Goal: Feedback & Contribution: Contribute content

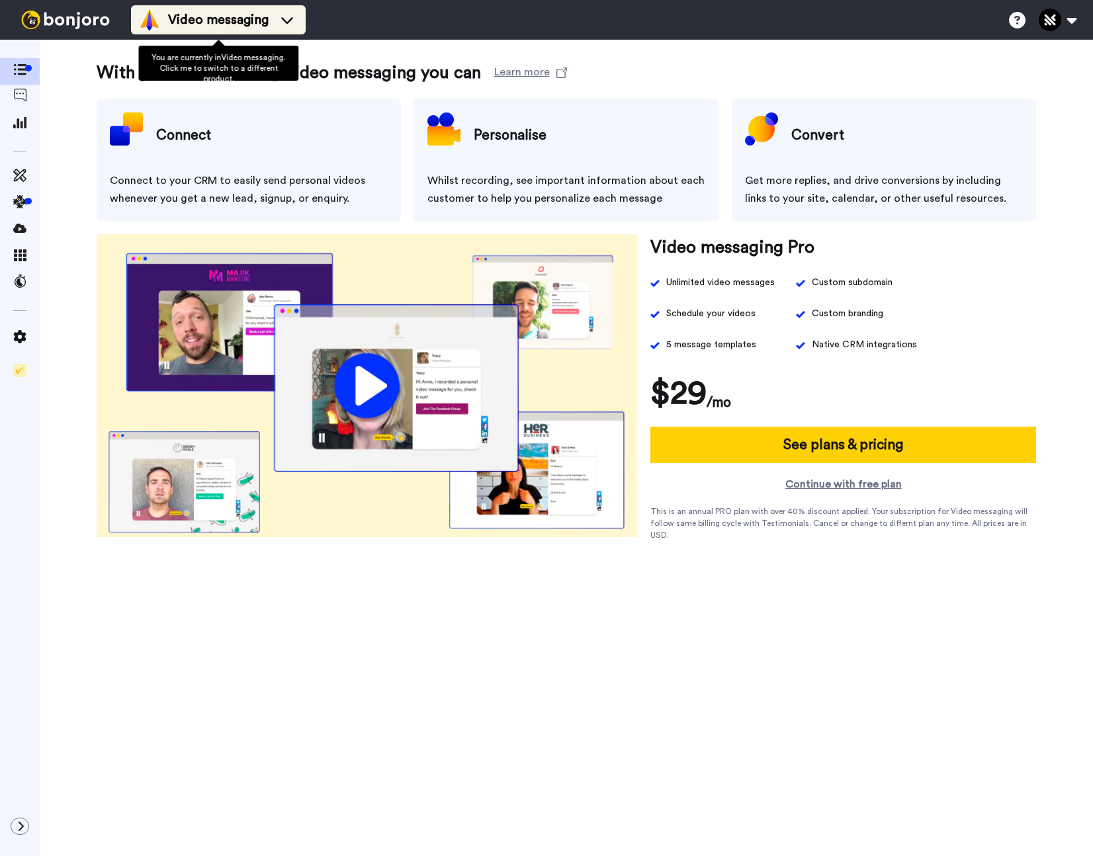
click at [238, 25] on span "Video messaging" at bounding box center [218, 20] width 101 height 19
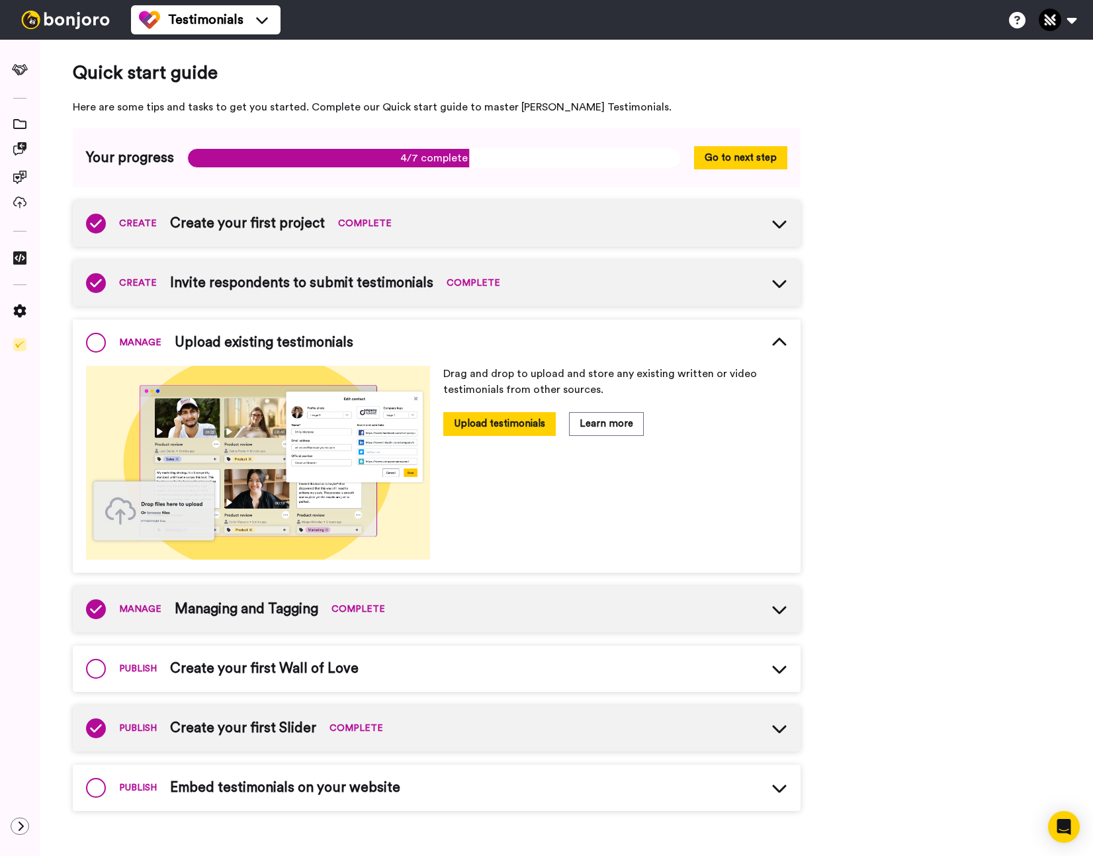
click at [289, 227] on span "Create your first project" at bounding box center [247, 224] width 155 height 20
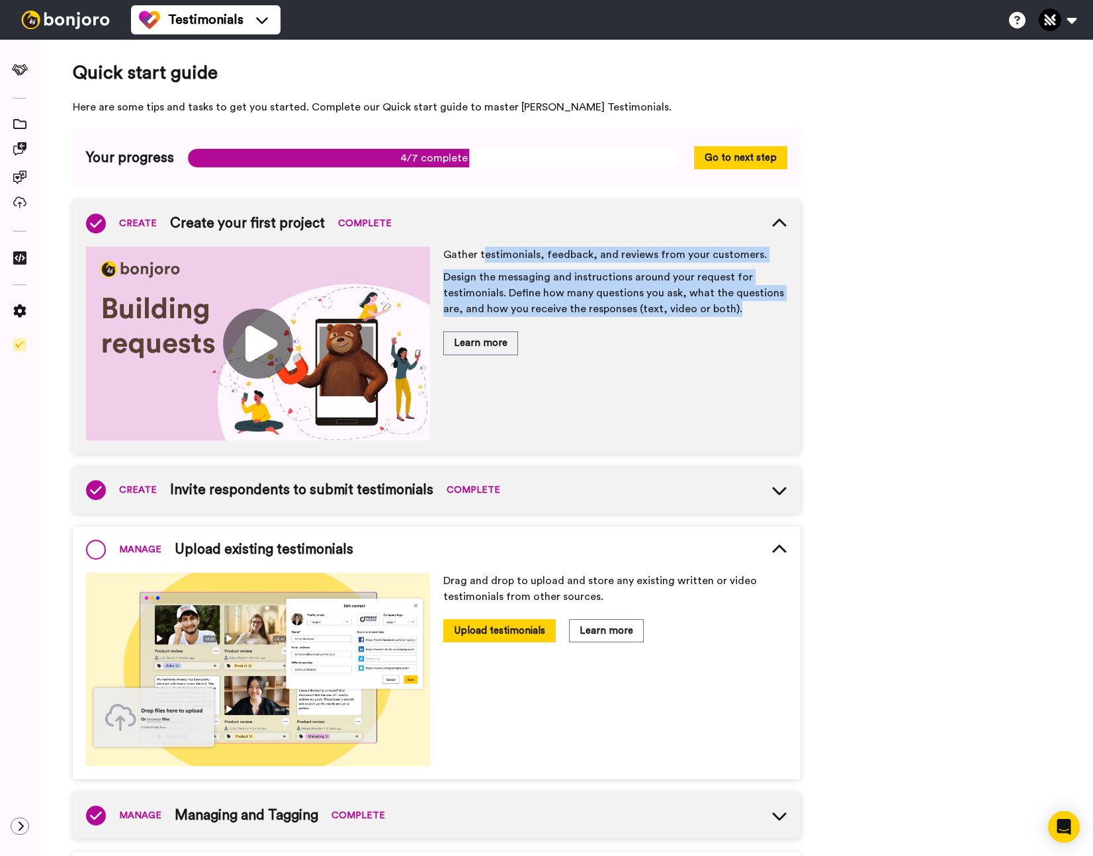
drag, startPoint x: 484, startPoint y: 259, endPoint x: 661, endPoint y: 324, distance: 188.8
click at [661, 324] on div "Gather testimonials, feedback, and reviews from your customers. Design the mess…" at bounding box center [615, 344] width 344 height 194
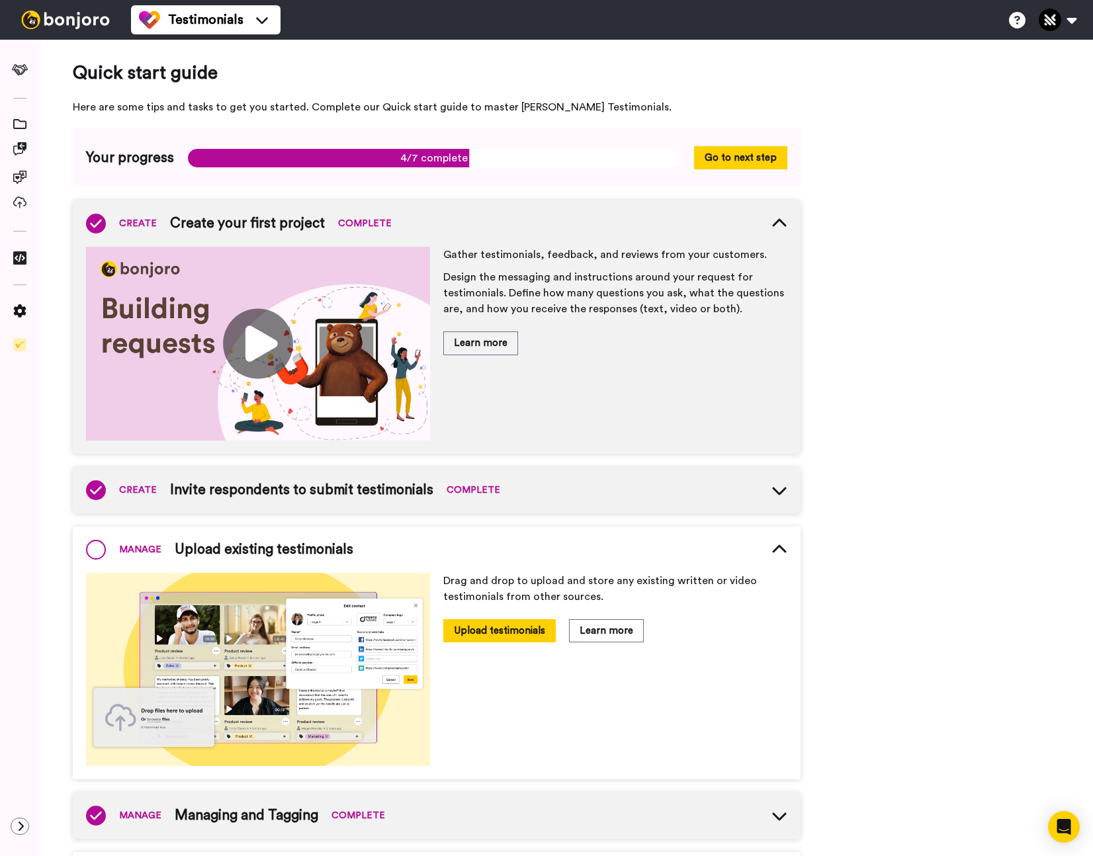
drag, startPoint x: 661, startPoint y: 324, endPoint x: 636, endPoint y: 320, distance: 24.8
click at [661, 325] on div "Gather testimonials, feedback, and reviews from your customers. Design the mess…" at bounding box center [615, 344] width 344 height 194
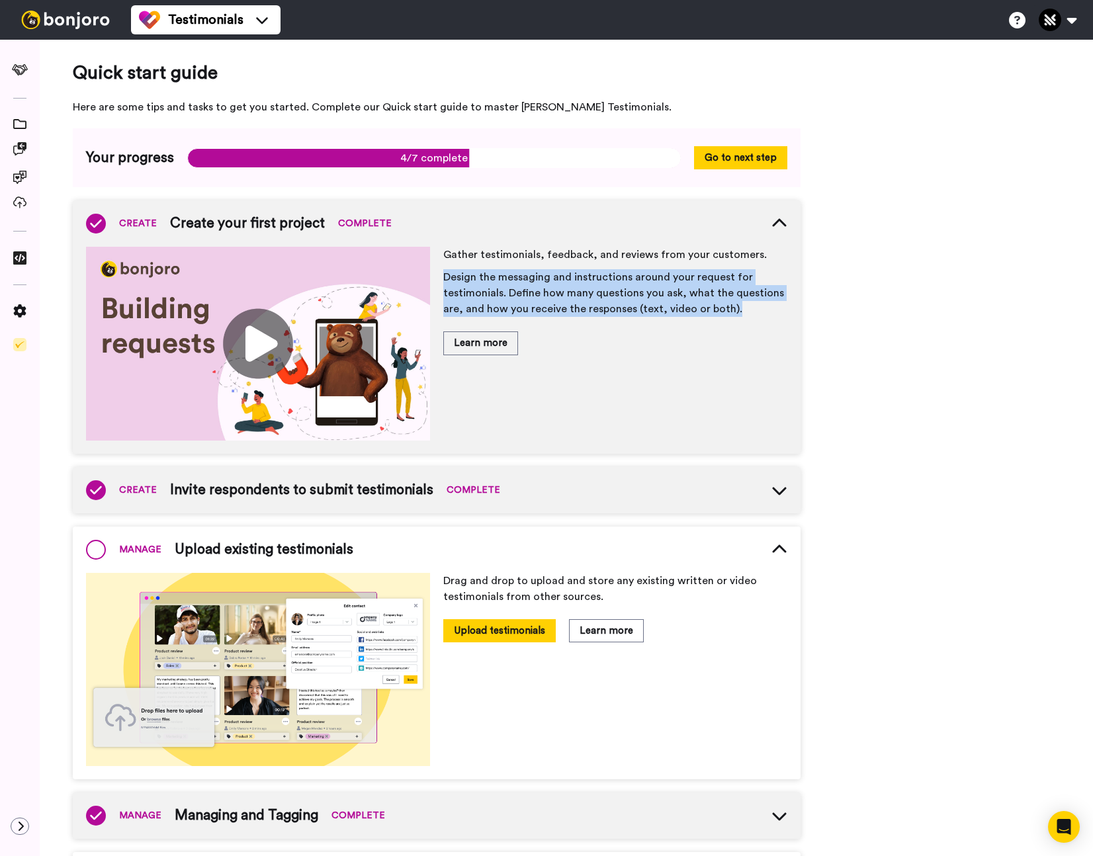
drag, startPoint x: 636, startPoint y: 320, endPoint x: 495, endPoint y: 270, distance: 150.2
click at [488, 263] on span "Gather testimonials, feedback, and reviews from your customers. Design the mess…" at bounding box center [615, 285] width 344 height 77
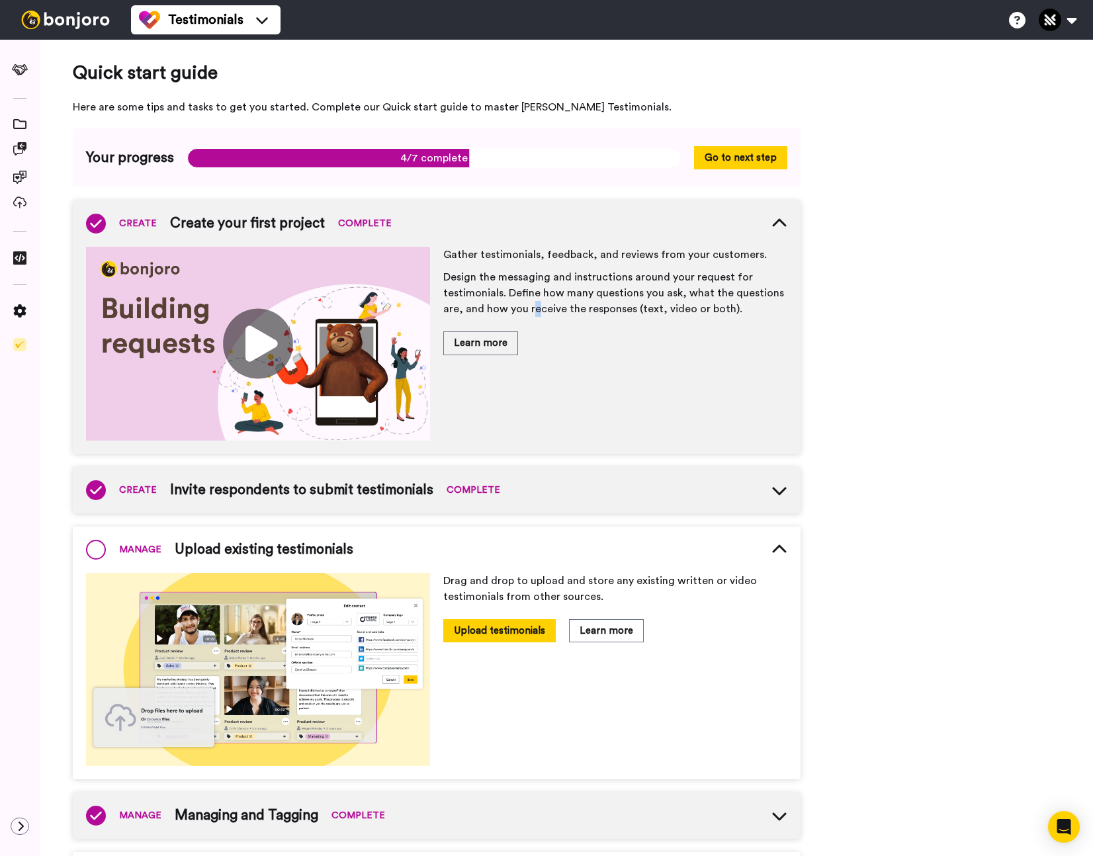
drag, startPoint x: 537, startPoint y: 307, endPoint x: 335, endPoint y: 322, distance: 202.3
click at [523, 305] on p "Design the messaging and instructions around your request for testimonials. Def…" at bounding box center [615, 293] width 344 height 48
click at [249, 338] on img at bounding box center [258, 344] width 344 height 194
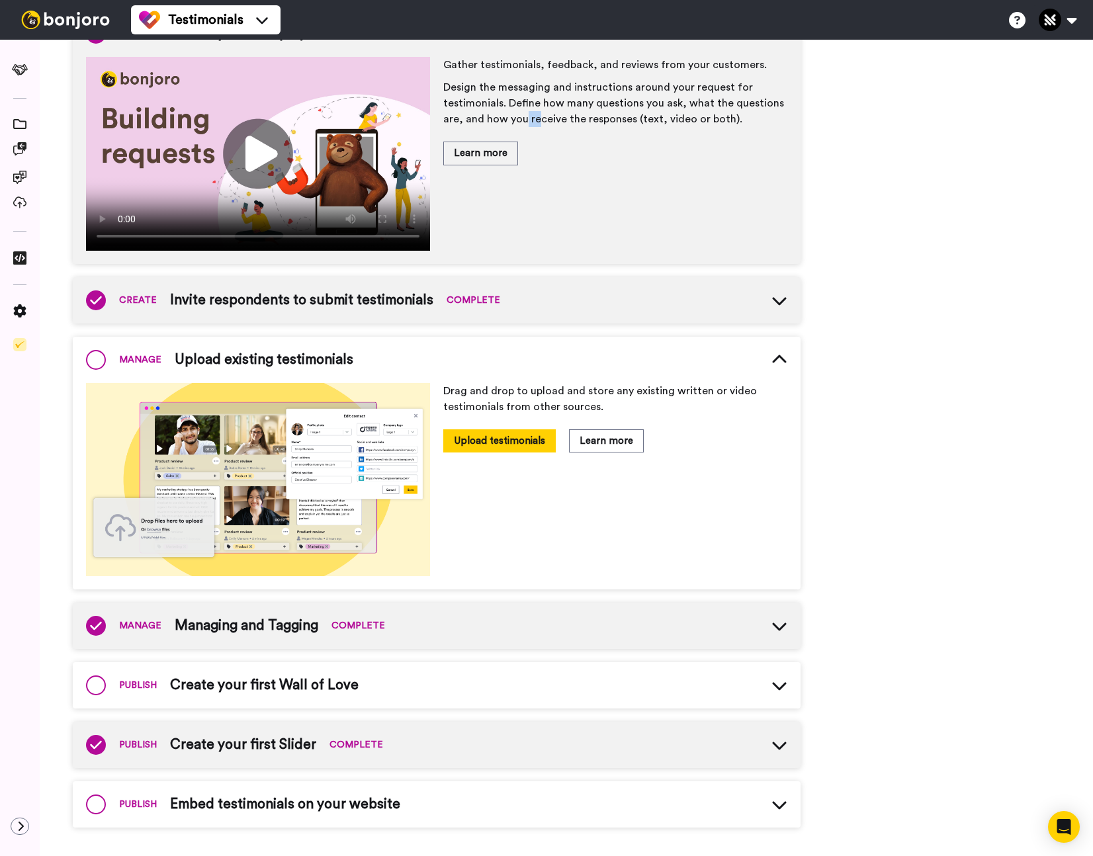
scroll to position [191, 0]
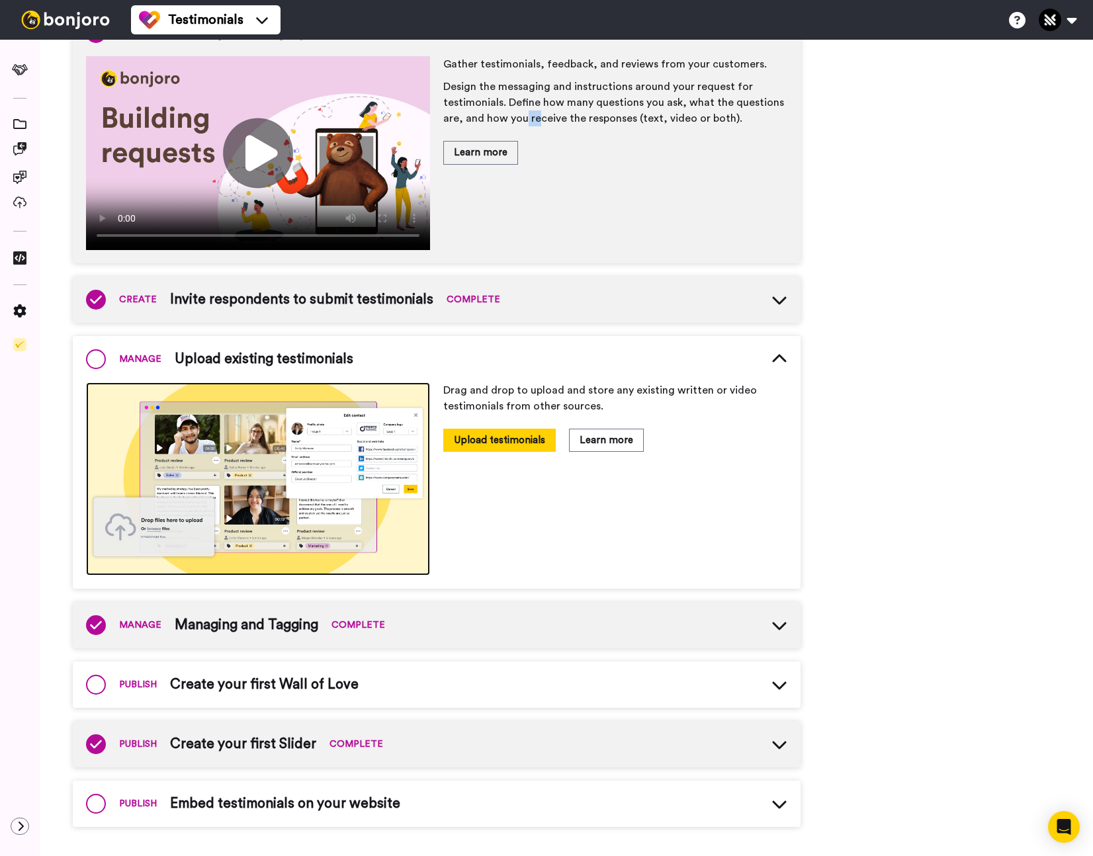
click at [269, 494] on img at bounding box center [258, 479] width 344 height 194
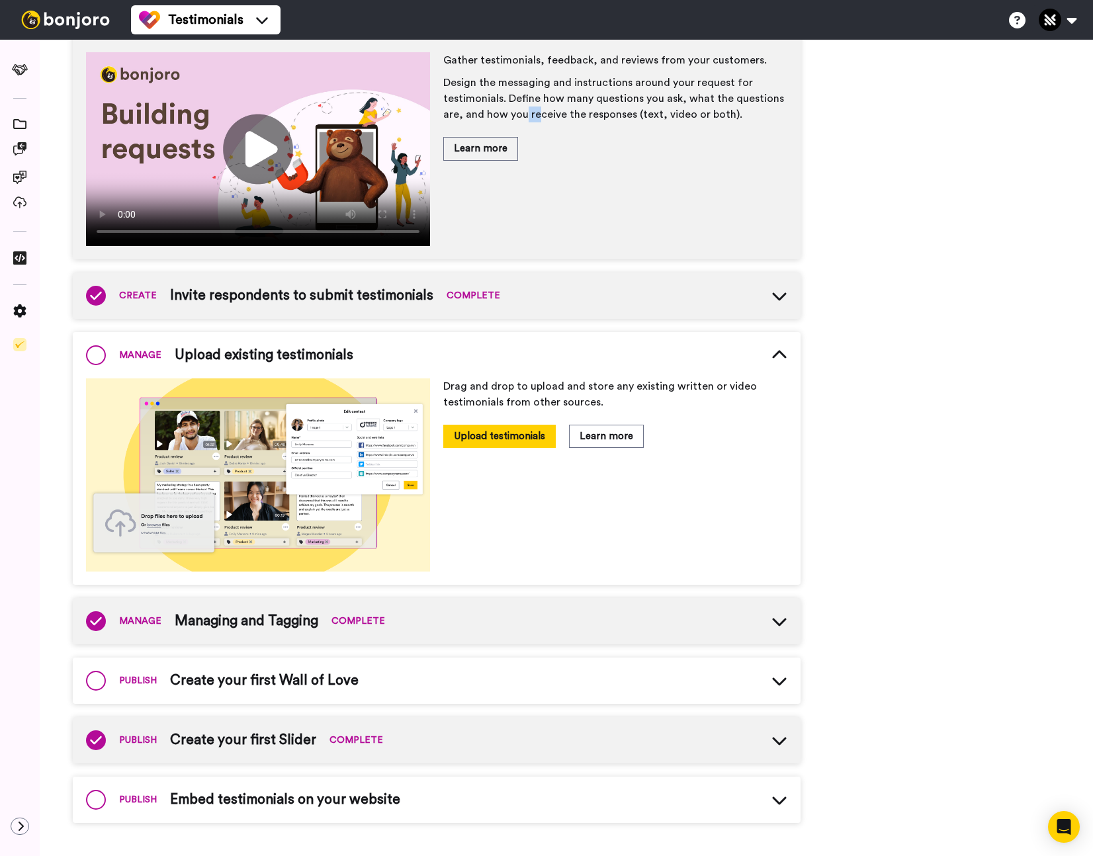
click at [271, 683] on span "Create your first Wall of Love" at bounding box center [264, 681] width 189 height 20
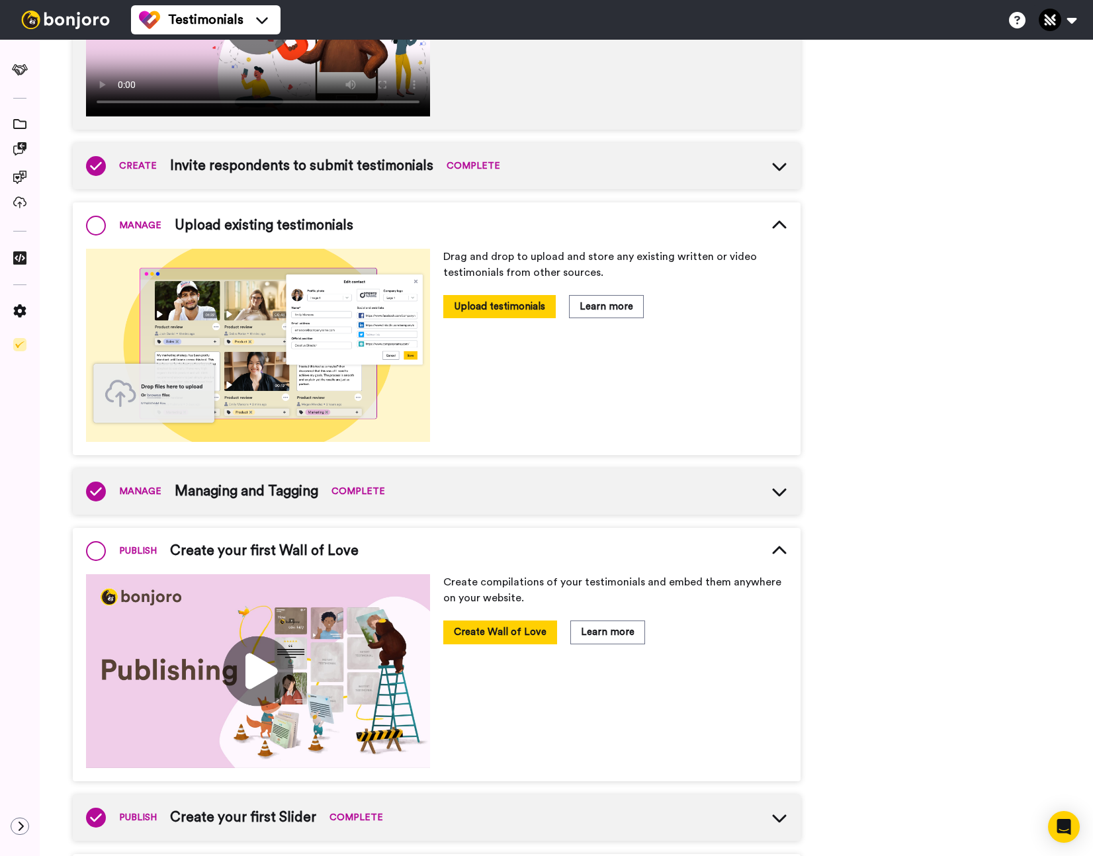
scroll to position [402, 0]
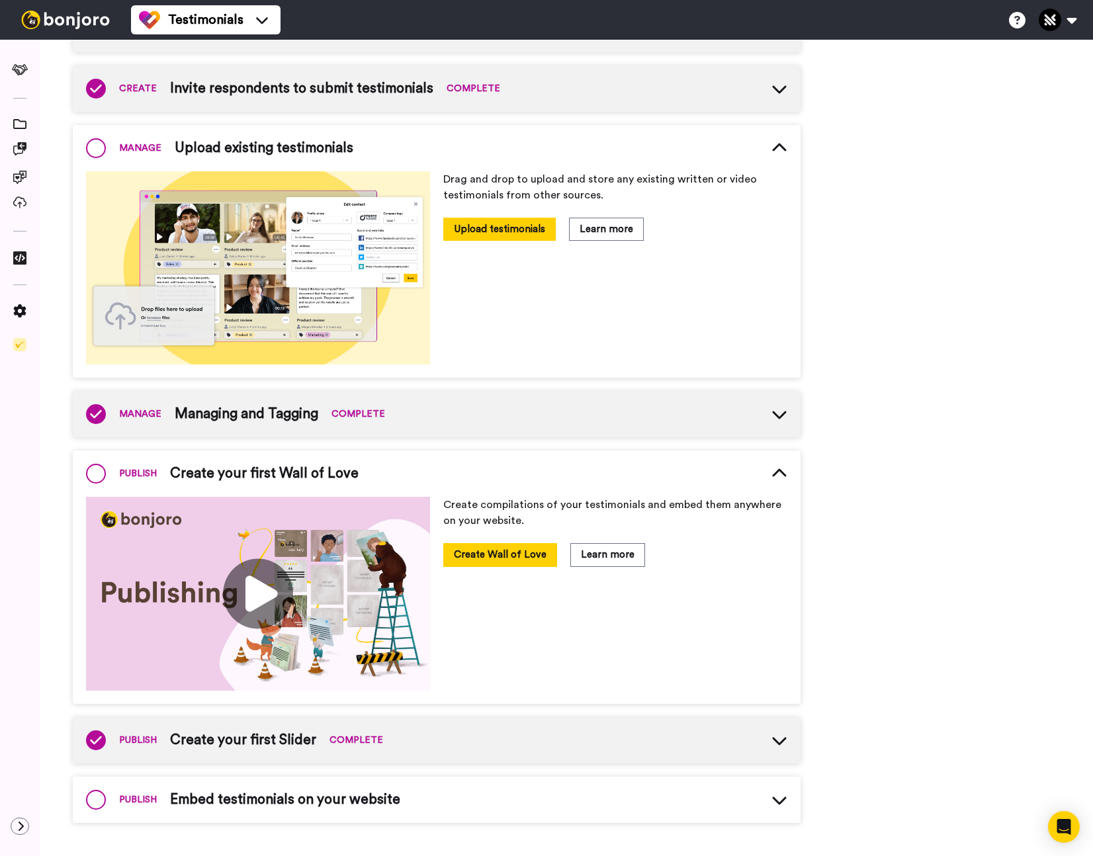
drag, startPoint x: 247, startPoint y: 804, endPoint x: 281, endPoint y: 712, distance: 98.6
click at [247, 804] on span "Embed testimonials on your website" at bounding box center [285, 800] width 230 height 20
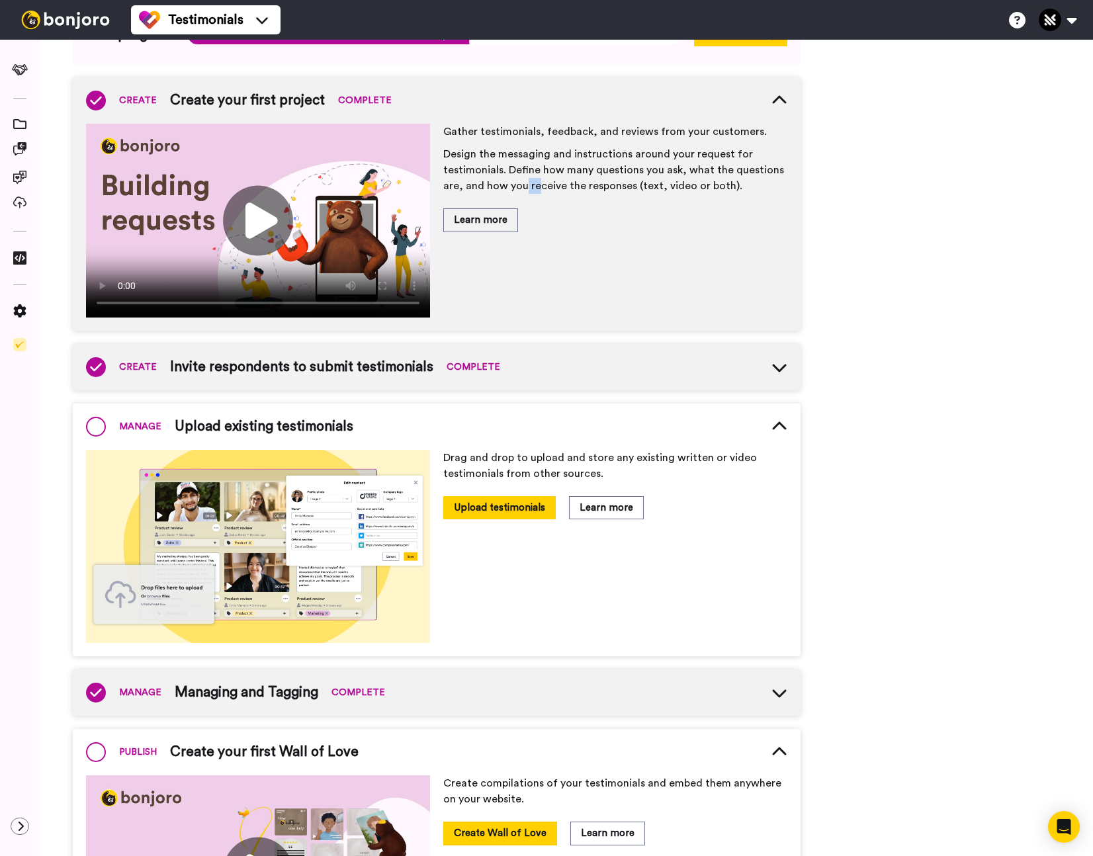
scroll to position [0, 0]
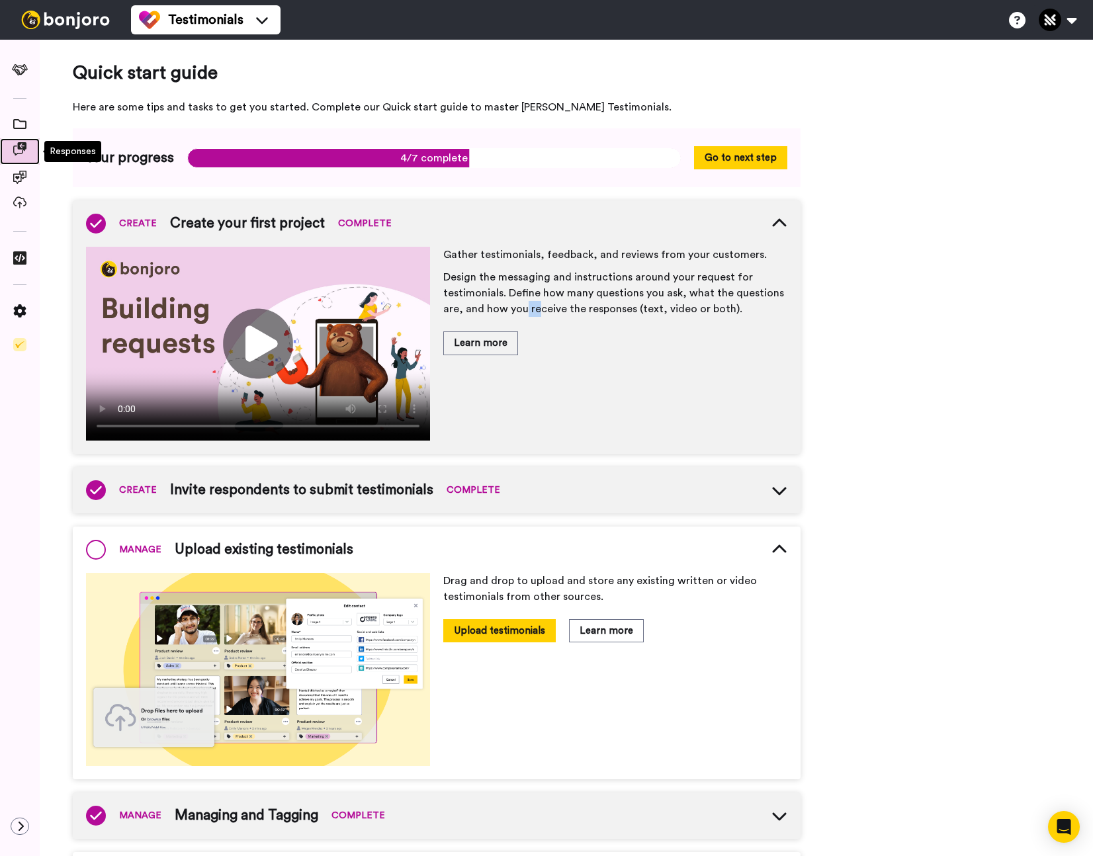
click at [26, 151] on icon at bounding box center [19, 148] width 13 height 13
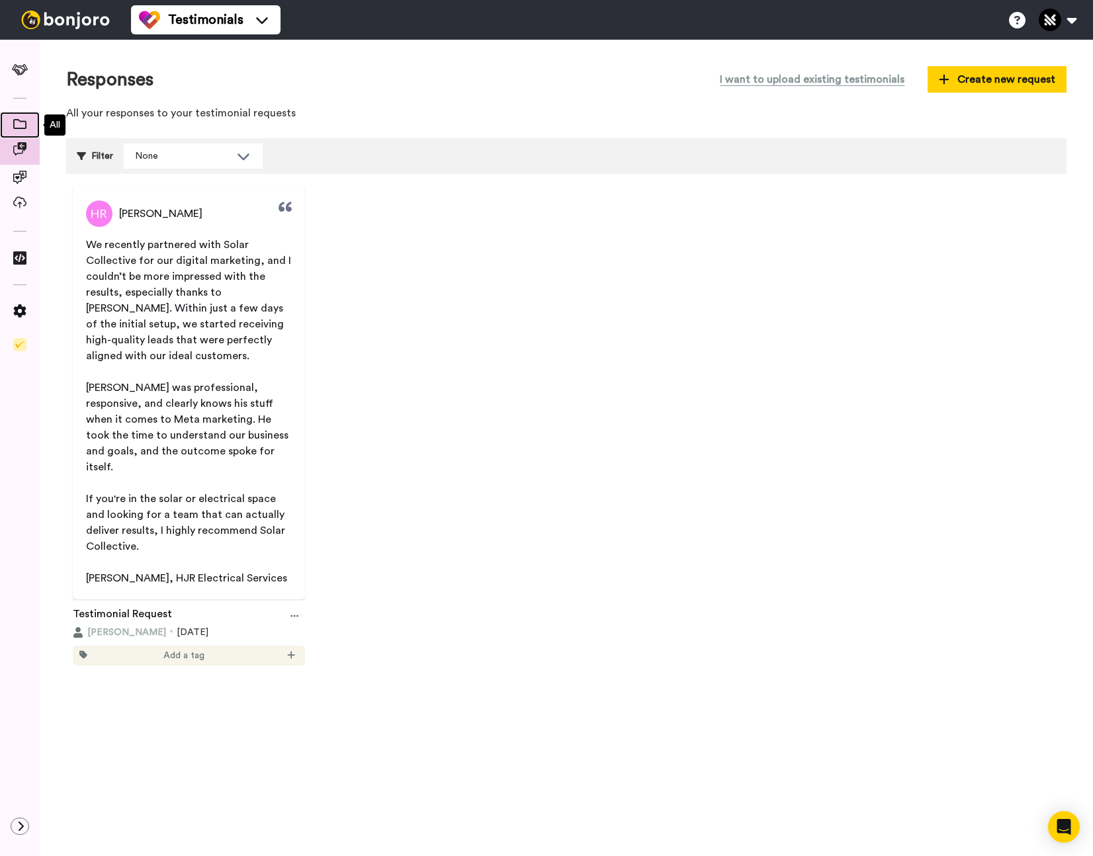
click at [21, 127] on icon at bounding box center [19, 124] width 13 height 10
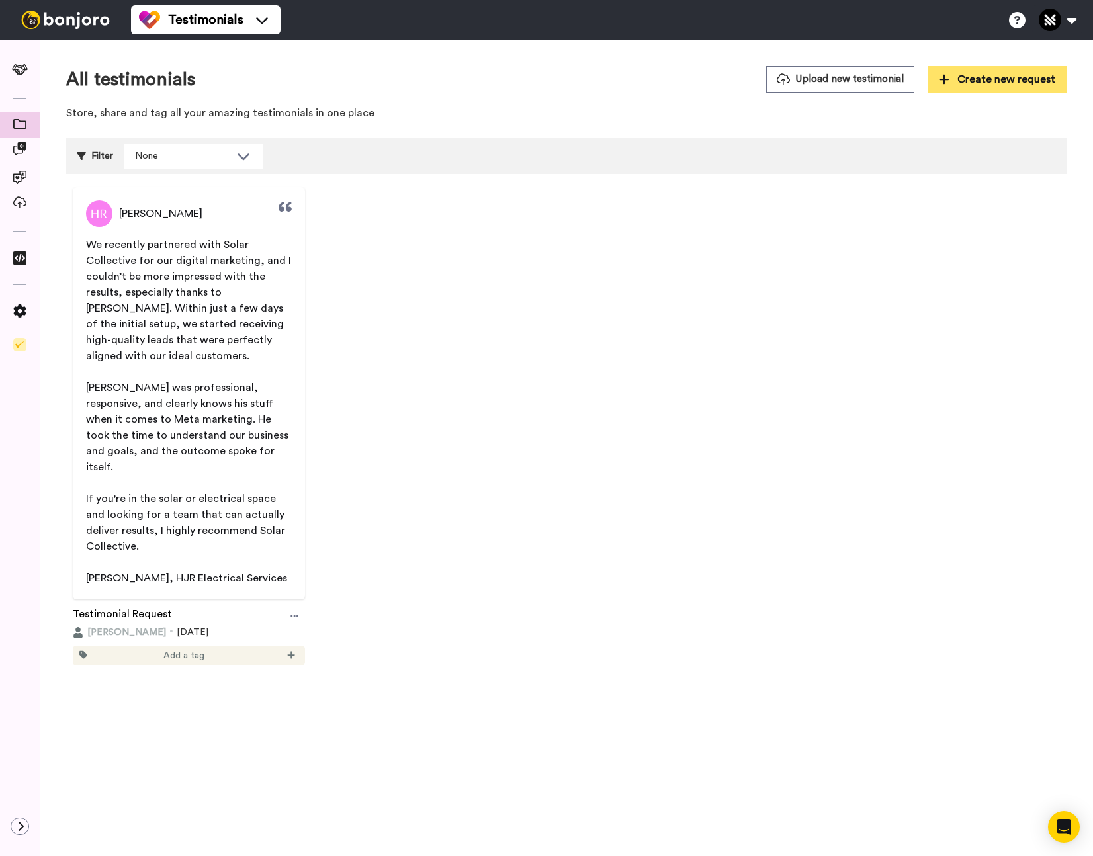
click at [984, 86] on span "Create new request" at bounding box center [997, 79] width 116 height 16
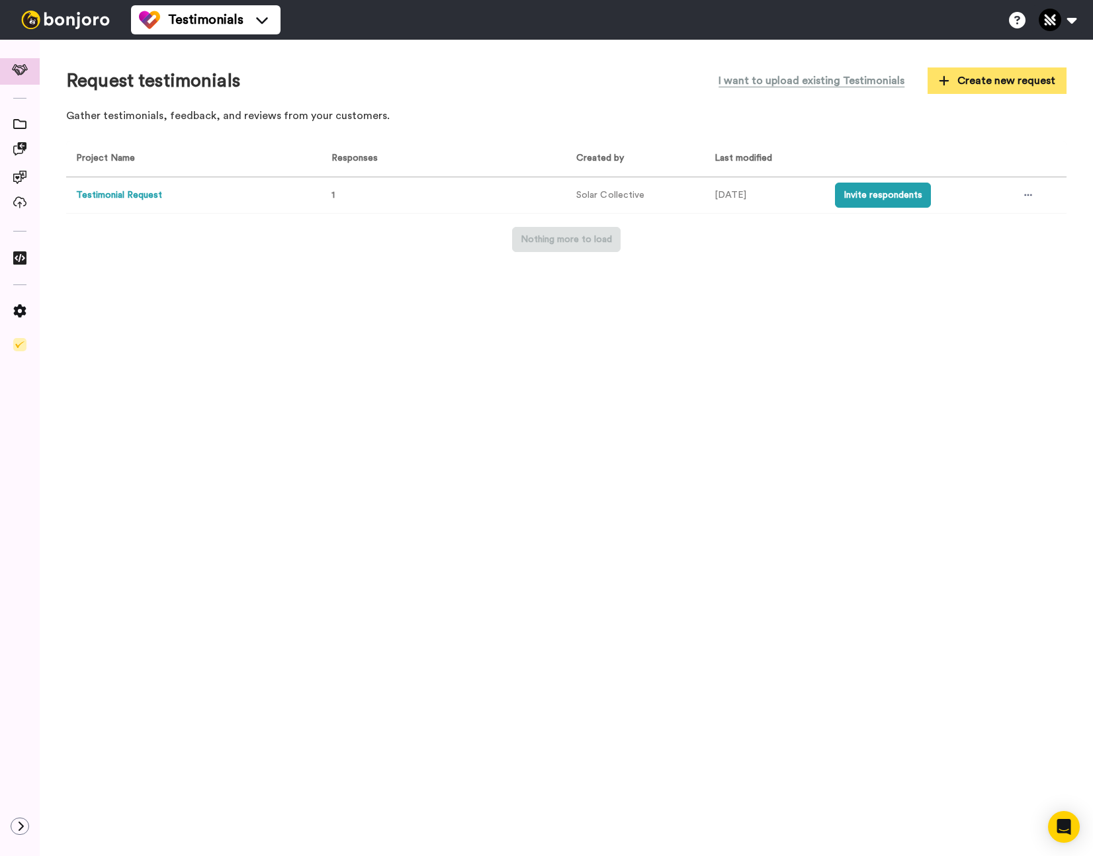
click at [997, 85] on span "Create new request" at bounding box center [997, 81] width 116 height 16
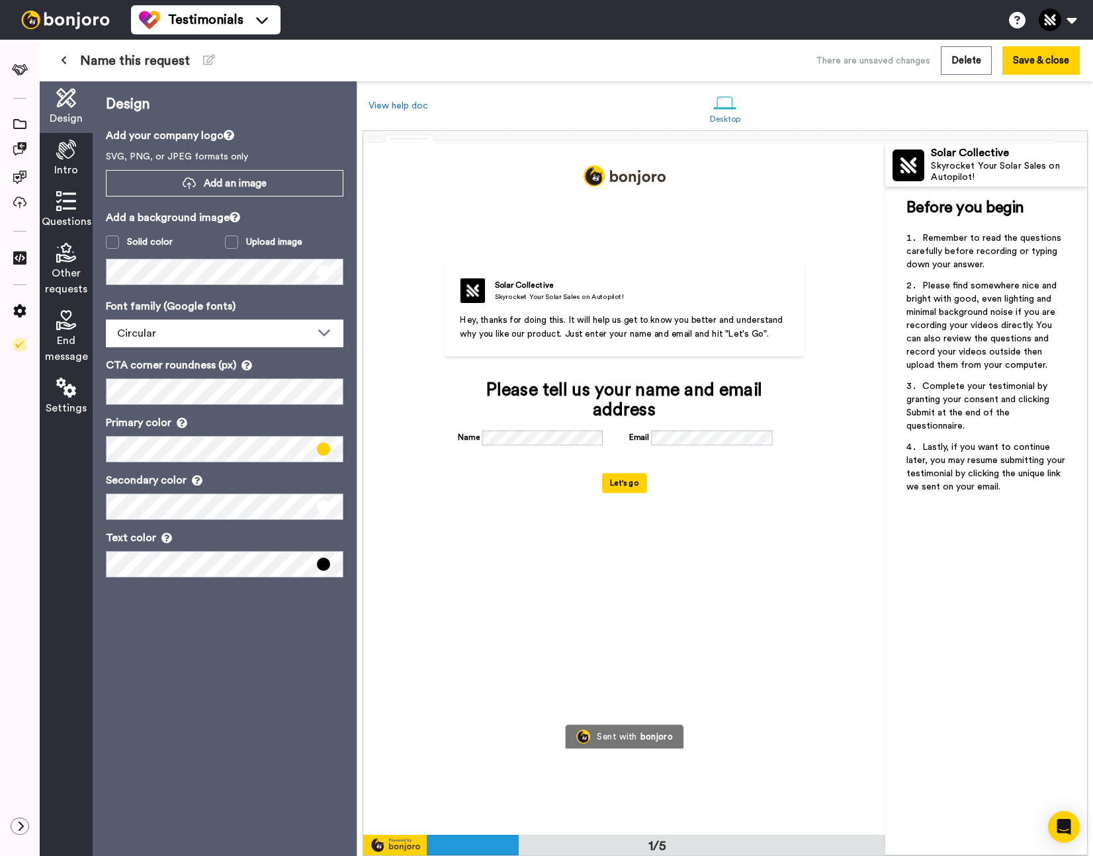
click at [65, 165] on span "Intro" at bounding box center [66, 170] width 24 height 16
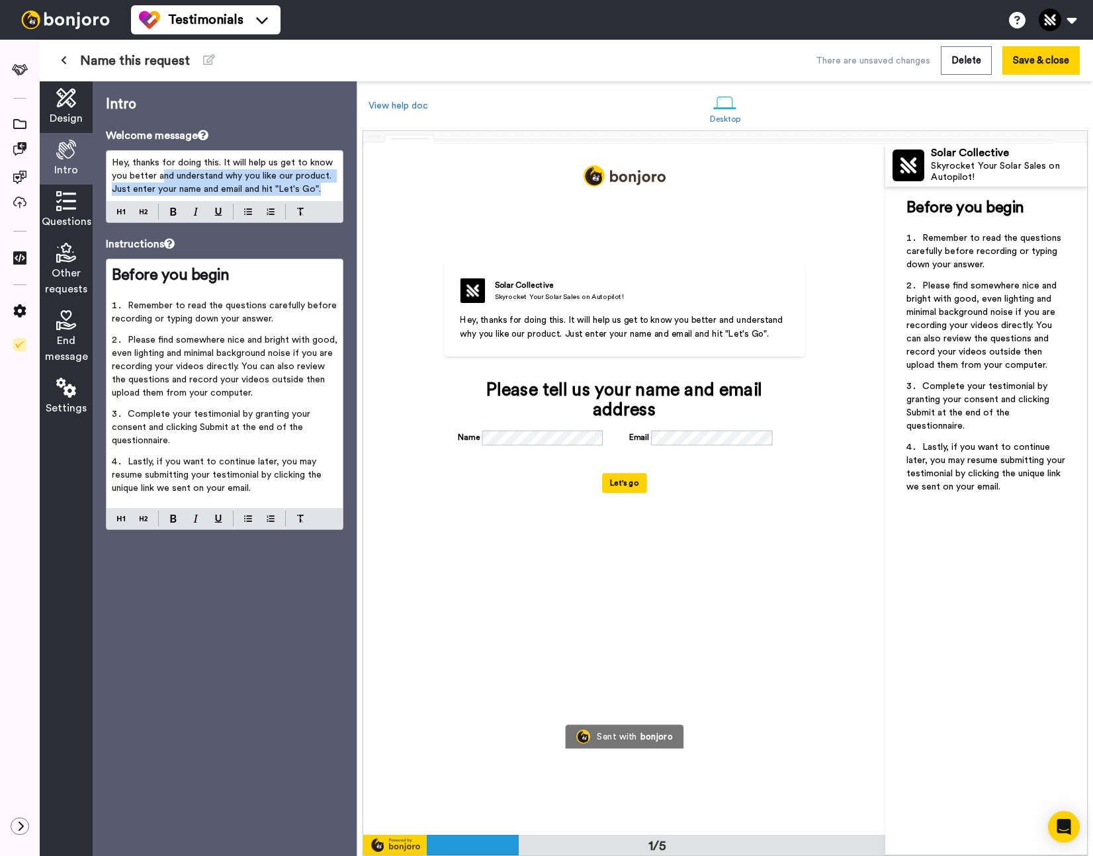
drag, startPoint x: 164, startPoint y: 177, endPoint x: 324, endPoint y: 184, distance: 160.3
click at [324, 184] on p "Hey, thanks for doing this. It will help us get to know you better and understa…" at bounding box center [225, 176] width 226 height 40
drag, startPoint x: 324, startPoint y: 186, endPoint x: 200, endPoint y: 171, distance: 125.3
click at [192, 165] on p "Hey, thanks for doing this. It will help us get to know you better and understa…" at bounding box center [225, 176] width 226 height 40
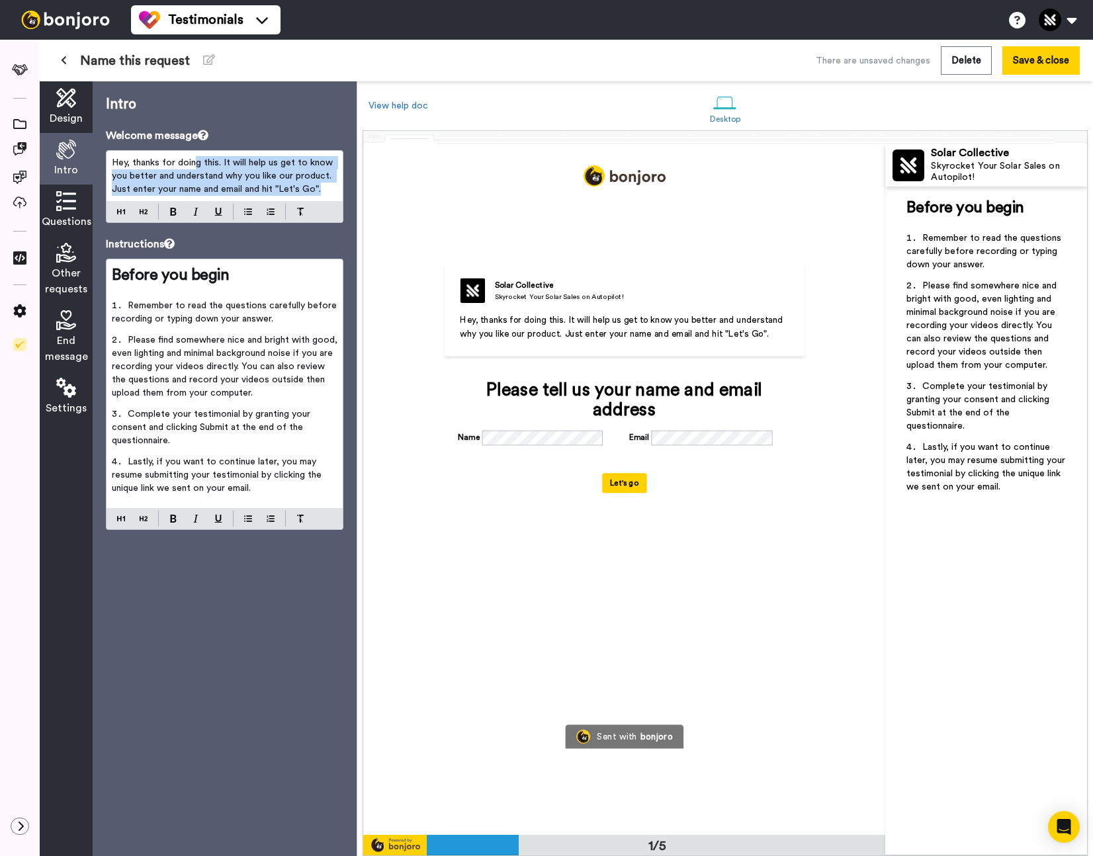
click at [207, 178] on span "Hey, thanks for doing this. It will help us get to know you better and understa…" at bounding box center [224, 176] width 224 height 36
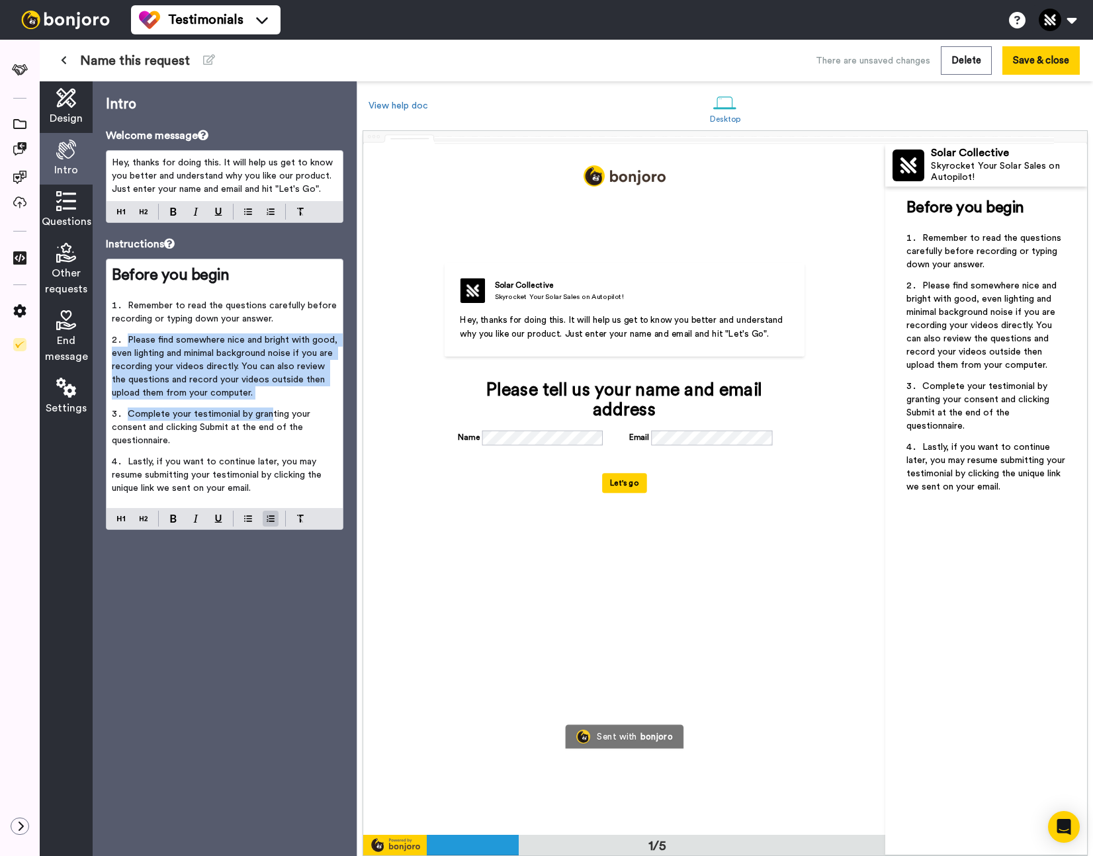
drag, startPoint x: 144, startPoint y: 330, endPoint x: 270, endPoint y: 411, distance: 150.3
click at [270, 411] on ol "Remember to read the questions carefully before recording or typing down your a…" at bounding box center [225, 401] width 226 height 204
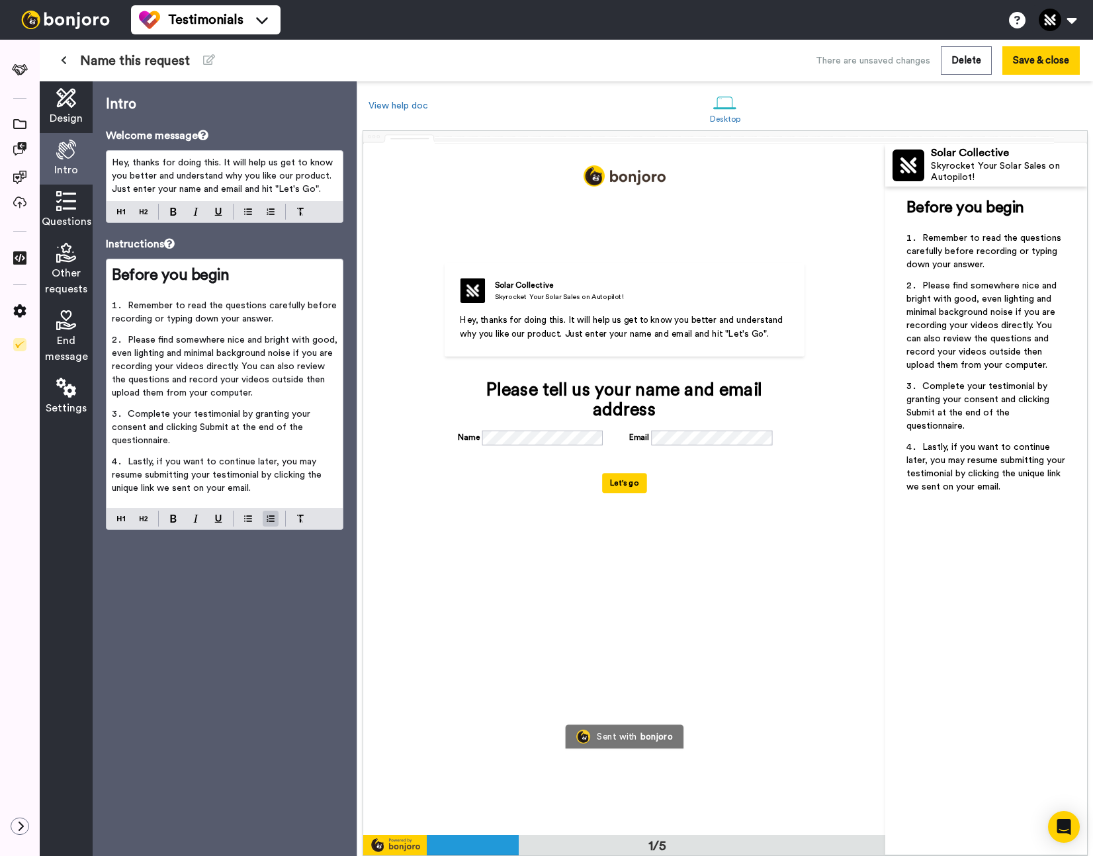
click at [270, 411] on span "Complete your testimonial by granting your consent and clicking Submit at the e…" at bounding box center [212, 428] width 201 height 36
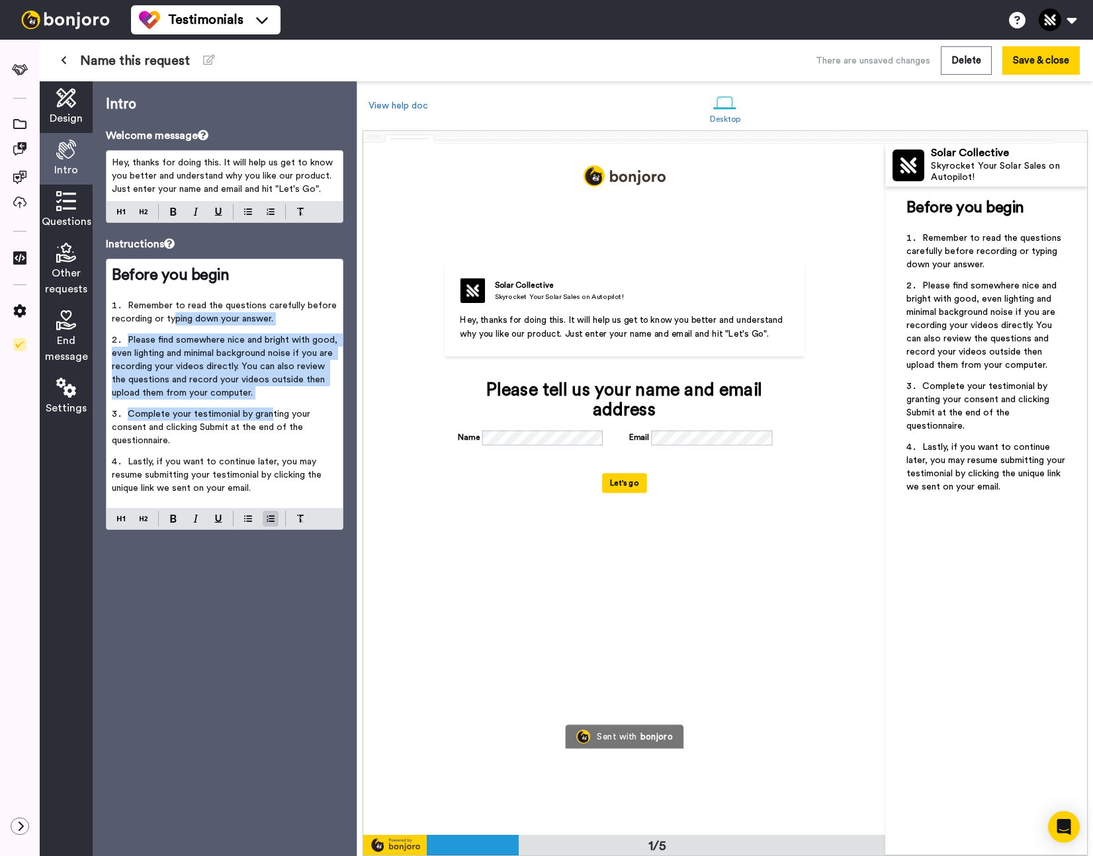
drag, startPoint x: 271, startPoint y: 411, endPoint x: 171, endPoint y: 322, distance: 134.4
click at [171, 322] on ol "Remember to read the questions carefully before recording or typing down your a…" at bounding box center [225, 401] width 226 height 204
drag, startPoint x: 214, startPoint y: 417, endPoint x: 241, endPoint y: 433, distance: 31.8
click at [214, 417] on span "Complete your testimonial by granting your consent and clicking Submit at the e…" at bounding box center [212, 428] width 201 height 36
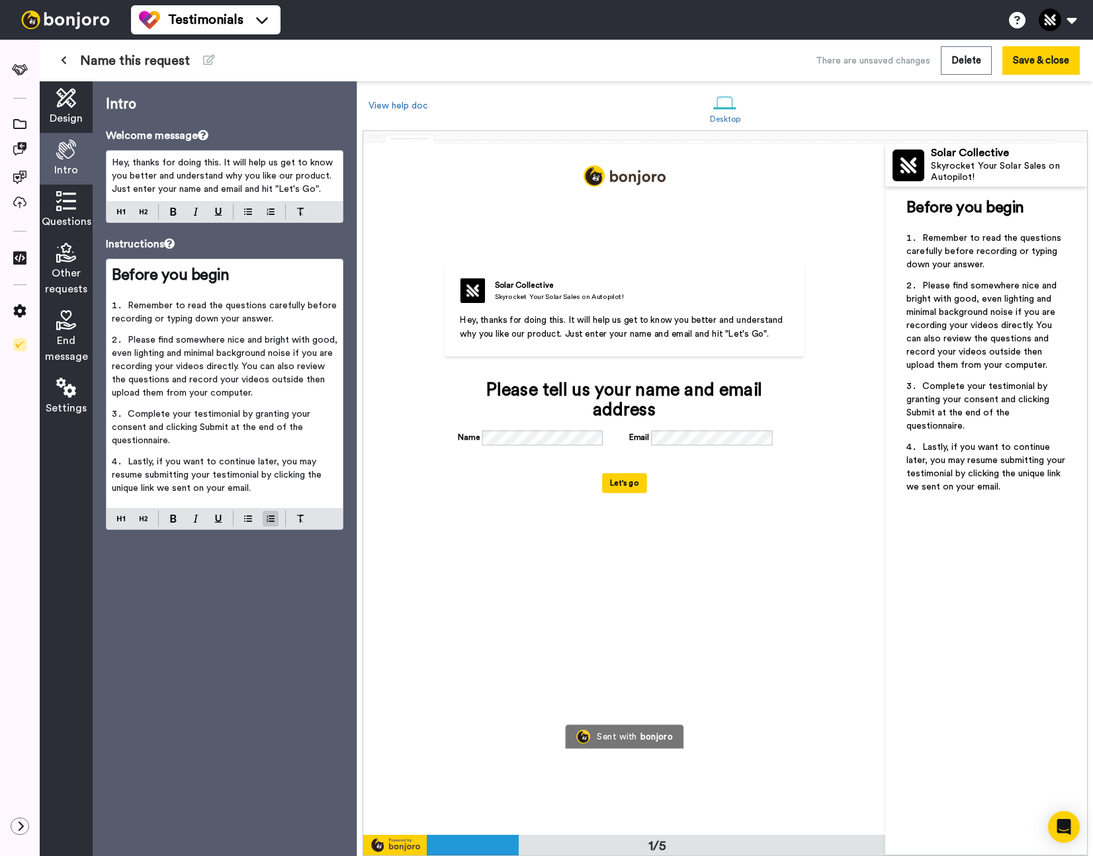
click at [65, 207] on icon at bounding box center [66, 201] width 20 height 20
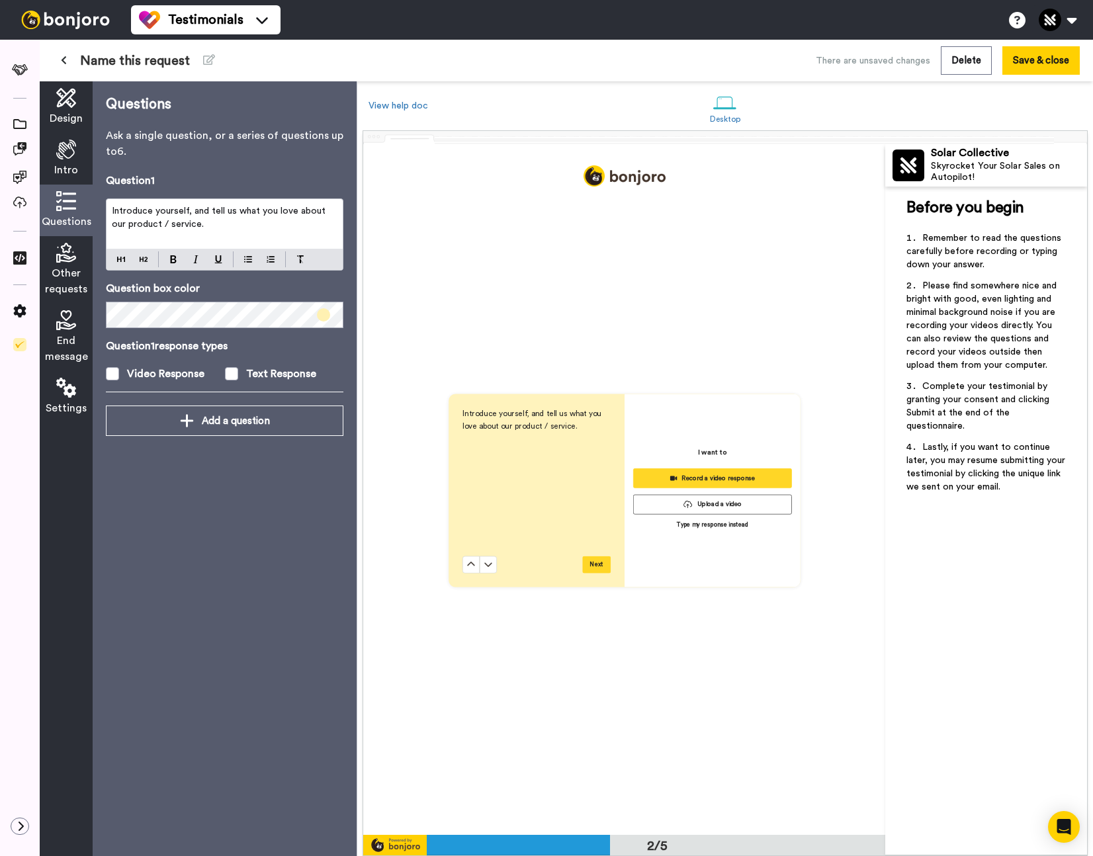
scroll to position [691, 0]
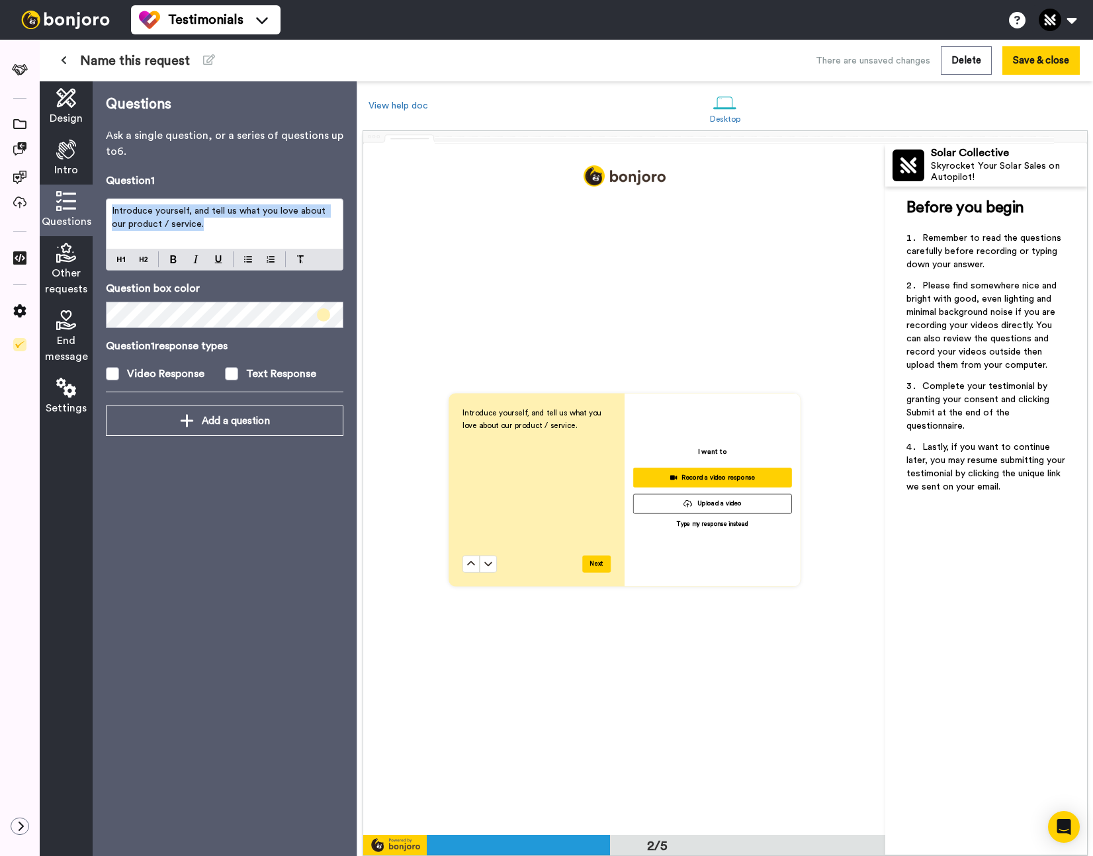
drag, startPoint x: 216, startPoint y: 227, endPoint x: 206, endPoint y: 226, distance: 10.7
click at [107, 200] on div "Introduce yourself, and tell us what you love about our product / service." at bounding box center [225, 224] width 236 height 50
click at [206, 226] on p "Introduce yourself, and tell us what you love about our product / service." at bounding box center [225, 217] width 226 height 26
drag, startPoint x: 232, startPoint y: 226, endPoint x: 85, endPoint y: 204, distance: 149.1
click at [85, 204] on div "Design Intro Questions Other requests End message Settings Questions Ask a sing…" at bounding box center [198, 468] width 317 height 775
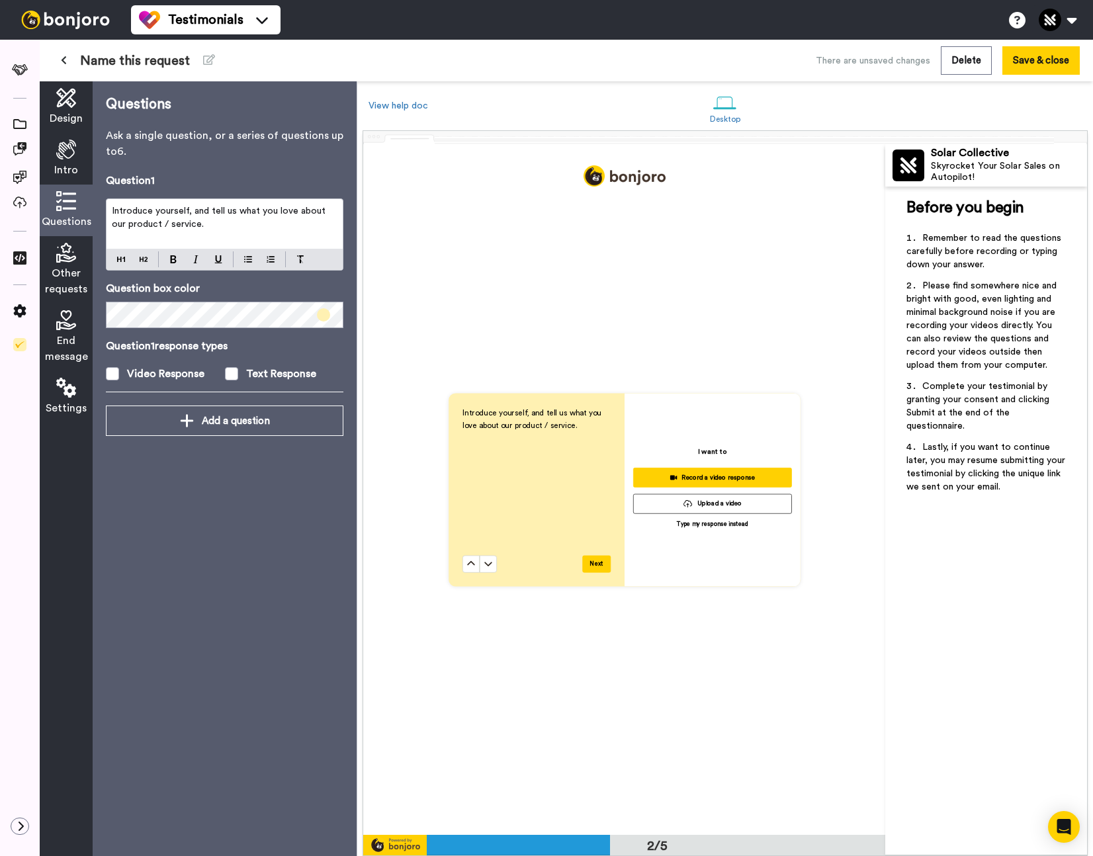
click at [267, 243] on div "Introduce yourself, and tell us what you love about our product / service." at bounding box center [225, 224] width 236 height 50
click at [232, 232] on div "Introduce yourself, and tell us what you love about our product / service." at bounding box center [225, 224] width 236 height 50
drag, startPoint x: 234, startPoint y: 226, endPoint x: 297, endPoint y: 211, distance: 65.3
click at [297, 211] on p "Introduce yourself, and tell us what you love about our product / service." at bounding box center [225, 217] width 226 height 26
click at [283, 232] on div "Introduce yourself, and tell us what you love about our product / service." at bounding box center [225, 224] width 236 height 50
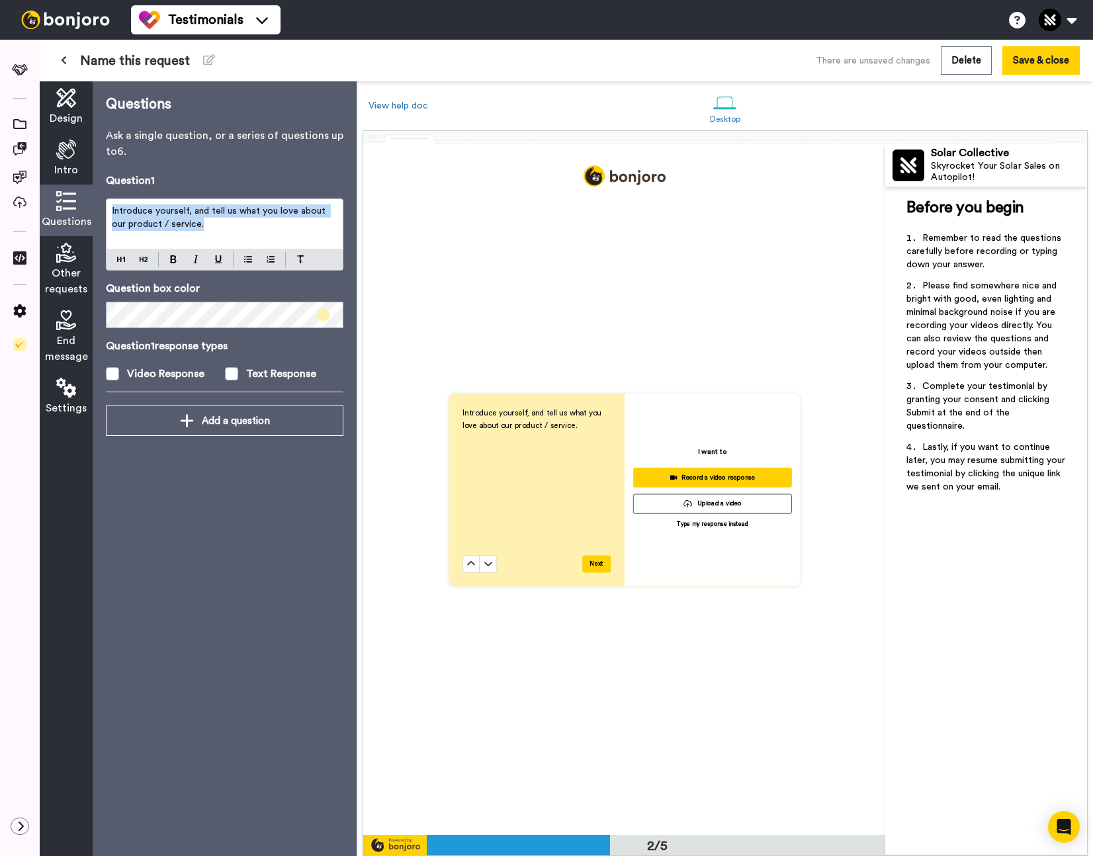
drag, startPoint x: 204, startPoint y: 224, endPoint x: 196, endPoint y: 218, distance: 9.5
click at [113, 196] on div "Question 1 Introduce yourself, and tell us what you love about our product / se…" at bounding box center [225, 289] width 238 height 233
click at [201, 219] on p "Introduce yourself, and tell us what you love about our product / service." at bounding box center [225, 217] width 226 height 26
drag, startPoint x: 193, startPoint y: 212, endPoint x: 206, endPoint y: 234, distance: 26.1
click at [206, 234] on div "Introduce yourself, and tell us what you love about our product / service." at bounding box center [225, 224] width 236 height 50
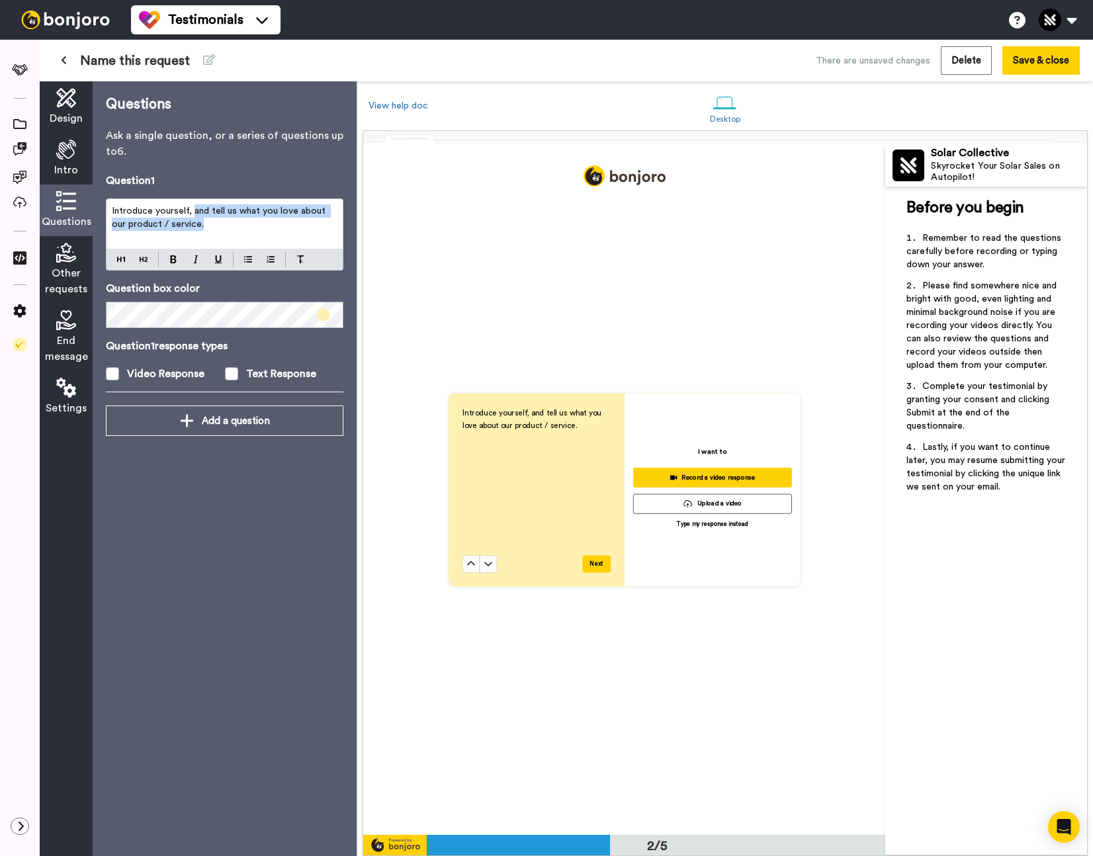
drag, startPoint x: 181, startPoint y: 220, endPoint x: 196, endPoint y: 216, distance: 15.7
click at [181, 220] on span "Introduce yourself, and tell us what you love about our product / service." at bounding box center [220, 217] width 216 height 22
drag, startPoint x: 193, startPoint y: 213, endPoint x: 202, endPoint y: 230, distance: 19.5
click at [202, 230] on p "Introduce yourself, and tell us what you love about our product / service." at bounding box center [225, 217] width 226 height 26
click at [196, 212] on span "Introduce yourself, "What was your biggest challenge or frustration before work…" at bounding box center [226, 217] width 228 height 22
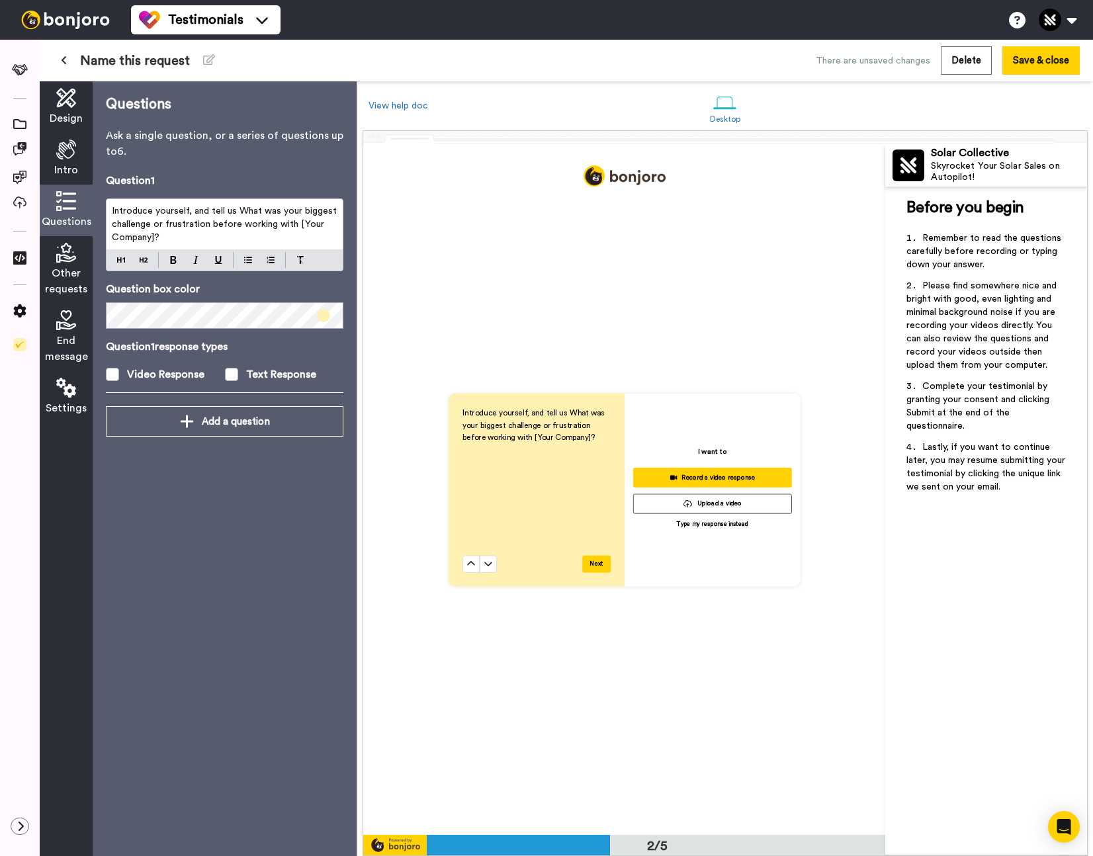
click at [245, 209] on span "Introduce yourself, and tell us What was your biggest challenge or frustration …" at bounding box center [226, 224] width 228 height 36
drag, startPoint x: 296, startPoint y: 224, endPoint x: 156, endPoint y: 235, distance: 140.7
click at [155, 235] on span "Introduce yourself, and tell us what was your biggest challenge or frustration …" at bounding box center [225, 224] width 226 height 36
click at [166, 239] on p "Introduce yourself, and tell us what was your biggest challenge or frustration …" at bounding box center [225, 224] width 226 height 40
drag, startPoint x: 161, startPoint y: 236, endPoint x: 198, endPoint y: 240, distance: 37.3
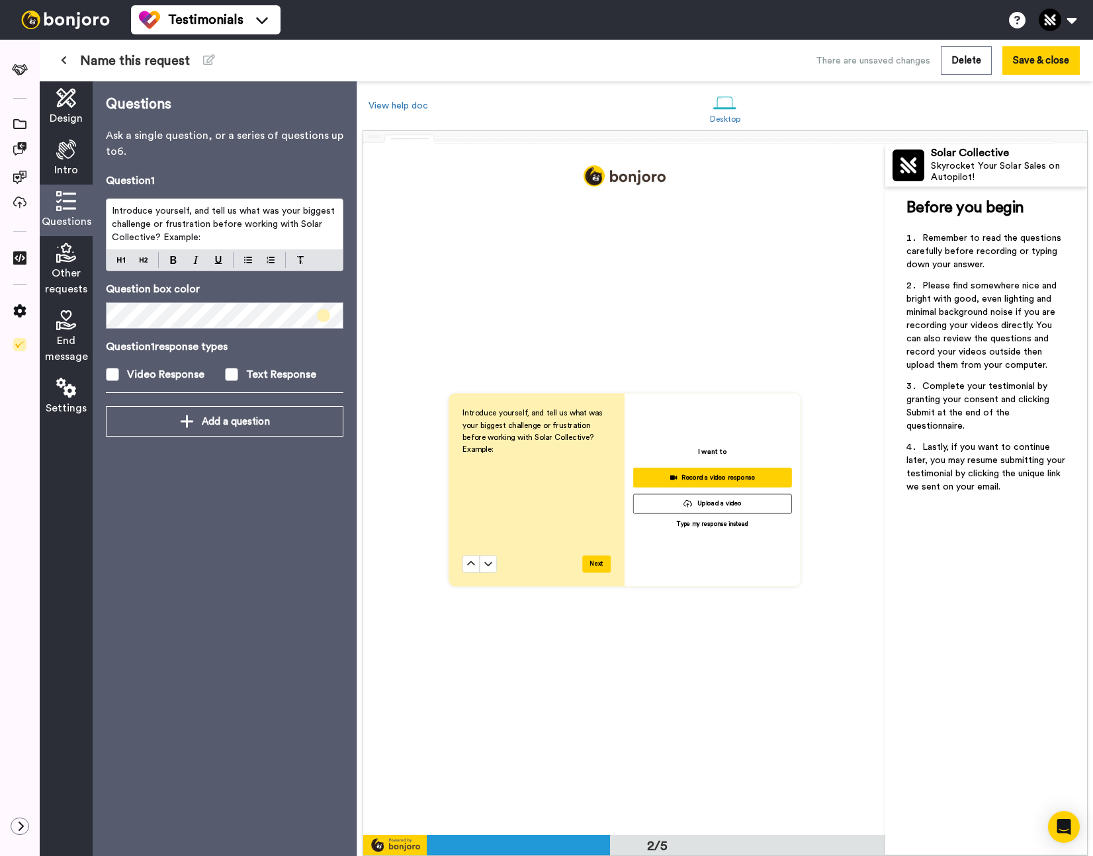
click at [161, 236] on span "Introduce yourself, and tell us what was your biggest challenge or frustration …" at bounding box center [225, 224] width 226 height 36
click at [223, 239] on p "Introduce yourself, and tell us what was your biggest challenge or frustration …" at bounding box center [225, 224] width 226 height 40
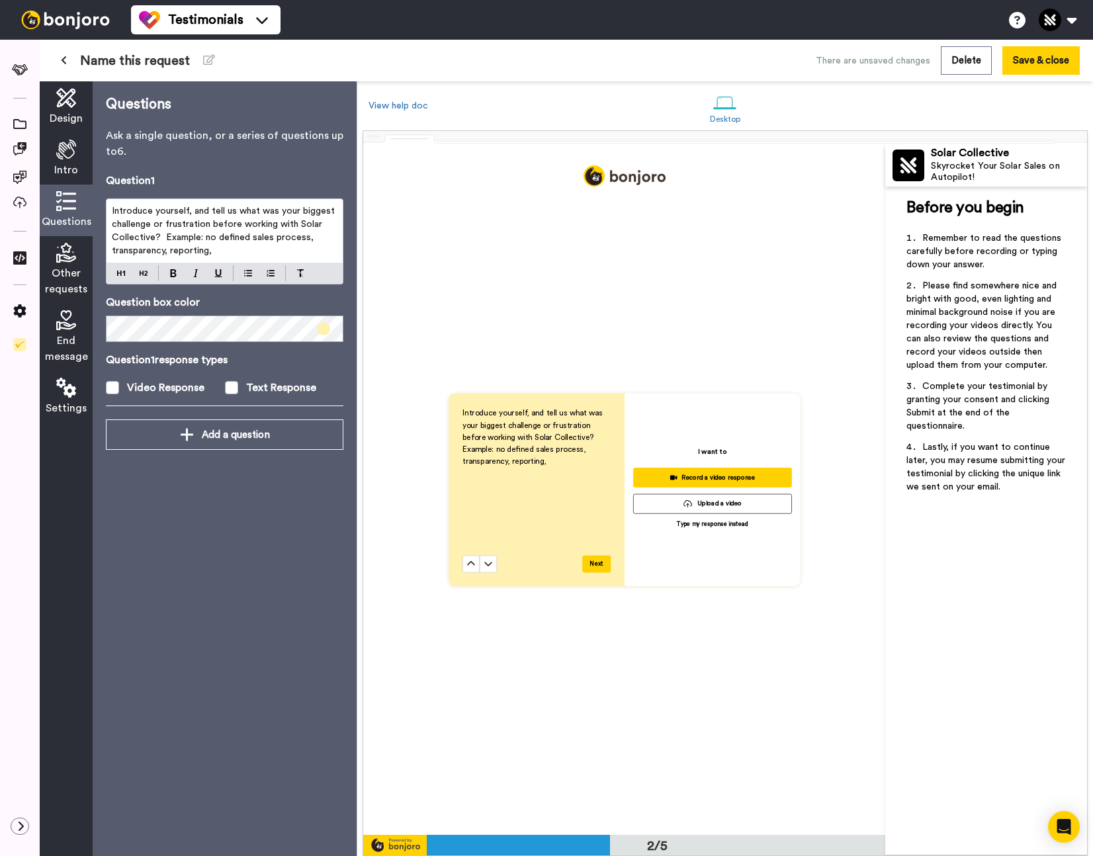
click at [205, 238] on span "Introduce yourself, and tell us what was your biggest challenge or frustration …" at bounding box center [225, 230] width 226 height 49
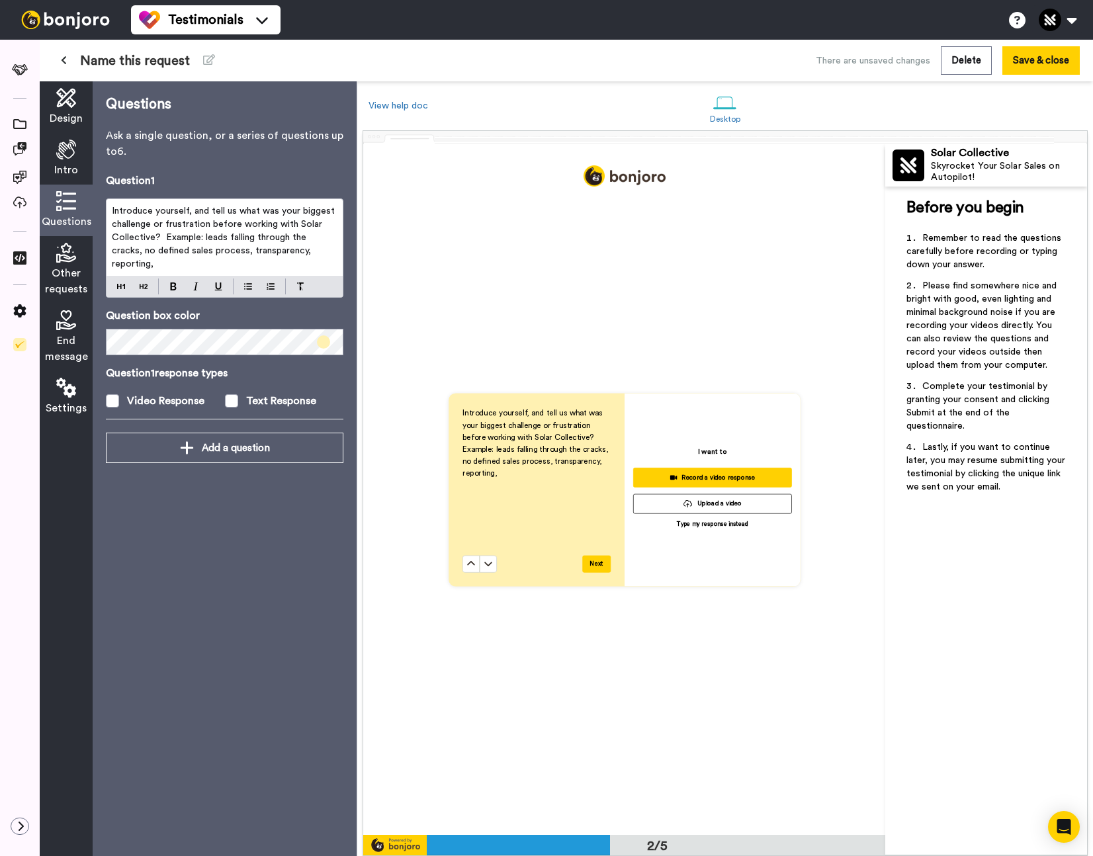
drag, startPoint x: 284, startPoint y: 250, endPoint x: 335, endPoint y: 250, distance: 51.6
click at [335, 250] on p "Introduce yourself, and tell us what was your biggest challenge or frustration …" at bounding box center [225, 237] width 226 height 66
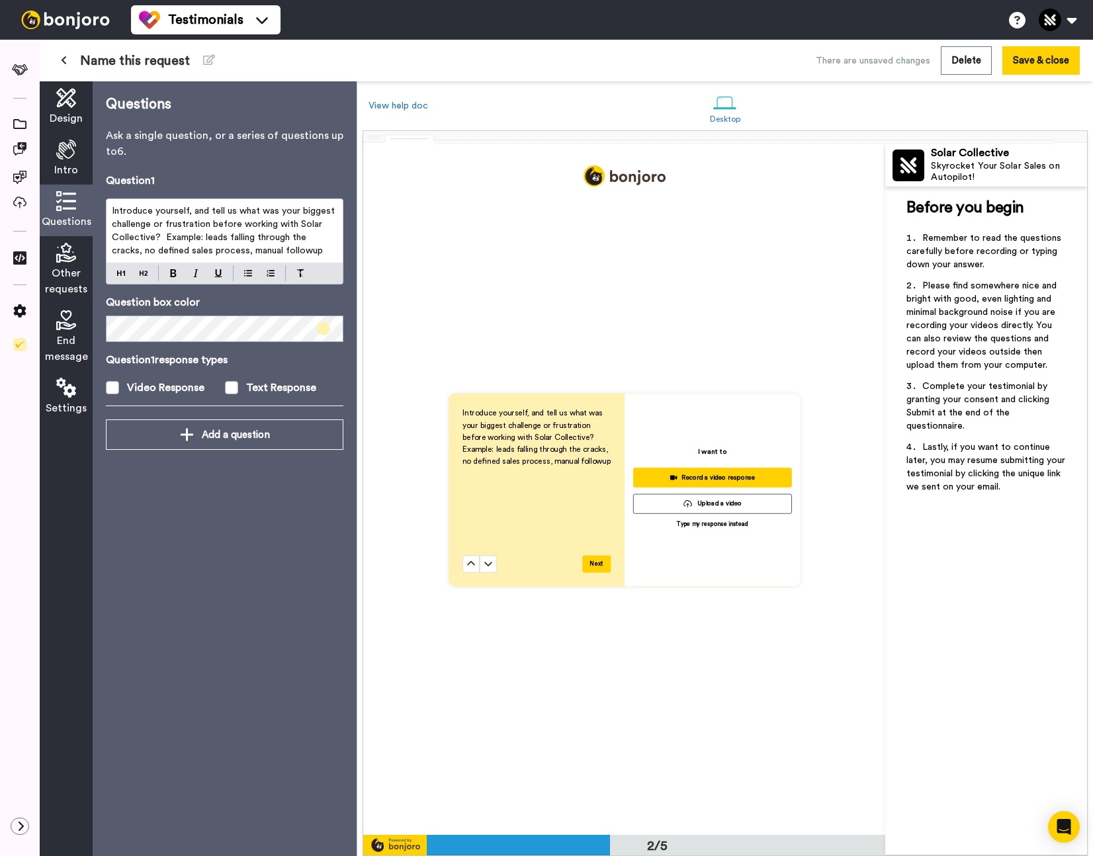
drag, startPoint x: 218, startPoint y: 251, endPoint x: 225, endPoint y: 251, distance: 6.6
click at [218, 251] on span "Introduce yourself, and tell us what was your biggest challenge or frustration …" at bounding box center [225, 230] width 226 height 49
drag, startPoint x: 296, startPoint y: 252, endPoint x: 304, endPoint y: 251, distance: 8.0
click at [296, 252] on p "Introduce yourself, and tell us what was your biggest challenge or frustration …" at bounding box center [225, 230] width 226 height 53
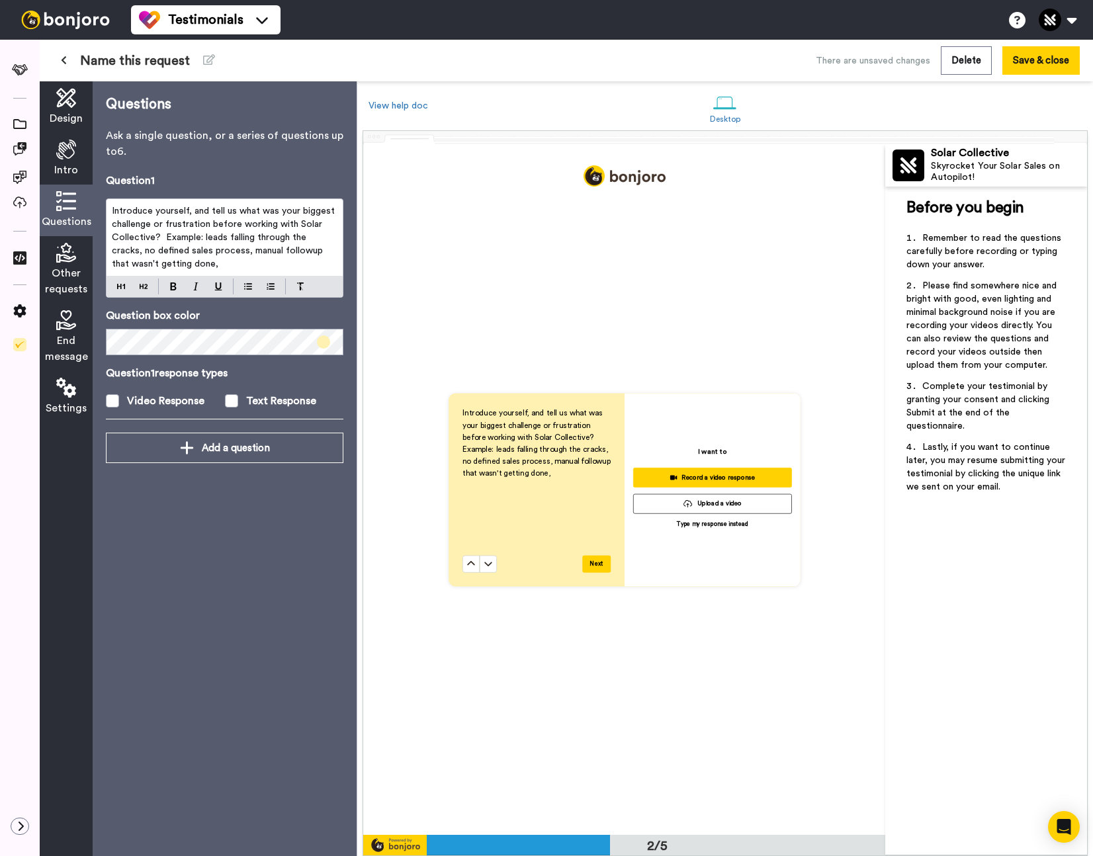
drag, startPoint x: 218, startPoint y: 250, endPoint x: 218, endPoint y: 262, distance: 11.9
click at [218, 262] on p "Introduce yourself, and tell us what was your biggest challenge or frustration …" at bounding box center [225, 237] width 226 height 66
drag, startPoint x: 221, startPoint y: 249, endPoint x: 332, endPoint y: 275, distance: 114.0
click at [332, 275] on div "Introduce yourself, and tell us what was your biggest challenge or frustration …" at bounding box center [225, 237] width 236 height 77
click at [322, 271] on div "Introduce yourself, and tell us what was your biggest challenge or frustration …" at bounding box center [225, 237] width 236 height 77
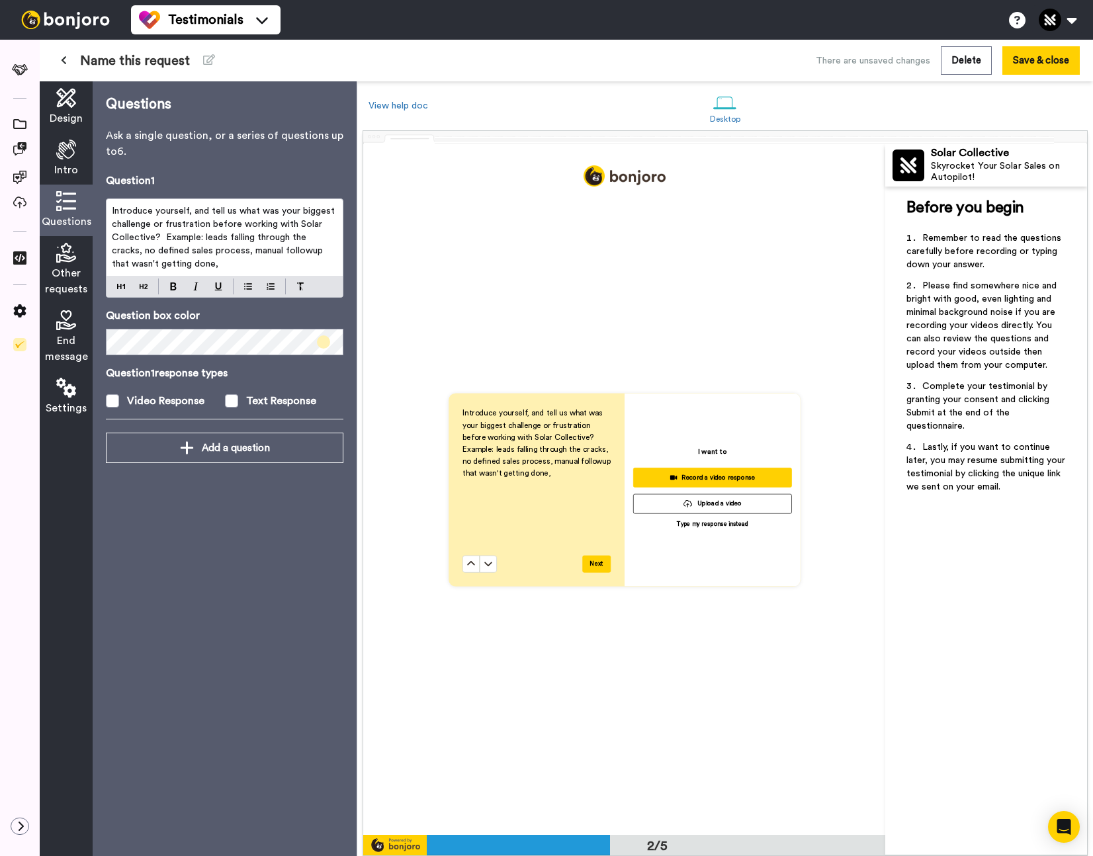
drag, startPoint x: 220, startPoint y: 252, endPoint x: 266, endPoint y: 271, distance: 49.3
click at [234, 277] on div "Introduce yourself, and tell us what was your biggest challenge or frustration …" at bounding box center [225, 247] width 238 height 99
click at [167, 238] on span "Introduce yourself, and tell us what was your biggest challenge or frustration …" at bounding box center [225, 237] width 226 height 62
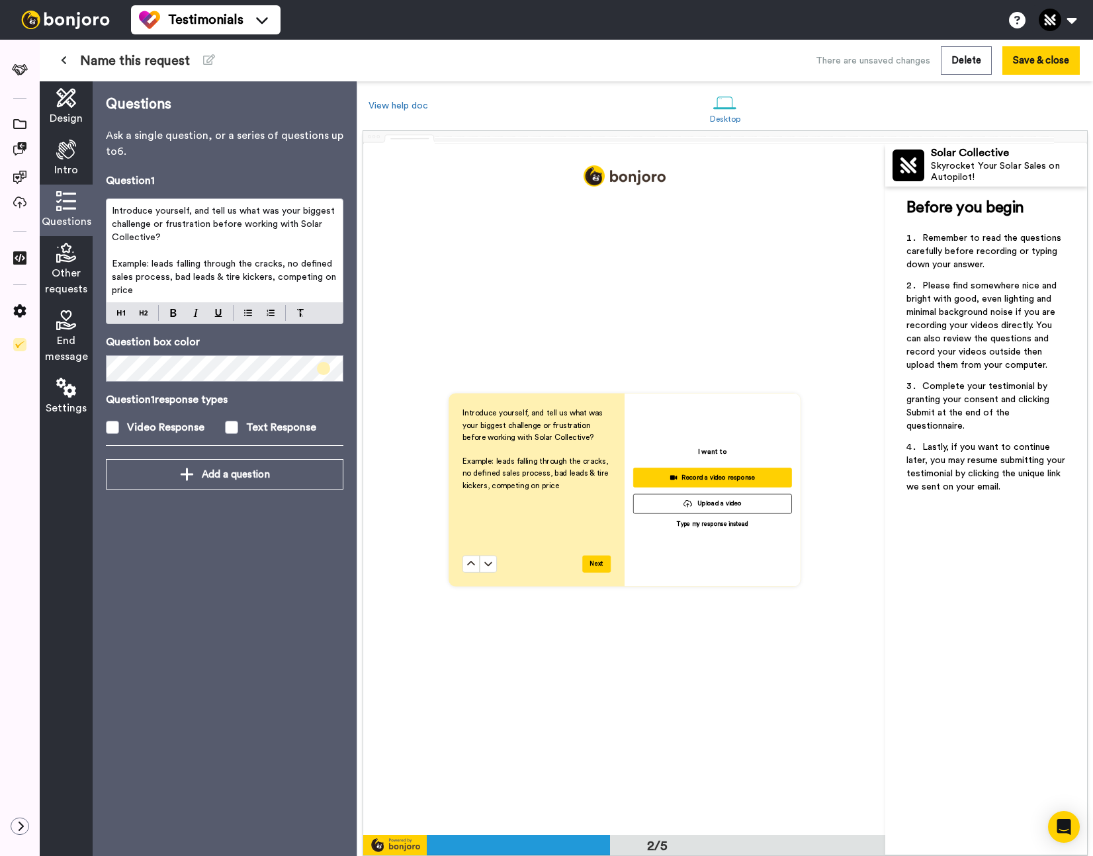
click at [152, 262] on span "Example: leads falling through the cracks, no defined sales process, bad leads …" at bounding box center [225, 277] width 227 height 36
click at [247, 277] on span "leads falling through the cracks, no defined sales process, bad leads & tire ki…" at bounding box center [224, 284] width 224 height 22
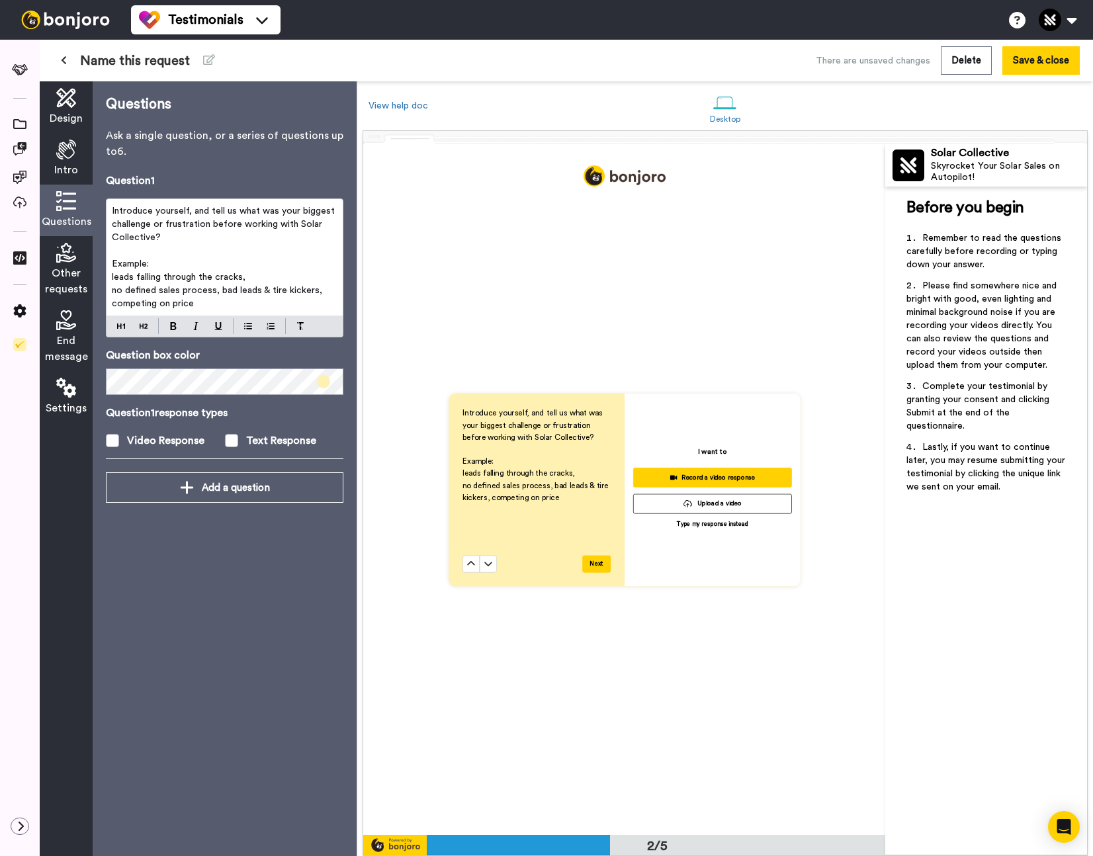
click at [218, 288] on span "no defined sales process, bad leads & tire kickers, competing on price" at bounding box center [218, 297] width 213 height 22
click at [212, 301] on span "bad leads & tire kickers, competing on price" at bounding box center [204, 303] width 185 height 9
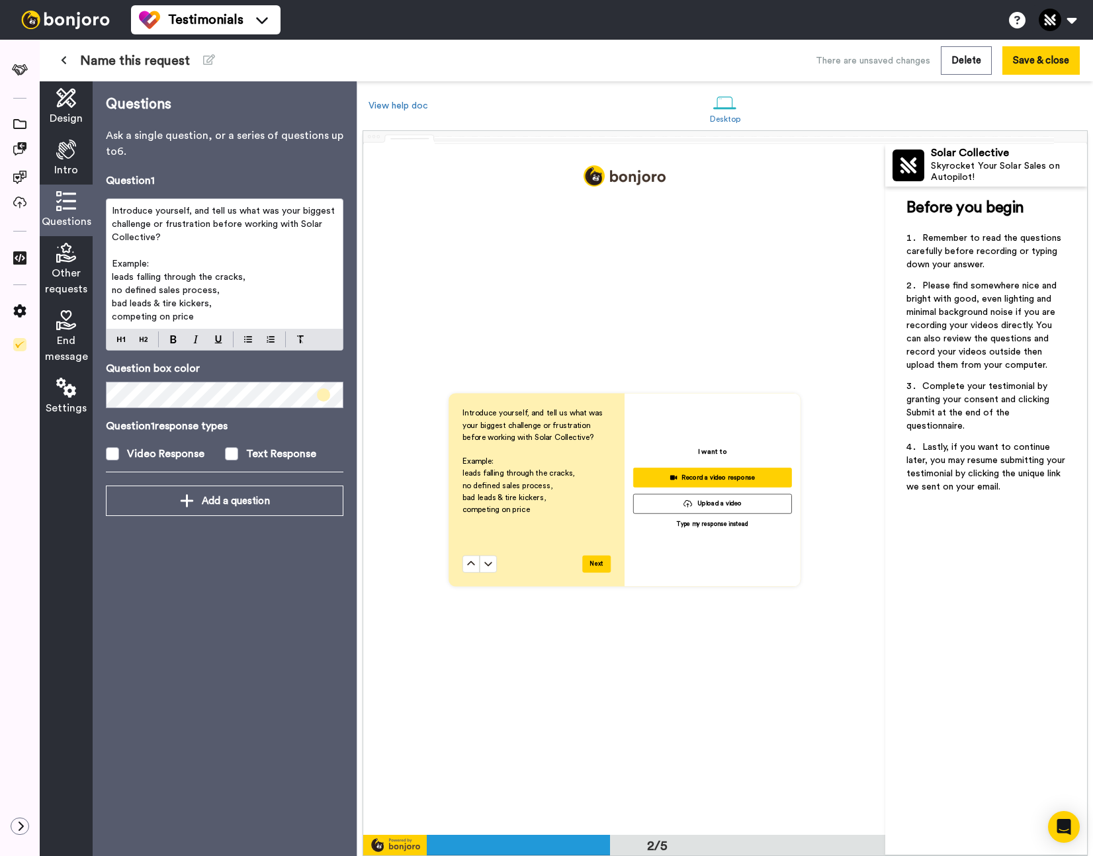
drag, startPoint x: 225, startPoint y: 292, endPoint x: 244, endPoint y: 291, distance: 19.2
click at [225, 292] on p "no defined sales process," at bounding box center [225, 290] width 226 height 13
click at [212, 305] on span "bad leads & tire kickers," at bounding box center [162, 303] width 100 height 9
click at [250, 281] on p "leads falling through the cracks," at bounding box center [225, 277] width 226 height 13
click at [111, 450] on span at bounding box center [112, 453] width 13 height 13
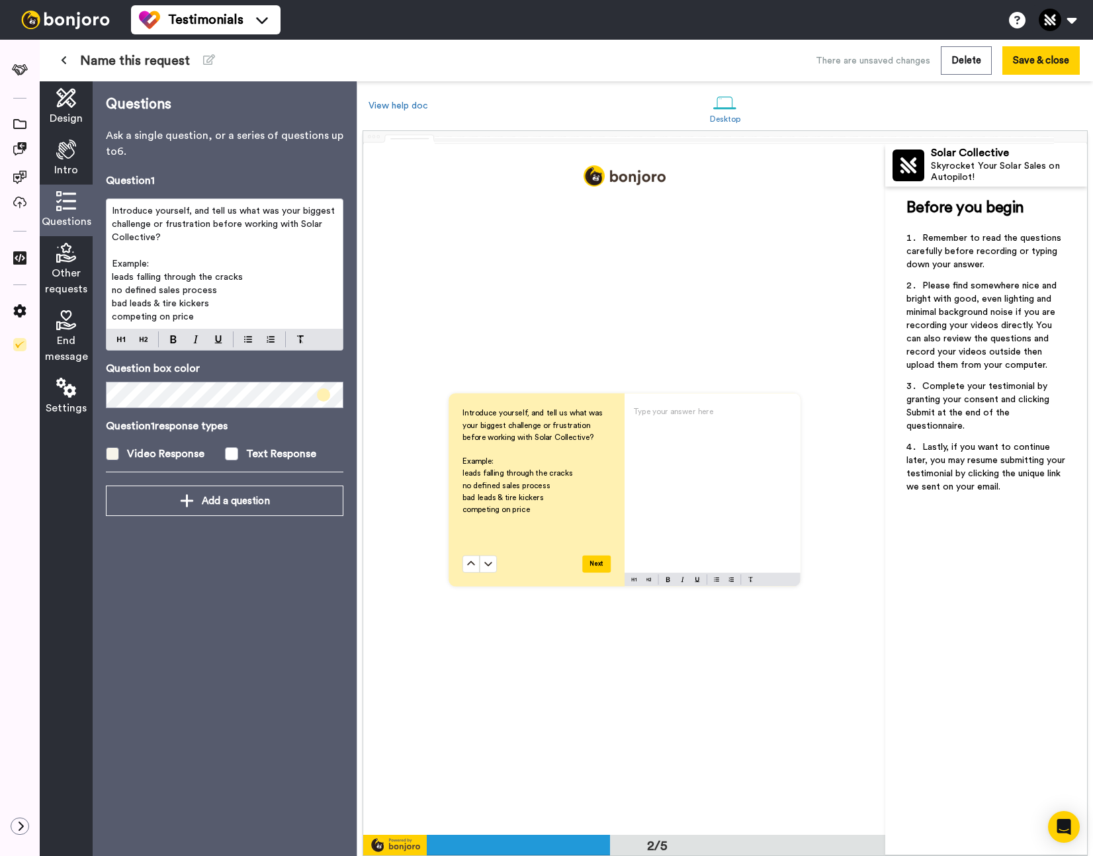
click at [111, 450] on span at bounding box center [112, 453] width 13 height 13
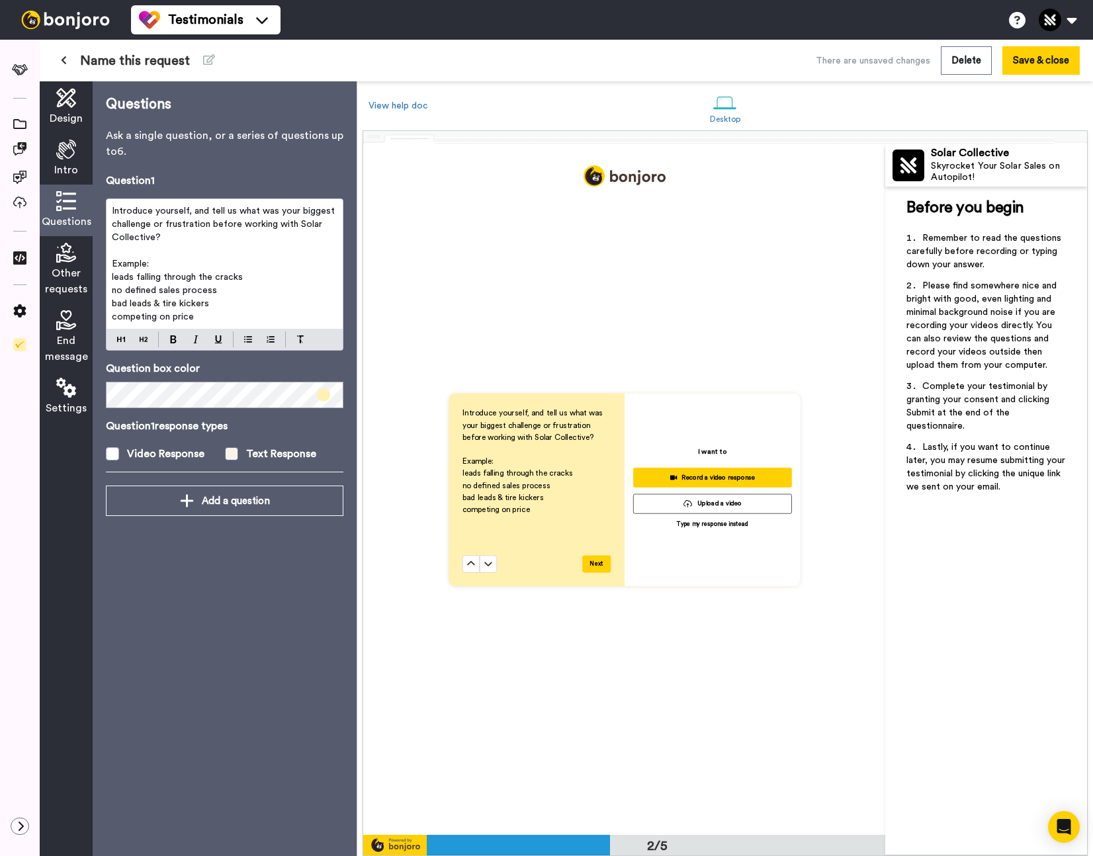
click at [231, 453] on span at bounding box center [231, 453] width 13 height 13
click at [116, 456] on span at bounding box center [112, 453] width 13 height 13
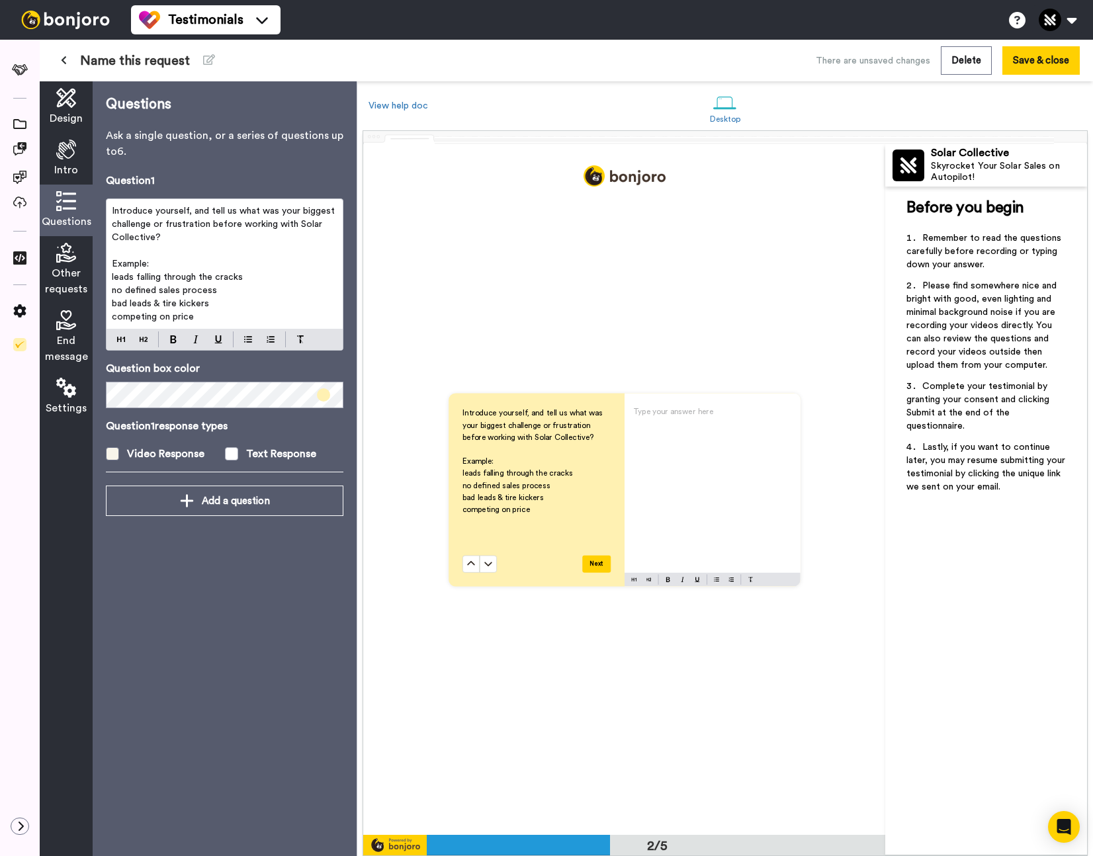
click at [116, 456] on span at bounding box center [112, 453] width 13 height 13
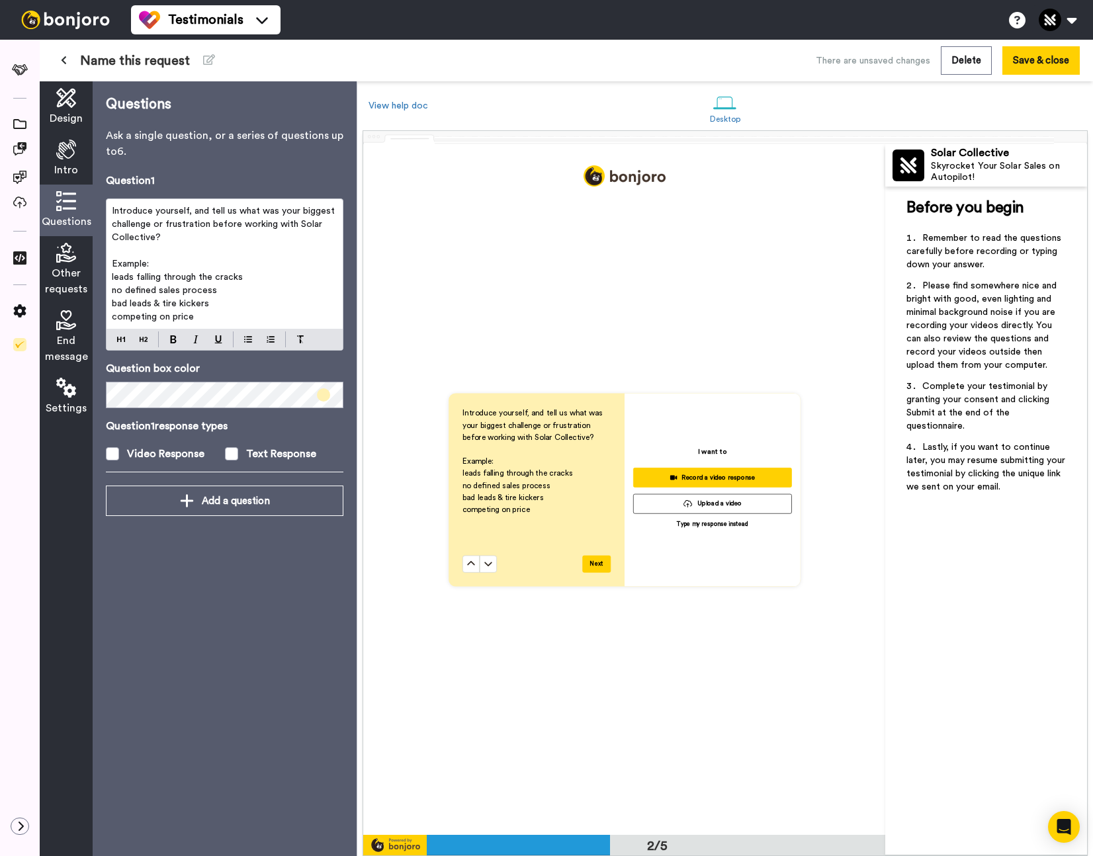
click at [378, 584] on div "Introduce yourself, and tell us what was your biggest challenge or frustration …" at bounding box center [624, 489] width 522 height 691
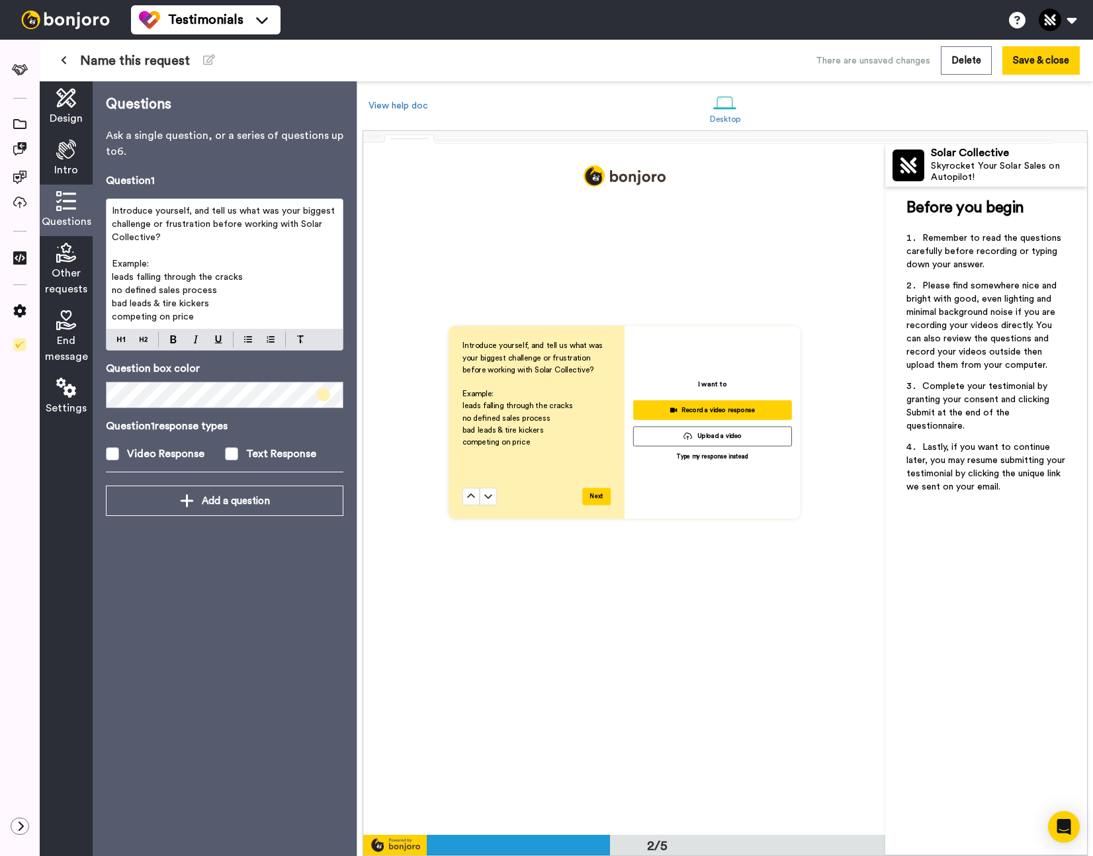
scroll to position [822, 0]
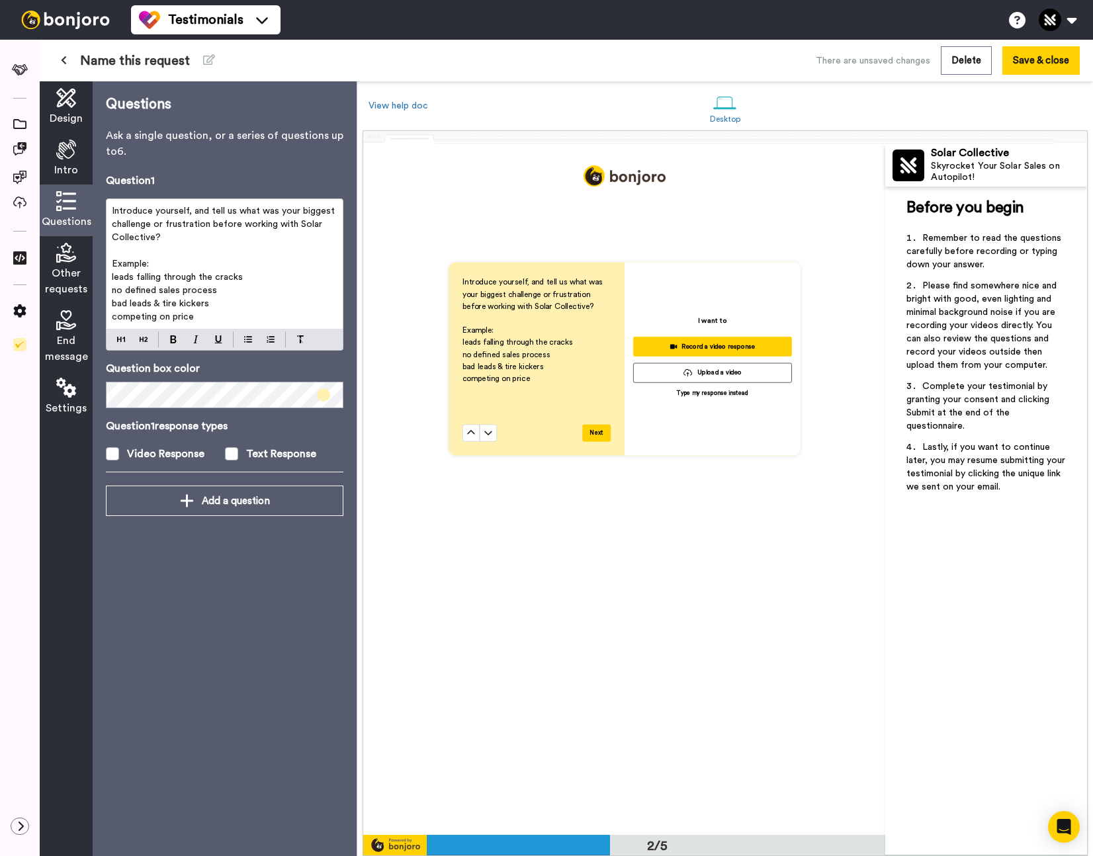
click at [325, 396] on span at bounding box center [323, 394] width 13 height 13
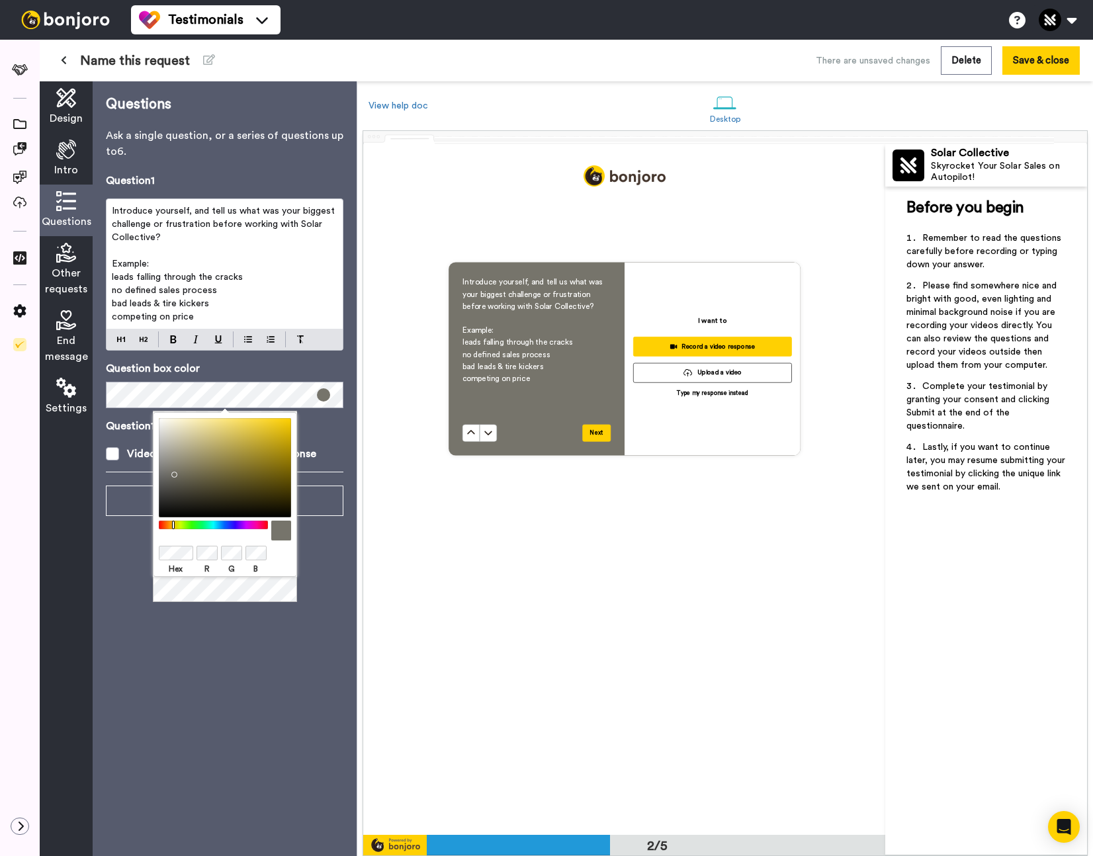
drag, startPoint x: 163, startPoint y: 455, endPoint x: 171, endPoint y: 472, distance: 18.3
click at [171, 472] on div at bounding box center [225, 467] width 132 height 99
click at [226, 526] on div at bounding box center [213, 525] width 114 height 9
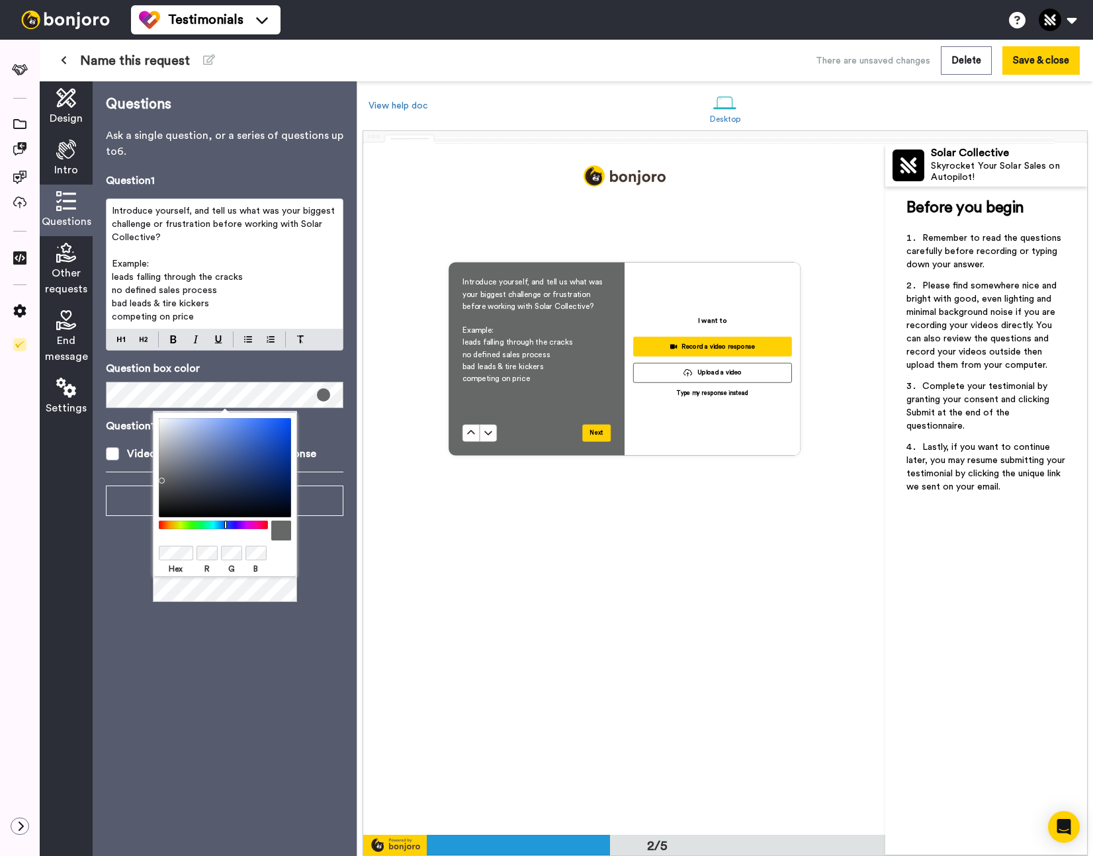
drag, startPoint x: 169, startPoint y: 476, endPoint x: 159, endPoint y: 478, distance: 10.0
click at [159, 478] on div at bounding box center [225, 467] width 132 height 99
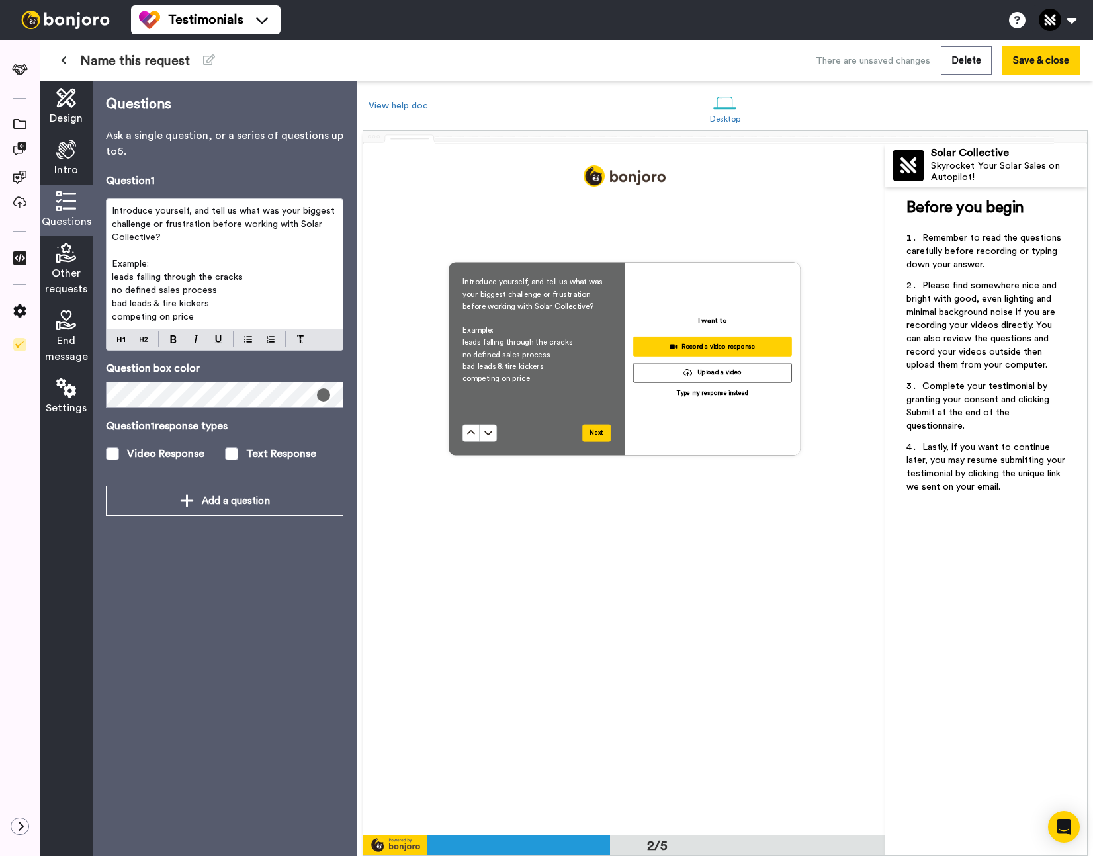
click at [90, 463] on div "Design Intro Questions Other requests End message Settings" at bounding box center [66, 468] width 53 height 775
click at [107, 276] on div "Introduce yourself, and tell us what was your biggest challenge or frustration …" at bounding box center [225, 264] width 236 height 130
click at [107, 288] on div "Introduce yourself, and tell us what was your biggest challenge or frustration …" at bounding box center [225, 264] width 236 height 130
drag, startPoint x: 117, startPoint y: 303, endPoint x: 105, endPoint y: 304, distance: 12.6
click at [105, 304] on div "Questions Ask a single question, or a series of questions up to 6 . Question 1 …" at bounding box center [225, 468] width 264 height 775
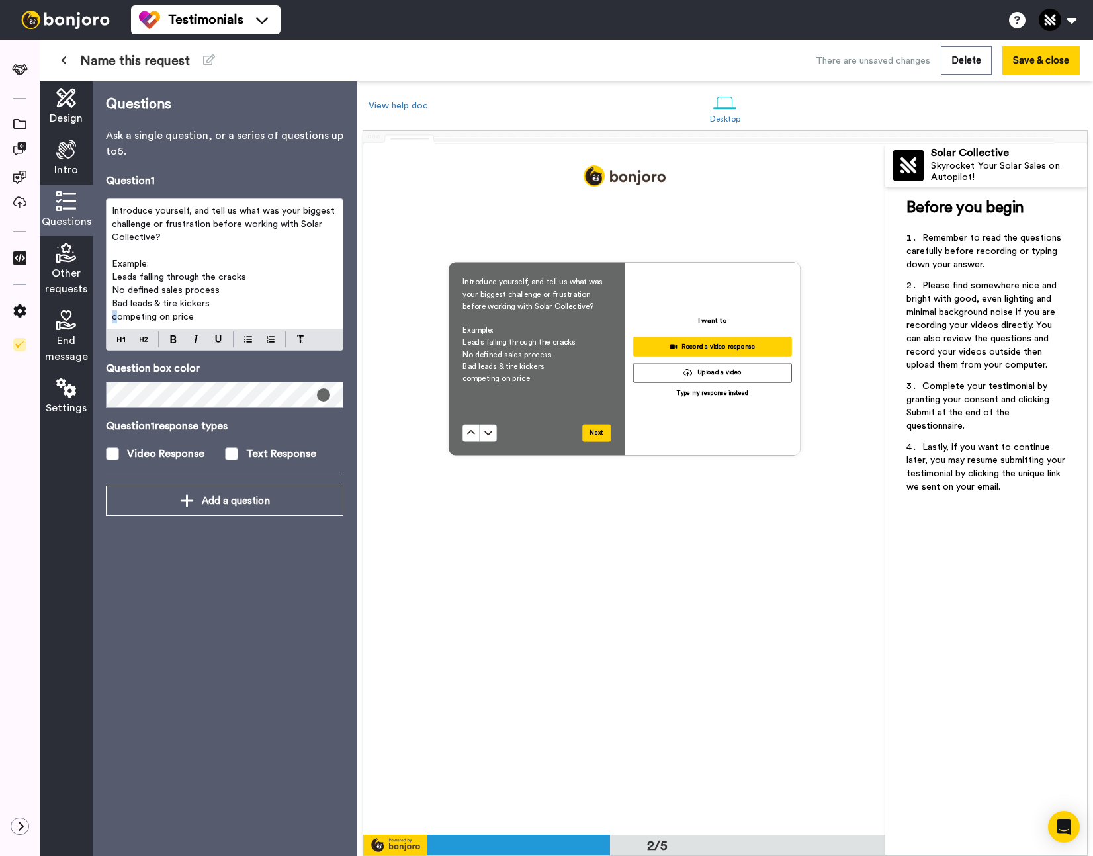
drag, startPoint x: 116, startPoint y: 315, endPoint x: 108, endPoint y: 317, distance: 7.5
click at [108, 317] on div "Introduce yourself, and tell us what was your biggest challenge or frustration …" at bounding box center [225, 264] width 236 height 130
click at [220, 316] on p "Competing on price" at bounding box center [225, 316] width 226 height 13
drag, startPoint x: 129, startPoint y: 288, endPoint x: 96, endPoint y: 241, distance: 57.4
click at [96, 241] on div "Questions Ask a single question, or a series of questions up to 6 . Question 1 …" at bounding box center [225, 468] width 264 height 775
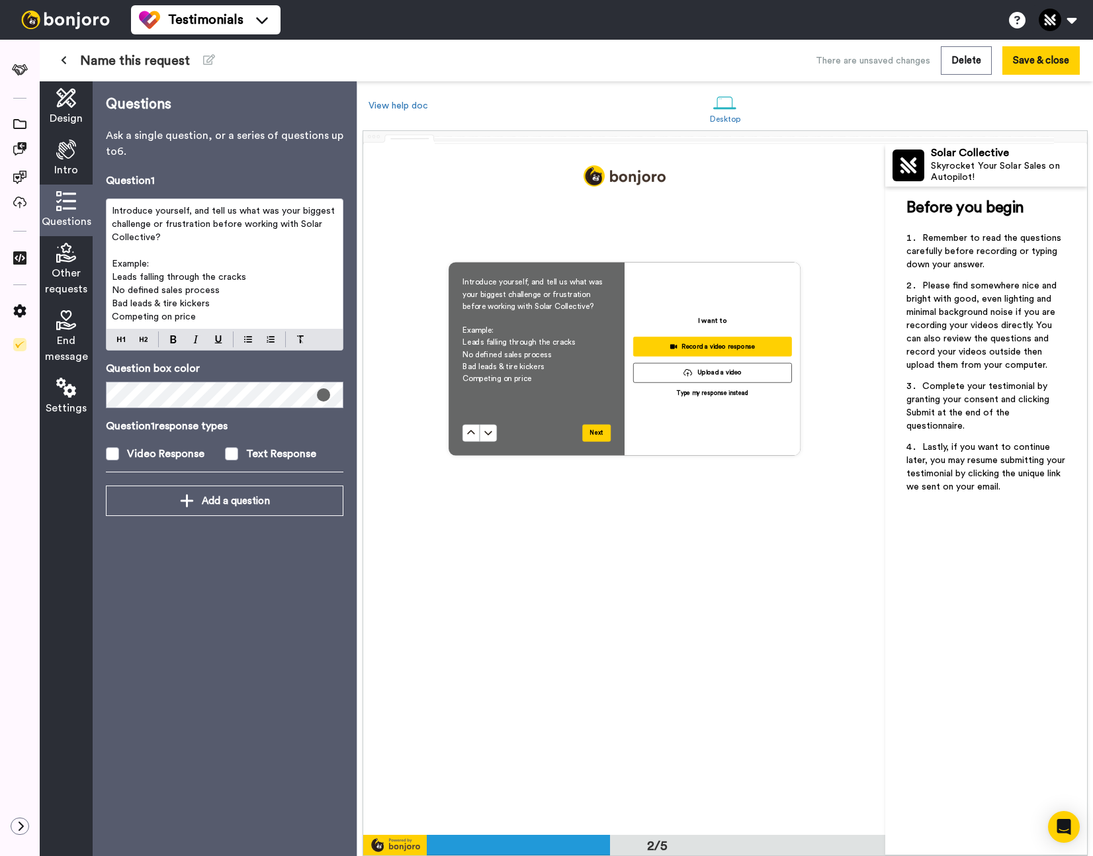
click at [188, 304] on span "Bad leads & tire kickers" at bounding box center [161, 303] width 98 height 9
drag, startPoint x: 202, startPoint y: 317, endPoint x: 155, endPoint y: 304, distance: 48.8
click at [107, 267] on div "Introduce yourself, and tell us what was your biggest challenge or frustration …" at bounding box center [225, 264] width 236 height 130
click at [155, 304] on span "Bad leads & tire kickers" at bounding box center [161, 303] width 98 height 9
click at [222, 287] on p "No defined sales process" at bounding box center [225, 290] width 226 height 13
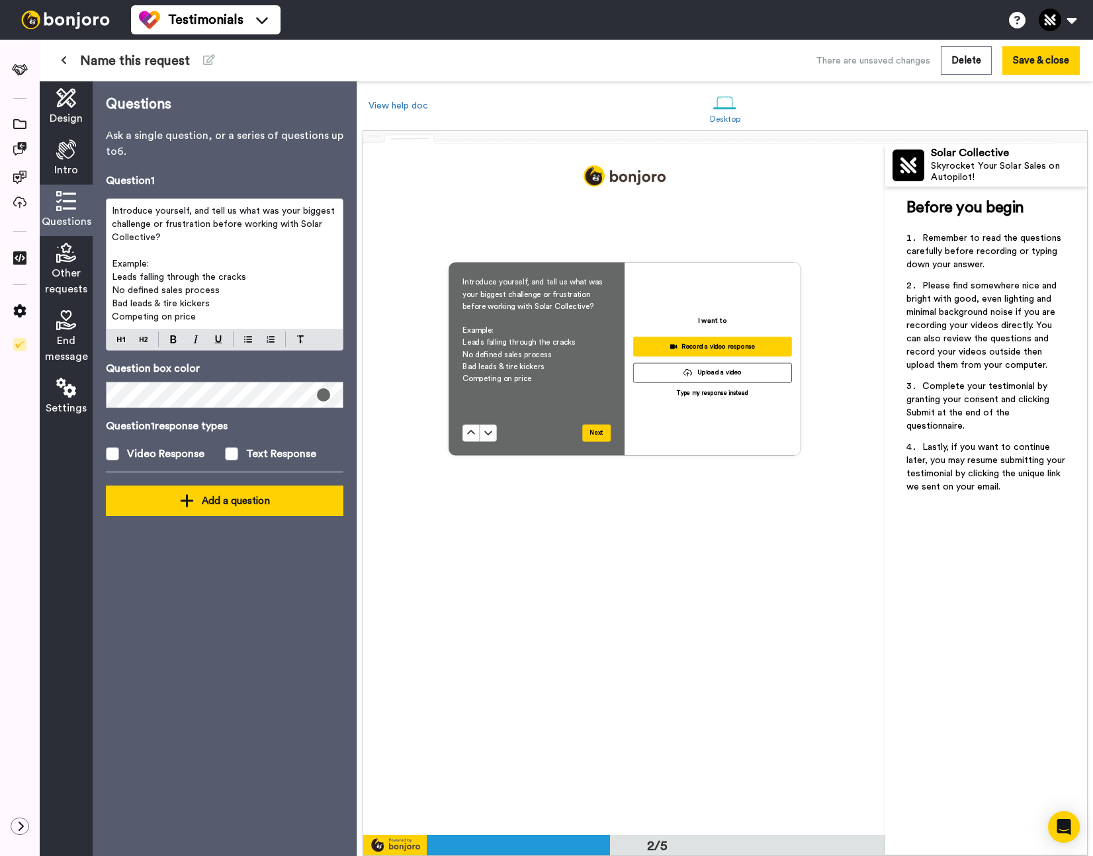
click at [180, 502] on icon at bounding box center [187, 501] width 14 height 16
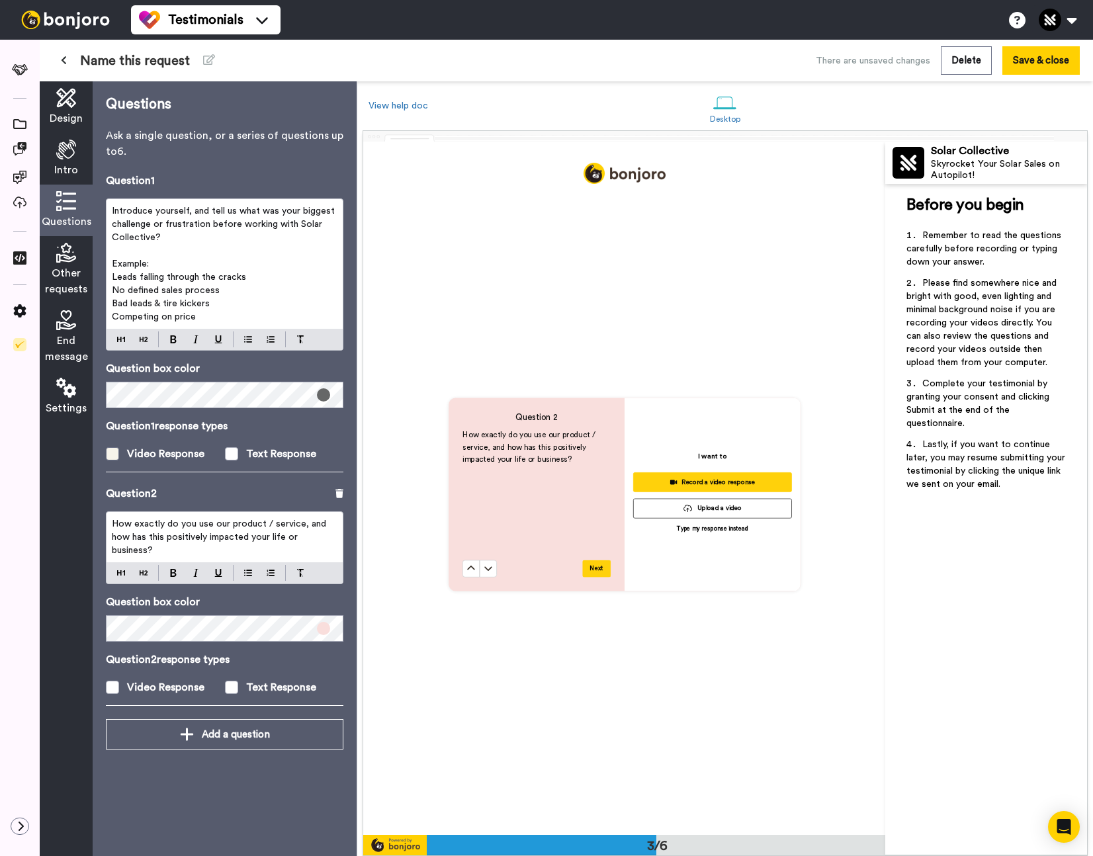
scroll to position [1381, 0]
drag, startPoint x: 112, startPoint y: 523, endPoint x: 360, endPoint y: 540, distance: 248.7
click at [360, 540] on div "Design Intro Questions Other requests End message Settings Questions Ask a sing…" at bounding box center [566, 468] width 1053 height 775
click at [290, 552] on div "How exactly do you use our product / service, and how has this positively impac…" at bounding box center [225, 537] width 236 height 50
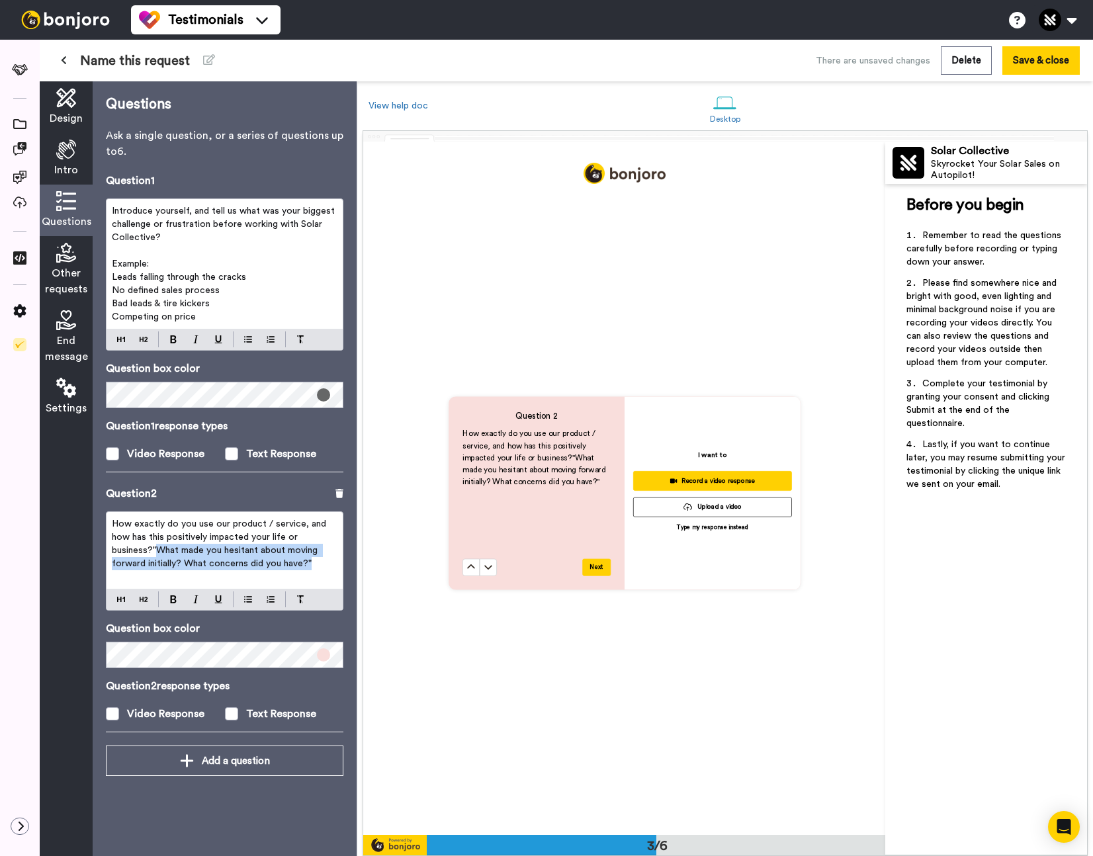
drag, startPoint x: 156, startPoint y: 551, endPoint x: 345, endPoint y: 569, distance: 189.4
click at [345, 569] on div "Questions Ask a single question, or a series of questions up to 6 . Question 1 …" at bounding box center [225, 468] width 264 height 775
click at [323, 570] on p "﻿" at bounding box center [225, 576] width 226 height 13
drag, startPoint x: 323, startPoint y: 570, endPoint x: 153, endPoint y: 550, distance: 171.3
click at [152, 548] on div "How exactly do you use our product / service, and how has this positively impac…" at bounding box center [225, 550] width 236 height 77
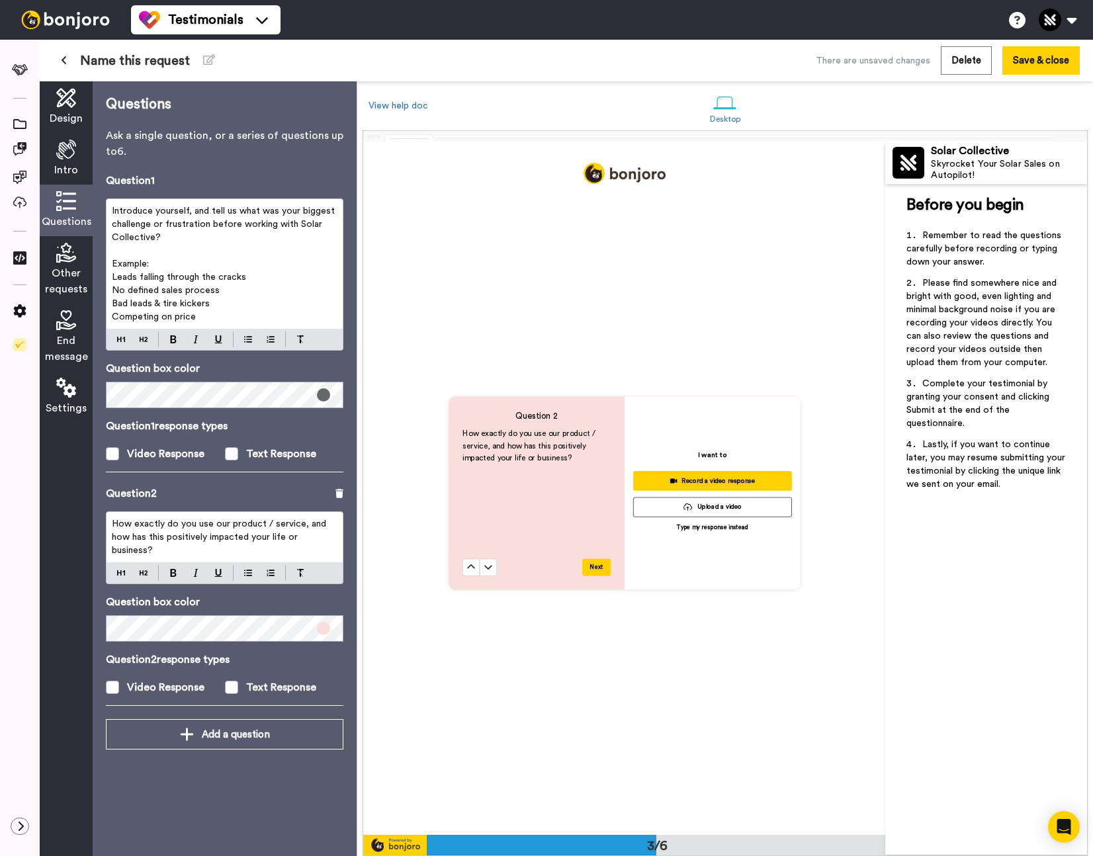
click at [112, 527] on span "How exactly do you use our product / service, and how has this positively impac…" at bounding box center [220, 537] width 217 height 36
drag, startPoint x: 270, startPoint y: 537, endPoint x: 368, endPoint y: 583, distance: 108.6
click at [296, 536] on span "How exactly do you use our product / service, and how has this positively impac…" at bounding box center [220, 537] width 217 height 36
drag, startPoint x: 147, startPoint y: 525, endPoint x: 273, endPoint y: 525, distance: 125.7
click at [273, 525] on span "How exactly do you use our product / service, and how has this positively impac…" at bounding box center [220, 530] width 217 height 22
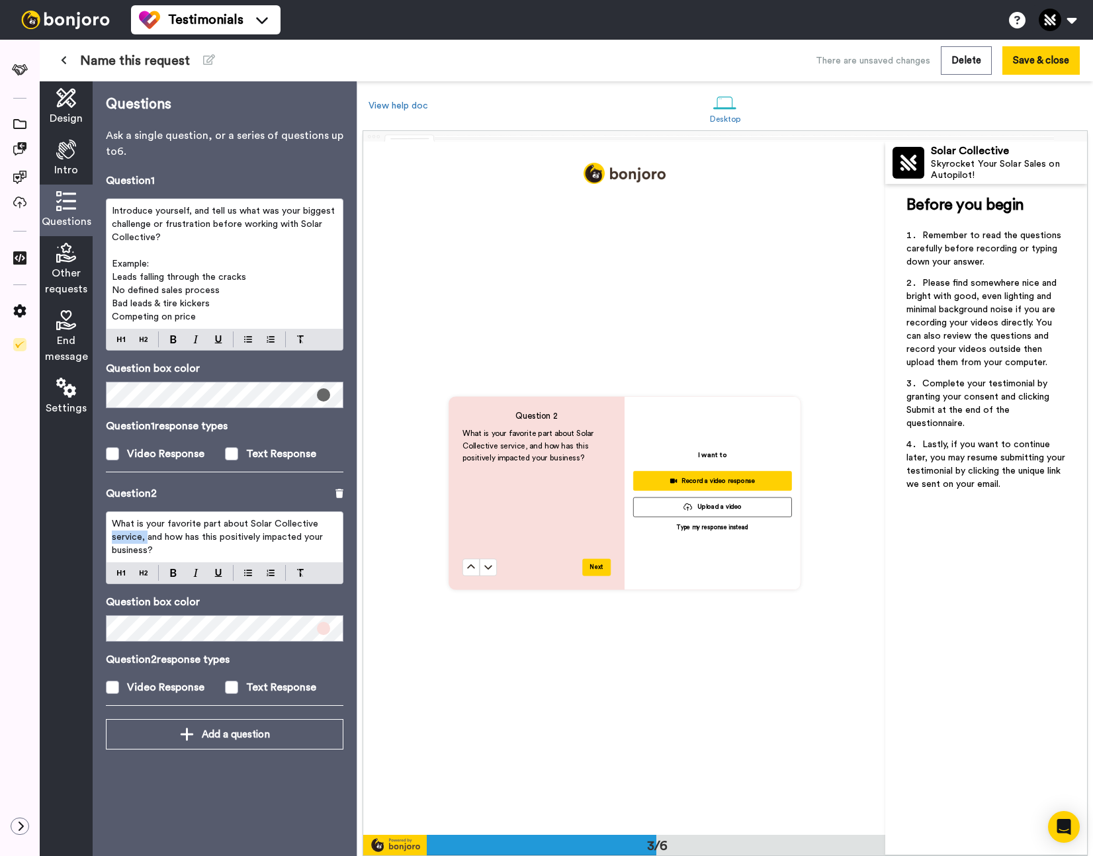
drag, startPoint x: 146, startPoint y: 537, endPoint x: 228, endPoint y: 576, distance: 91.1
click at [110, 539] on div "What is your favorite part about Solar Collective service, and how has this pos…" at bounding box center [225, 537] width 236 height 50
click at [176, 521] on span "What is your favorite part about Solar Collective and how has this positively i…" at bounding box center [225, 530] width 226 height 22
click at [175, 525] on span "What is your favorite part about Solar Collective and how has this positively i…" at bounding box center [225, 530] width 226 height 22
drag, startPoint x: 146, startPoint y: 527, endPoint x: 201, endPoint y: 551, distance: 59.9
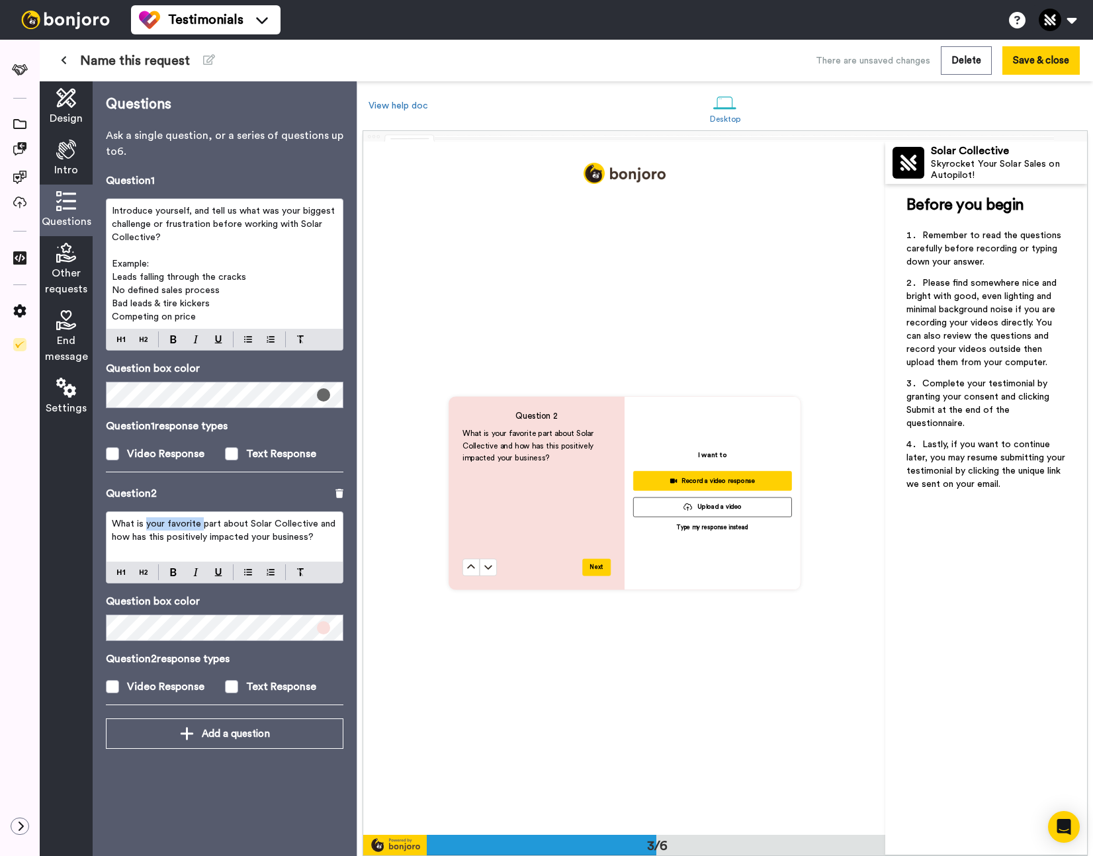
click at [200, 527] on span "What is your favorite part about Solar Collective and how has this positively i…" at bounding box center [225, 530] width 226 height 22
drag, startPoint x: 244, startPoint y: 532, endPoint x: 134, endPoint y: 524, distance: 110.1
click at [134, 522] on p "What is the best part about Solar Collective and how has this positively impact…" at bounding box center [225, 530] width 226 height 26
click at [161, 544] on div "What is the best part about Solar Collective and how has this positively impact…" at bounding box center [225, 537] width 236 height 50
drag, startPoint x: 128, startPoint y: 537, endPoint x: 167, endPoint y: 528, distance: 40.0
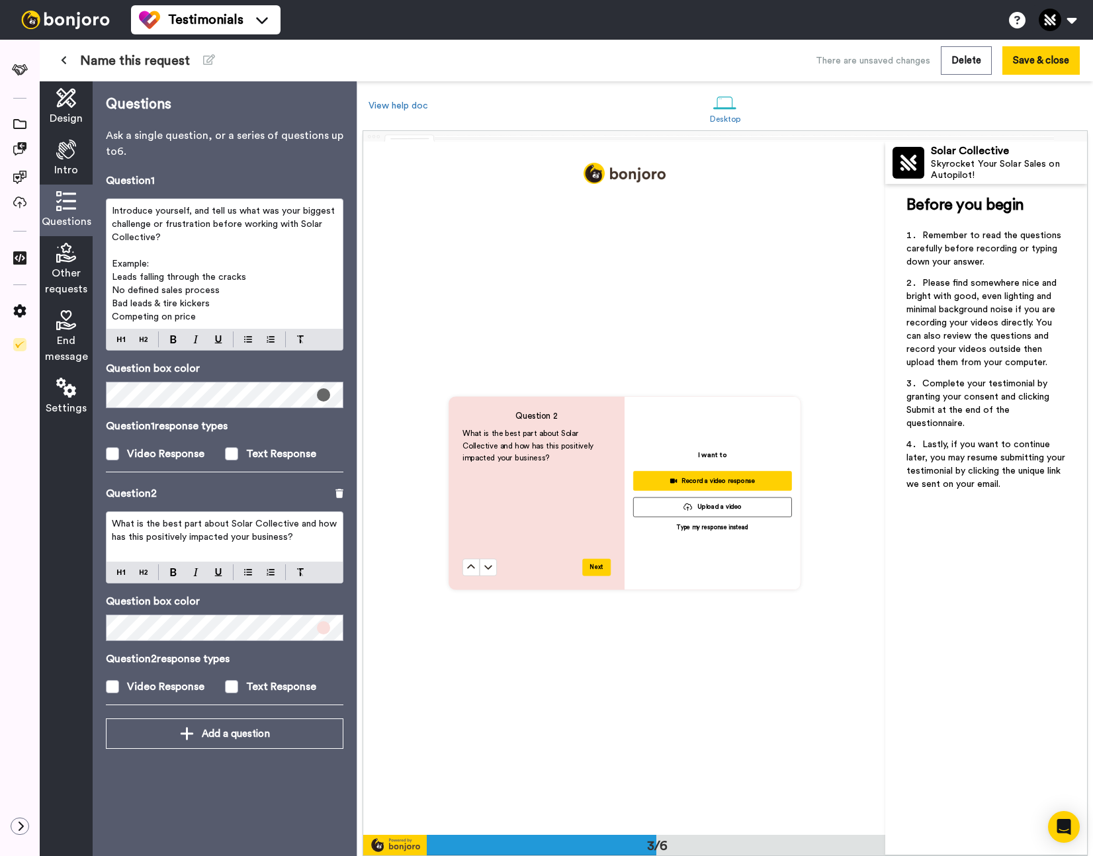
click at [128, 537] on span "What is the best part about Solar Collective and how has this positively impact…" at bounding box center [226, 530] width 228 height 22
drag, startPoint x: 208, startPoint y: 537, endPoint x: 227, endPoint y: 538, distance: 18.6
click at [227, 538] on span "What is the best part about Solar Collective and how has working with them this…" at bounding box center [226, 537] width 228 height 36
drag, startPoint x: 110, startPoint y: 531, endPoint x: 179, endPoint y: 552, distance: 72.4
click at [81, 520] on div "Design Intro Questions Other requests End message Settings Questions Ask a sing…" at bounding box center [198, 468] width 317 height 775
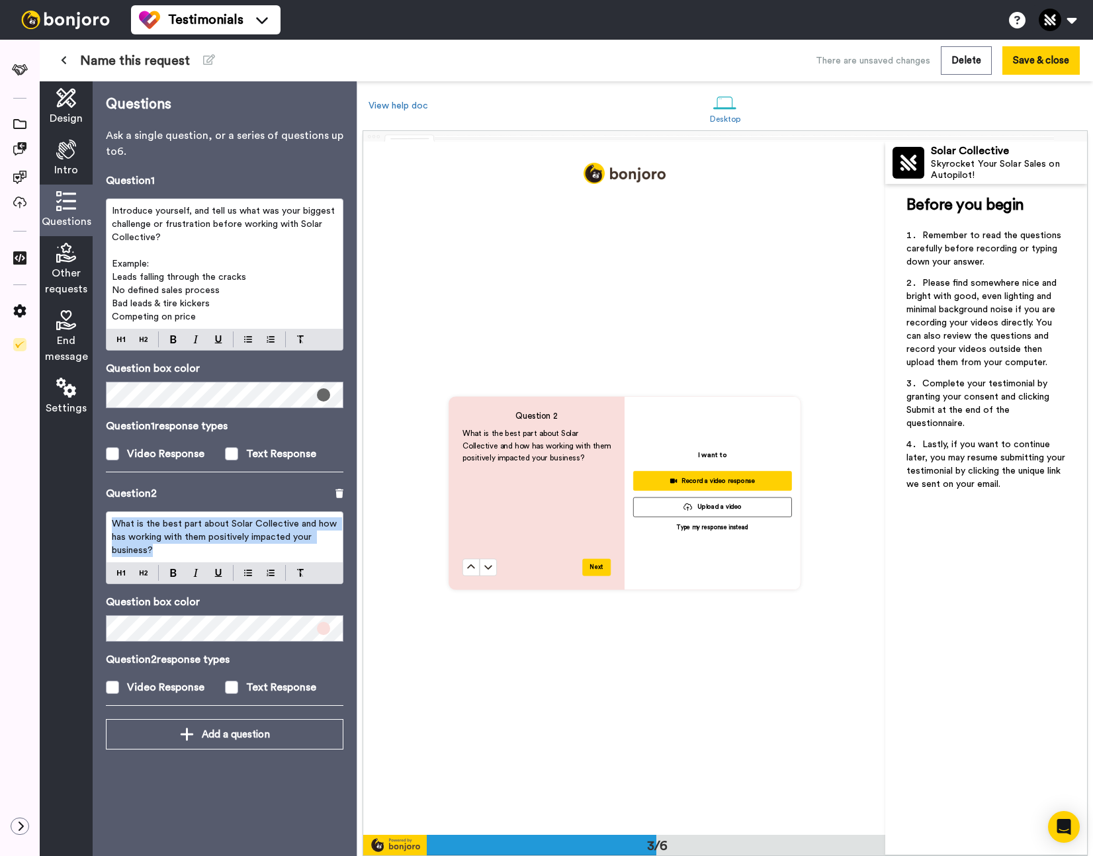
click at [179, 552] on p "What is the best part about Solar Collective and how has working with them posi…" at bounding box center [225, 537] width 226 height 40
drag, startPoint x: 110, startPoint y: 523, endPoint x: 224, endPoint y: 521, distance: 113.8
click at [226, 521] on div "What is the best part about Solar Collective and how has working with them posi…" at bounding box center [225, 537] width 236 height 50
drag, startPoint x: 151, startPoint y: 532, endPoint x: 121, endPoint y: 519, distance: 32.3
click at [114, 516] on div "What do you like most about working with Solar Collective and how has working w…" at bounding box center [225, 537] width 236 height 50
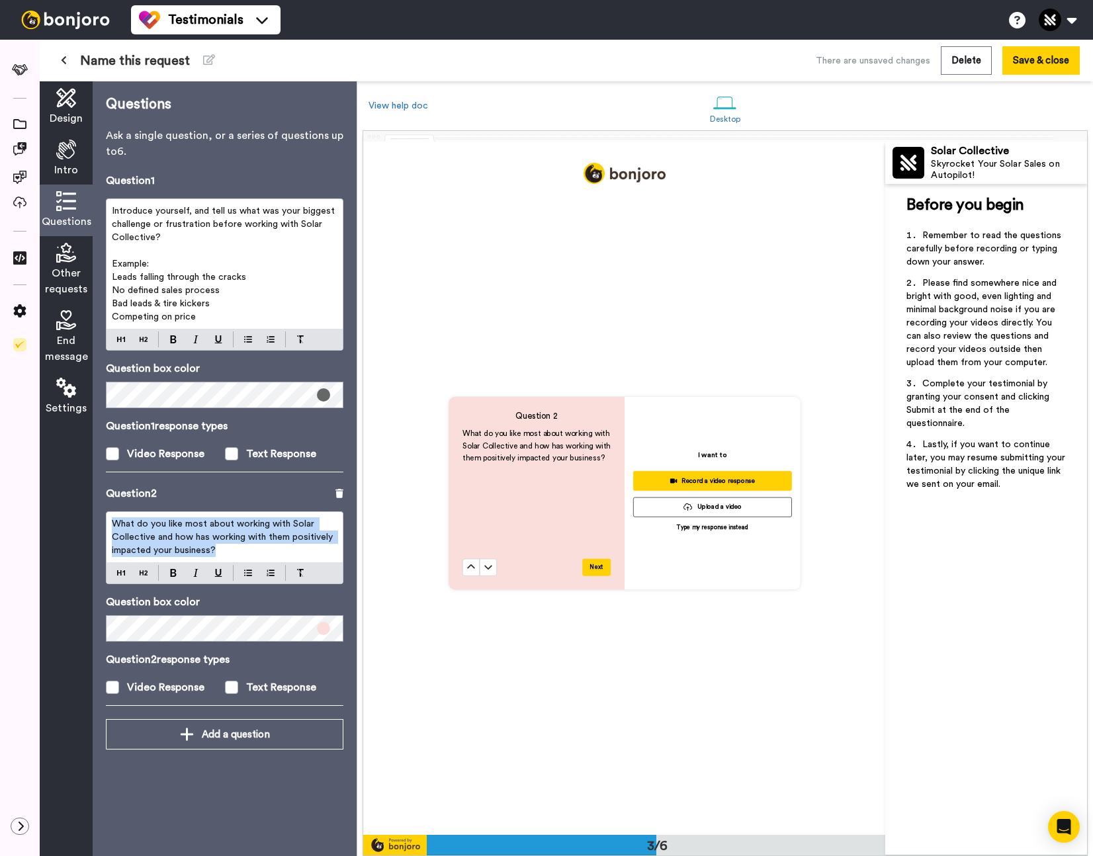
drag, startPoint x: 217, startPoint y: 544, endPoint x: 226, endPoint y: 544, distance: 9.3
click at [218, 544] on p "What do you like most about working with Solar Collective and how has working w…" at bounding box center [225, 537] width 226 height 40
drag, startPoint x: 277, startPoint y: 549, endPoint x: 123, endPoint y: 515, distance: 157.1
click at [123, 515] on div "What do you like most about working with Solar Collective and how has working w…" at bounding box center [225, 537] width 236 height 50
click at [150, 532] on span "What do you like most about working with Solar Collective and how has working w…" at bounding box center [224, 537] width 224 height 36
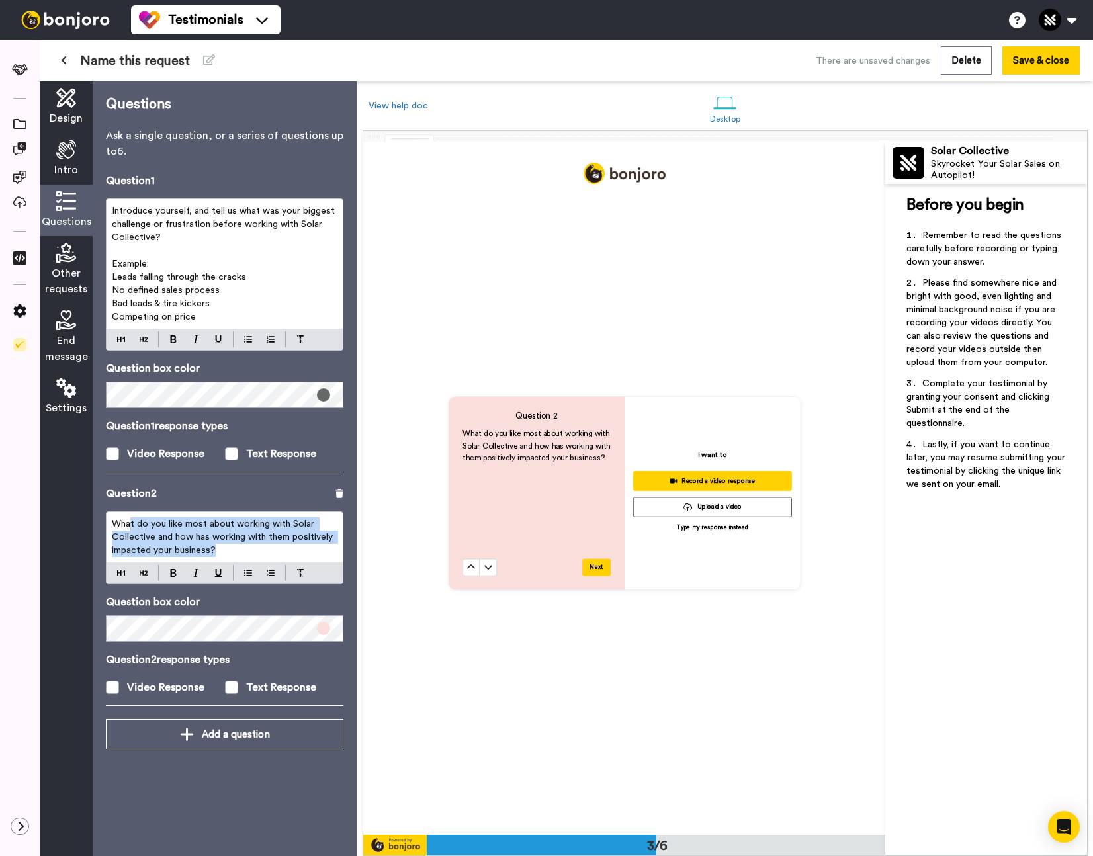
drag, startPoint x: 251, startPoint y: 551, endPoint x: 140, endPoint y: 524, distance: 114.4
click at [128, 519] on p "What do you like most about working with Solar Collective and how has working w…" at bounding box center [225, 537] width 226 height 40
drag, startPoint x: 214, startPoint y: 555, endPoint x: 253, endPoint y: 554, distance: 38.4
click at [214, 555] on span "What do you like most about working with Solar Collective and how has working w…" at bounding box center [224, 537] width 224 height 36
drag, startPoint x: 212, startPoint y: 537, endPoint x: 288, endPoint y: 537, distance: 76.1
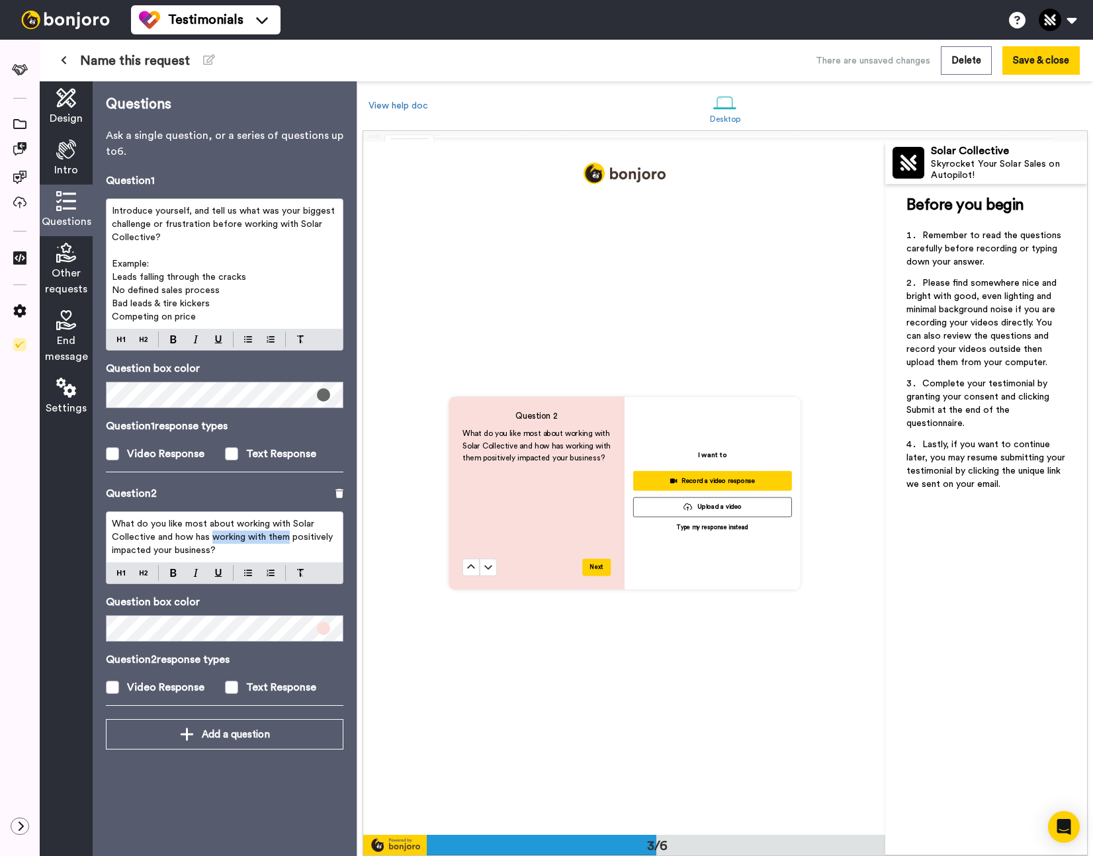
click at [288, 537] on span "What do you like most about working with Solar Collective and how has working w…" at bounding box center [224, 537] width 224 height 36
drag, startPoint x: 158, startPoint y: 551, endPoint x: 185, endPoint y: 550, distance: 27.1
click at [158, 551] on p "What do you like most about working with Solar Collective and how has it positi…" at bounding box center [225, 537] width 226 height 40
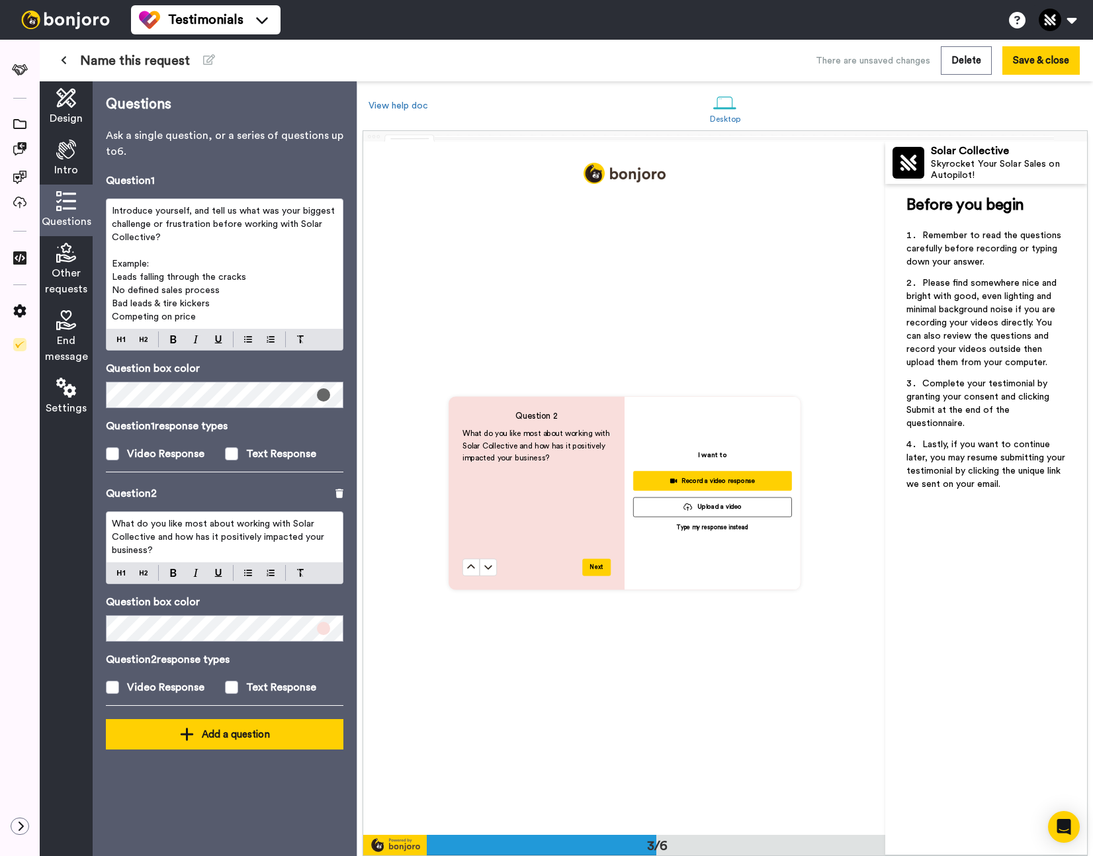
click at [199, 740] on div "Add a question" at bounding box center [224, 734] width 216 height 16
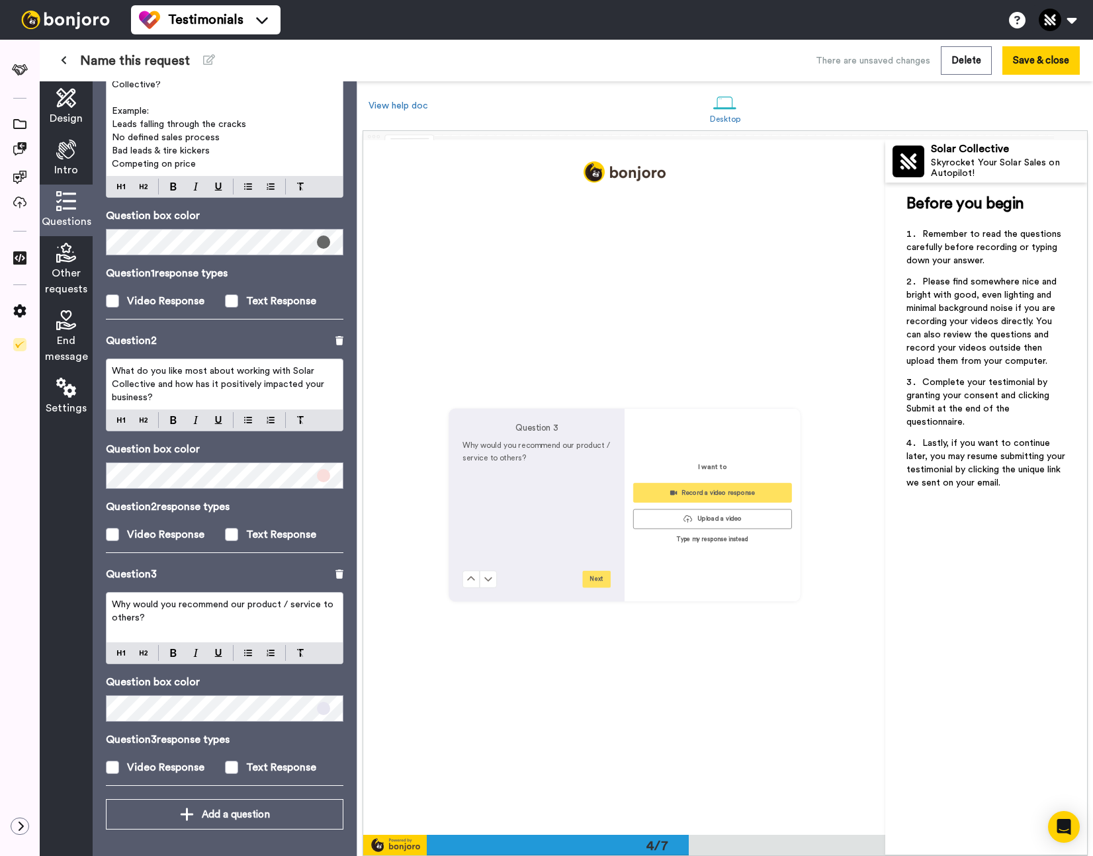
scroll to position [2078, 0]
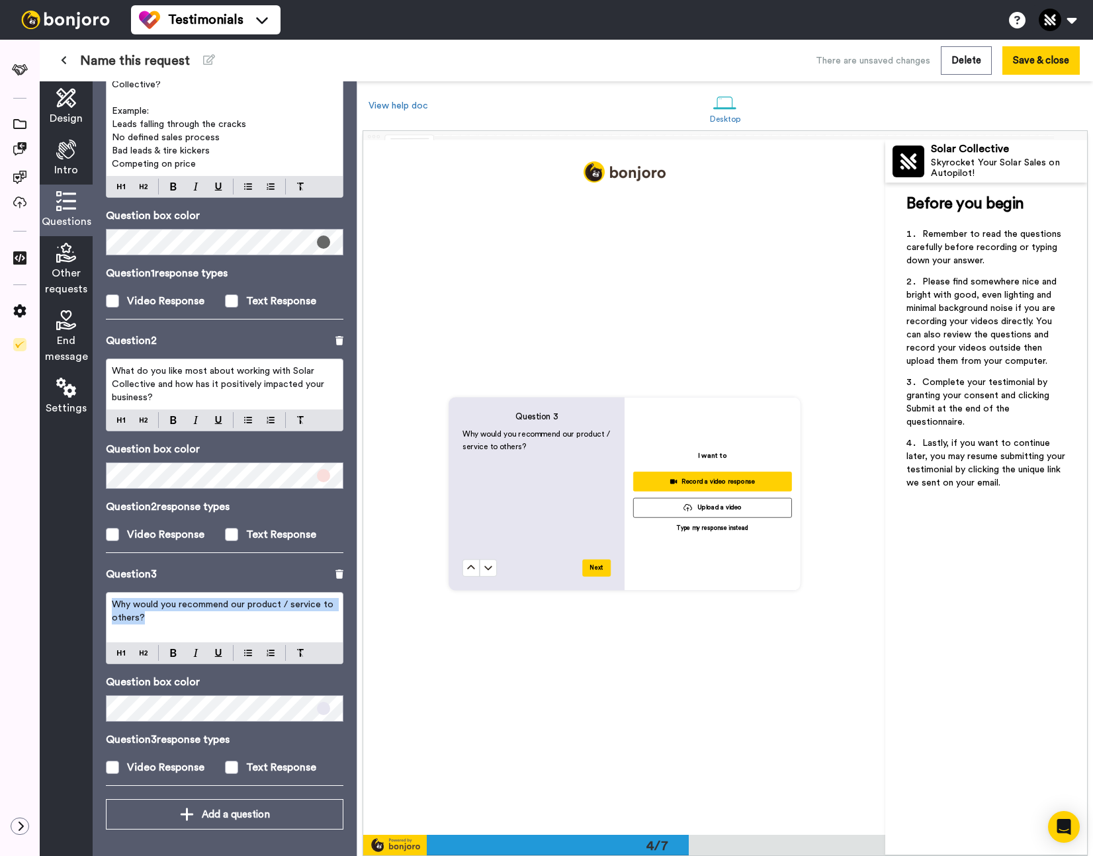
drag, startPoint x: 152, startPoint y: 622, endPoint x: 100, endPoint y: 593, distance: 59.5
click at [89, 595] on div "Design Intro Questions Other requests End message Settings Questions Ask a sing…" at bounding box center [198, 468] width 317 height 775
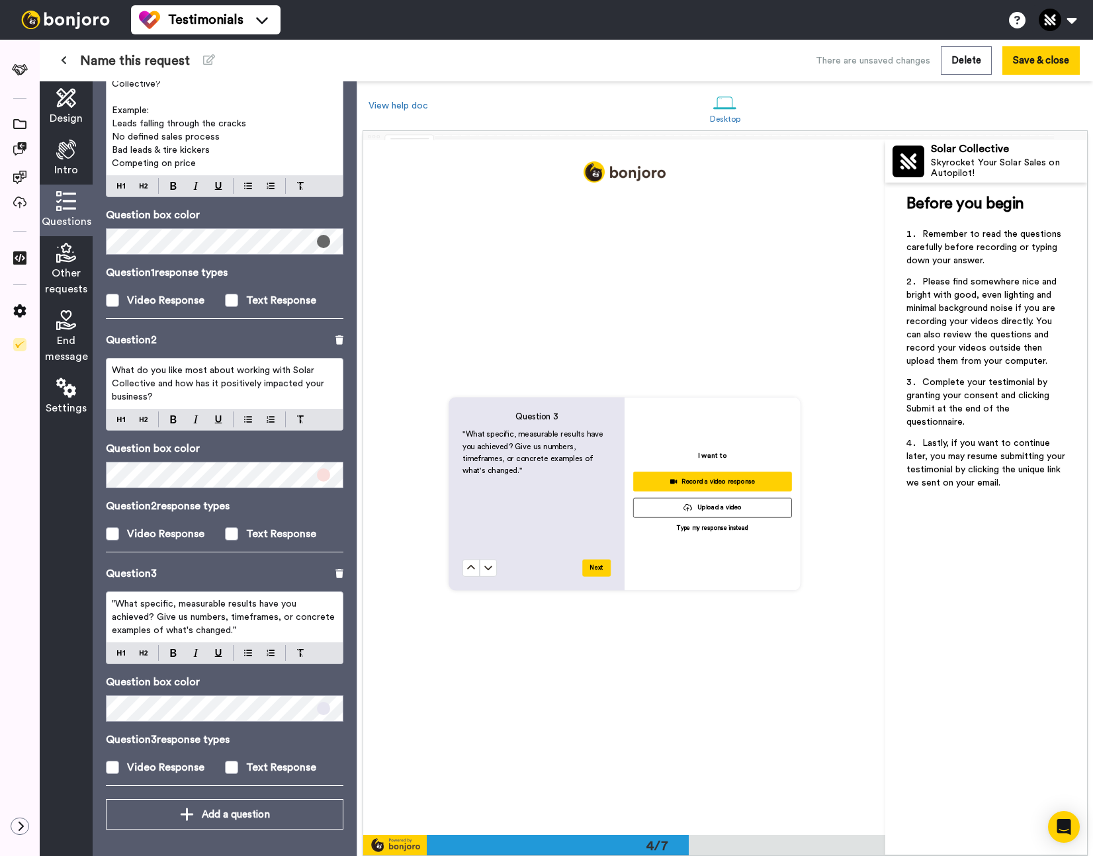
scroll to position [146, 0]
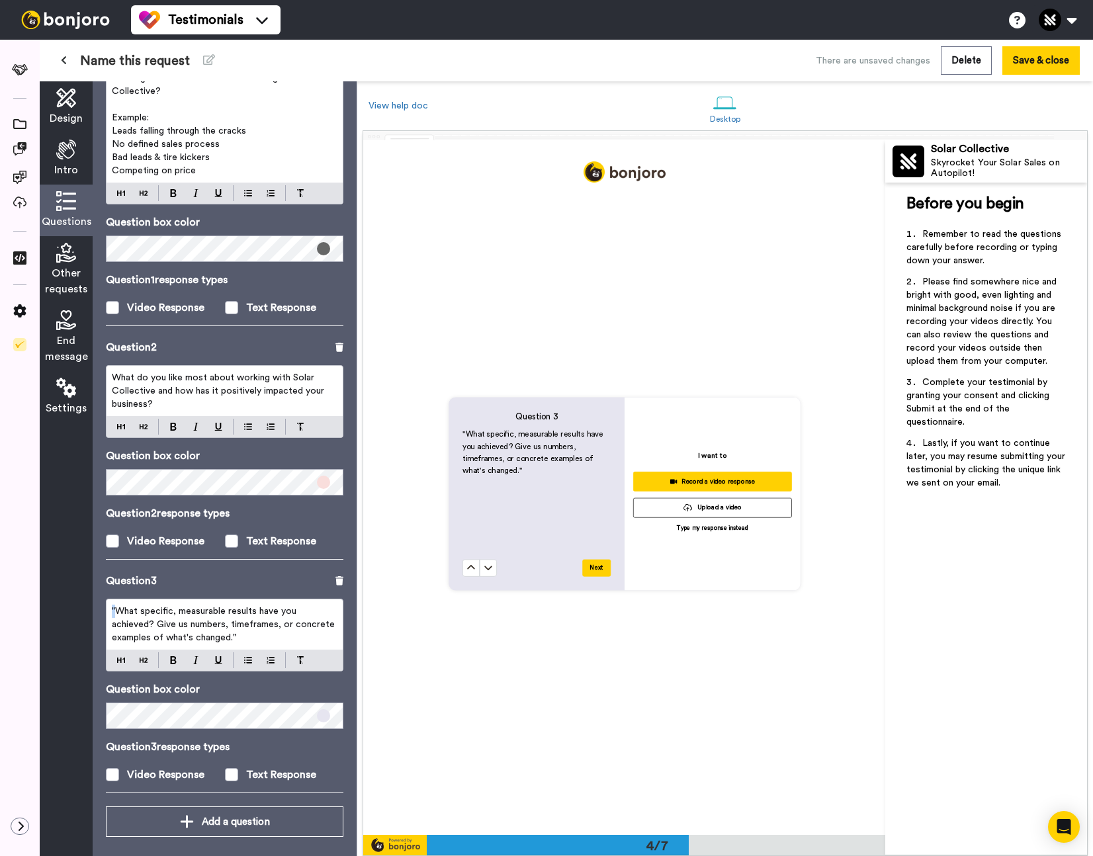
drag, startPoint x: 116, startPoint y: 614, endPoint x: 105, endPoint y: 676, distance: 63.2
click at [103, 614] on div "Questions Ask a single question, or a series of questions up to 6 . Question 1 …" at bounding box center [225, 468] width 264 height 775
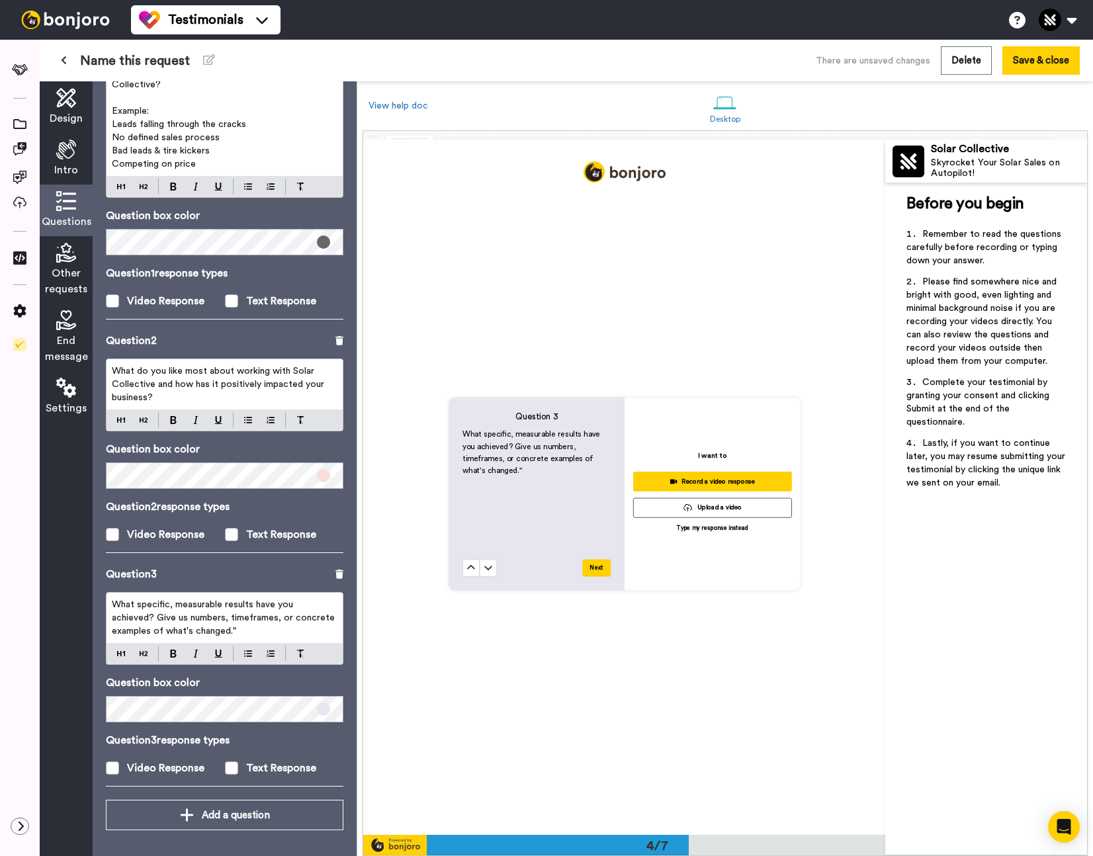
scroll to position [140, 0]
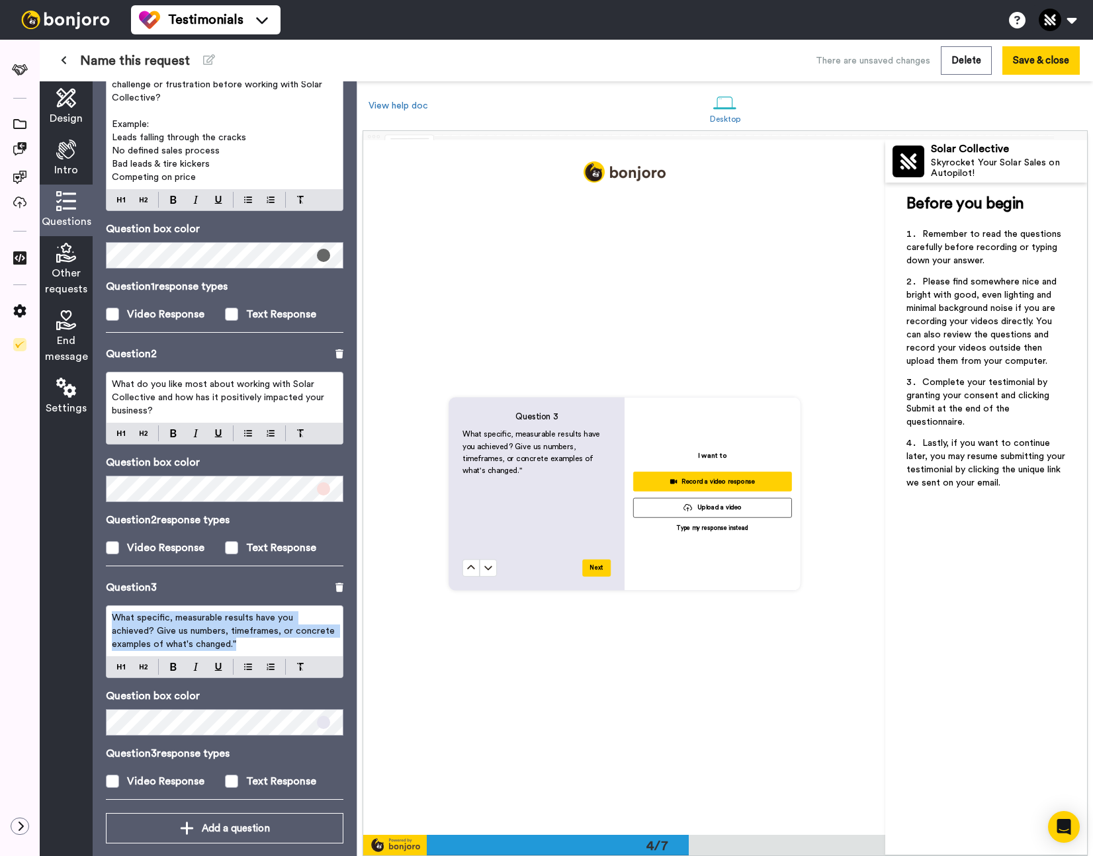
drag, startPoint x: 179, startPoint y: 639, endPoint x: 101, endPoint y: 625, distance: 79.4
click at [99, 625] on div "Questions Ask a single question, or a series of questions up to 6 . Question 1 …" at bounding box center [225, 468] width 264 height 775
drag, startPoint x: 146, startPoint y: 636, endPoint x: 116, endPoint y: 630, distance: 30.2
click at [146, 636] on span "What specific, measurable results have you achieved? Give us numbers, timeframe…" at bounding box center [225, 631] width 226 height 36
drag, startPoint x: 113, startPoint y: 632, endPoint x: 212, endPoint y: 643, distance: 99.2
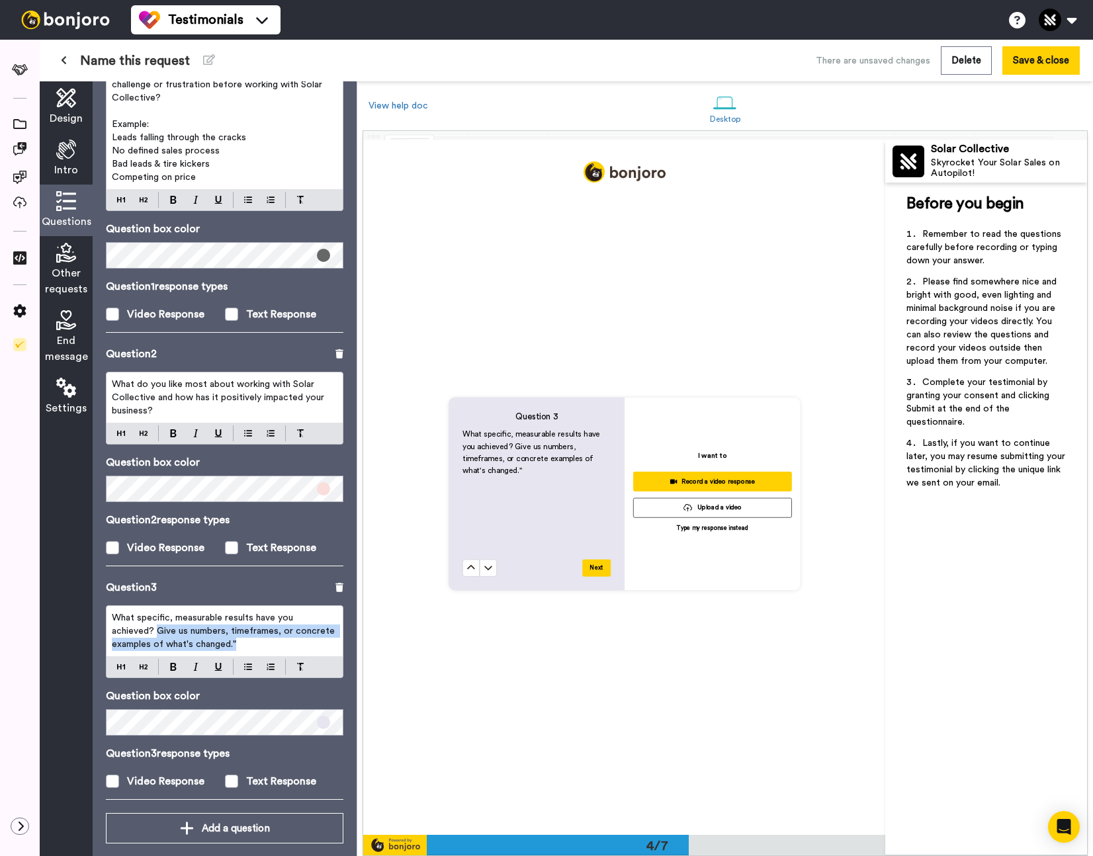
click at [210, 642] on p "What specific, measurable results have you achieved? Give us numbers, timeframe…" at bounding box center [225, 631] width 226 height 40
click at [227, 647] on p "What specific, measurable results have you achieved? Give us numbers, timeframe…" at bounding box center [225, 631] width 226 height 40
drag, startPoint x: 136, startPoint y: 632, endPoint x: 85, endPoint y: 625, distance: 50.8
click at [85, 625] on div "Design Intro Questions Other requests End message Settings Questions Ask a sing…" at bounding box center [198, 468] width 317 height 775
click at [226, 638] on p "What specific, measurable results have you achieved? Give us numbers, timeframe…" at bounding box center [225, 631] width 226 height 40
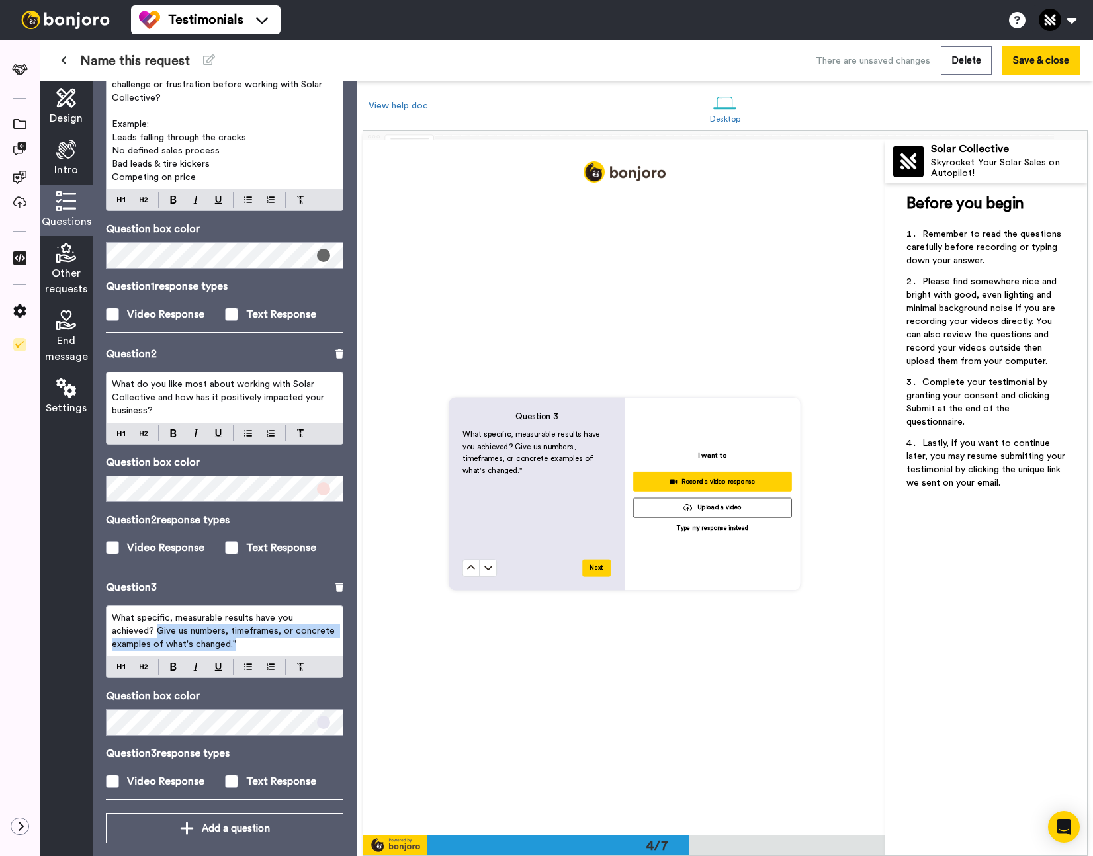
drag, startPoint x: 162, startPoint y: 638, endPoint x: 109, endPoint y: 632, distance: 53.3
click at [109, 632] on div "What specific, measurable results have you achieved? Give us numbers, timeframe…" at bounding box center [225, 631] width 236 height 50
click at [138, 619] on span "What specific, measurable results have you achieved?" at bounding box center [204, 624] width 184 height 22
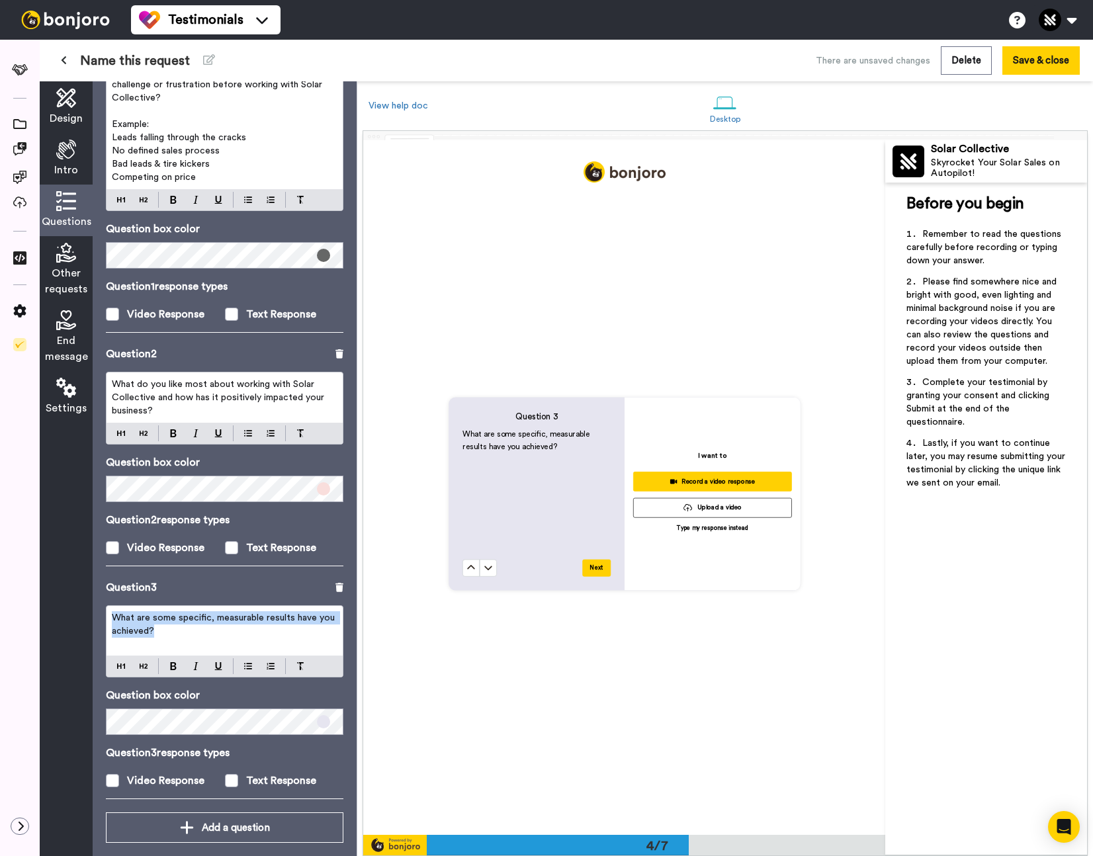
drag, startPoint x: 206, startPoint y: 634, endPoint x: 193, endPoint y: 628, distance: 14.8
click at [112, 620] on p "What are some specific, measurable results have you achieved?" at bounding box center [225, 624] width 226 height 26
drag, startPoint x: 200, startPoint y: 628, endPoint x: 232, endPoint y: 628, distance: 31.1
click at [200, 628] on p "What are some specific, measurable results have you achieved?" at bounding box center [225, 624] width 226 height 26
drag, startPoint x: 294, startPoint y: 621, endPoint x: 318, endPoint y: 618, distance: 23.4
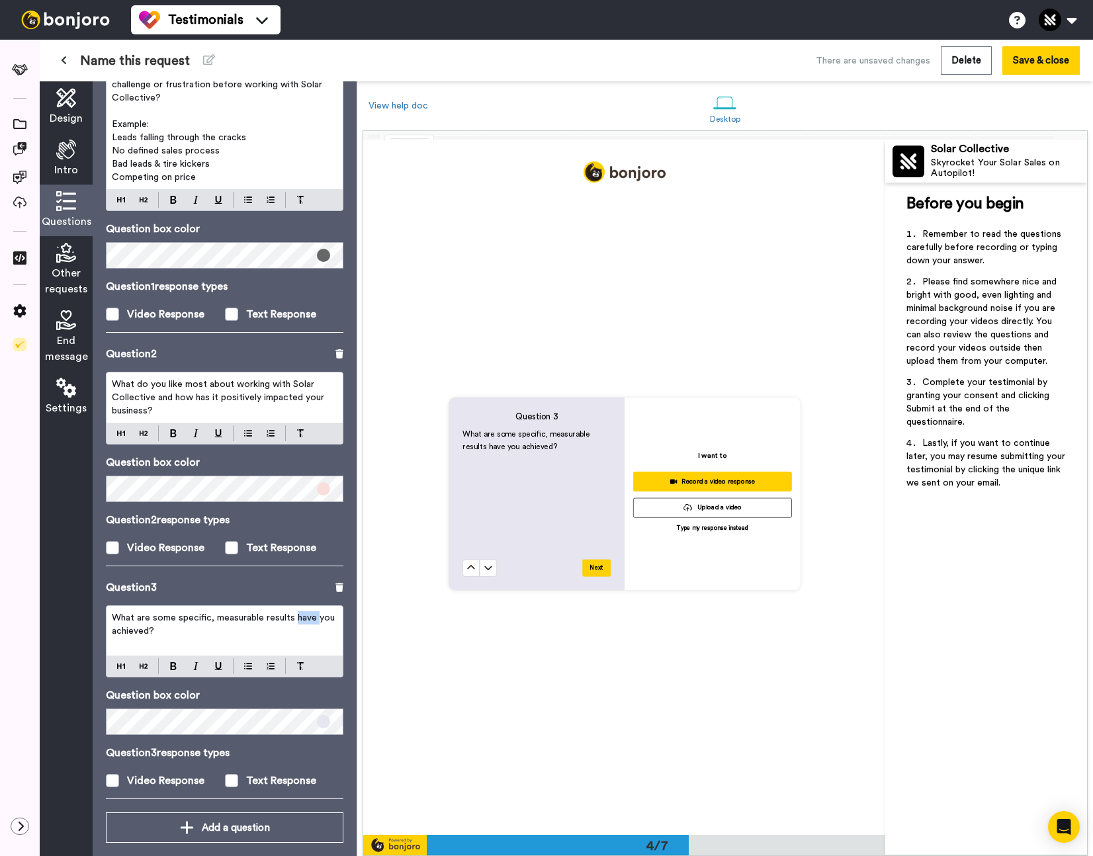
click at [318, 618] on span "What are some specific, measurable results have you achieved?" at bounding box center [225, 624] width 226 height 22
click at [207, 635] on p "What are some specific, measurable results you achieved?" at bounding box center [225, 624] width 226 height 26
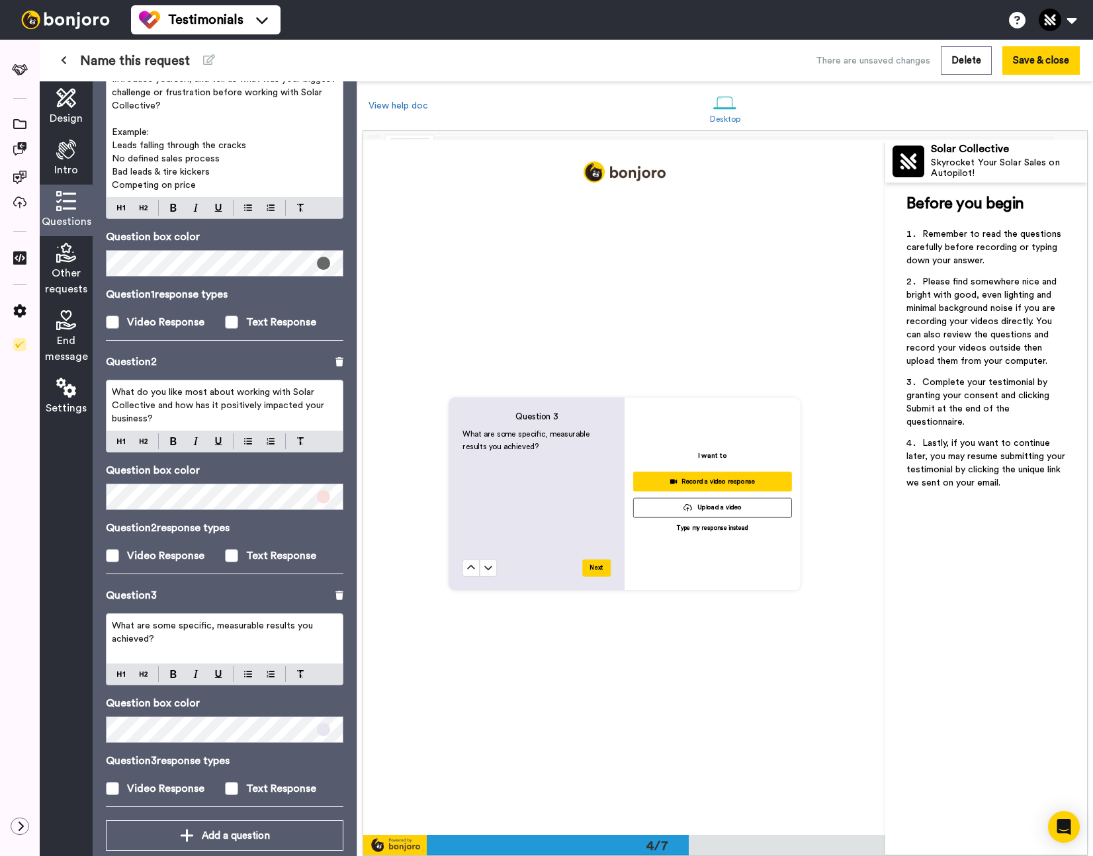
scroll to position [135, 0]
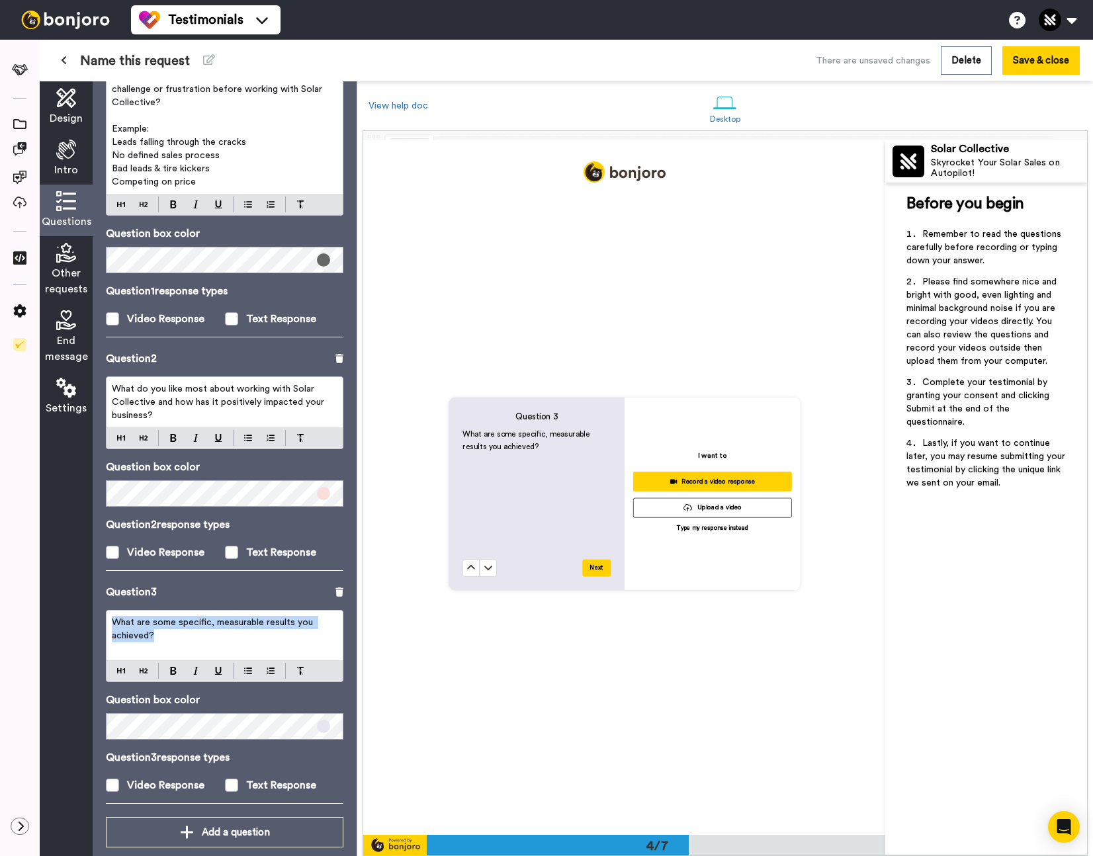
drag, startPoint x: 164, startPoint y: 637, endPoint x: 102, endPoint y: 619, distance: 64.9
click at [102, 619] on div "Questions Ask a single question, or a series of questions up to 6 . Question 1 …" at bounding box center [225, 468] width 264 height 775
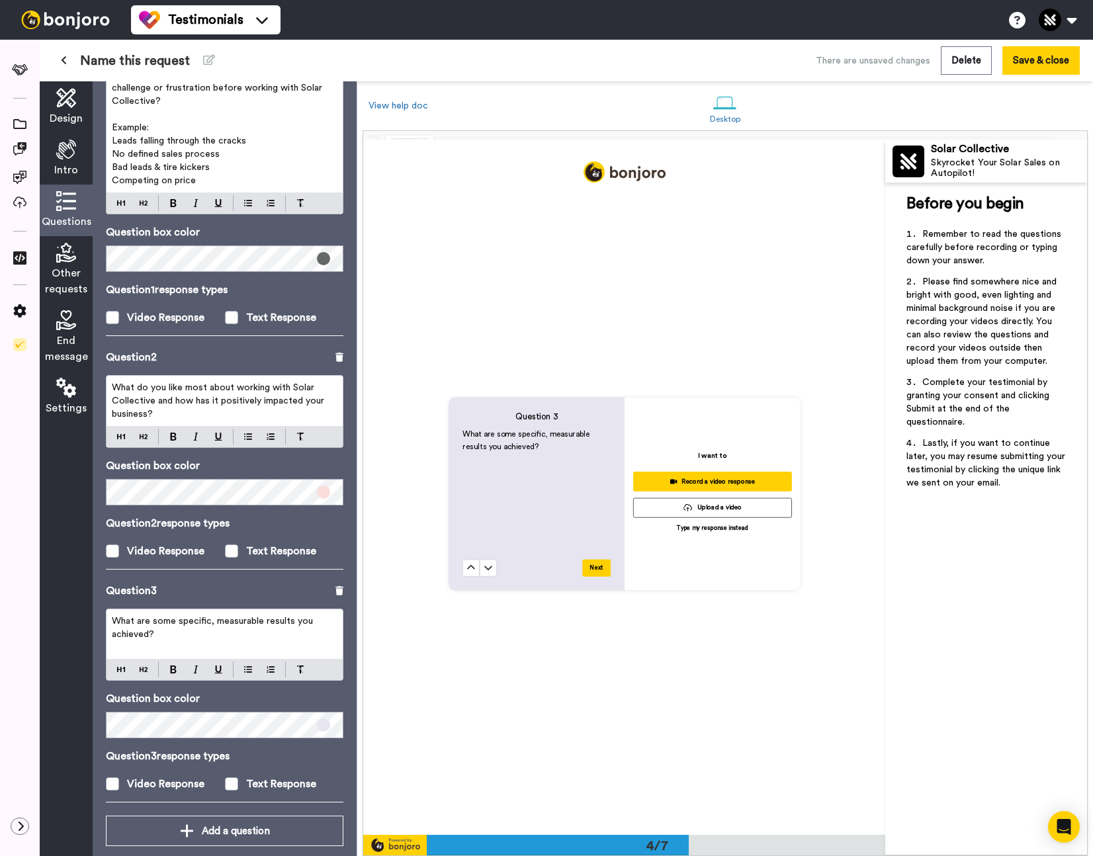
click at [178, 634] on p "What are some specific, measurable results you achieved?" at bounding box center [225, 628] width 226 height 26
drag, startPoint x: 142, startPoint y: 628, endPoint x: 96, endPoint y: 611, distance: 48.6
click at [93, 611] on div "Questions Ask a single question, or a series of questions up to 6 . Question 1 …" at bounding box center [225, 468] width 264 height 775
click at [163, 628] on p "What are some specific, measurable results you achieved?" at bounding box center [225, 628] width 226 height 26
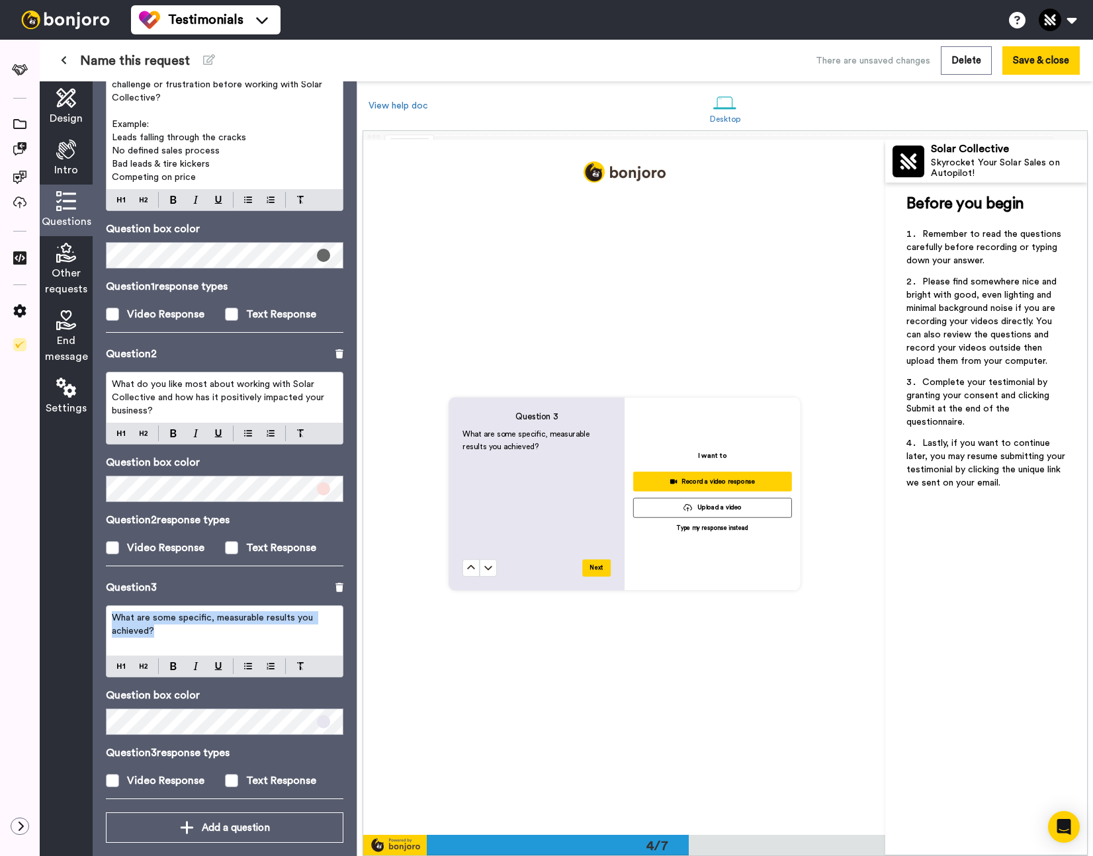
drag, startPoint x: 164, startPoint y: 634, endPoint x: 107, endPoint y: 612, distance: 61.6
click at [99, 609] on div "Questions Ask a single question, or a series of questions up to 6 . Question 1 …" at bounding box center [225, 468] width 264 height 775
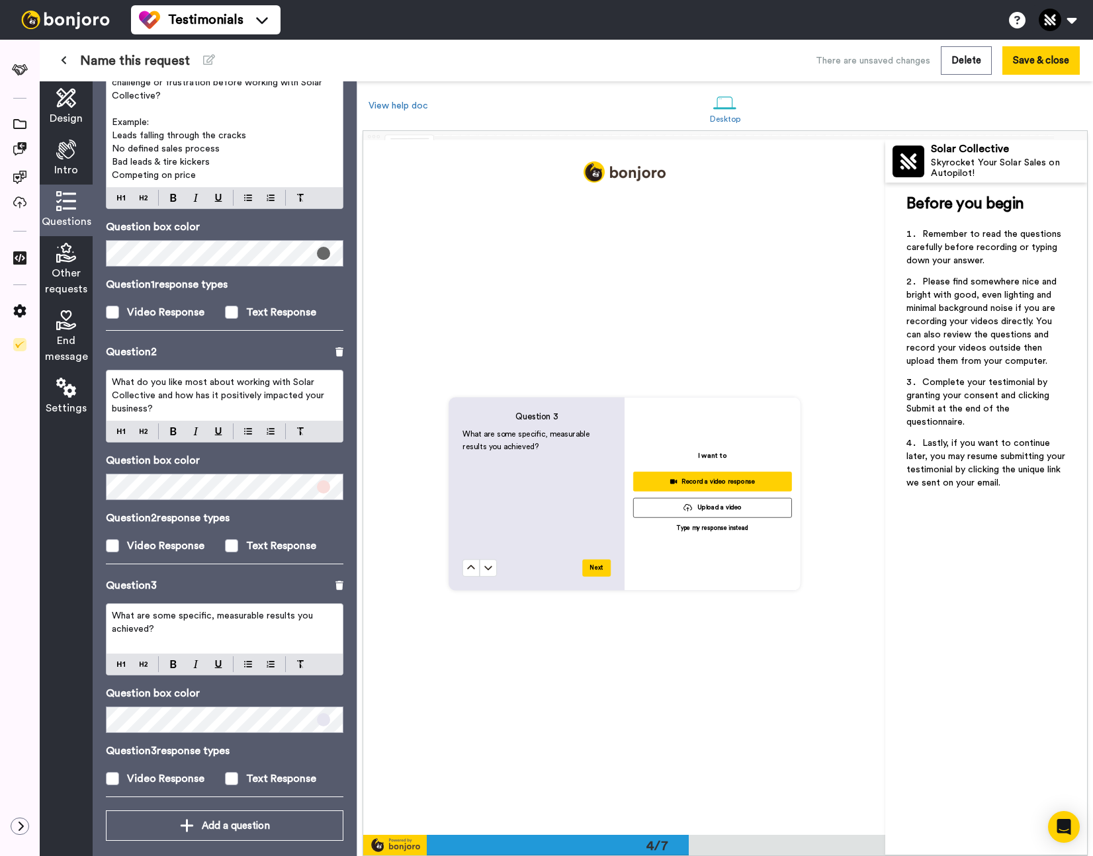
click at [179, 630] on p "What are some specific, measurable results you achieved?" at bounding box center [225, 622] width 226 height 26
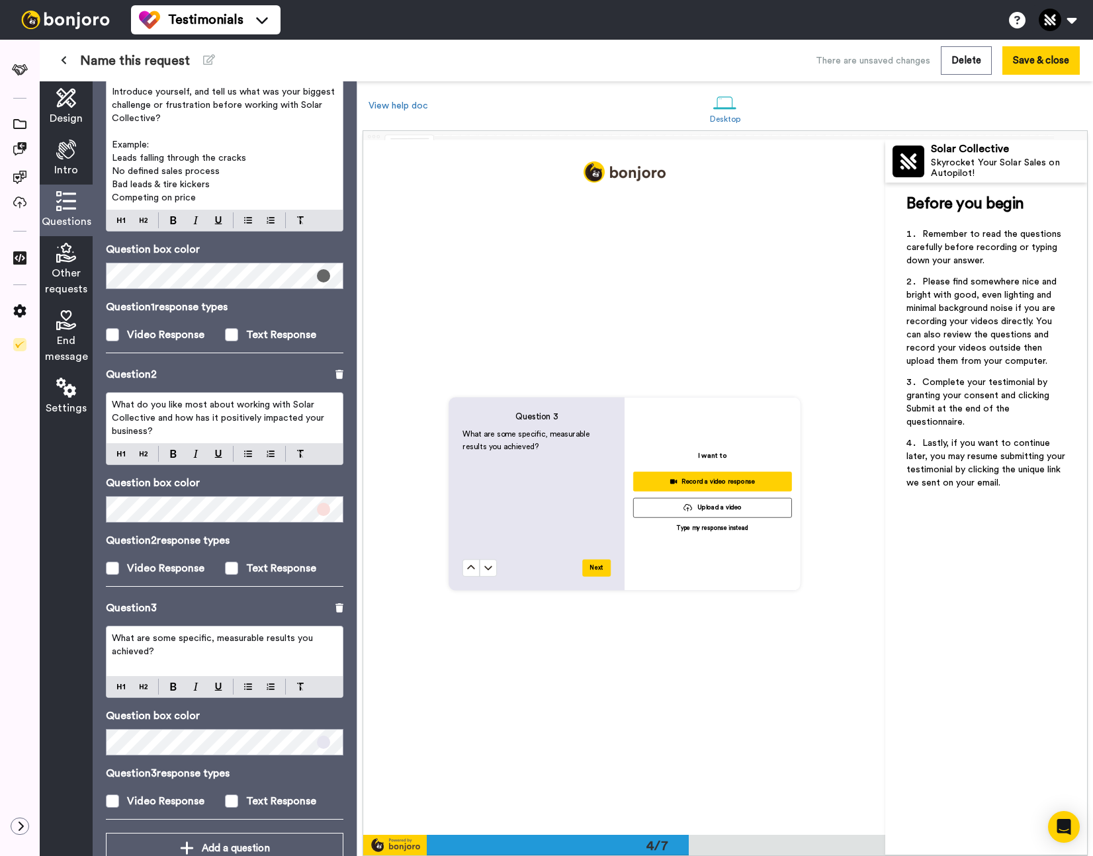
scroll to position [153, 0]
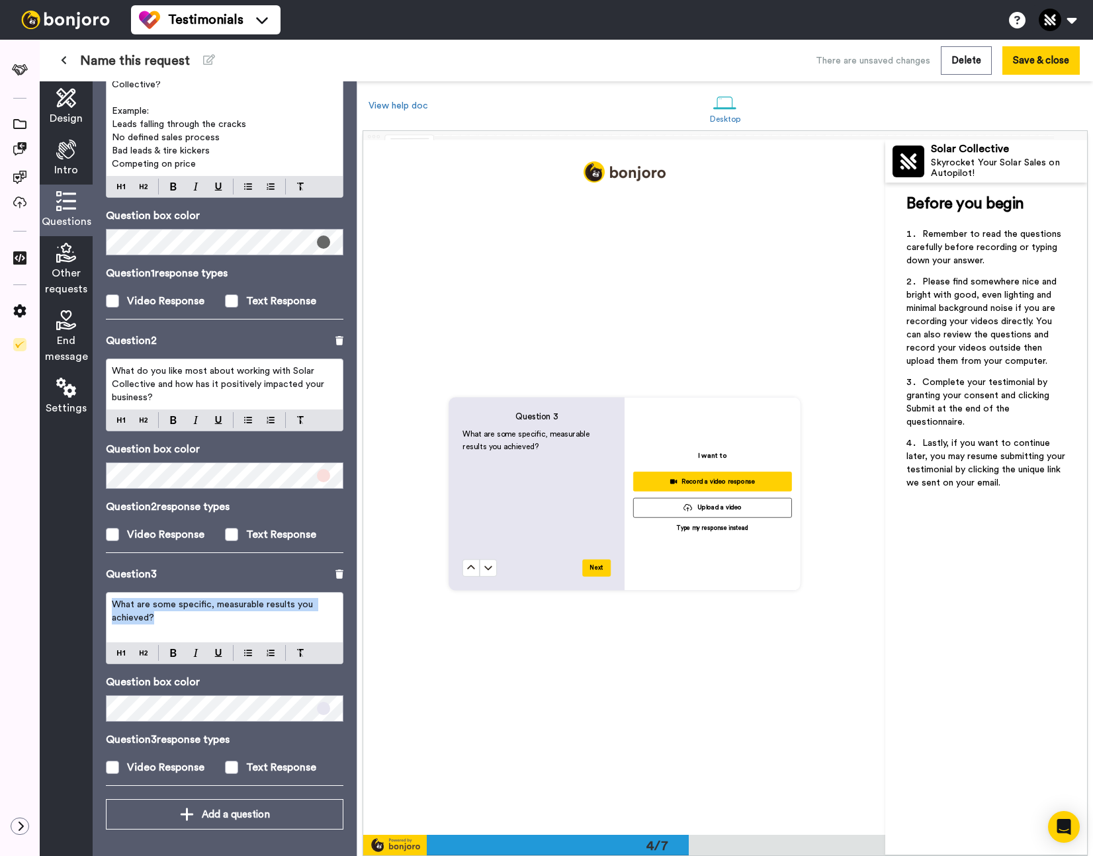
drag, startPoint x: 142, startPoint y: 611, endPoint x: 163, endPoint y: 623, distance: 24.0
click at [83, 590] on div "Design Intro Questions Other requests End message Settings Questions Ask a sing…" at bounding box center [198, 468] width 317 height 775
drag, startPoint x: 163, startPoint y: 621, endPoint x: 196, endPoint y: 619, distance: 33.2
click at [163, 621] on p "What are some specific, measurable results you achieved?" at bounding box center [225, 611] width 226 height 26
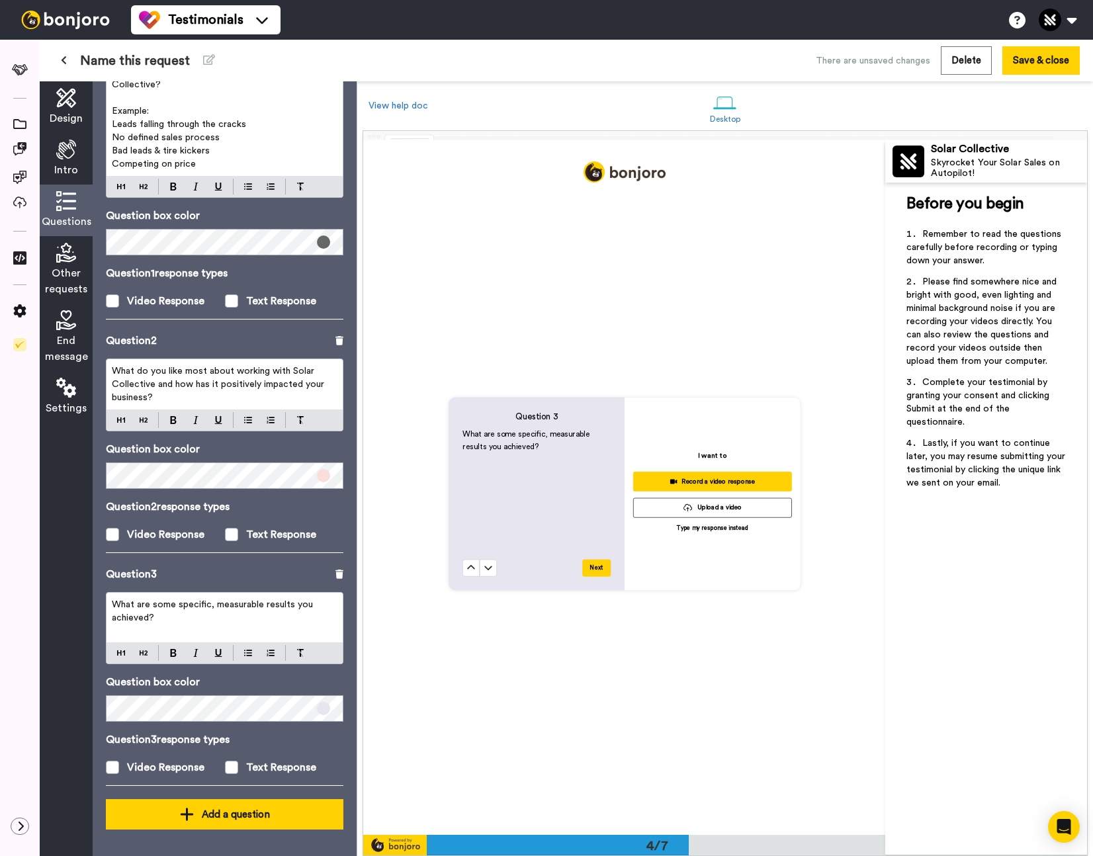
click at [187, 814] on icon at bounding box center [186, 814] width 13 height 13
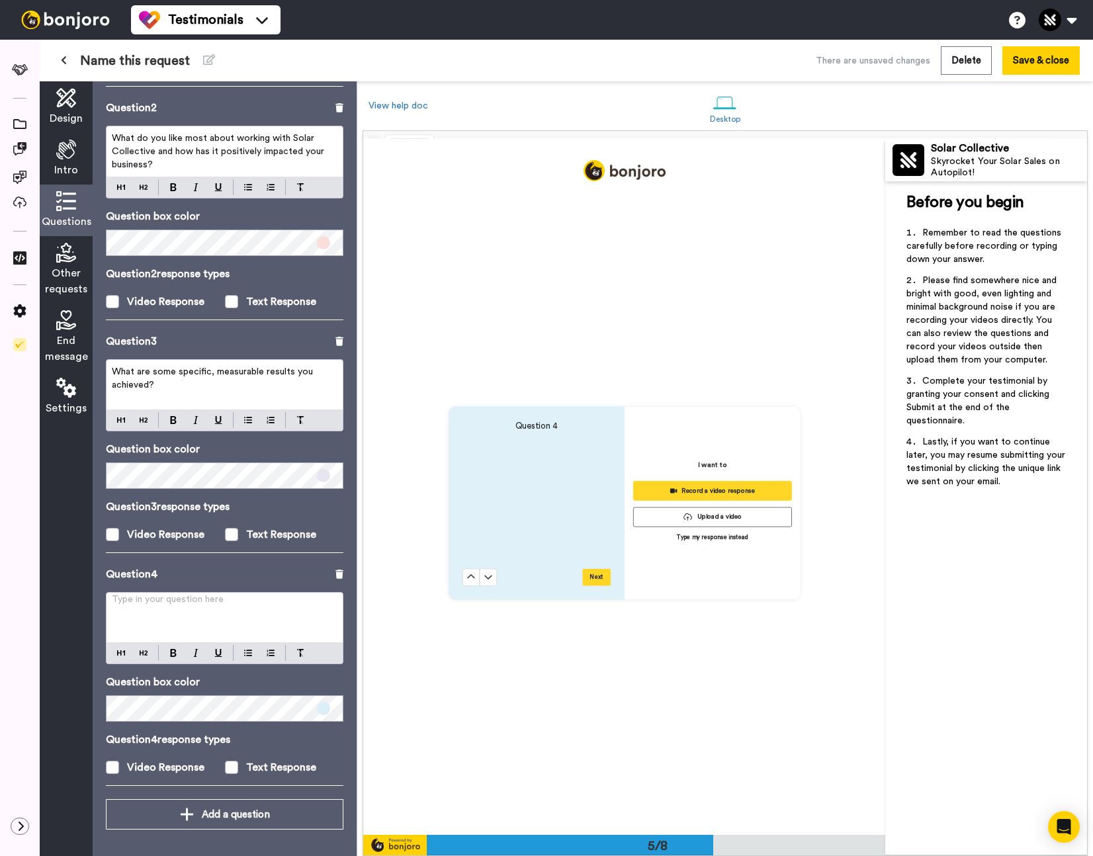
scroll to position [2777, 0]
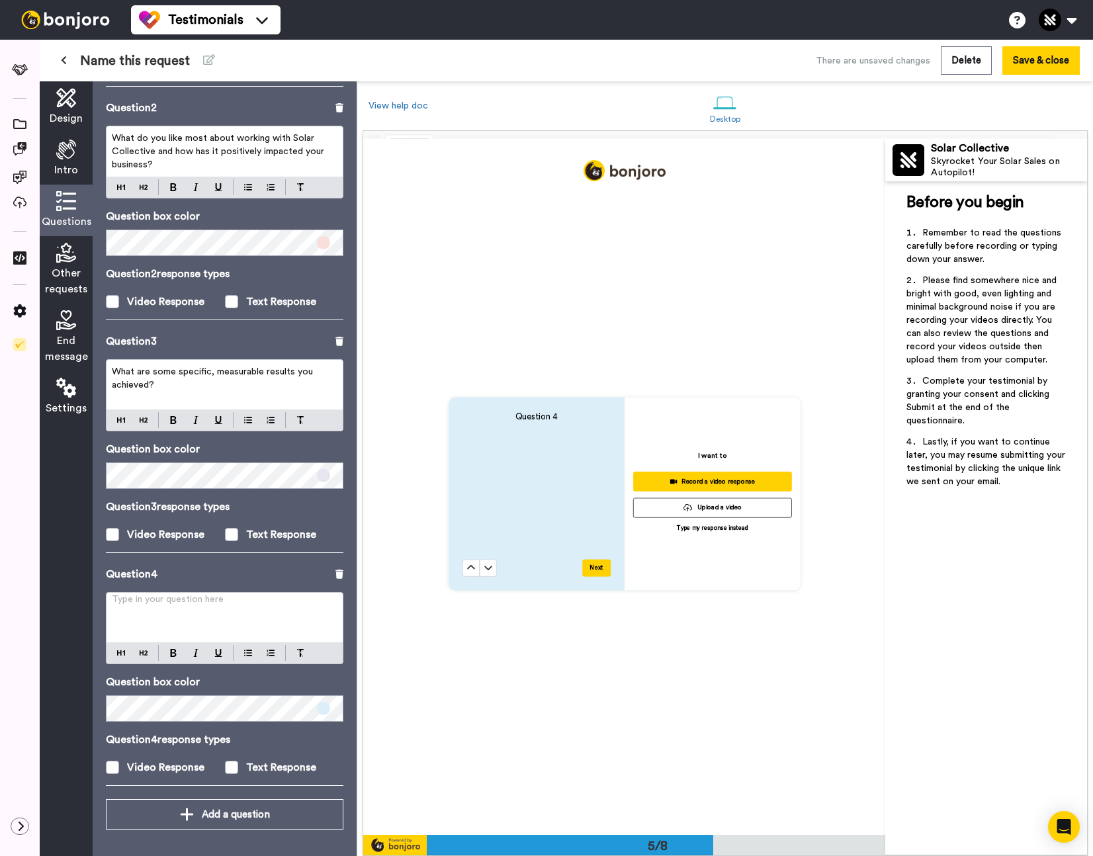
click at [171, 607] on p "Type in your question here ﻿" at bounding box center [225, 604] width 226 height 13
drag, startPoint x: 119, startPoint y: 608, endPoint x: 89, endPoint y: 604, distance: 30.7
click at [89, 604] on div "Design Intro Questions Other requests End message Settings Questions Ask a sing…" at bounding box center [198, 468] width 317 height 775
drag, startPoint x: 209, startPoint y: 617, endPoint x: 273, endPoint y: 621, distance: 63.6
click at [262, 617] on span "What would you tell someone who's on the fence about working with [Your Company…" at bounding box center [218, 611] width 212 height 22
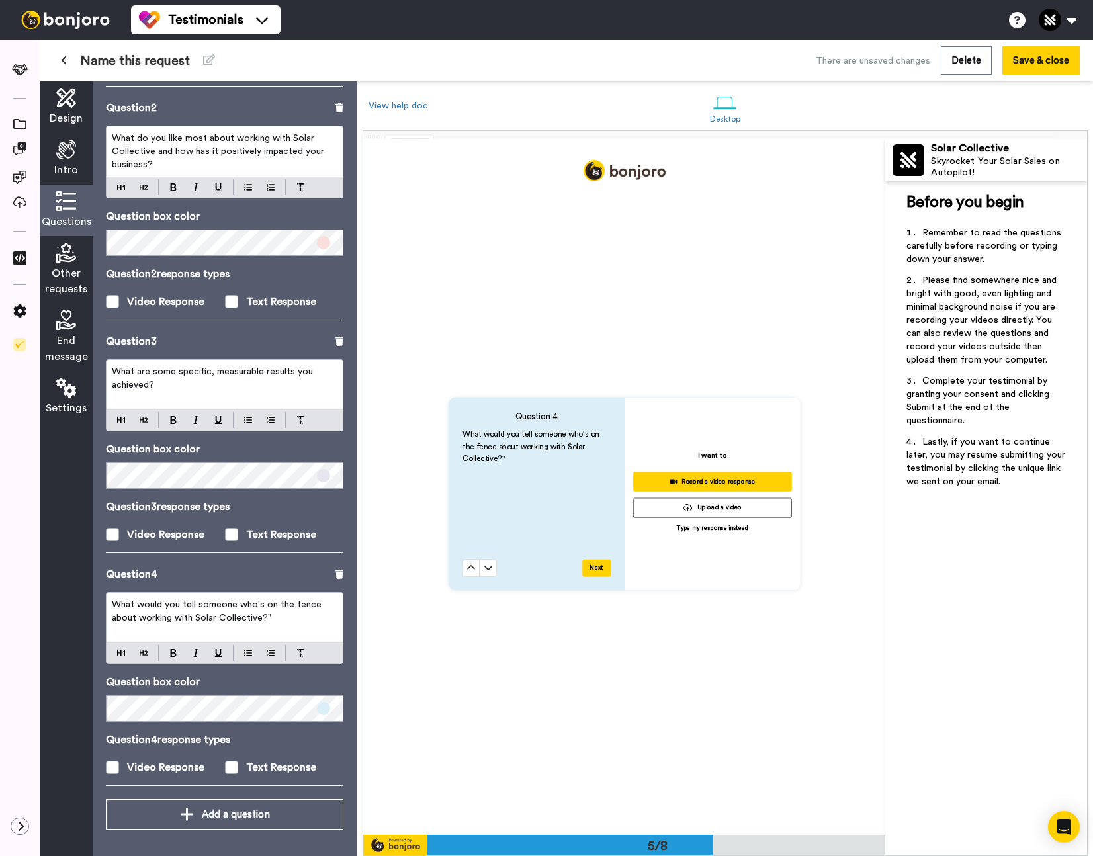
drag, startPoint x: 294, startPoint y: 613, endPoint x: 305, endPoint y: 616, distance: 11.7
click at [294, 613] on p "What would you tell someone who's on the fence about working with Solar Collect…" at bounding box center [225, 611] width 226 height 26
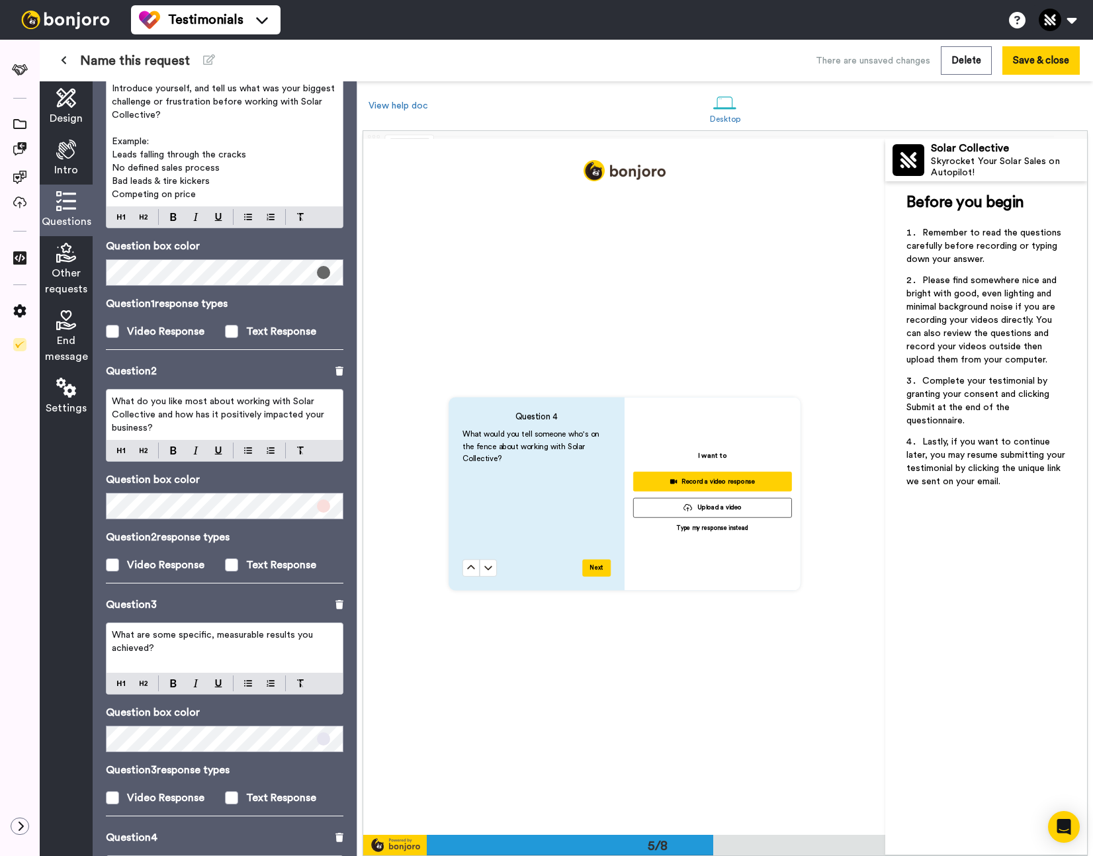
scroll to position [117, 0]
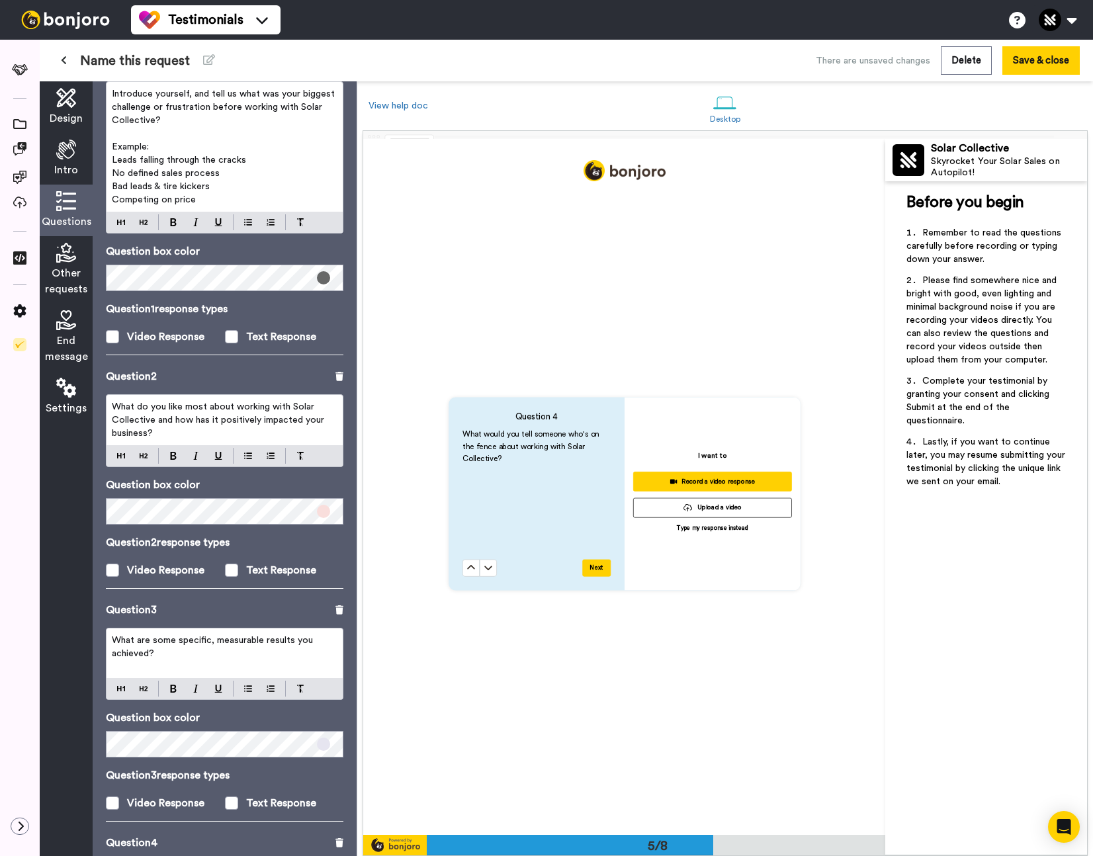
click at [321, 513] on span at bounding box center [323, 511] width 13 height 13
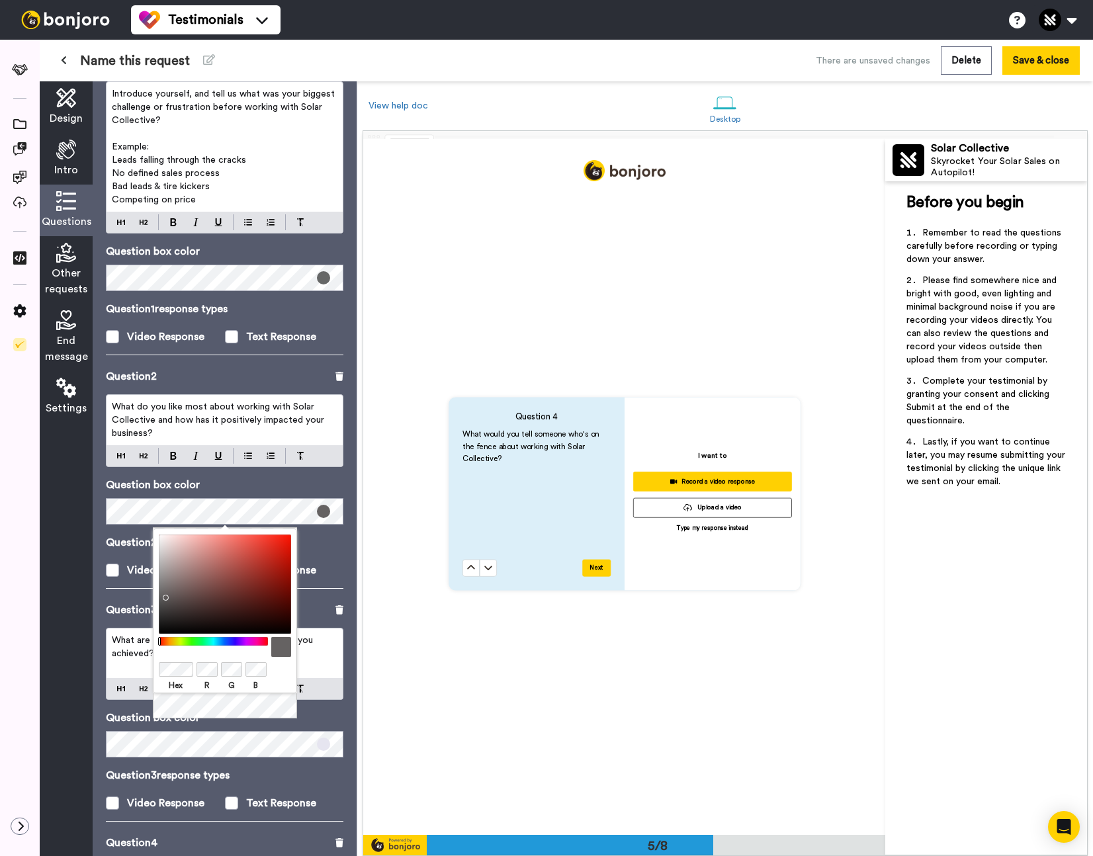
click at [163, 595] on div at bounding box center [225, 584] width 132 height 99
click at [330, 548] on p "Question 2 response types" at bounding box center [225, 543] width 238 height 16
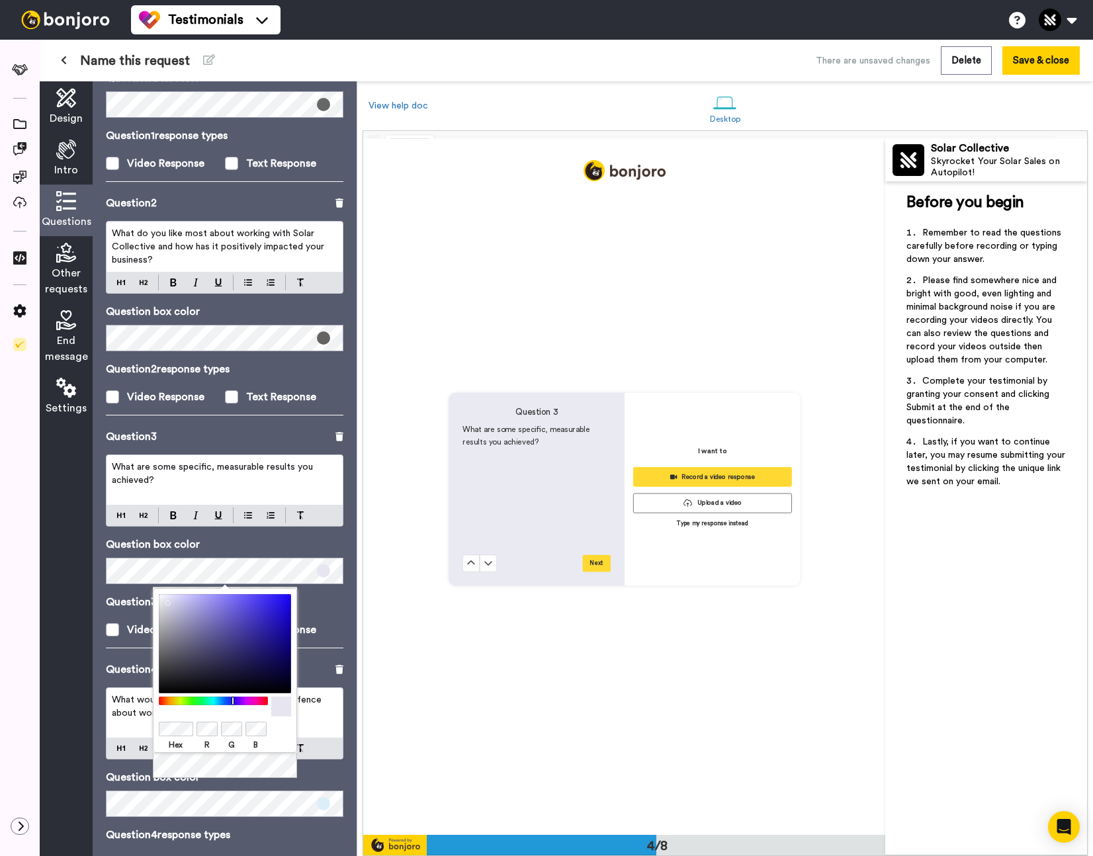
scroll to position [2086, 0]
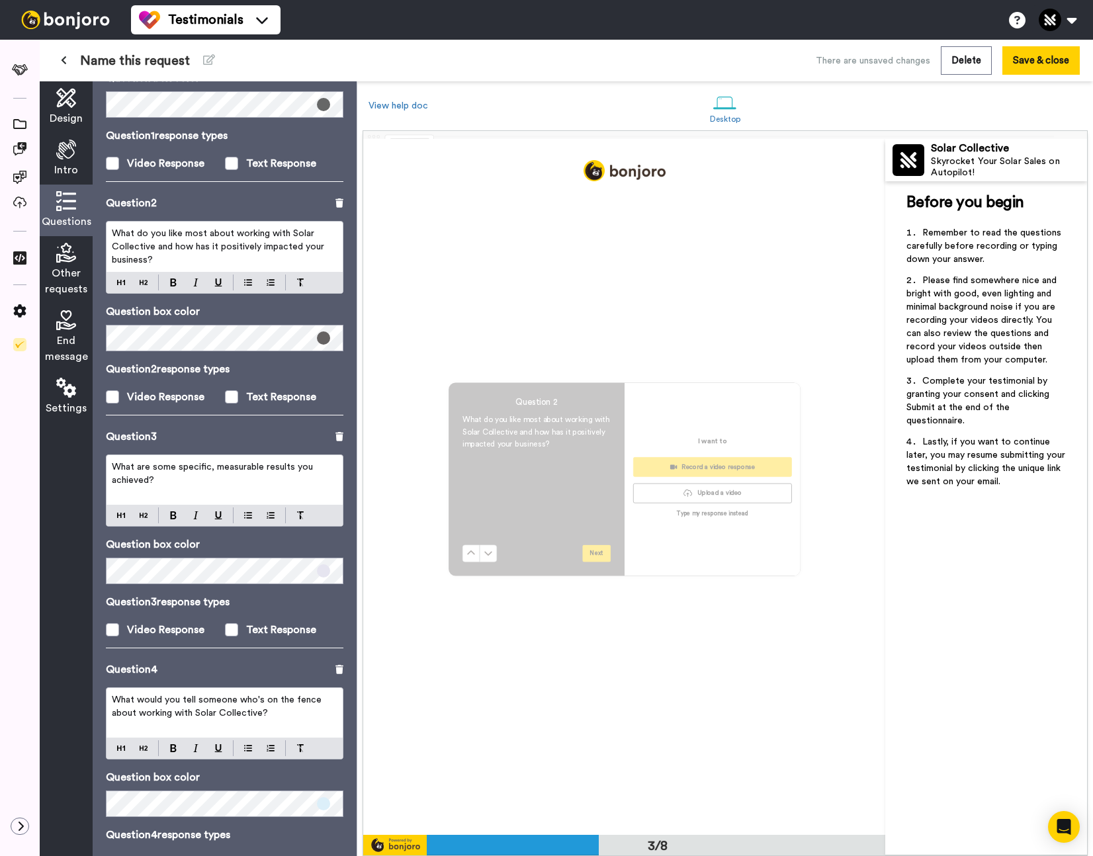
click at [89, 334] on div "Design Intro Questions Other requests End message Settings Questions Ask a sing…" at bounding box center [198, 468] width 317 height 775
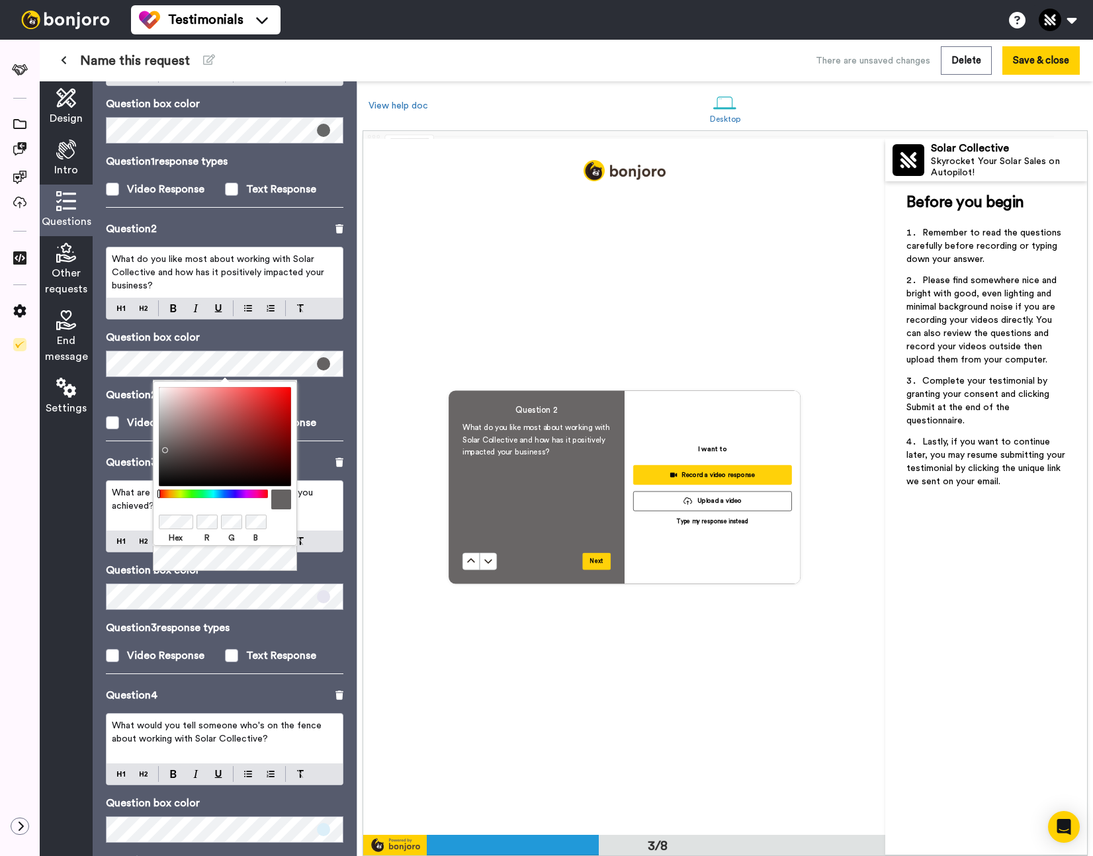
scroll to position [1391, 0]
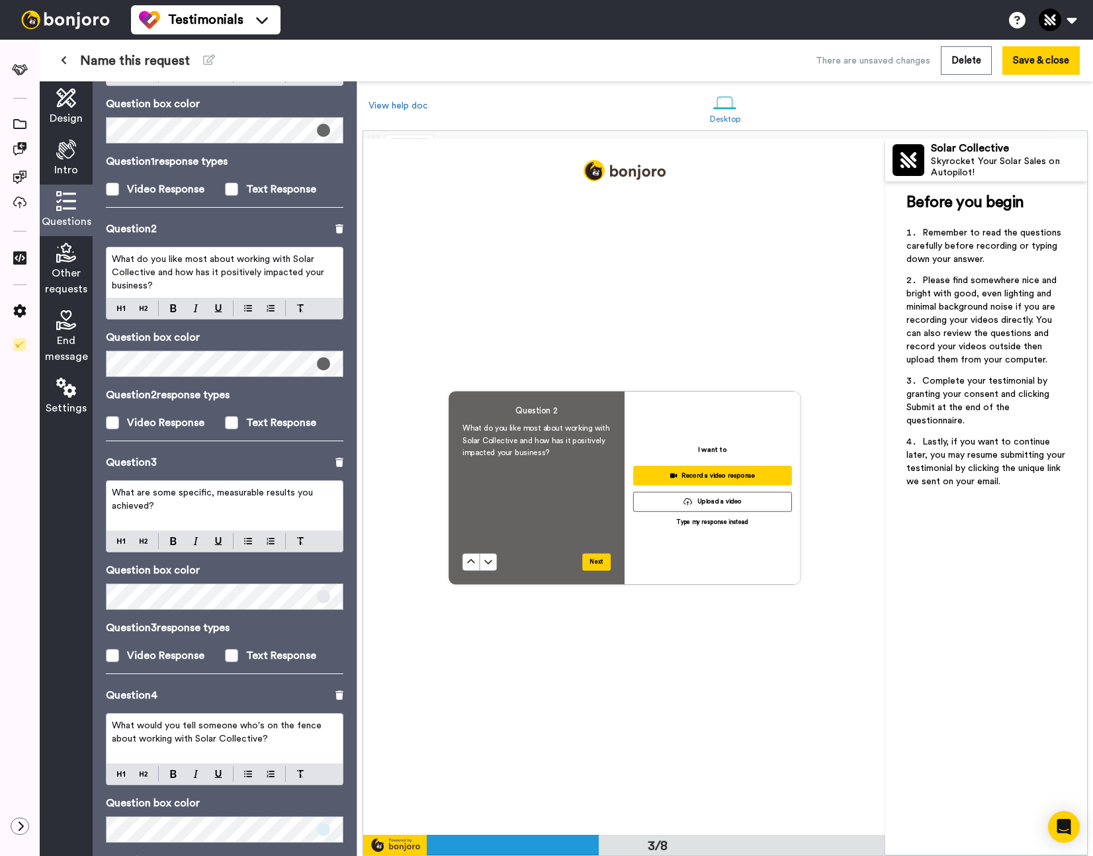
click at [322, 598] on span at bounding box center [323, 596] width 13 height 13
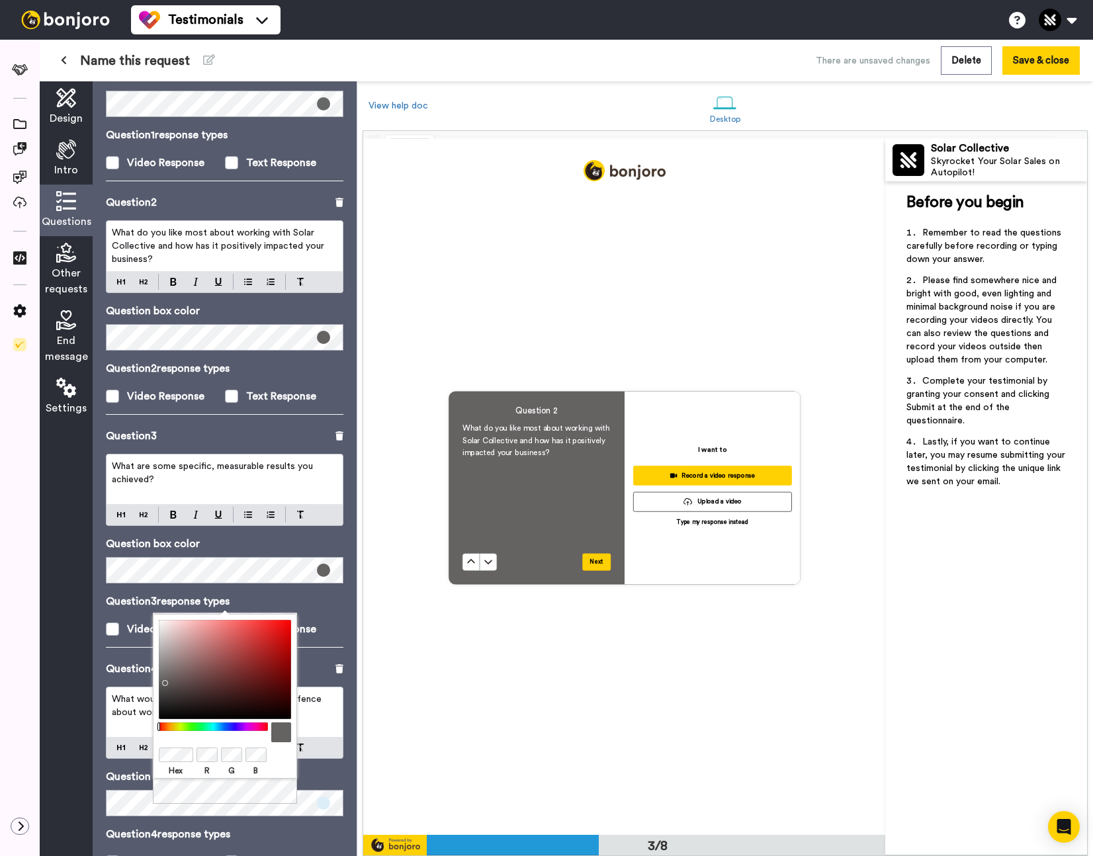
scroll to position [302, 0]
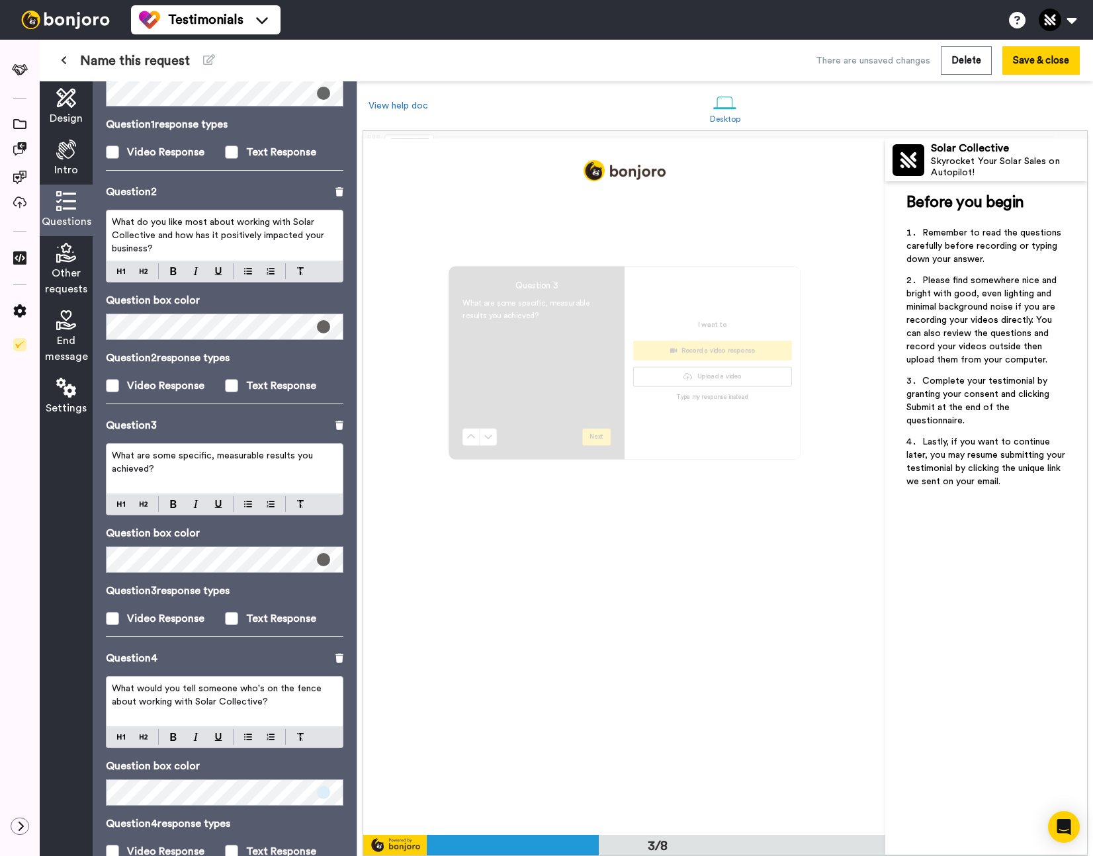
click at [132, 708] on p "What would you tell someone who's on the fence about working with Solar Collect…" at bounding box center [225, 695] width 226 height 26
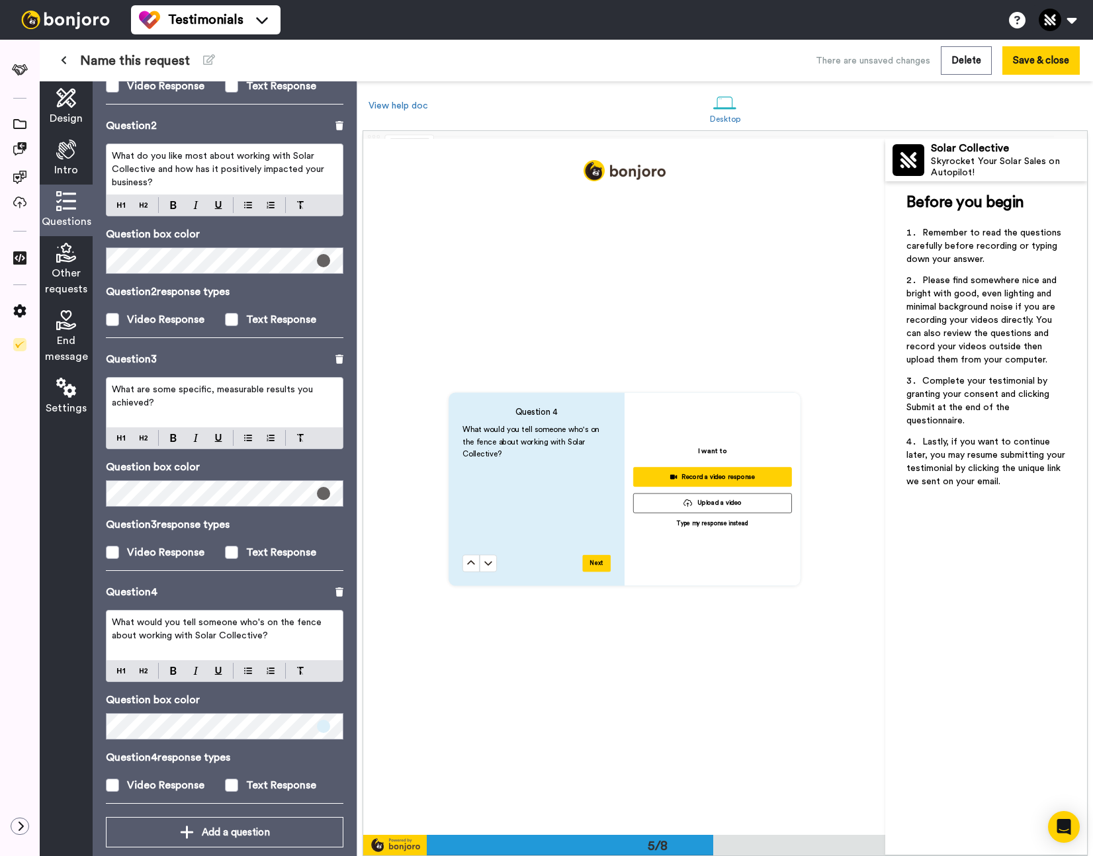
scroll to position [377, 0]
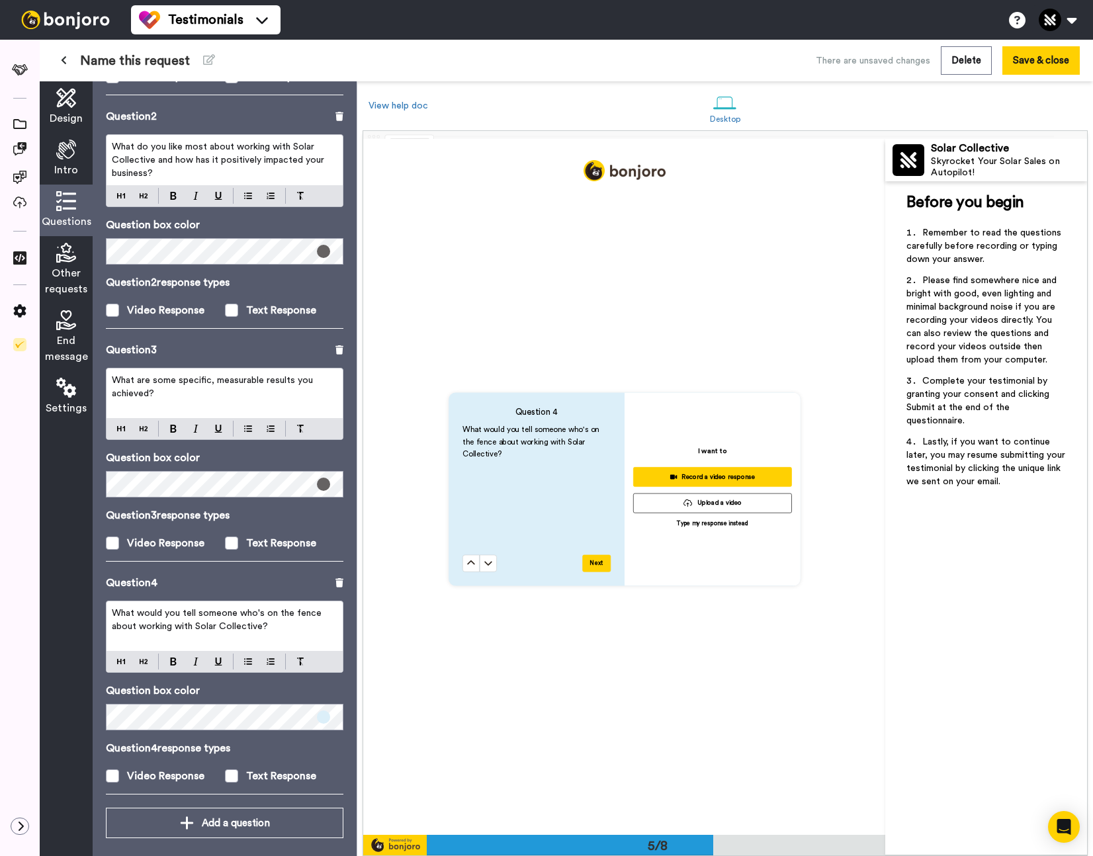
click at [327, 717] on span at bounding box center [323, 717] width 13 height 13
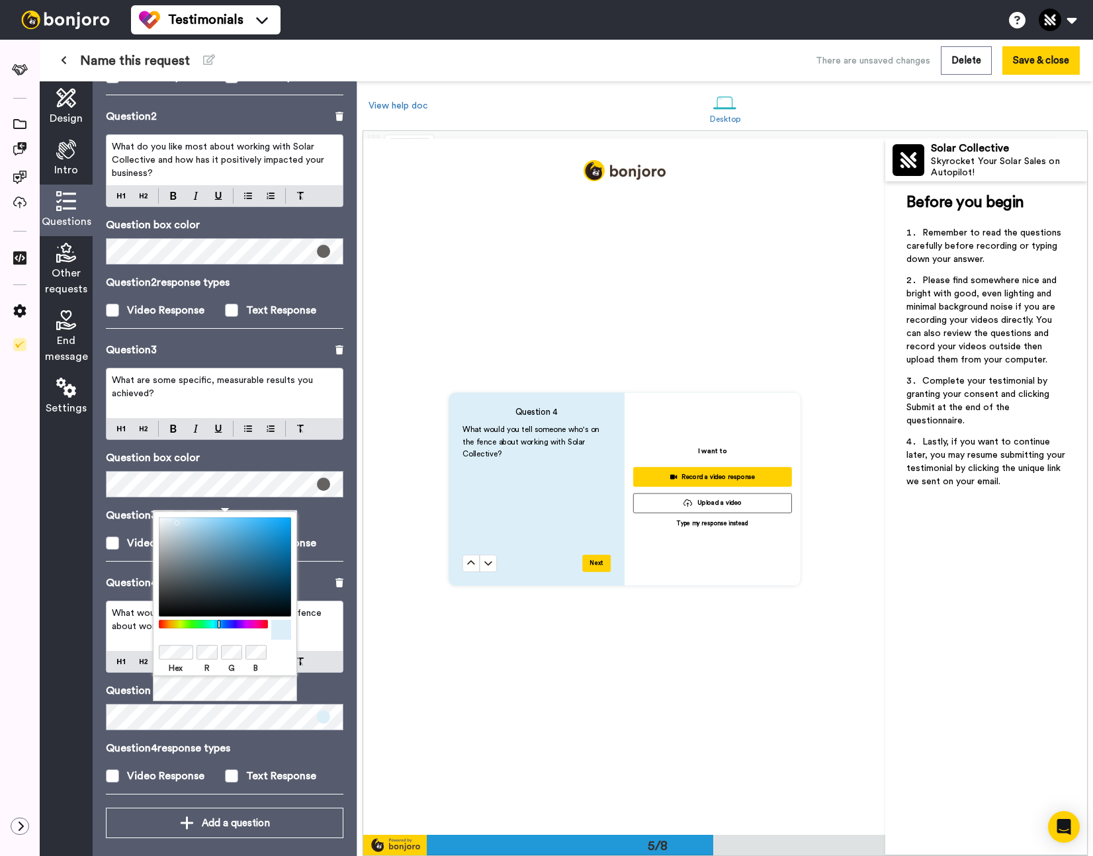
click at [151, 653] on body "Testimonials Switch to Video messaging Try me for free! Testimonials Settings D…" at bounding box center [546, 428] width 1093 height 856
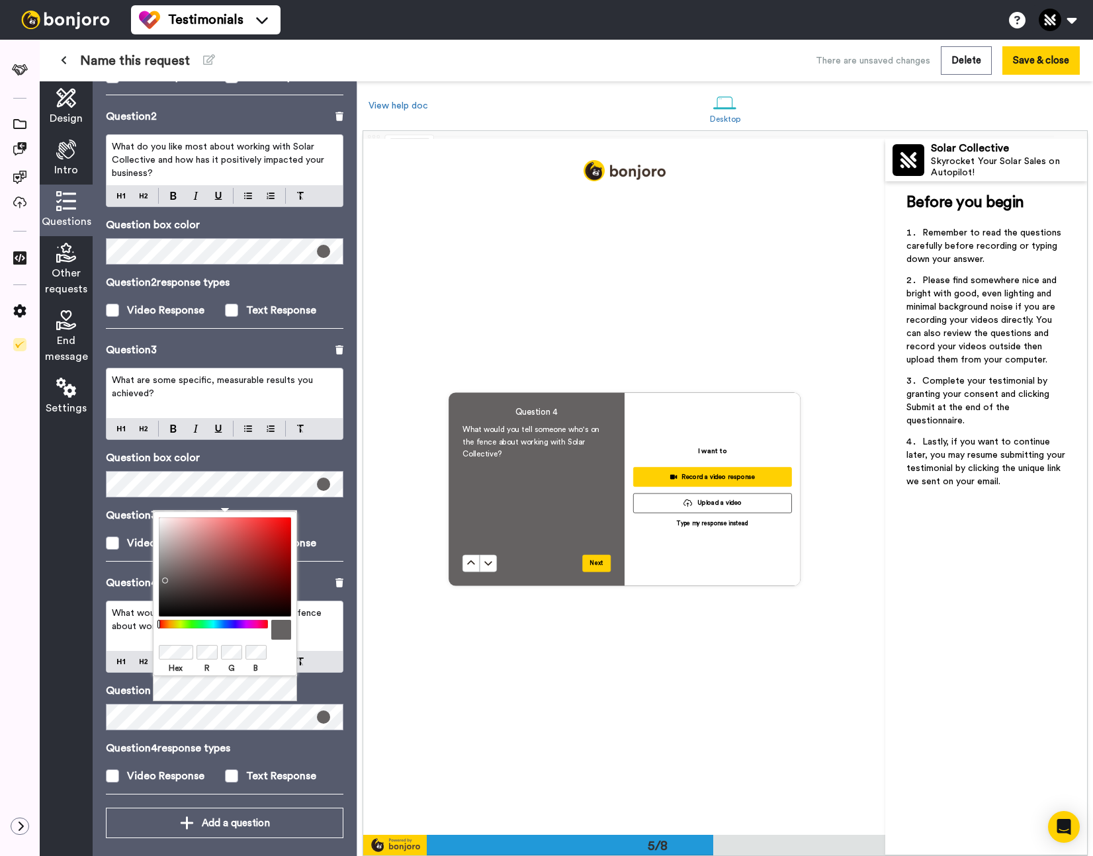
click at [410, 725] on div "Question 4 What would you tell someone who's on the fence about working with So…" at bounding box center [624, 489] width 522 height 696
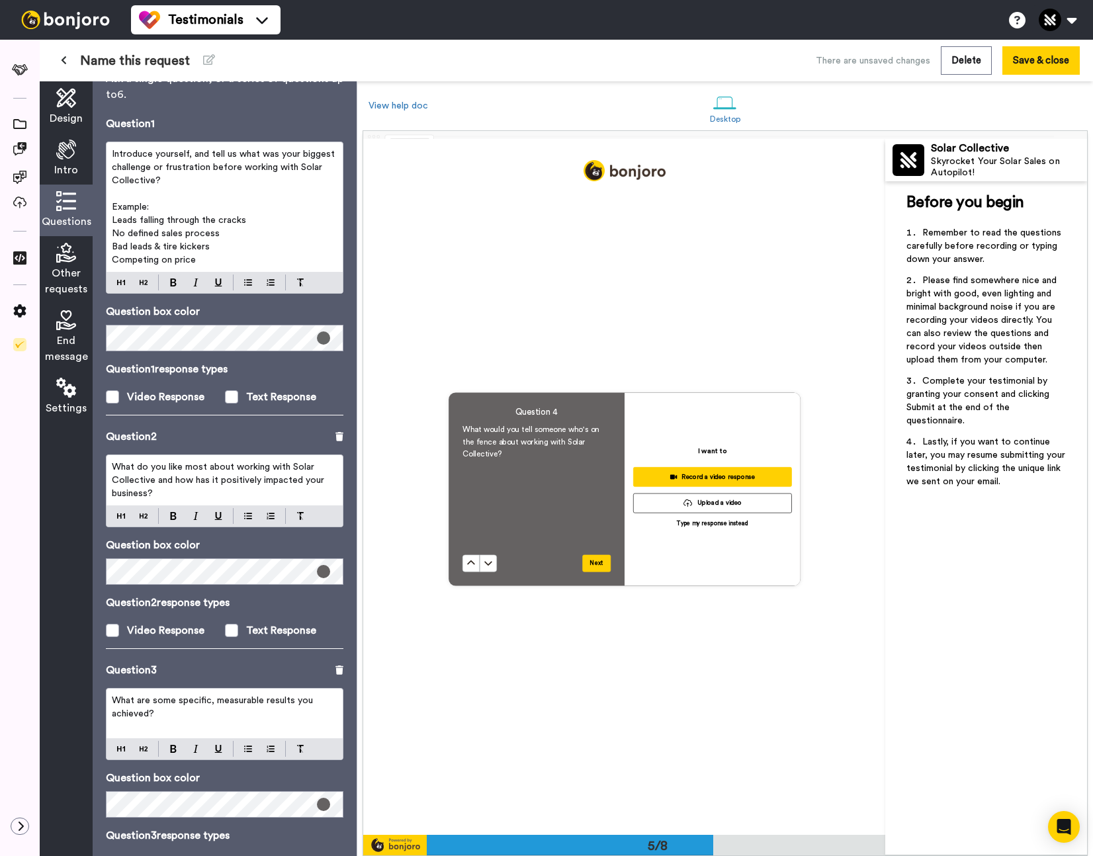
scroll to position [0, 0]
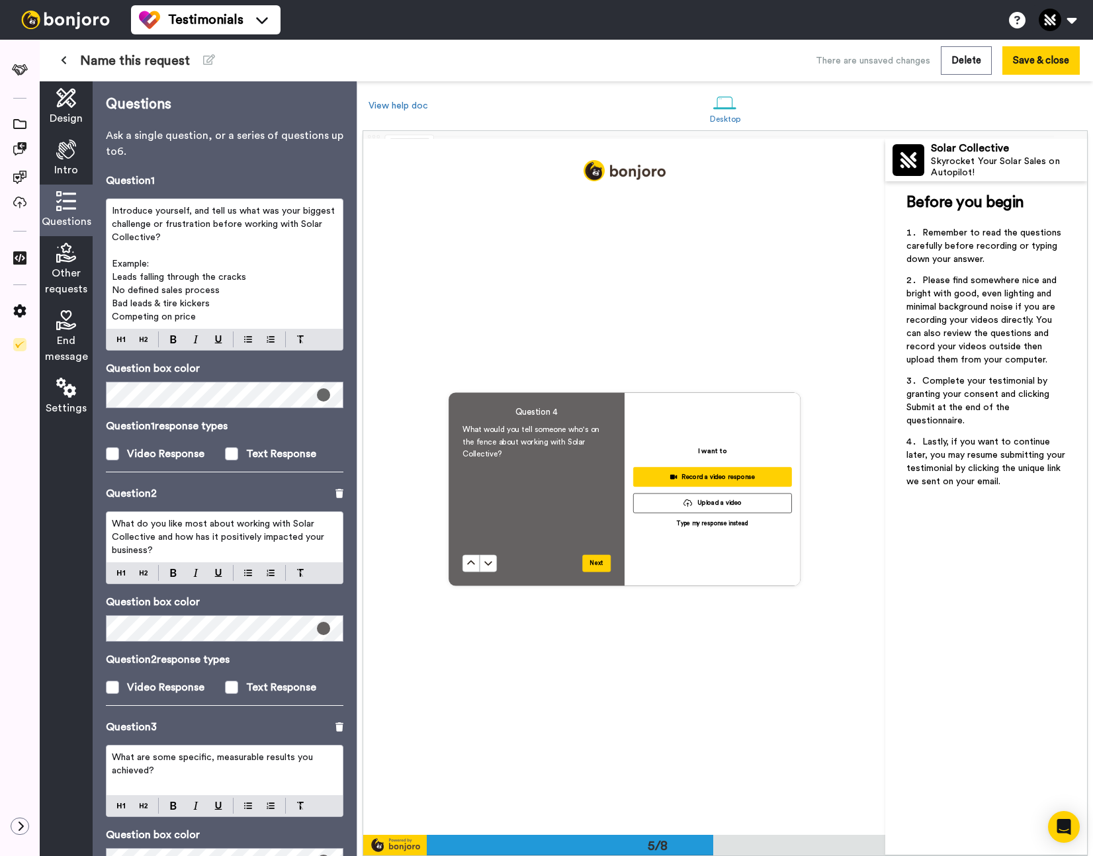
click at [214, 269] on p "Example:" at bounding box center [225, 263] width 226 height 13
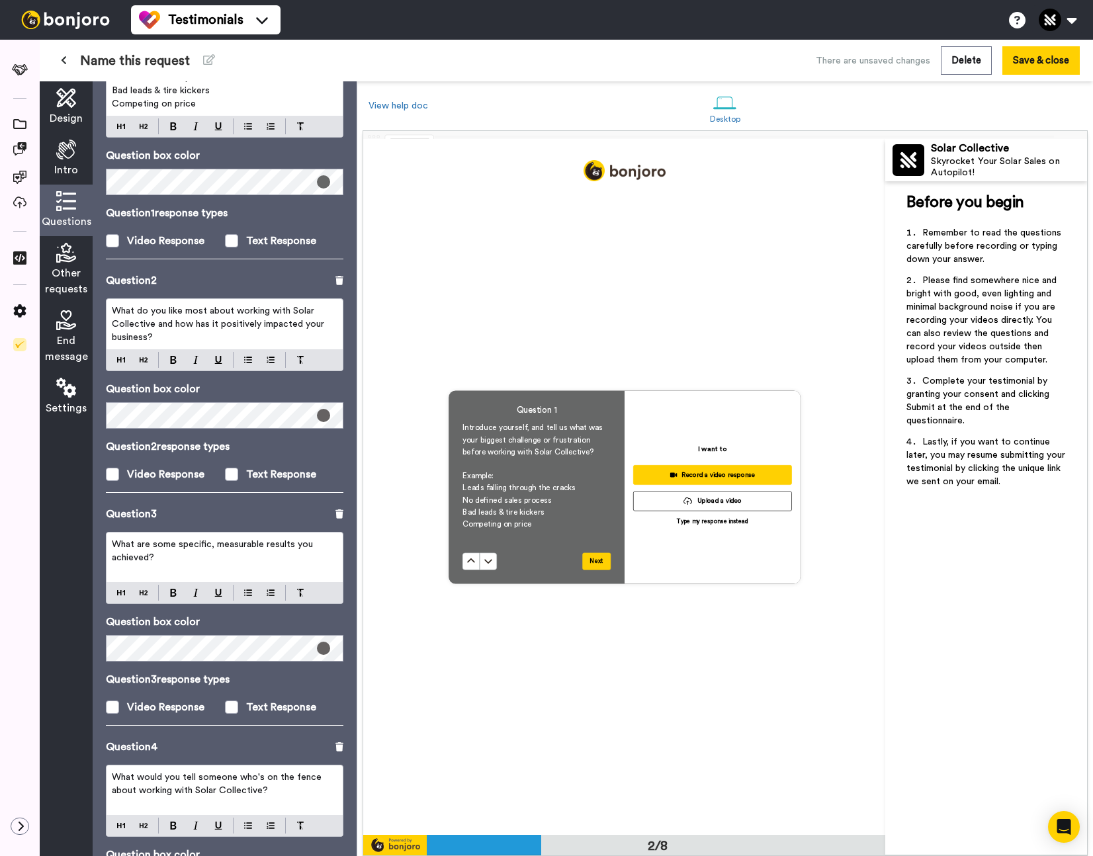
scroll to position [214, 0]
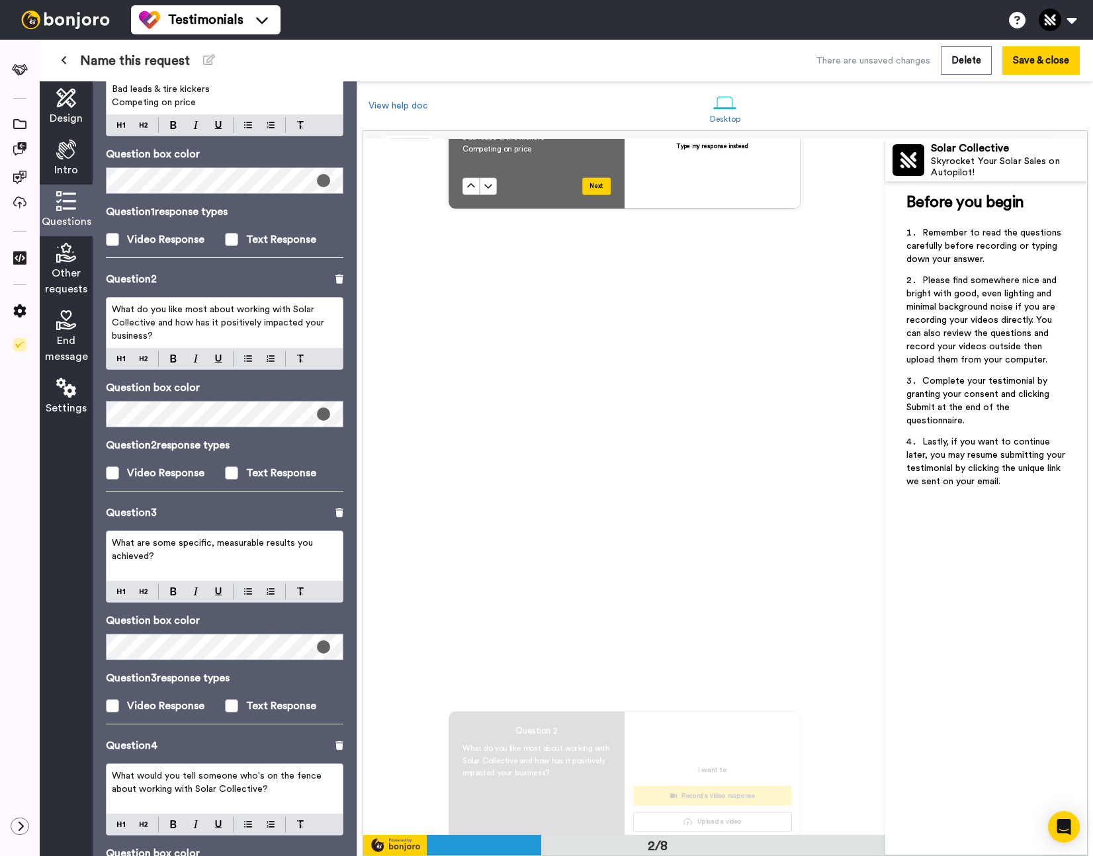
click at [173, 333] on p "What do you like most about working with Solar Collective and how has it positi…" at bounding box center [225, 323] width 226 height 40
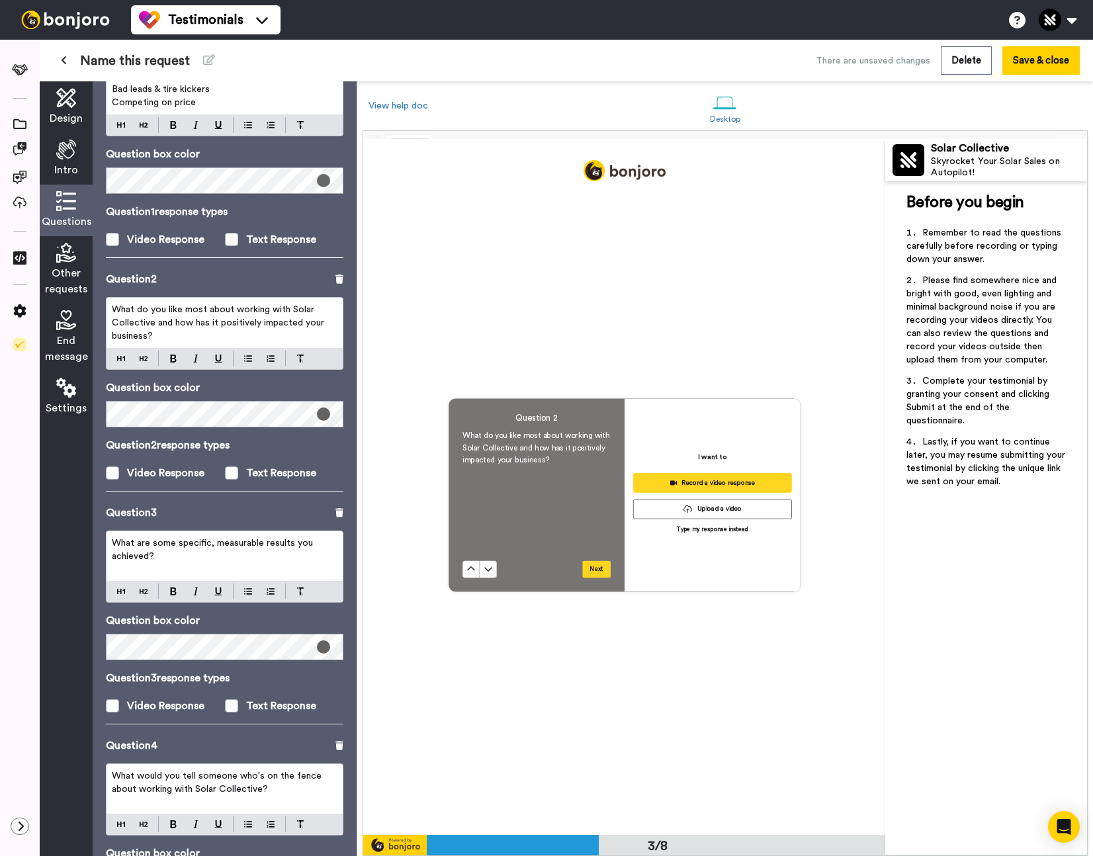
scroll to position [1391, 0]
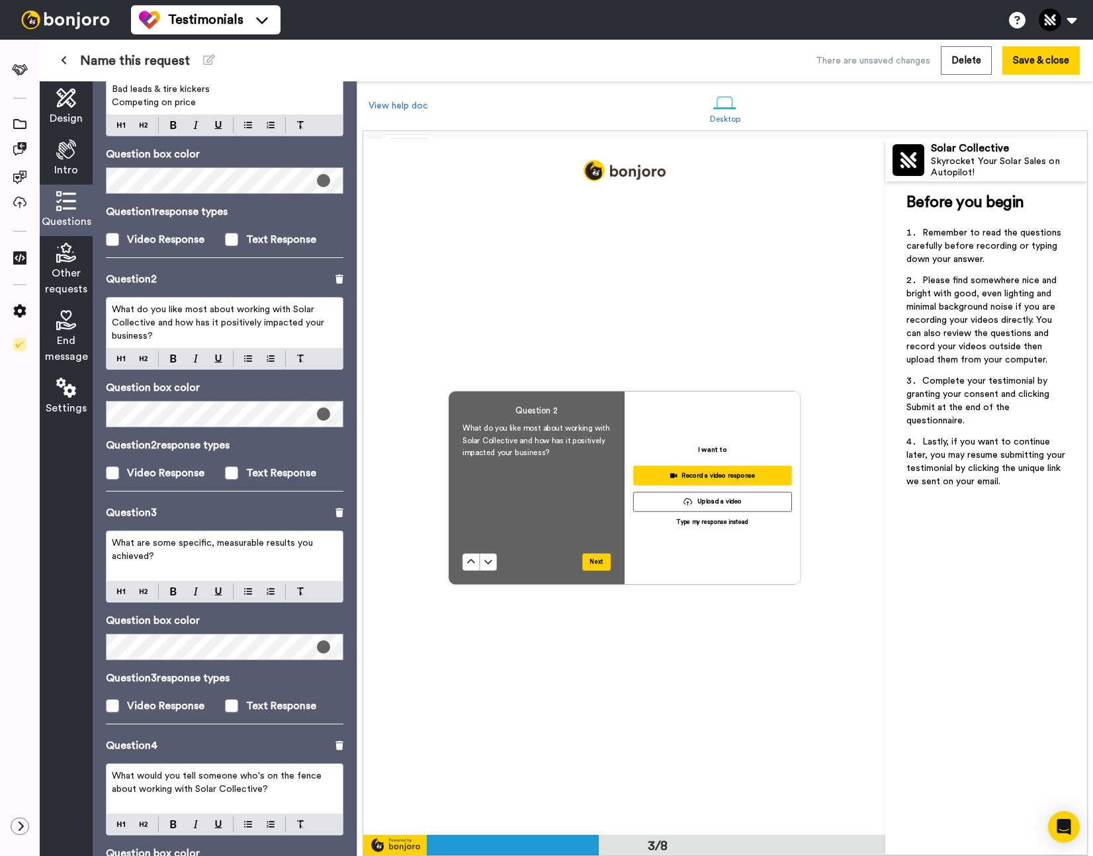
click at [462, 554] on button at bounding box center [470, 562] width 17 height 17
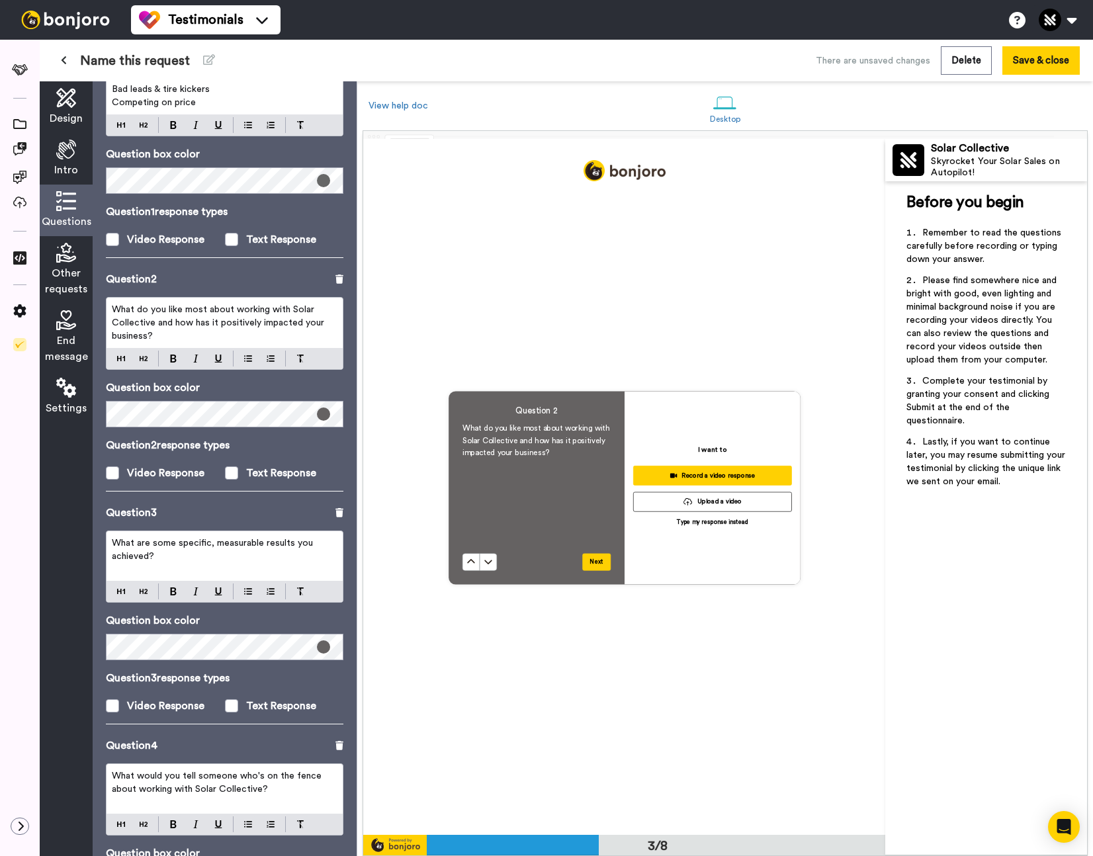
drag, startPoint x: 216, startPoint y: 343, endPoint x: 206, endPoint y: 338, distance: 10.4
click at [216, 343] on div "What do you like most about working with Solar Collective and how has it positi…" at bounding box center [225, 323] width 236 height 50
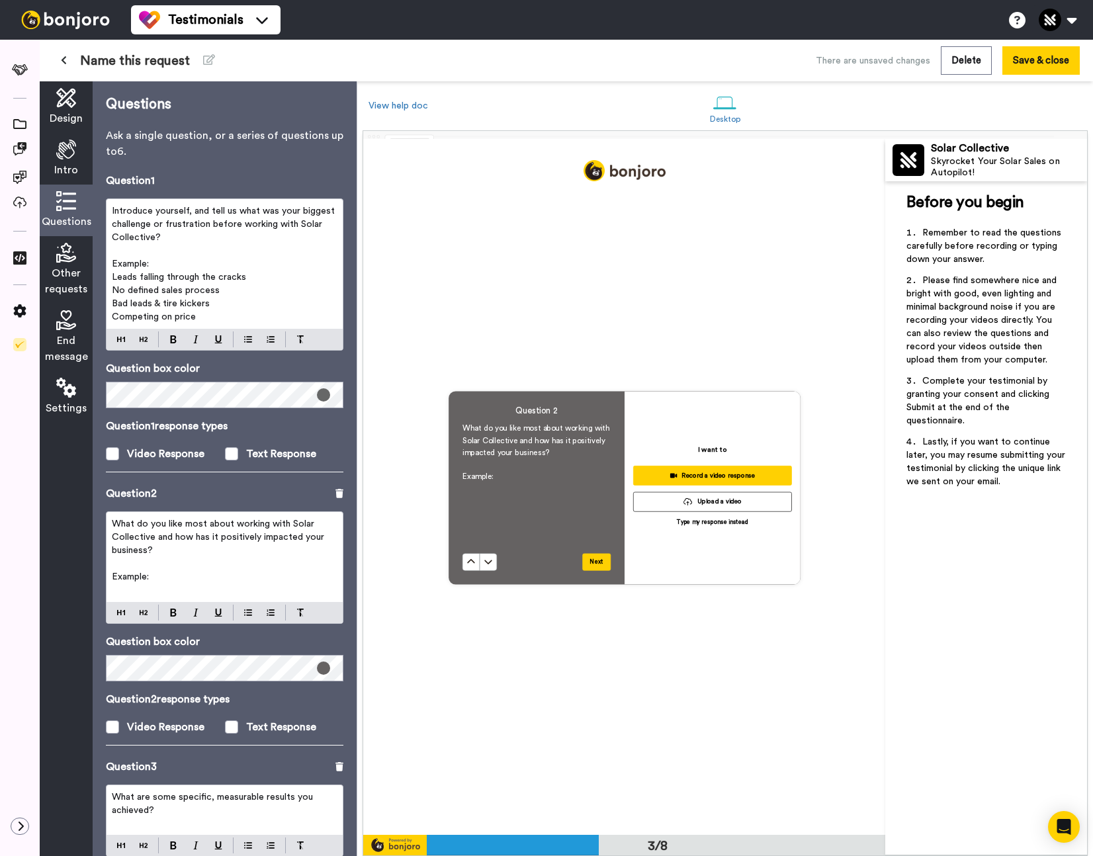
scroll to position [3, 0]
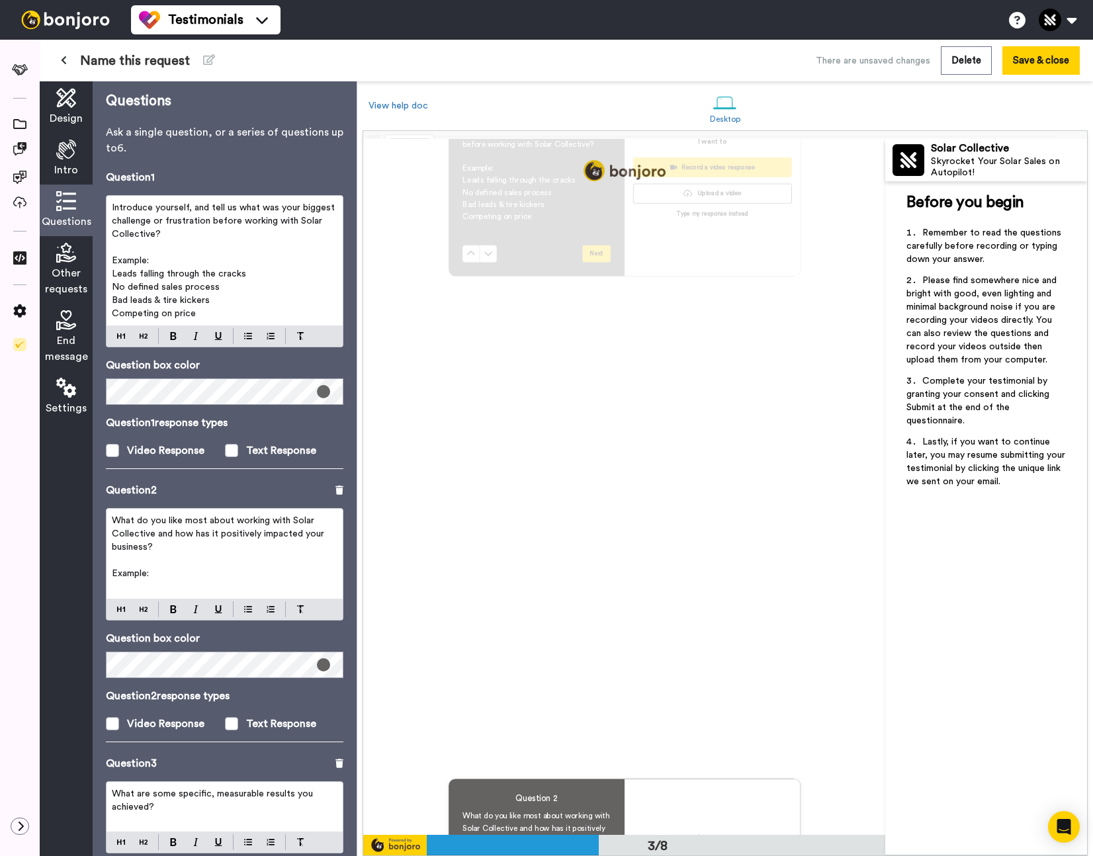
click at [182, 232] on p "Introduce yourself, and tell us what was your biggest challenge or frustration …" at bounding box center [225, 221] width 226 height 40
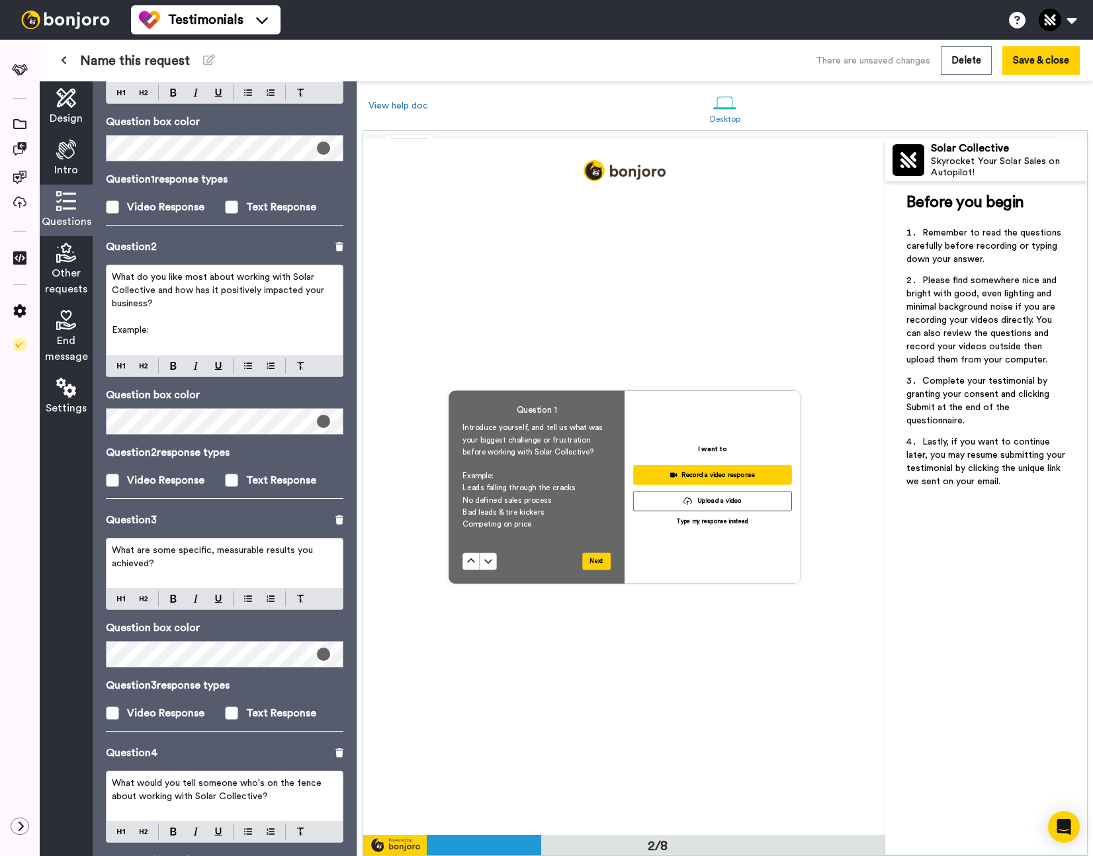
scroll to position [272, 0]
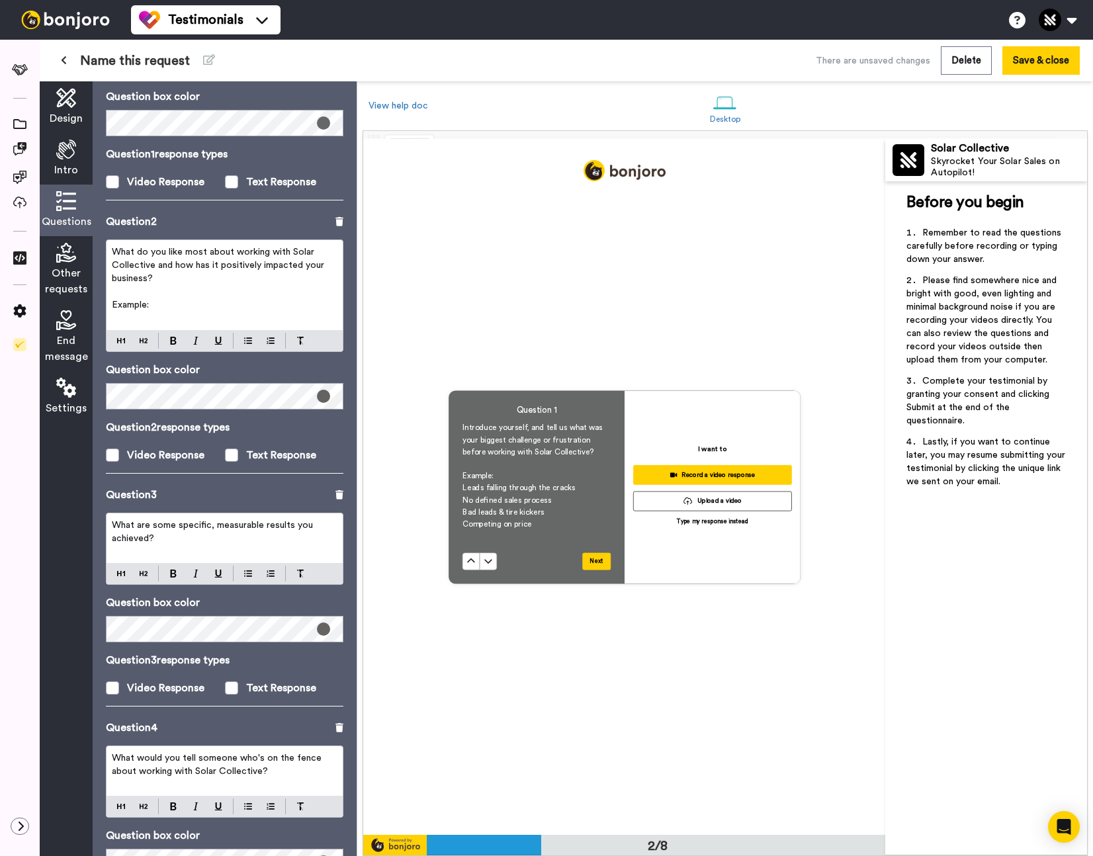
click at [198, 310] on p "Example:" at bounding box center [225, 304] width 226 height 13
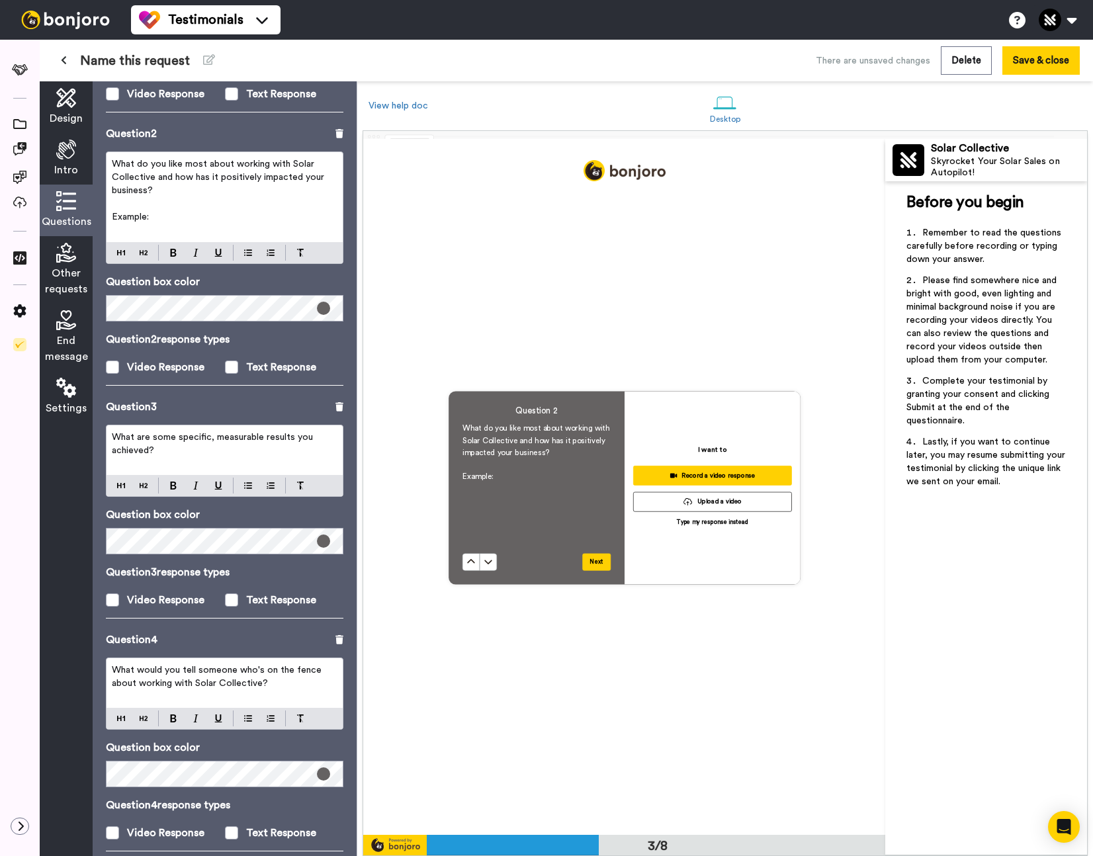
scroll to position [425, 0]
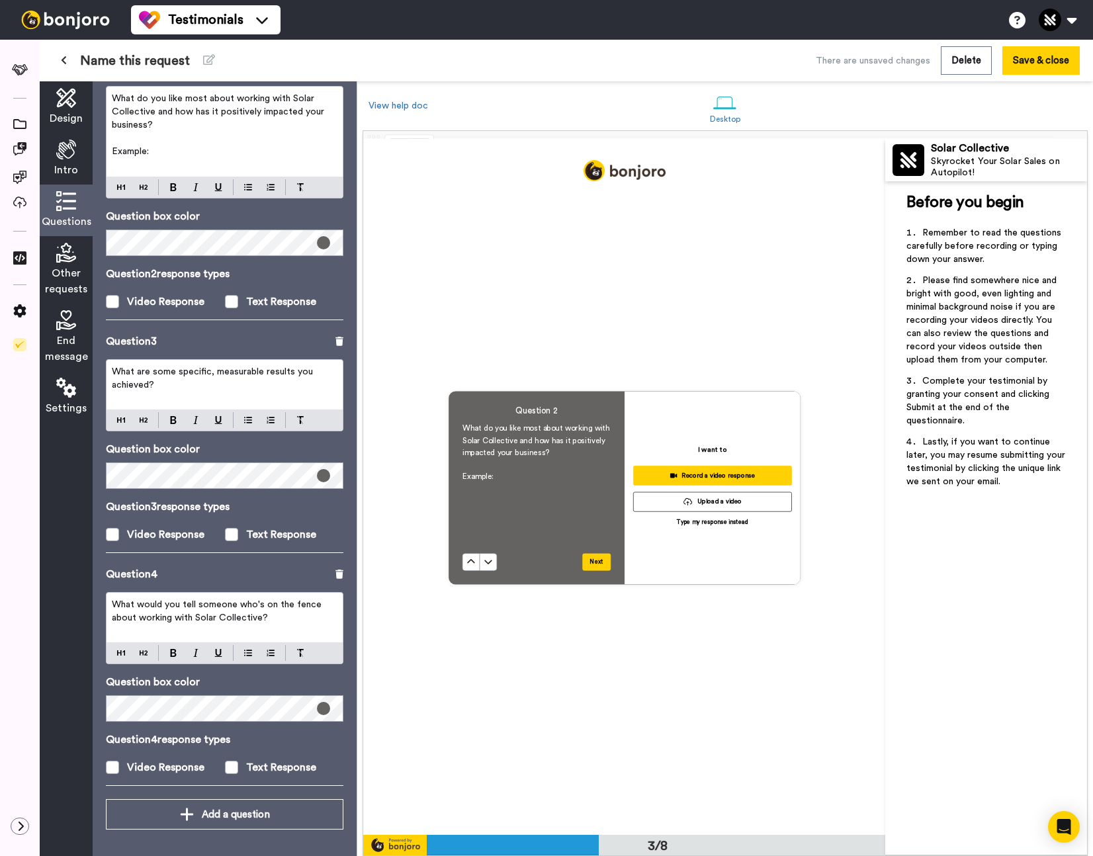
click at [173, 380] on p "What are some specific, measurable results you achieved?" at bounding box center [225, 378] width 226 height 26
click at [1043, 62] on button "Save & close" at bounding box center [1040, 60] width 77 height 28
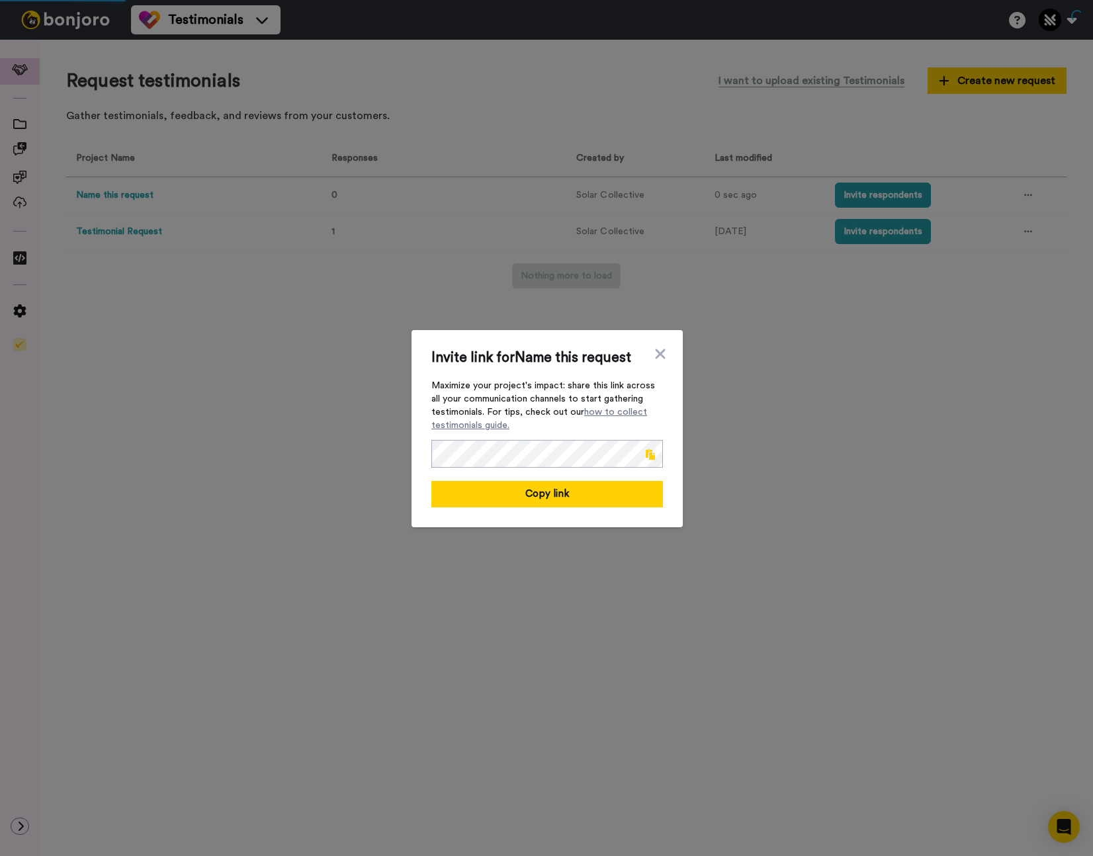
click at [648, 454] on span at bounding box center [650, 454] width 9 height 11
drag, startPoint x: 291, startPoint y: 332, endPoint x: 378, endPoint y: 336, distance: 86.8
click at [292, 332] on div "Invite link for Name this request Maximize your project's impact: share this li…" at bounding box center [546, 428] width 1093 height 856
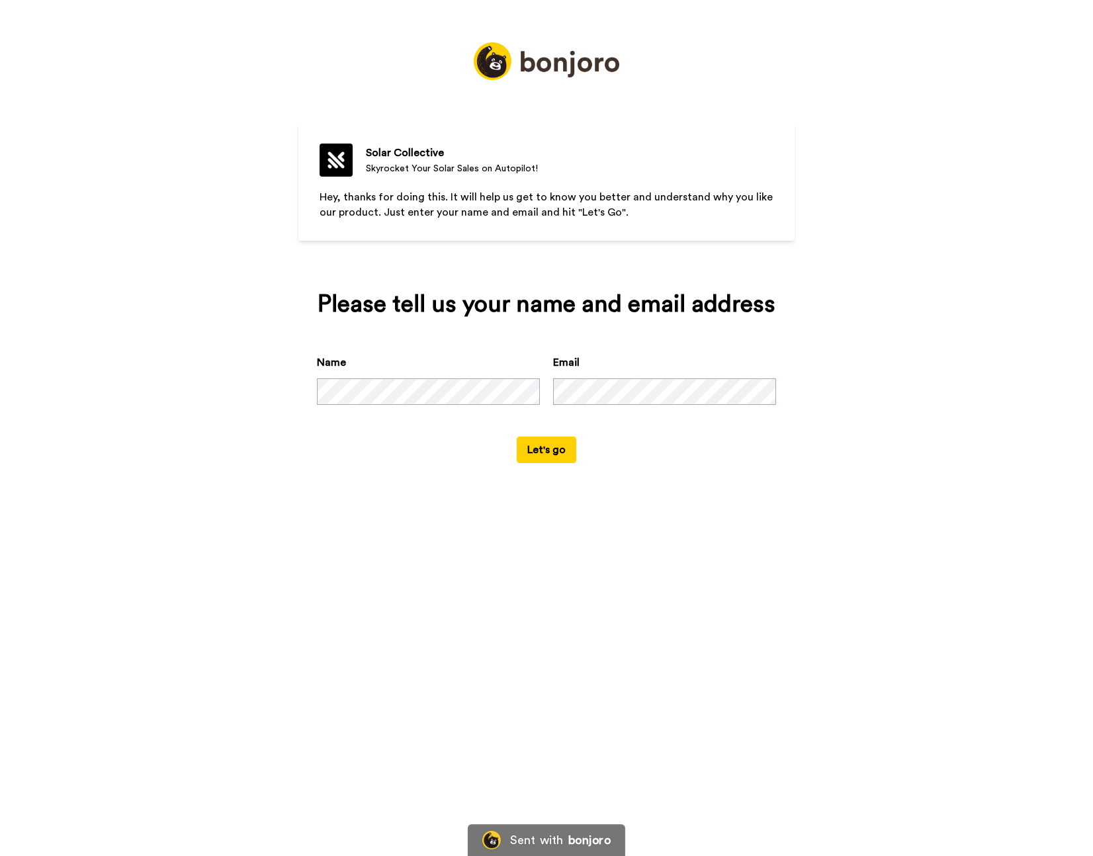
click at [546, 450] on button "Let's go" at bounding box center [547, 450] width 60 height 26
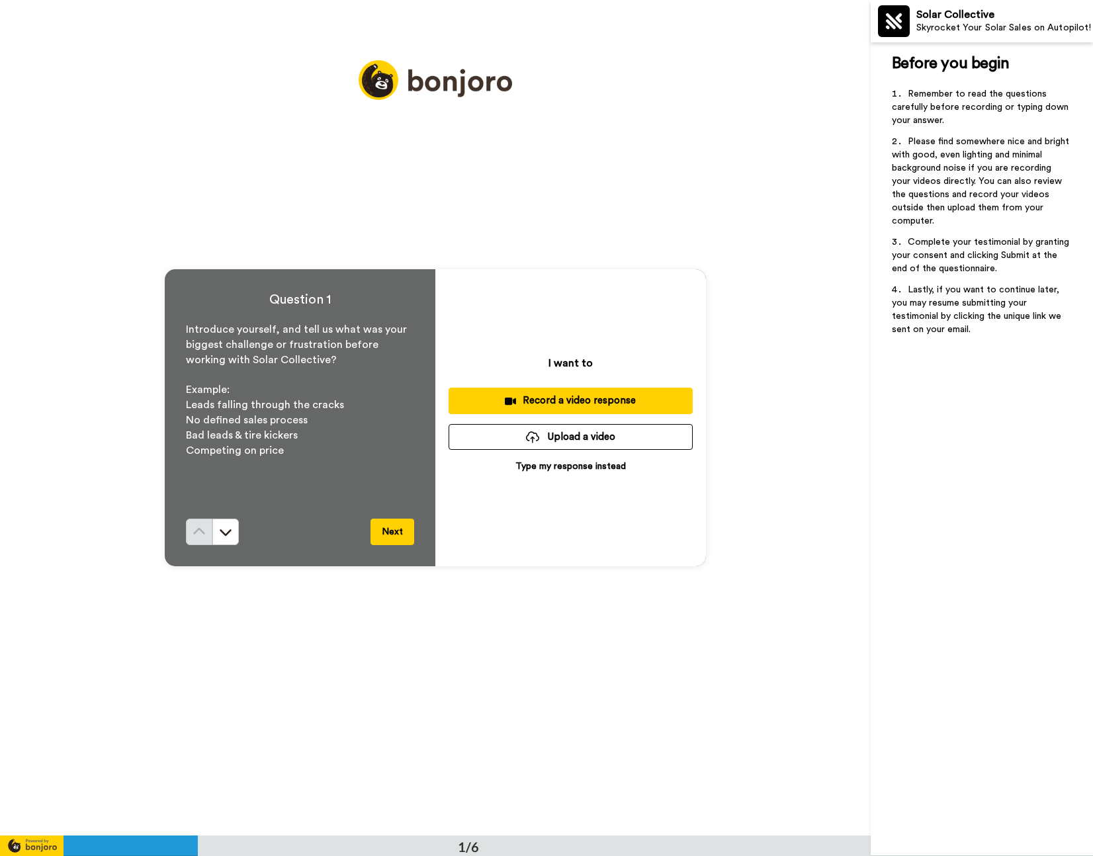
click at [556, 404] on div "Record a video response" at bounding box center [570, 401] width 223 height 14
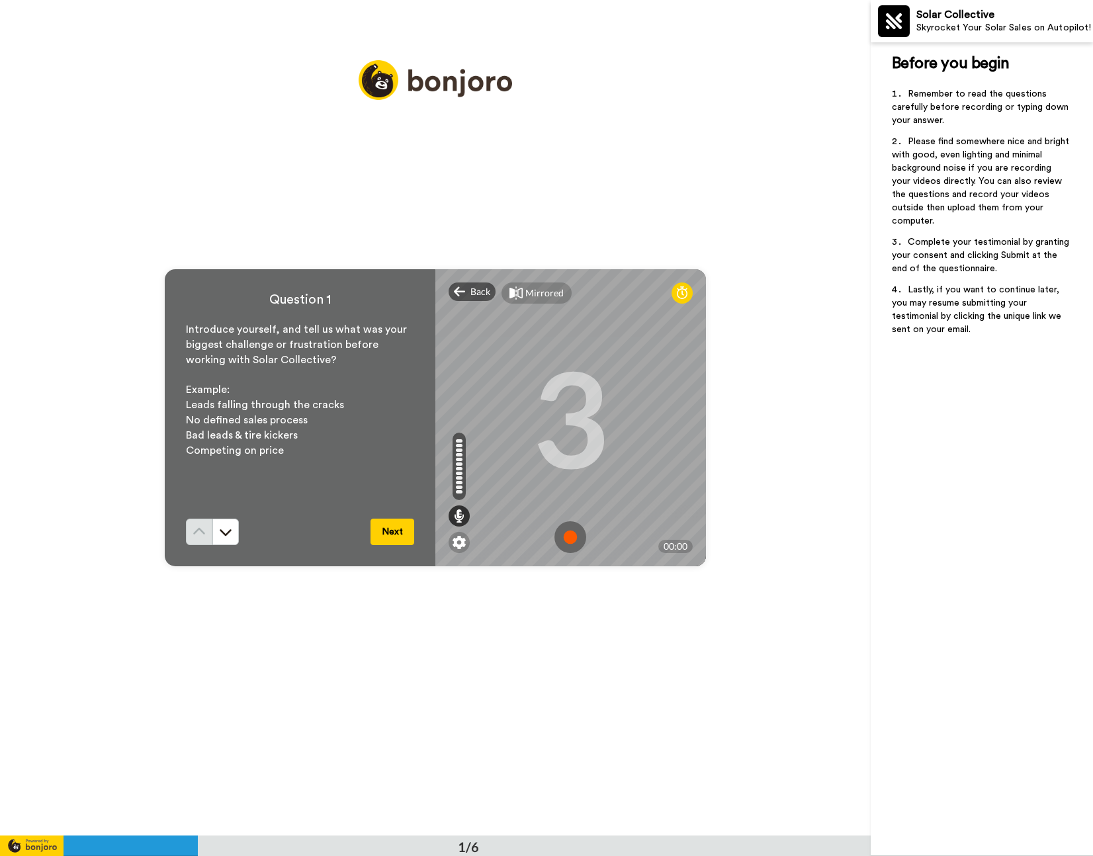
click at [570, 535] on img at bounding box center [570, 537] width 32 height 32
click at [388, 535] on button "Next" at bounding box center [392, 532] width 44 height 26
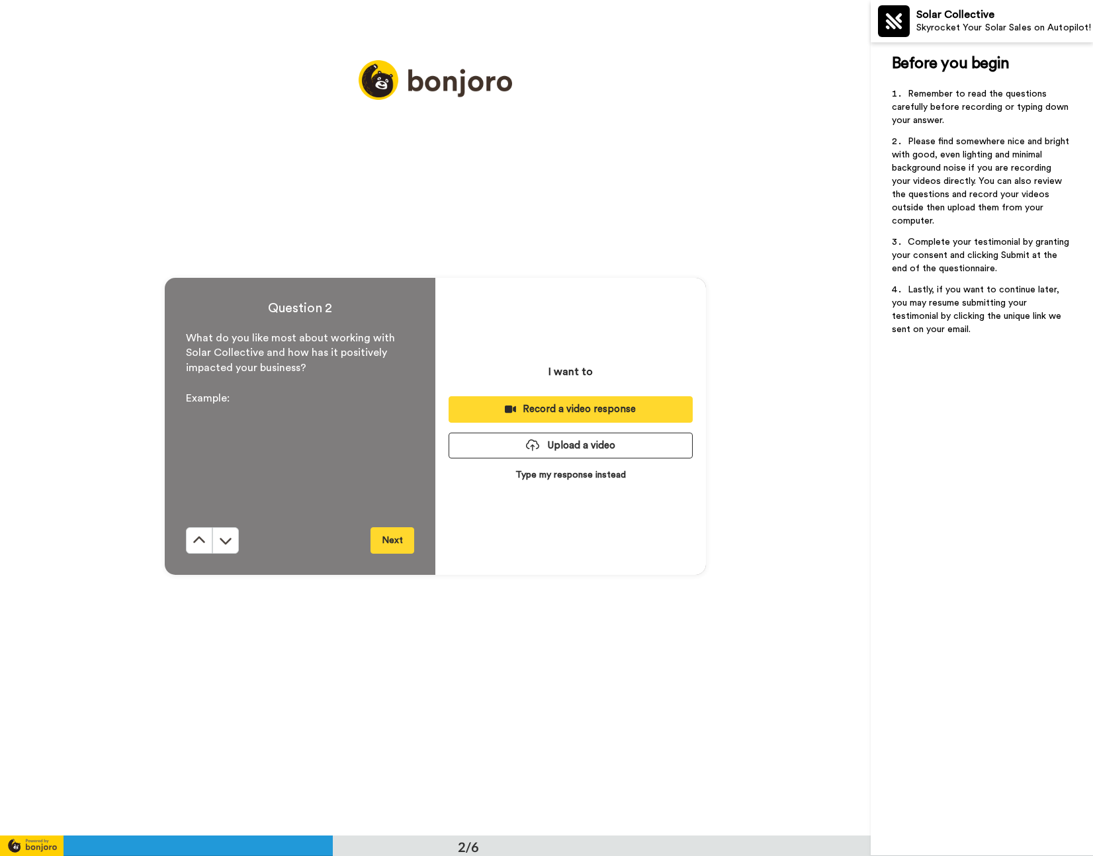
scroll to position [836, 0]
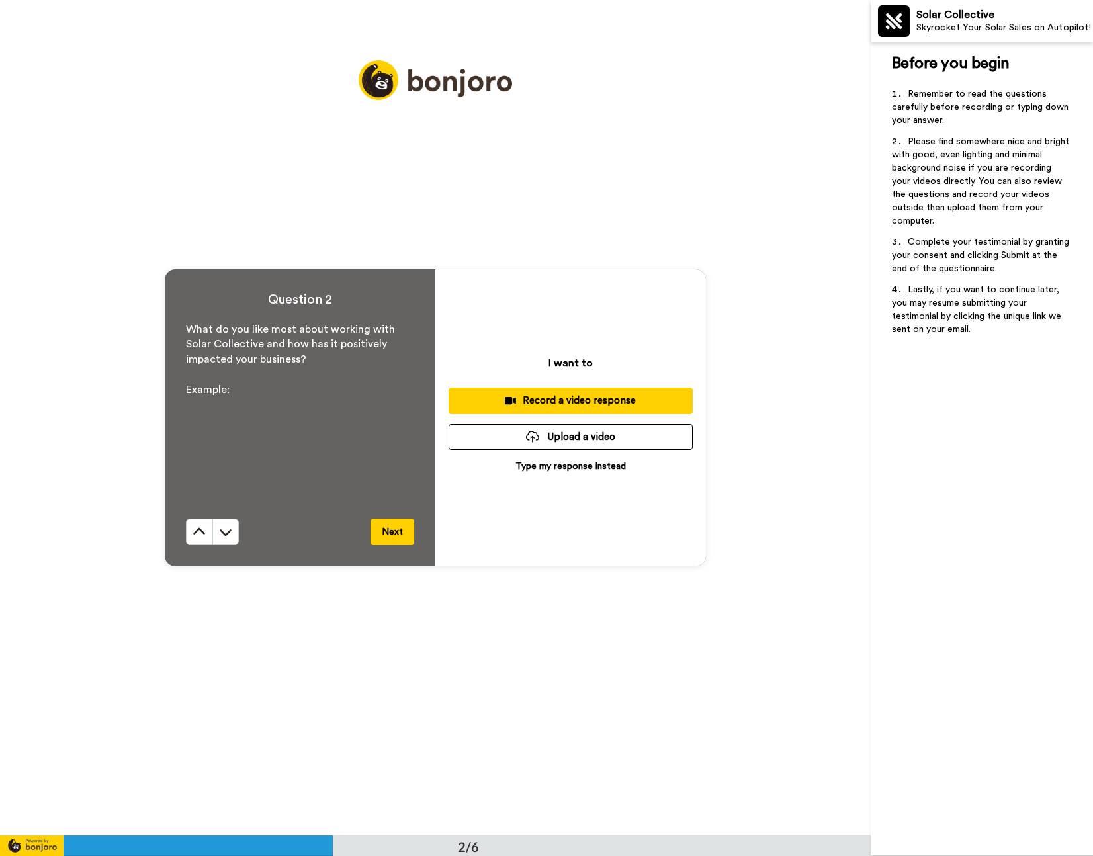
click at [583, 401] on div "Record a video response" at bounding box center [570, 401] width 223 height 14
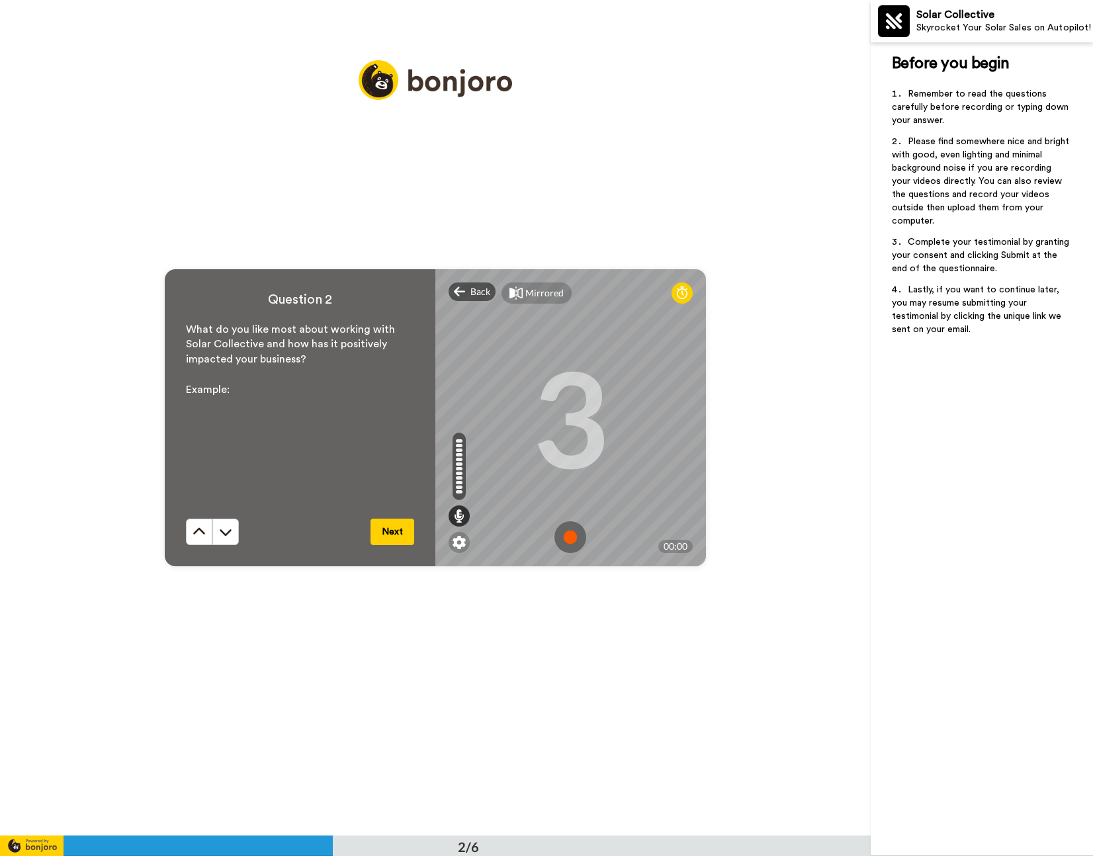
click at [575, 535] on img at bounding box center [570, 537] width 32 height 32
click at [576, 535] on img at bounding box center [570, 537] width 32 height 32
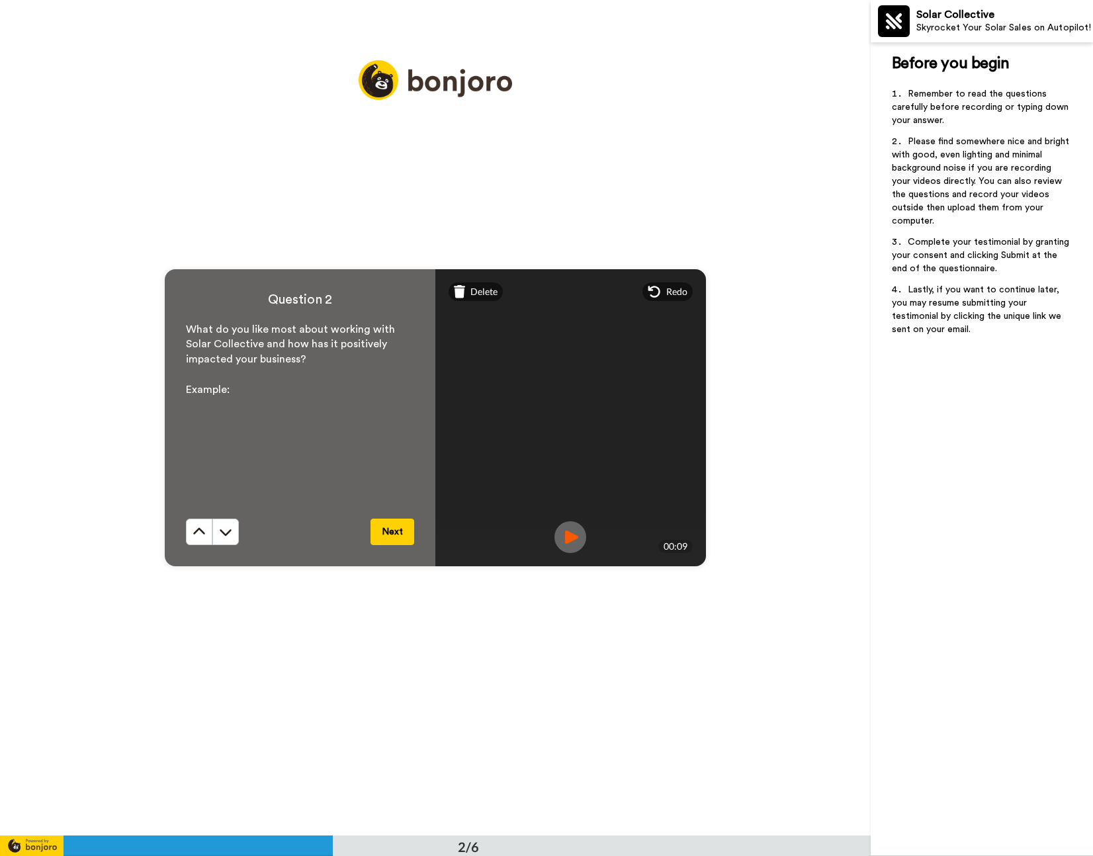
click at [388, 539] on button "Next" at bounding box center [392, 532] width 44 height 26
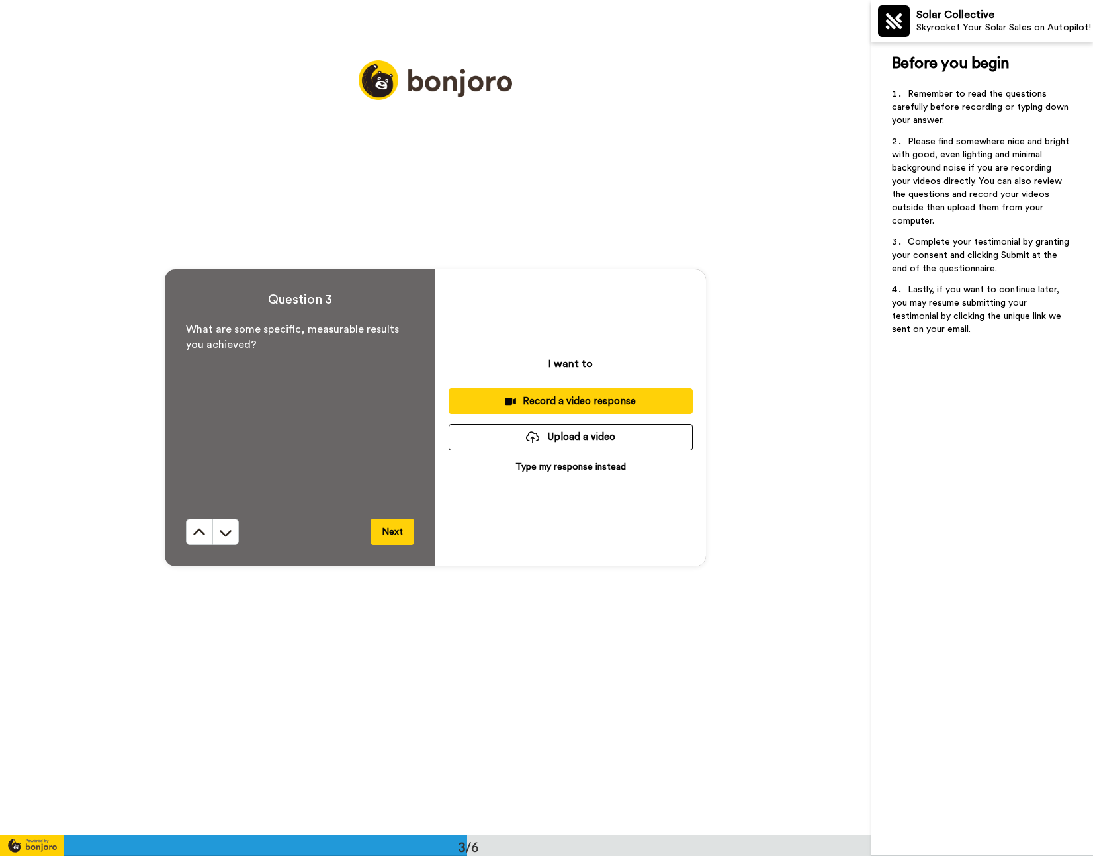
scroll to position [1671, 0]
click at [552, 400] on div "Record a video response" at bounding box center [570, 401] width 223 height 14
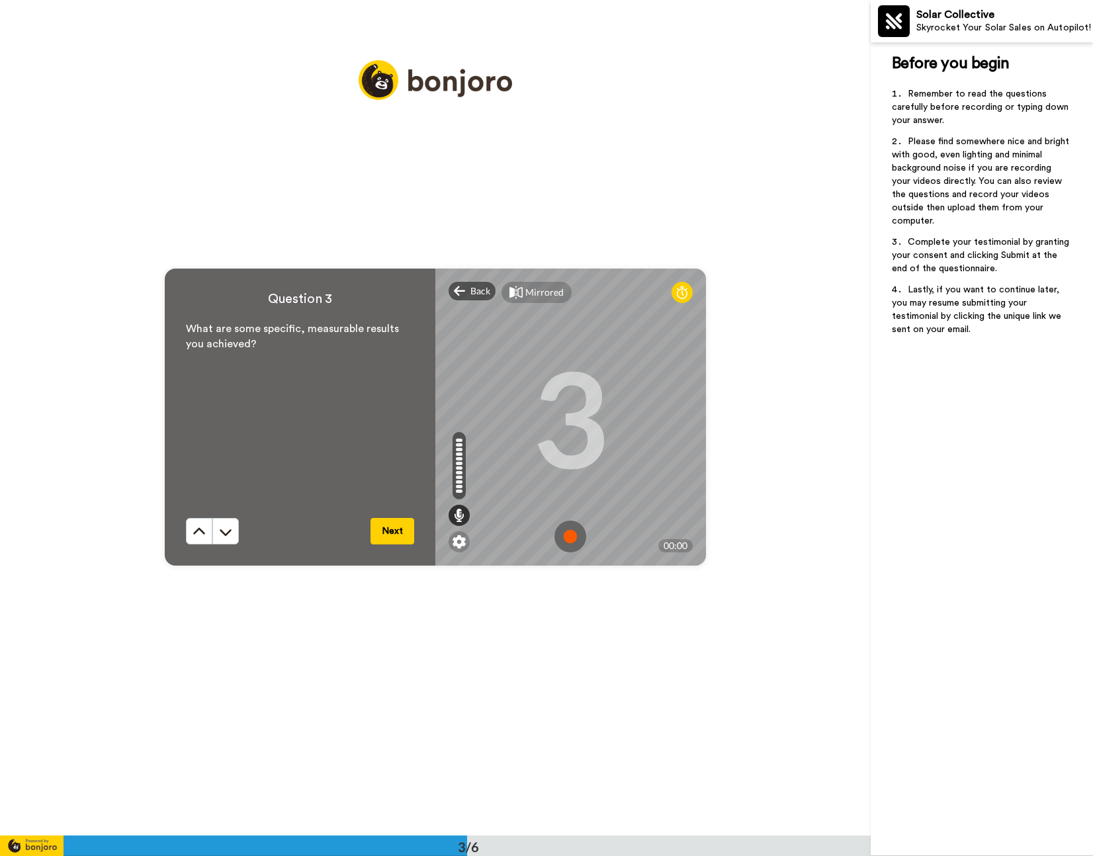
click at [573, 535] on img at bounding box center [570, 537] width 32 height 32
click at [570, 535] on img at bounding box center [570, 537] width 32 height 32
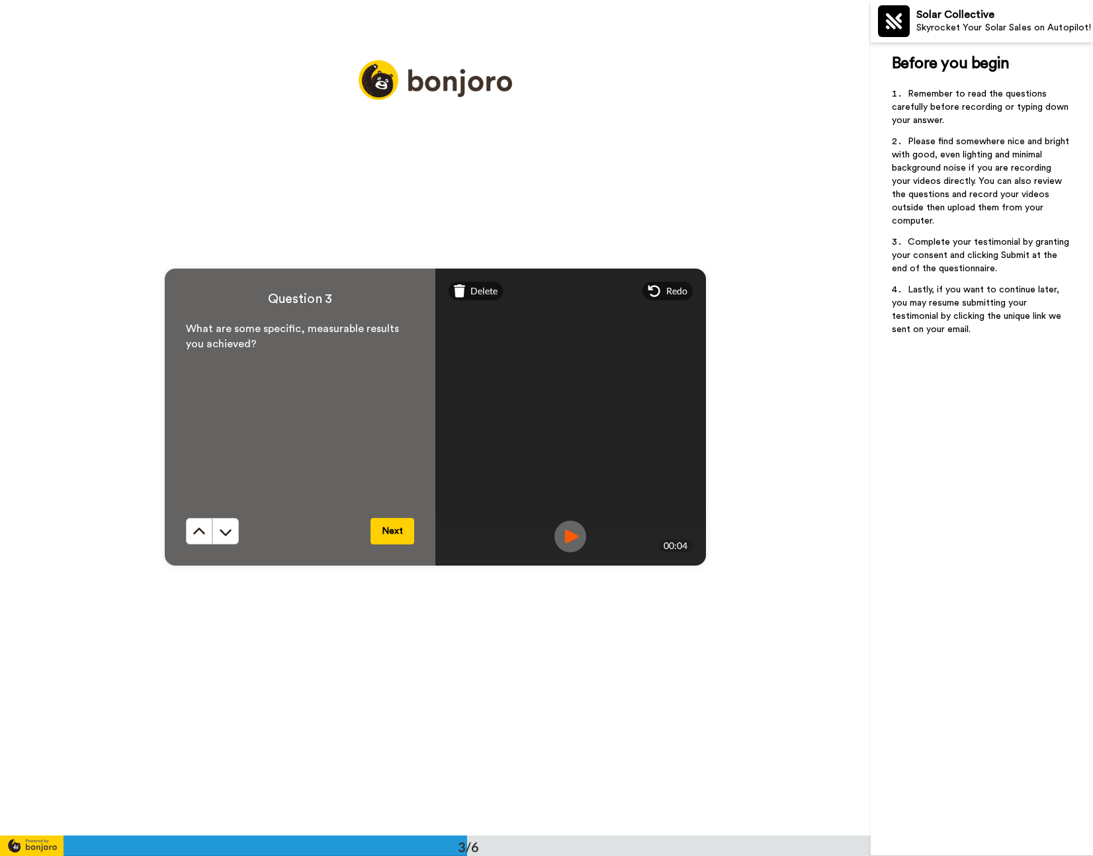
click at [393, 529] on button "Next" at bounding box center [392, 531] width 44 height 26
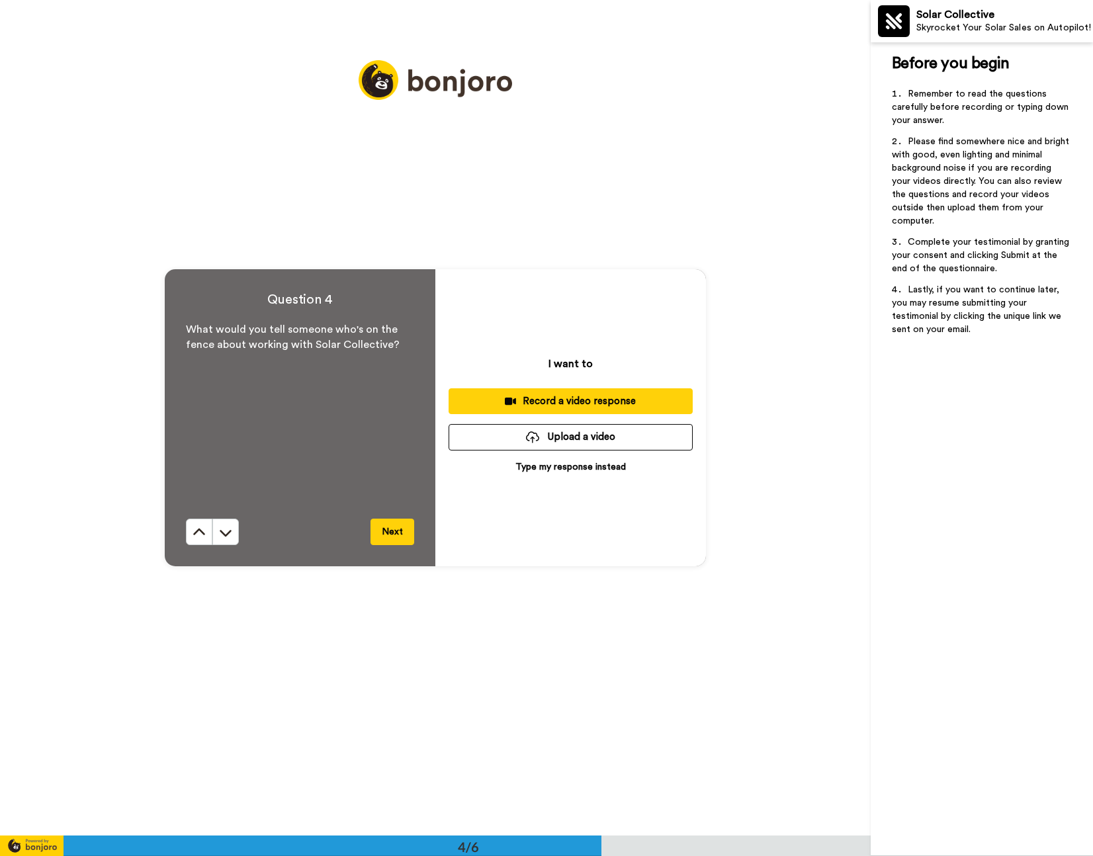
scroll to position [2507, 0]
click at [529, 398] on div "Record a video response" at bounding box center [570, 401] width 223 height 14
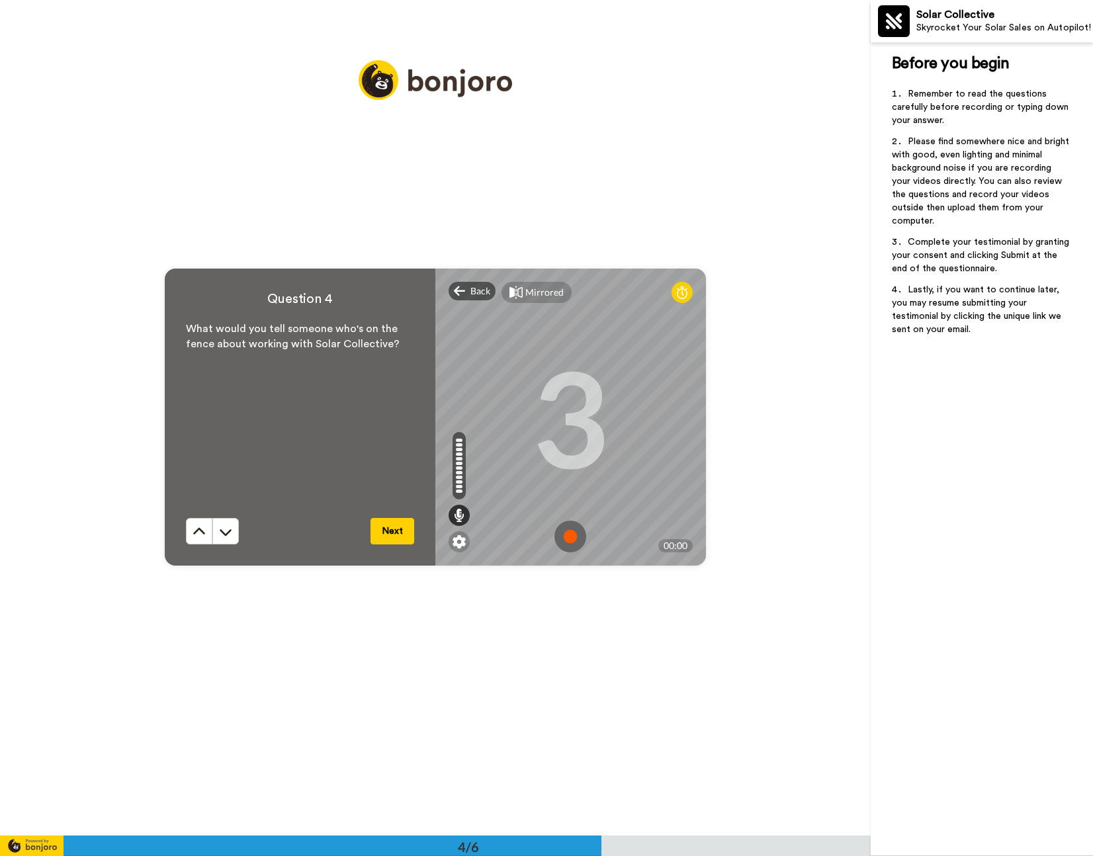
click at [580, 536] on img at bounding box center [570, 537] width 32 height 32
click at [566, 533] on img at bounding box center [570, 537] width 32 height 32
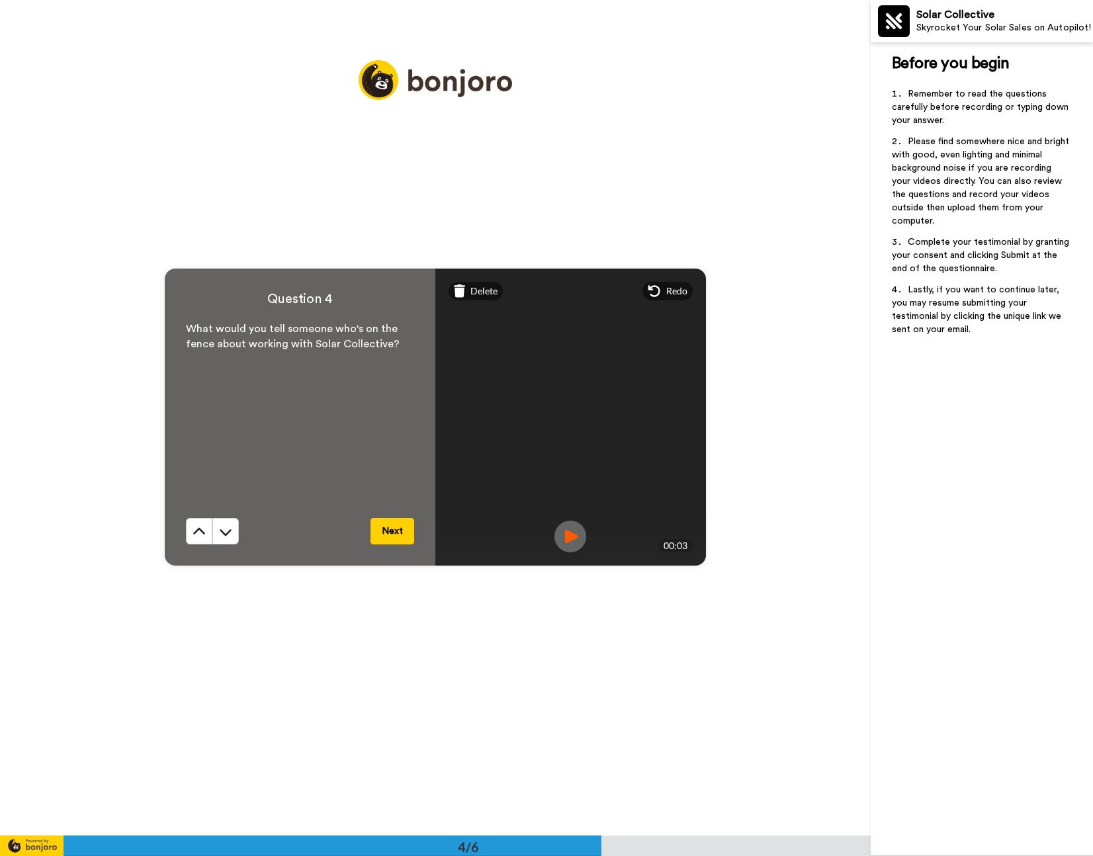
click at [385, 528] on button "Next" at bounding box center [392, 531] width 44 height 26
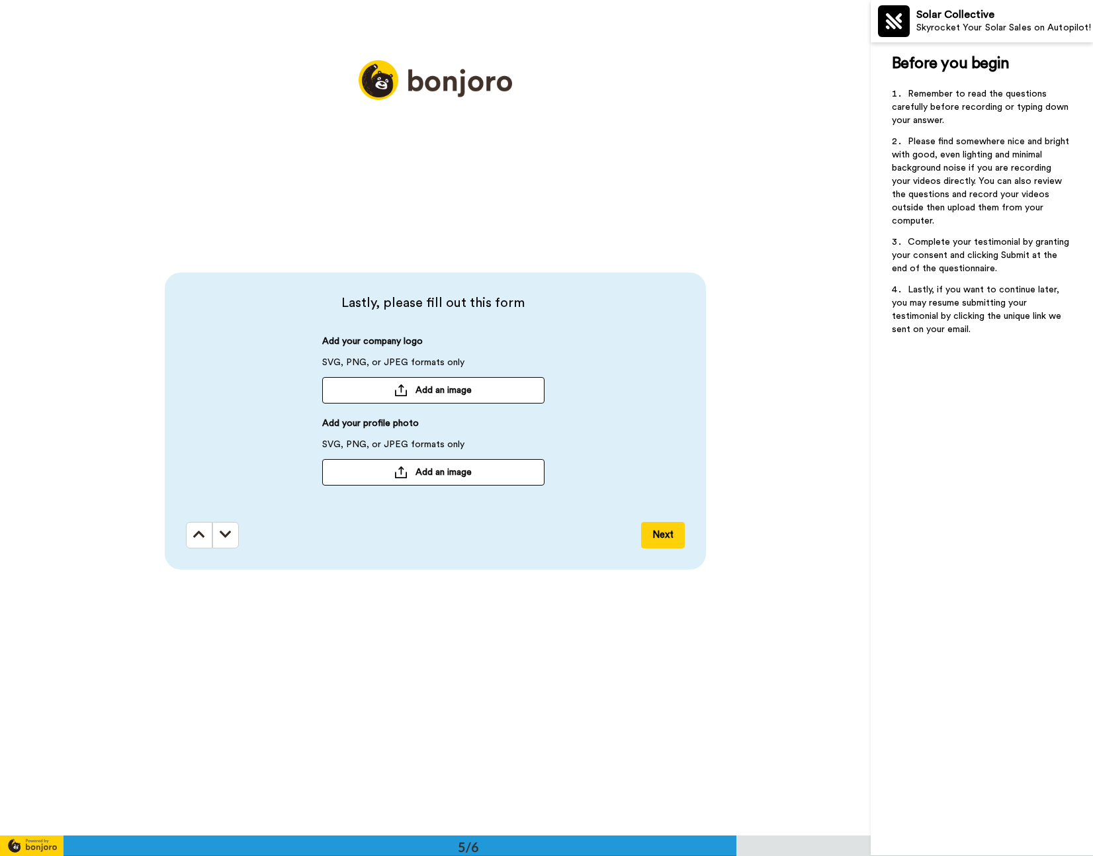
scroll to position [3342, 0]
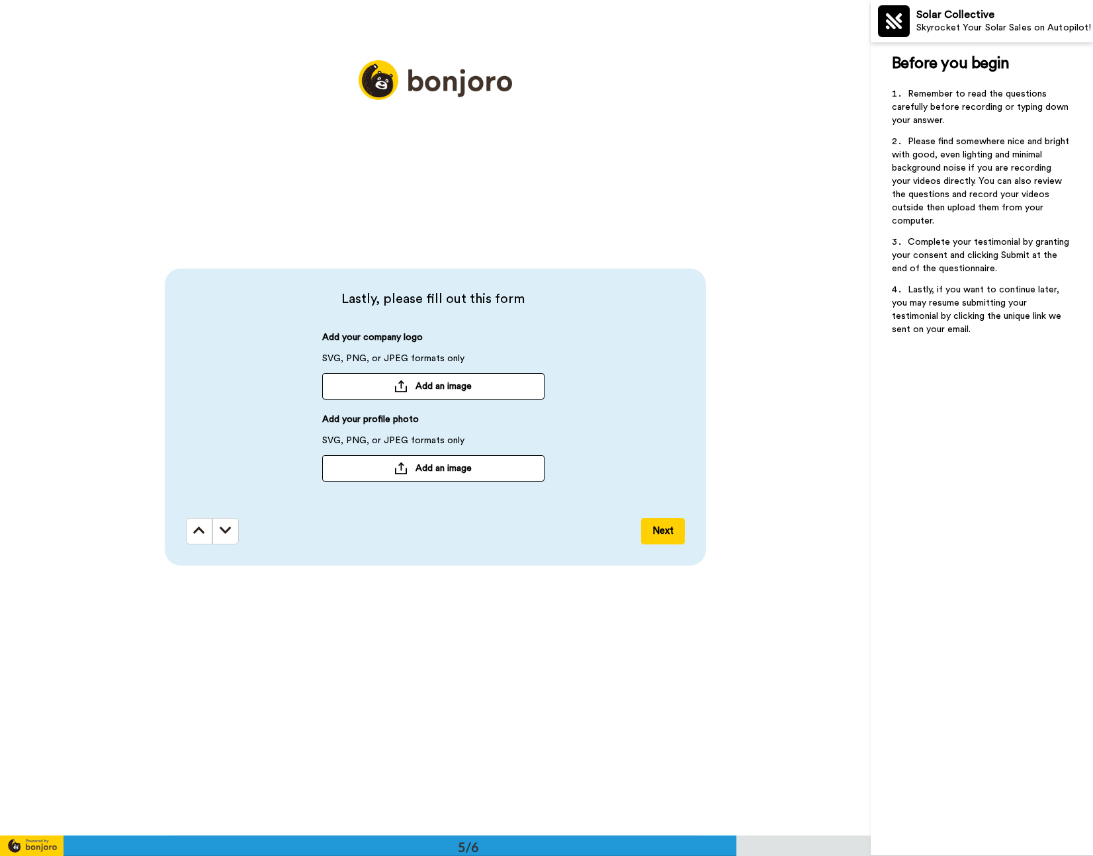
click at [658, 533] on button "Next" at bounding box center [663, 531] width 44 height 26
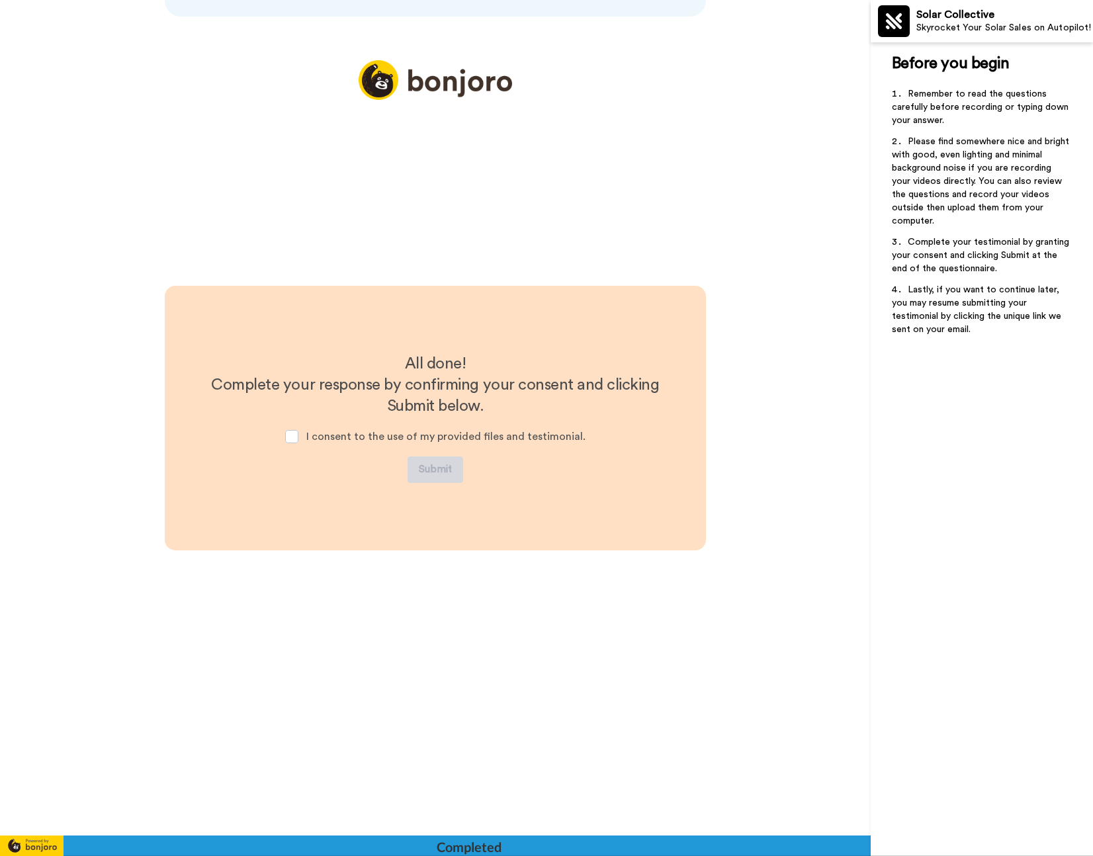
scroll to position [3892, 0]
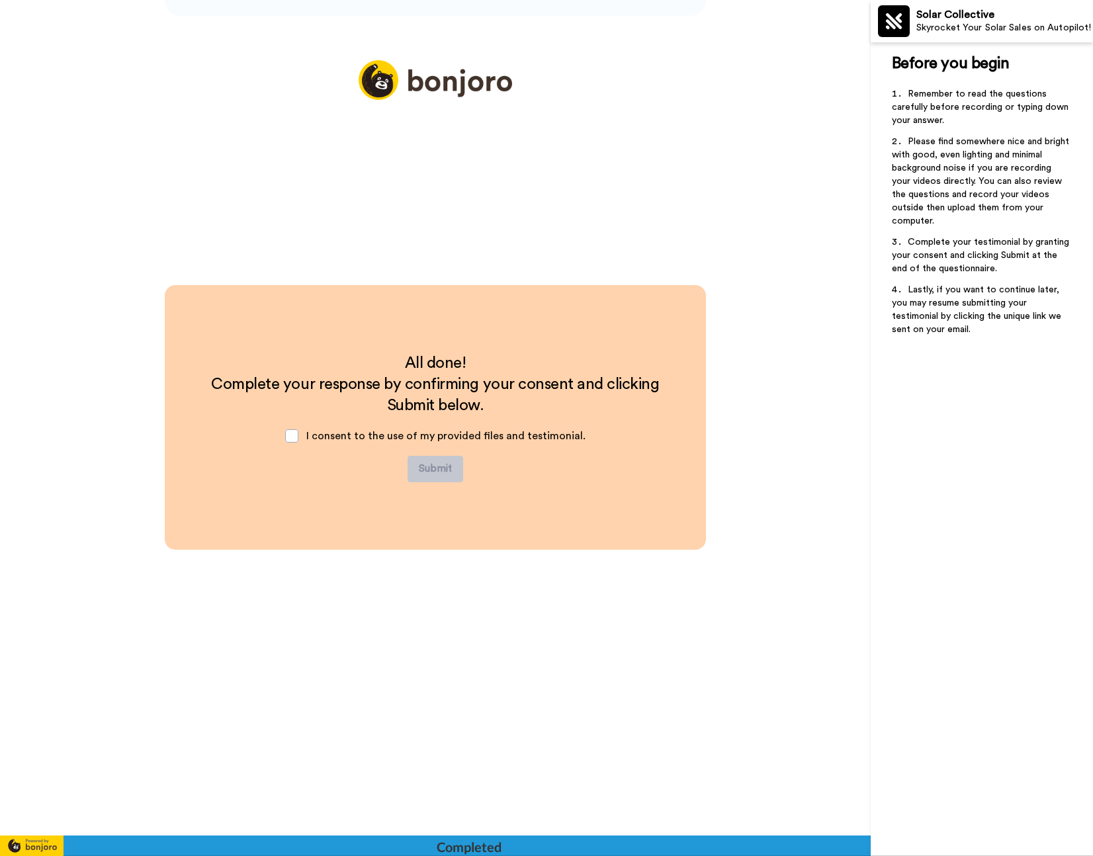
drag, startPoint x: 295, startPoint y: 436, endPoint x: 425, endPoint y: 571, distance: 187.6
click at [295, 436] on span at bounding box center [291, 435] width 13 height 13
click at [435, 474] on button "Submit" at bounding box center [436, 469] width 56 height 26
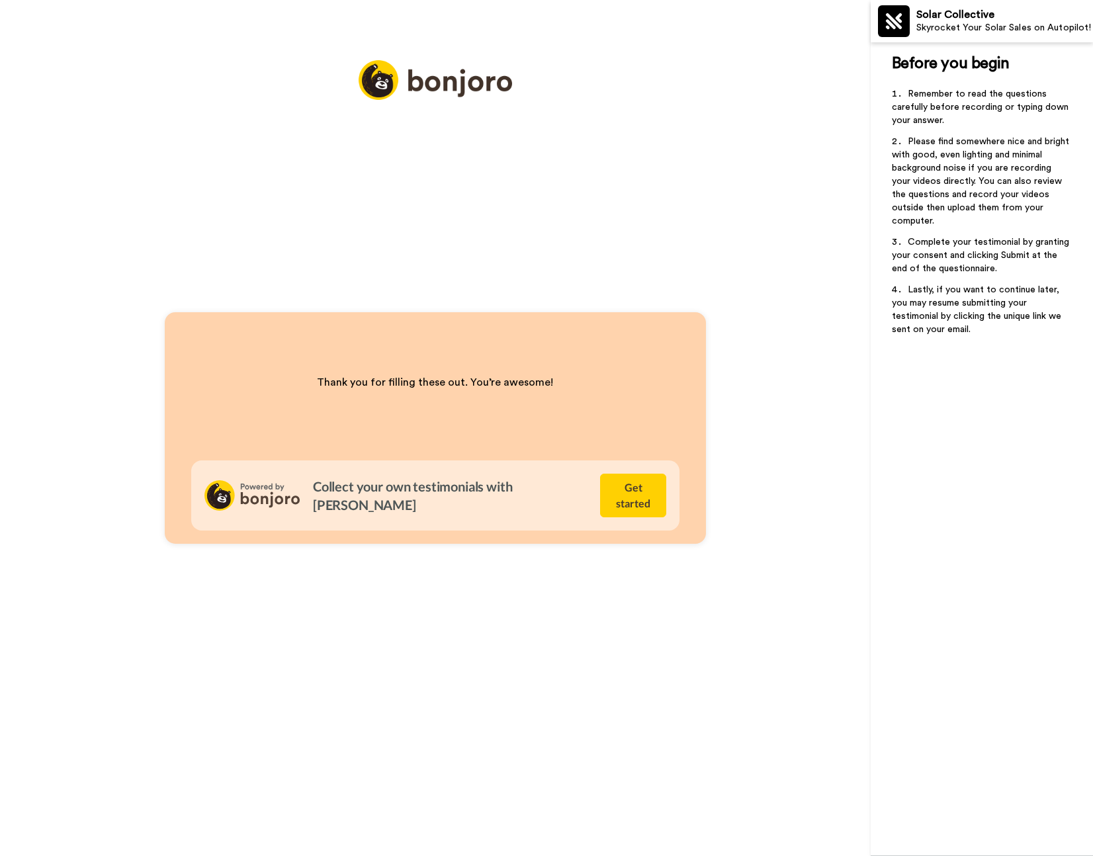
drag, startPoint x: 369, startPoint y: 221, endPoint x: 392, endPoint y: 253, distance: 38.9
click at [369, 221] on div "Thank you for filling these out. You’re awesome! Collect your own testimonials …" at bounding box center [435, 428] width 871 height 856
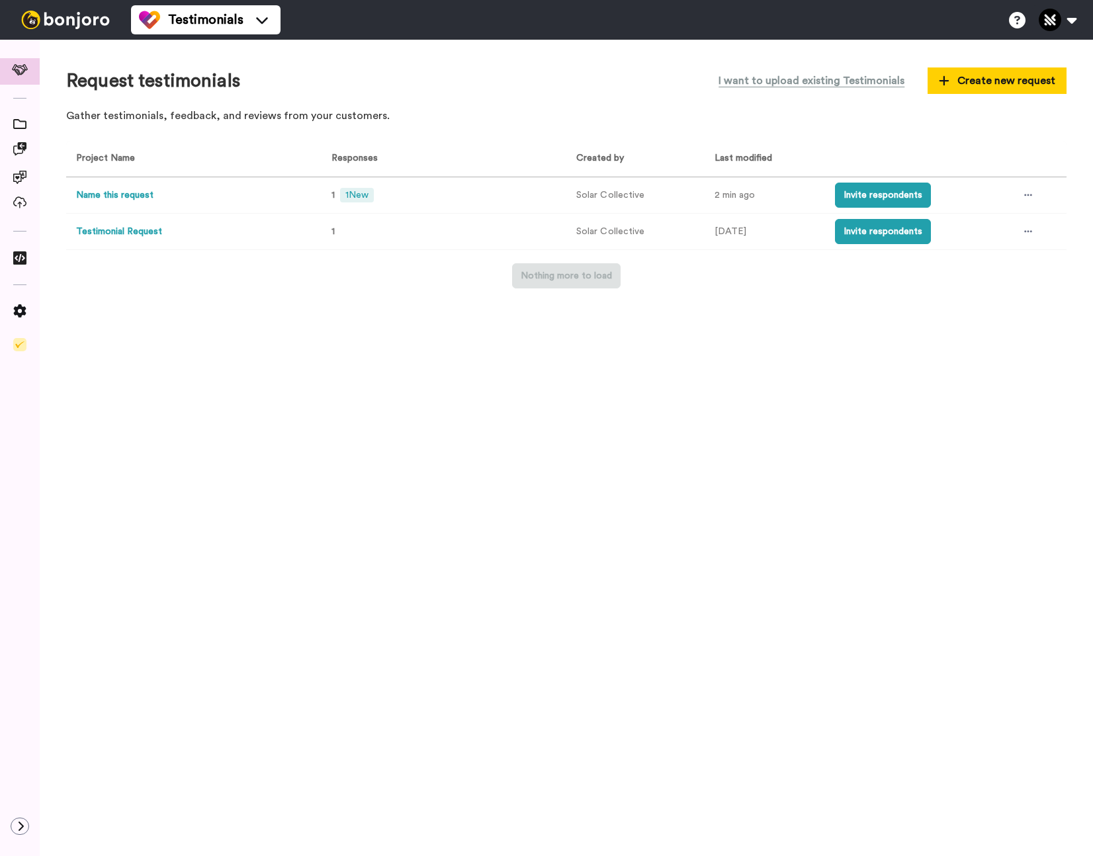
click at [120, 196] on button "Name this request" at bounding box center [114, 196] width 77 height 14
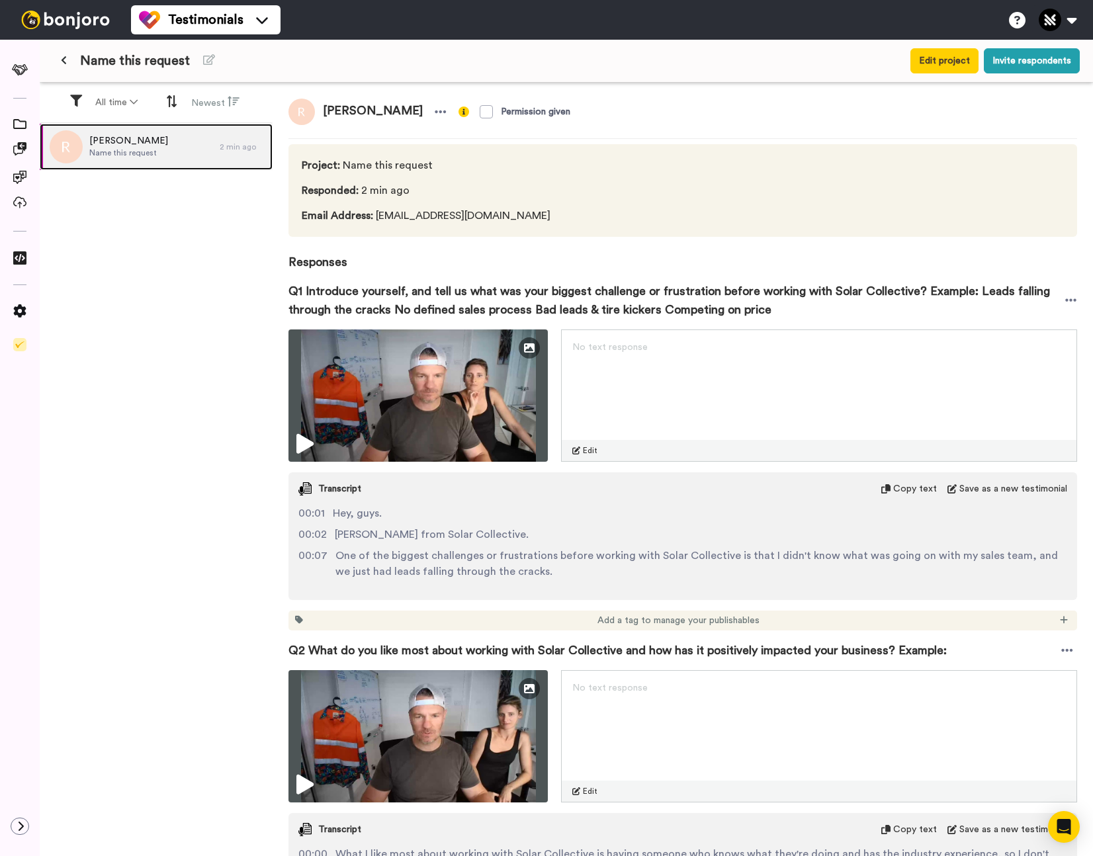
click at [126, 144] on span "[PERSON_NAME]" at bounding box center [128, 140] width 79 height 13
click at [234, 363] on div "[PERSON_NAME] Name this request 2 min ago" at bounding box center [156, 491] width 233 height 734
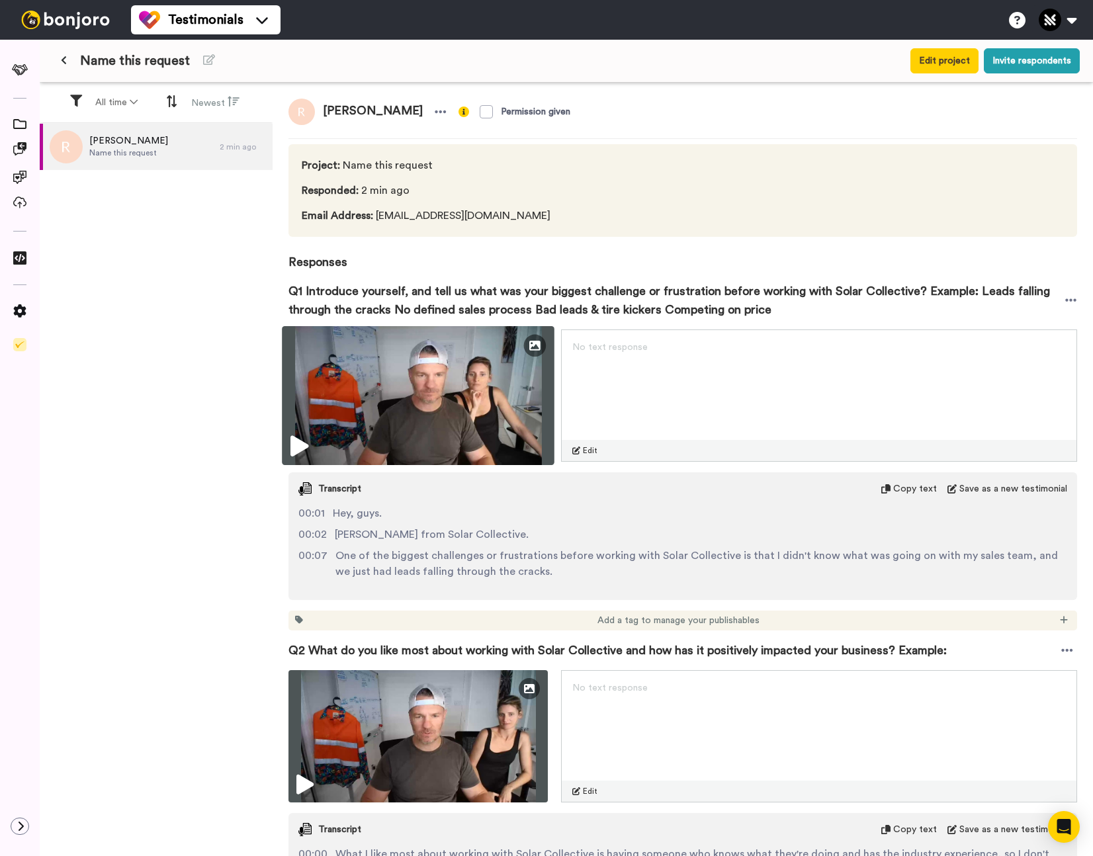
scroll to position [1, 0]
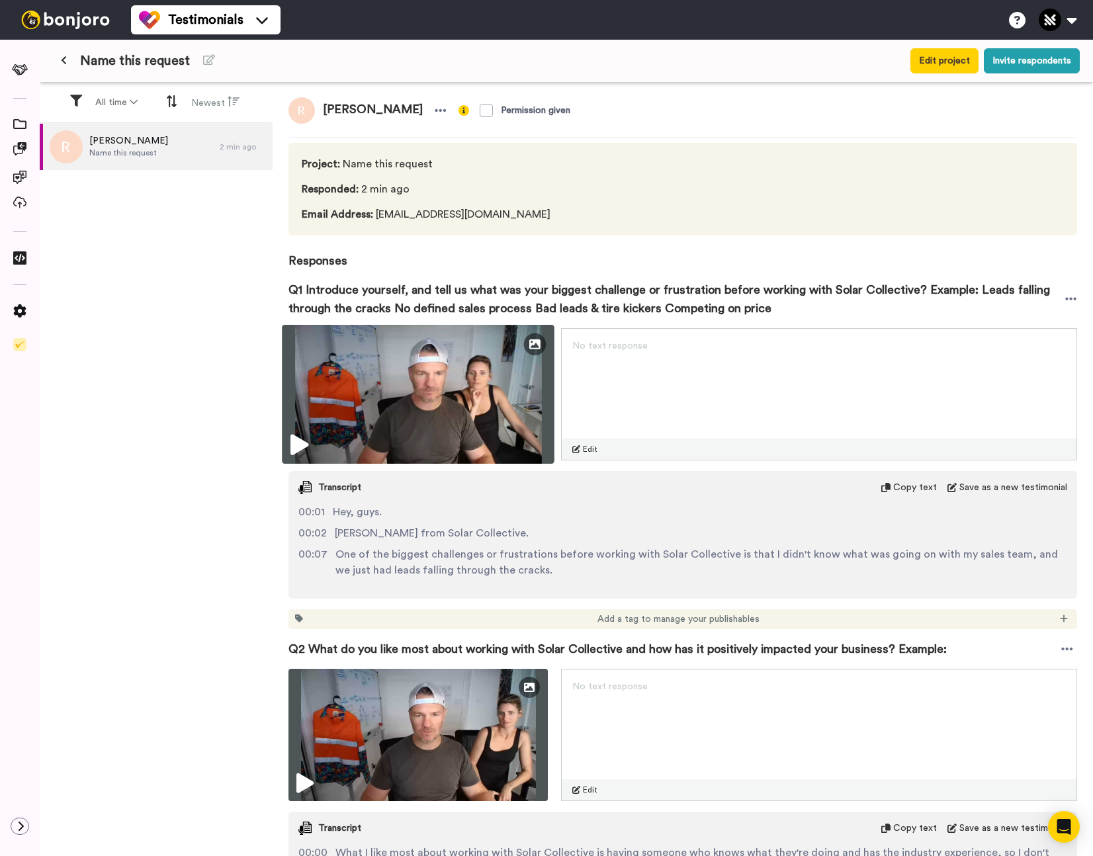
click at [295, 452] on icon at bounding box center [299, 445] width 18 height 21
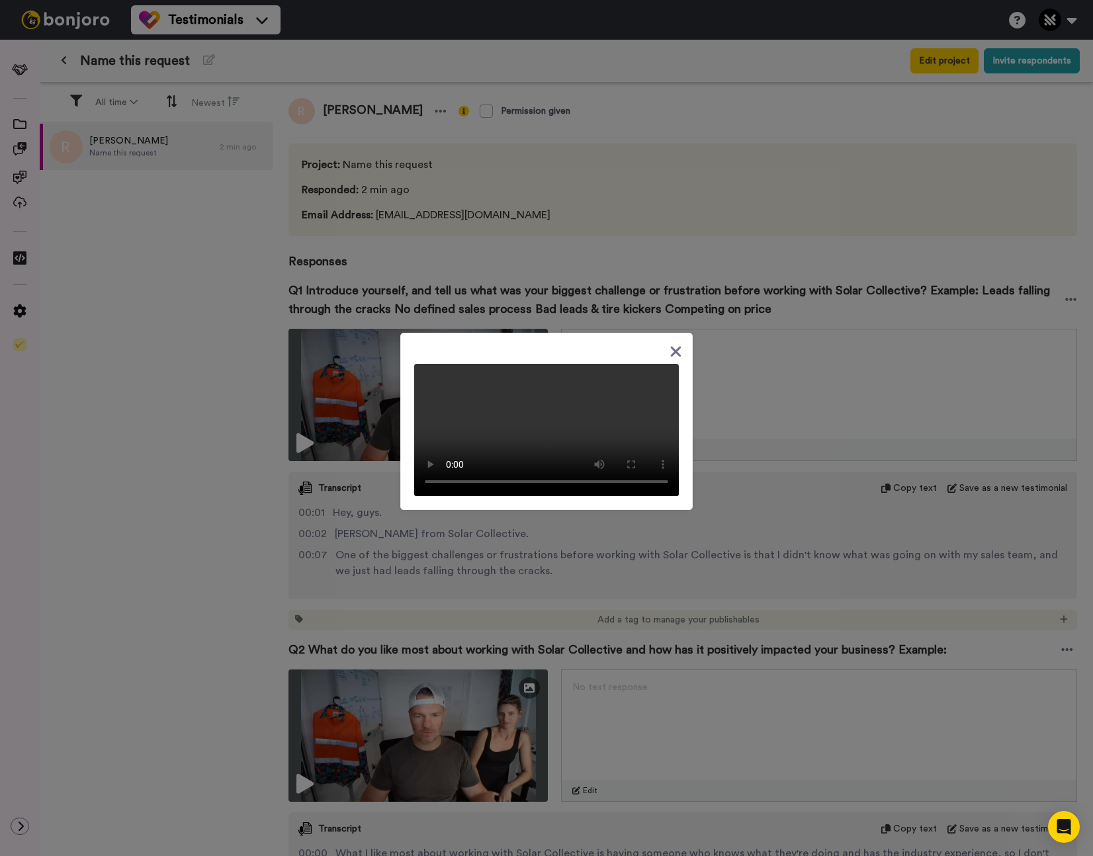
click at [673, 343] on icon at bounding box center [676, 351] width 13 height 17
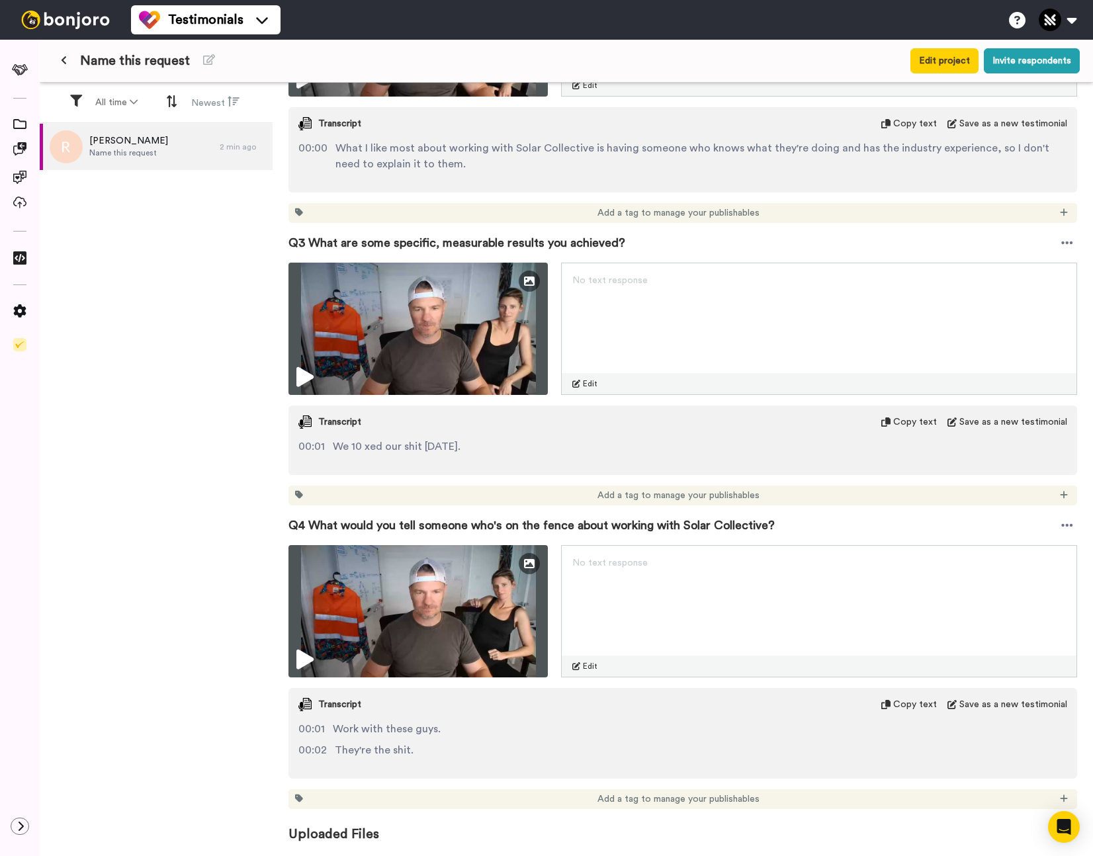
scroll to position [0, 0]
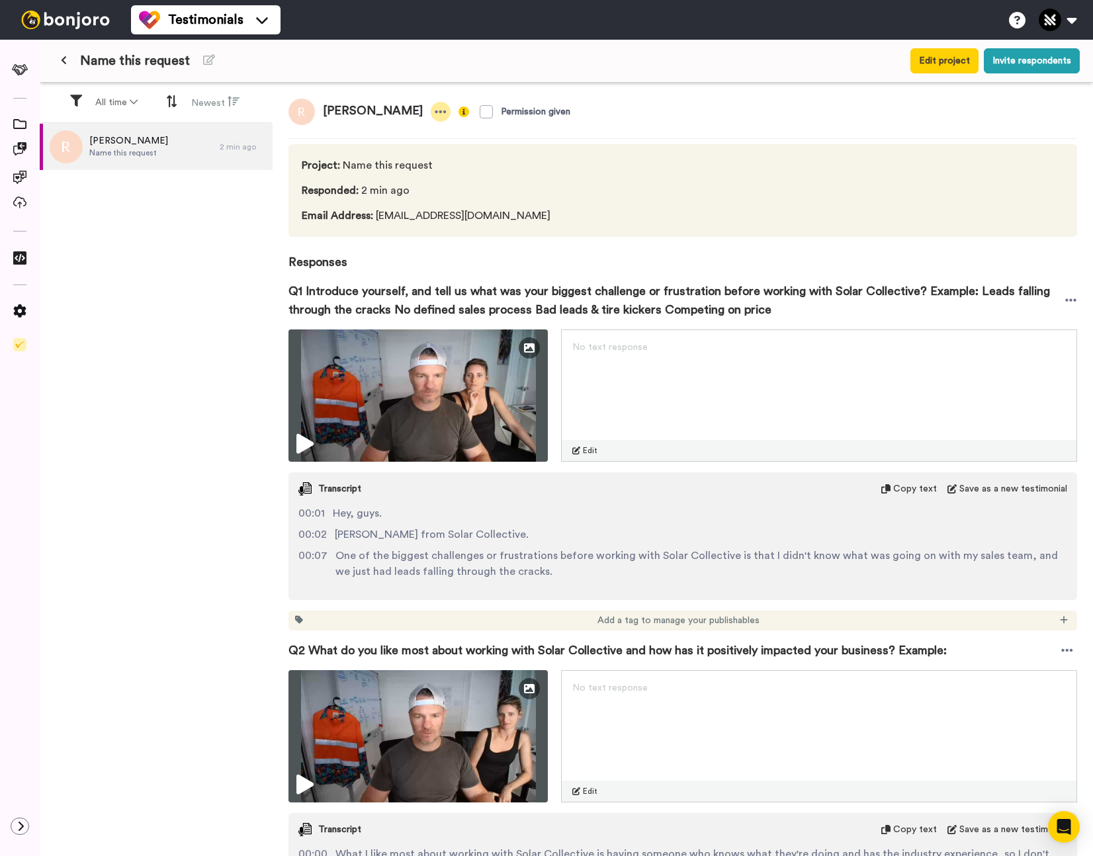
click at [435, 111] on icon at bounding box center [440, 111] width 11 height 3
drag, startPoint x: 171, startPoint y: 241, endPoint x: 179, endPoint y: 241, distance: 8.0
click at [171, 241] on div "[PERSON_NAME] Name this request 2 min ago" at bounding box center [156, 491] width 233 height 734
click at [961, 62] on button "Edit project" at bounding box center [944, 60] width 68 height 25
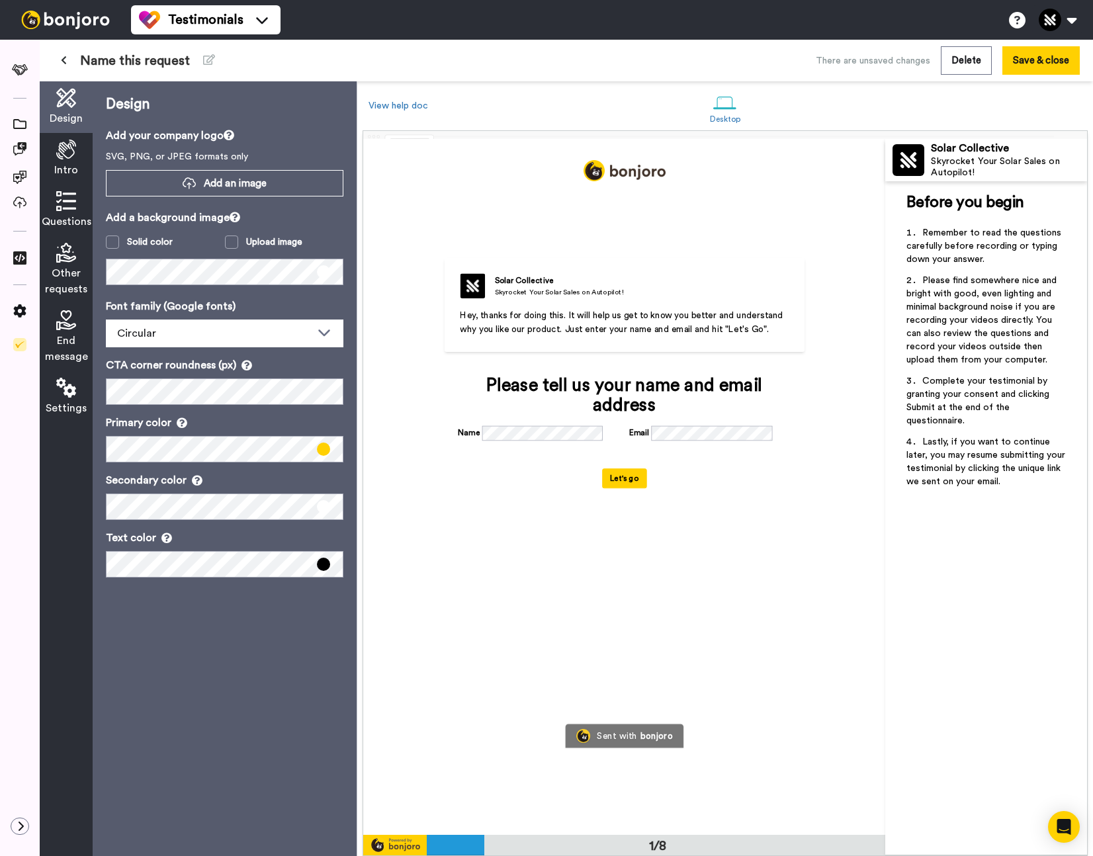
click at [63, 62] on icon at bounding box center [64, 60] width 6 height 9
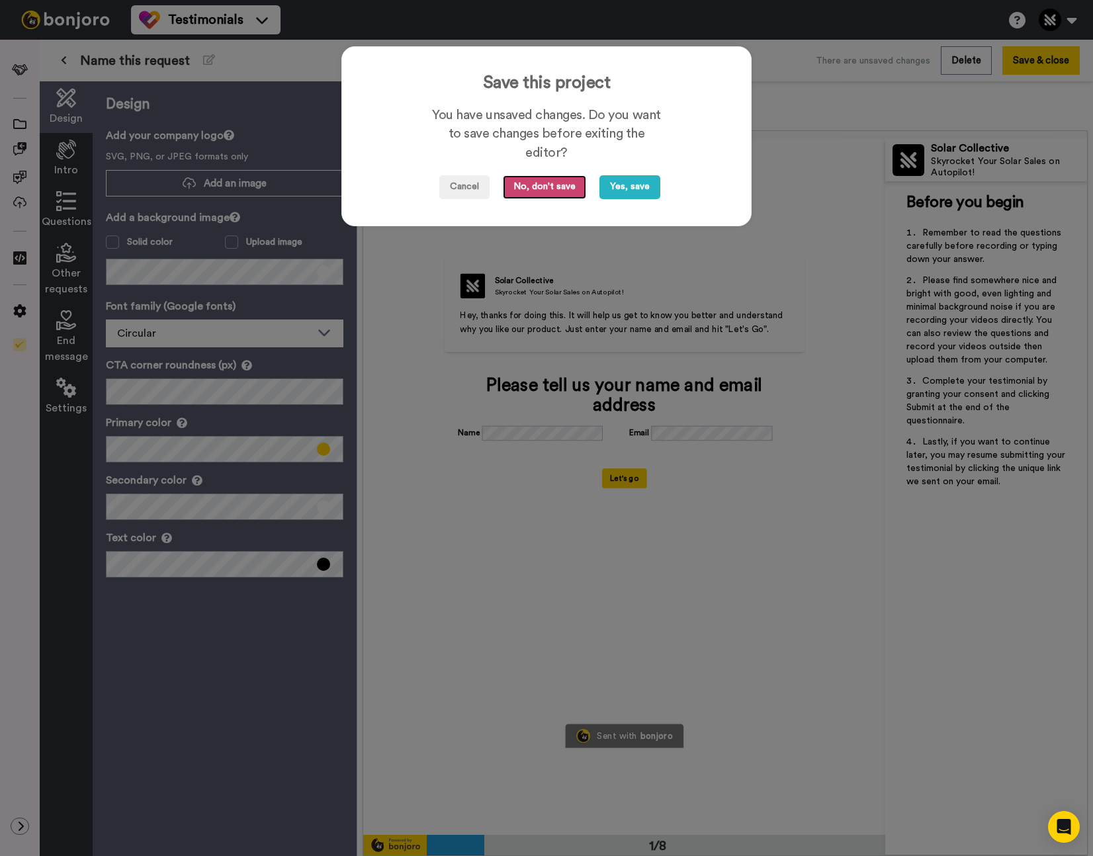
click at [534, 188] on button "No, don't save" at bounding box center [544, 187] width 83 height 24
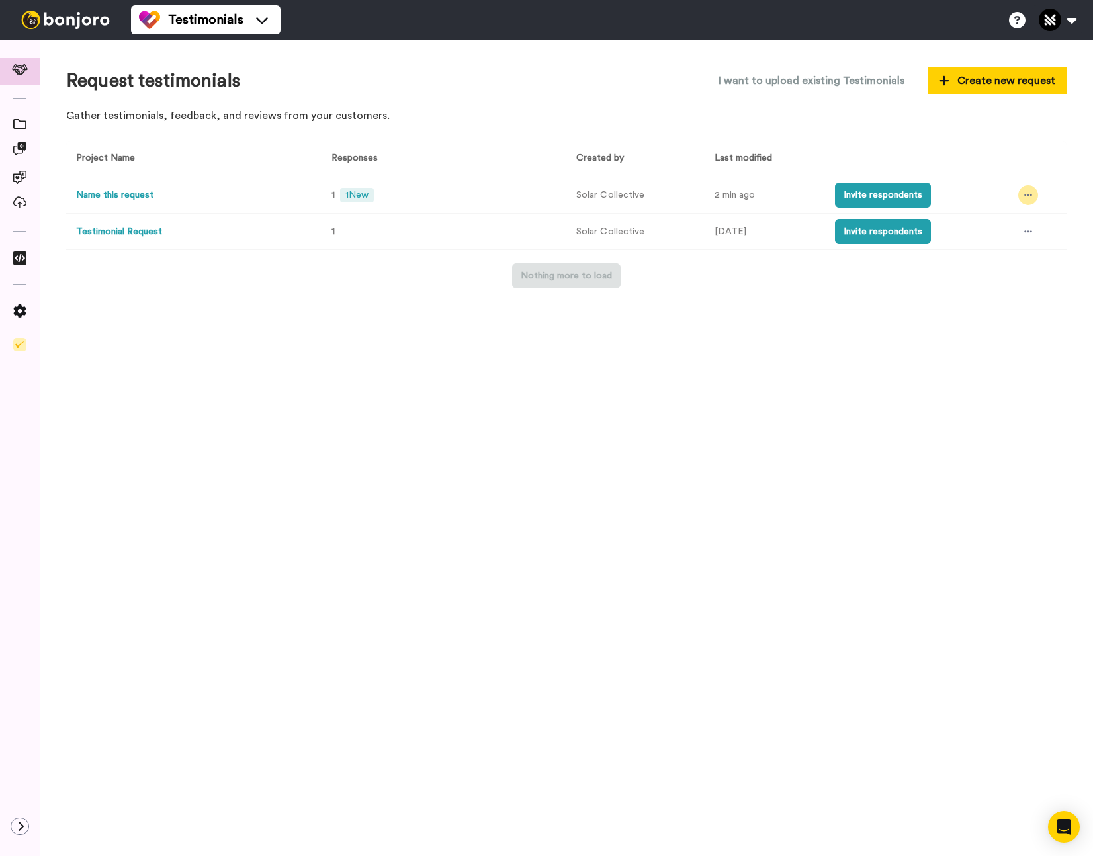
click at [1029, 191] on icon at bounding box center [1028, 195] width 8 height 9
drag, startPoint x: 590, startPoint y: 364, endPoint x: 577, endPoint y: 370, distance: 14.5
click at [590, 364] on div "Request testimonials I want to upload existing Testimonials Create new request …" at bounding box center [566, 448] width 1053 height 816
click at [118, 193] on button "Name this request" at bounding box center [114, 196] width 77 height 14
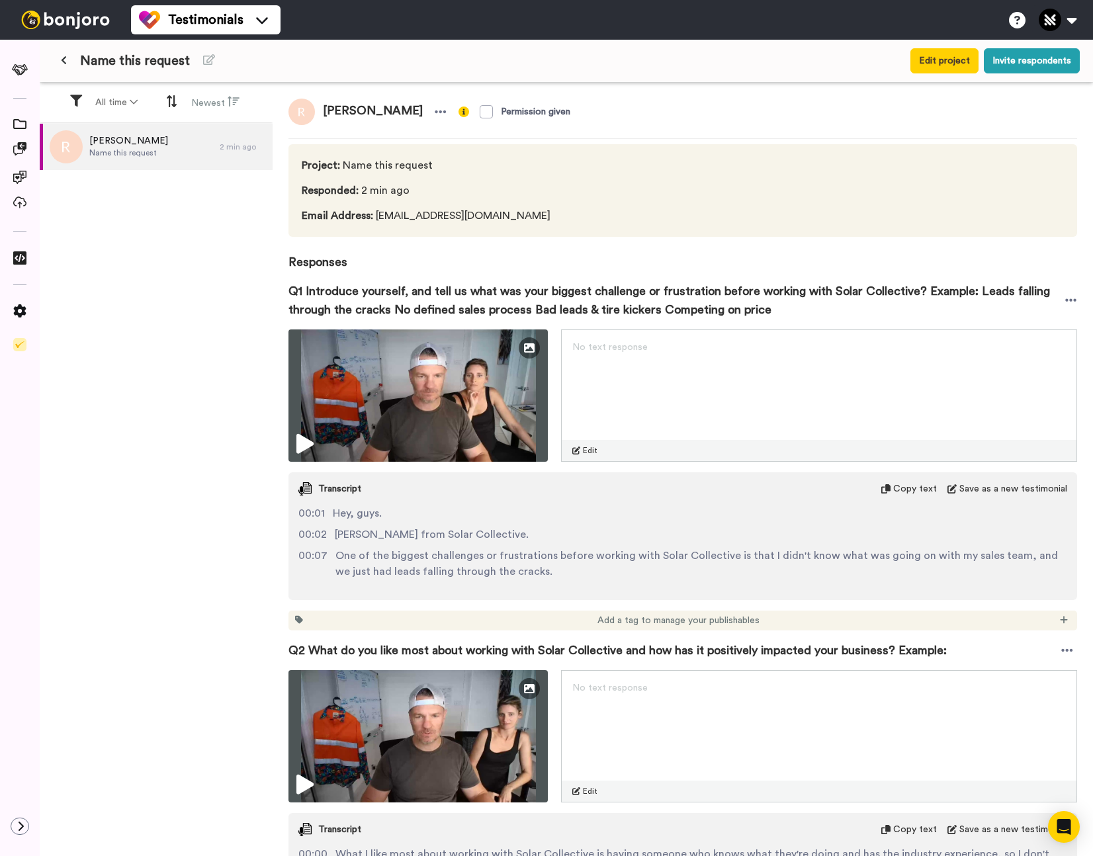
click at [225, 363] on div "[PERSON_NAME] Name this request 2 min ago" at bounding box center [156, 491] width 233 height 734
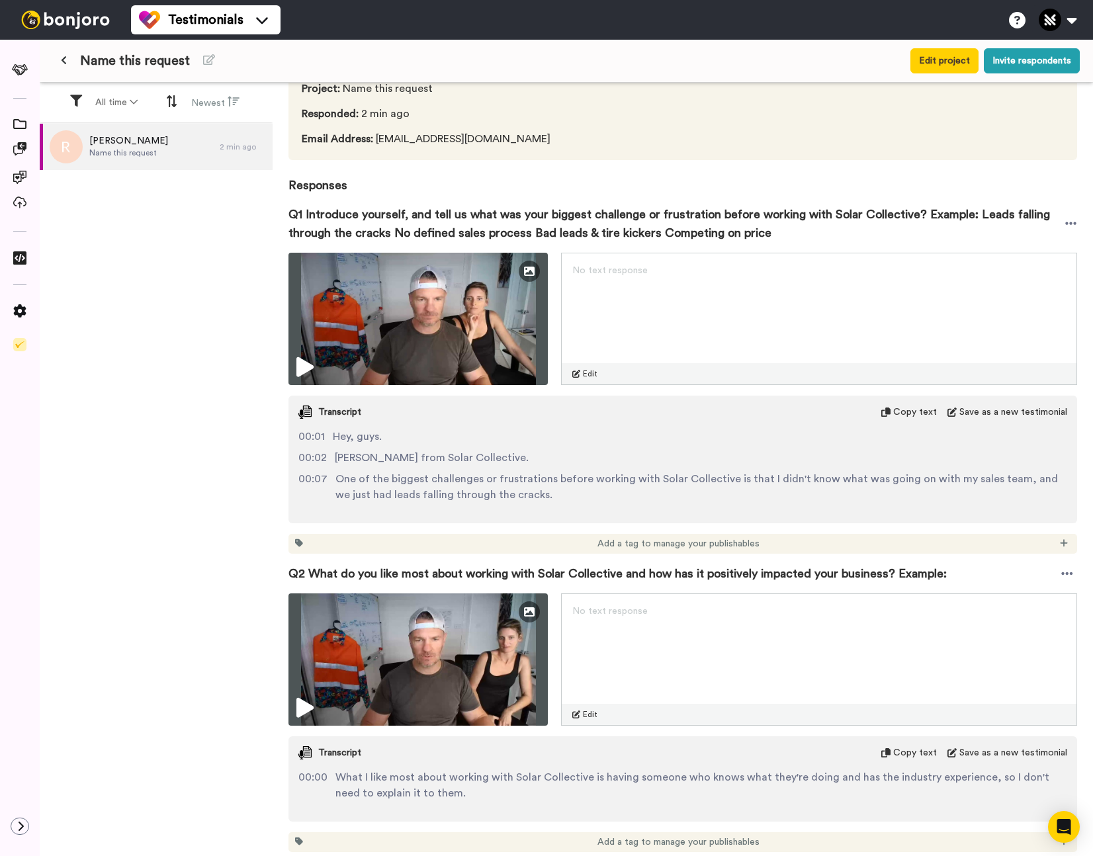
scroll to position [117, 0]
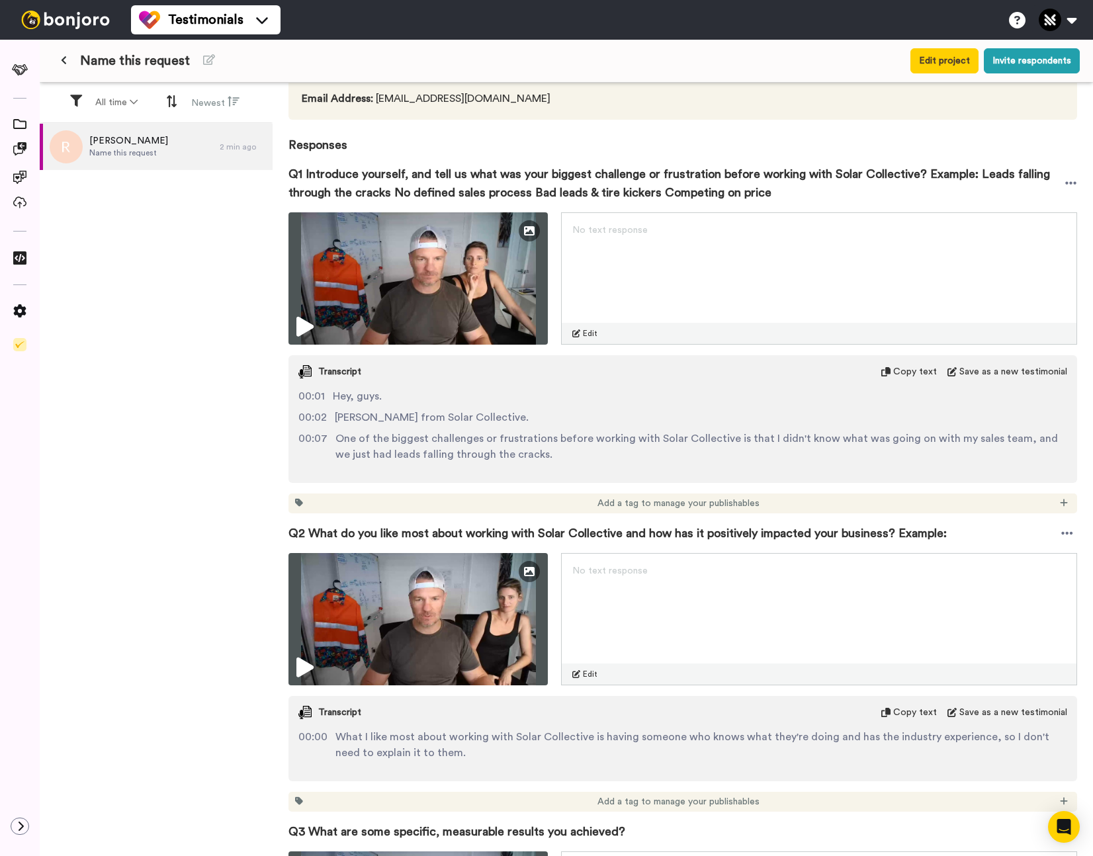
click at [65, 58] on icon at bounding box center [64, 60] width 6 height 9
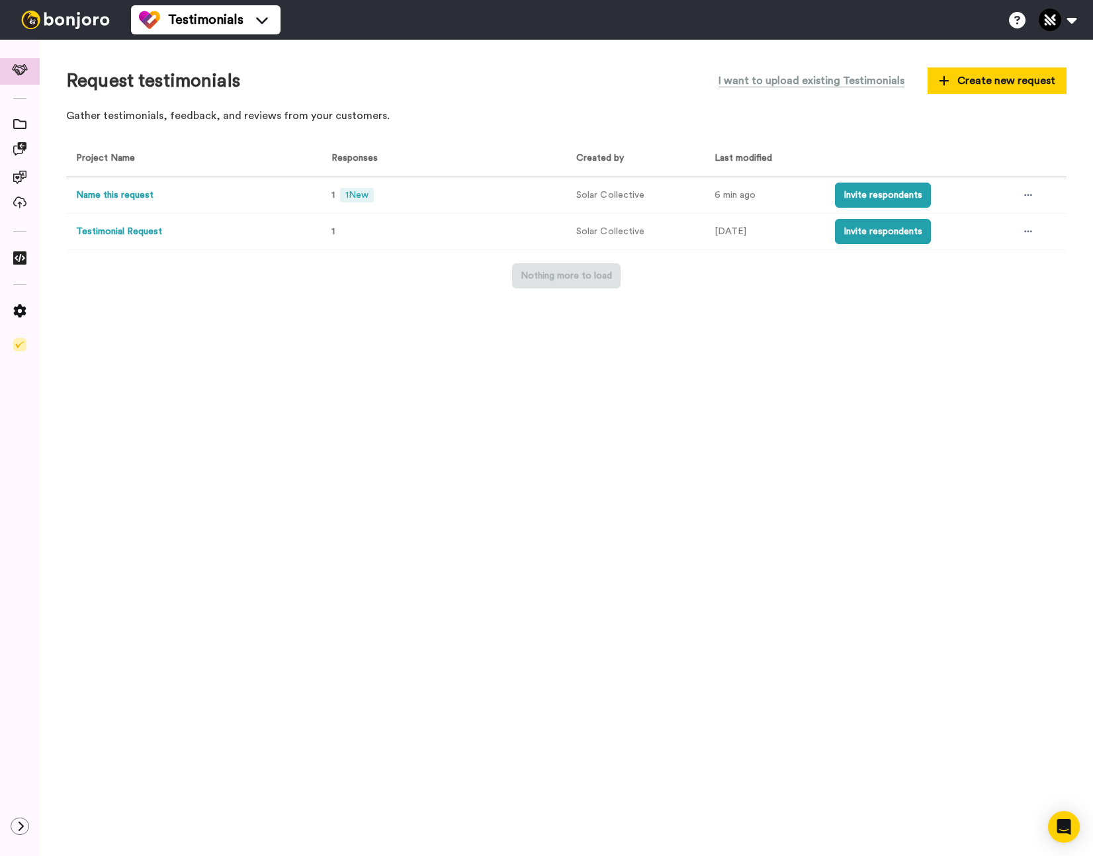
click at [140, 196] on button "Name this request" at bounding box center [114, 196] width 77 height 14
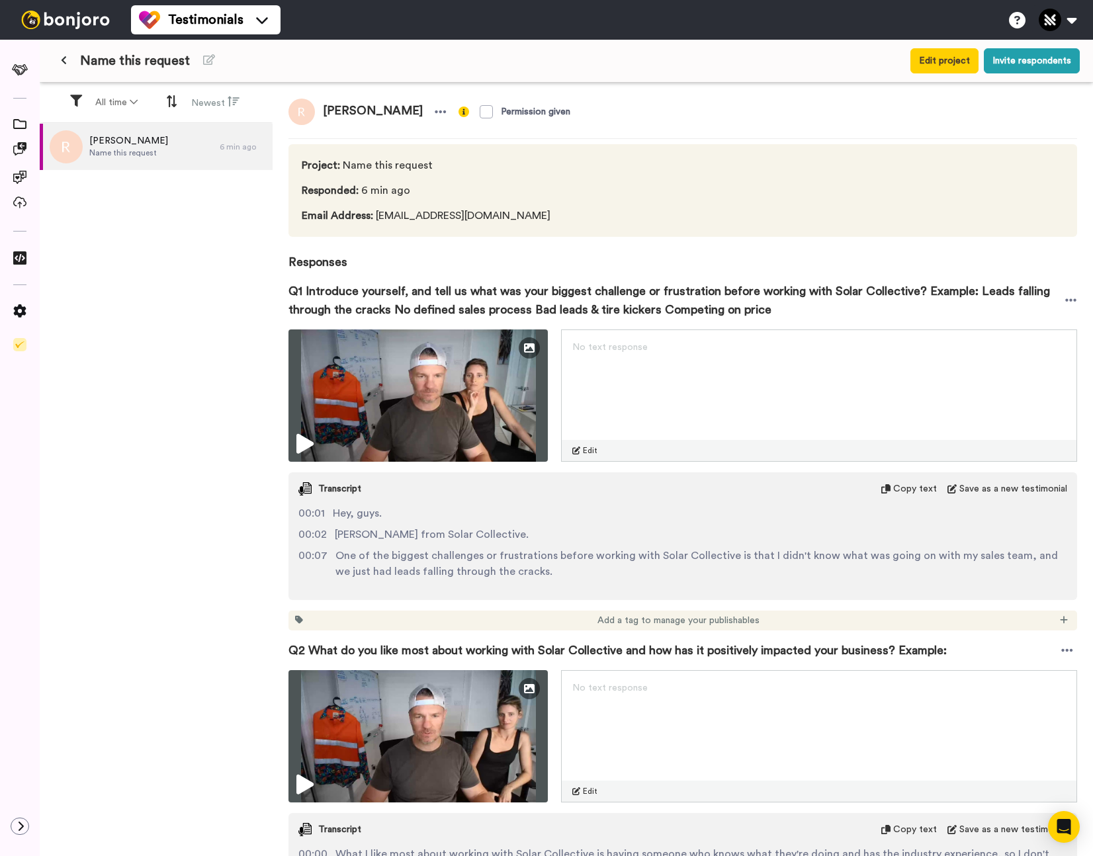
click at [62, 58] on icon at bounding box center [64, 60] width 6 height 9
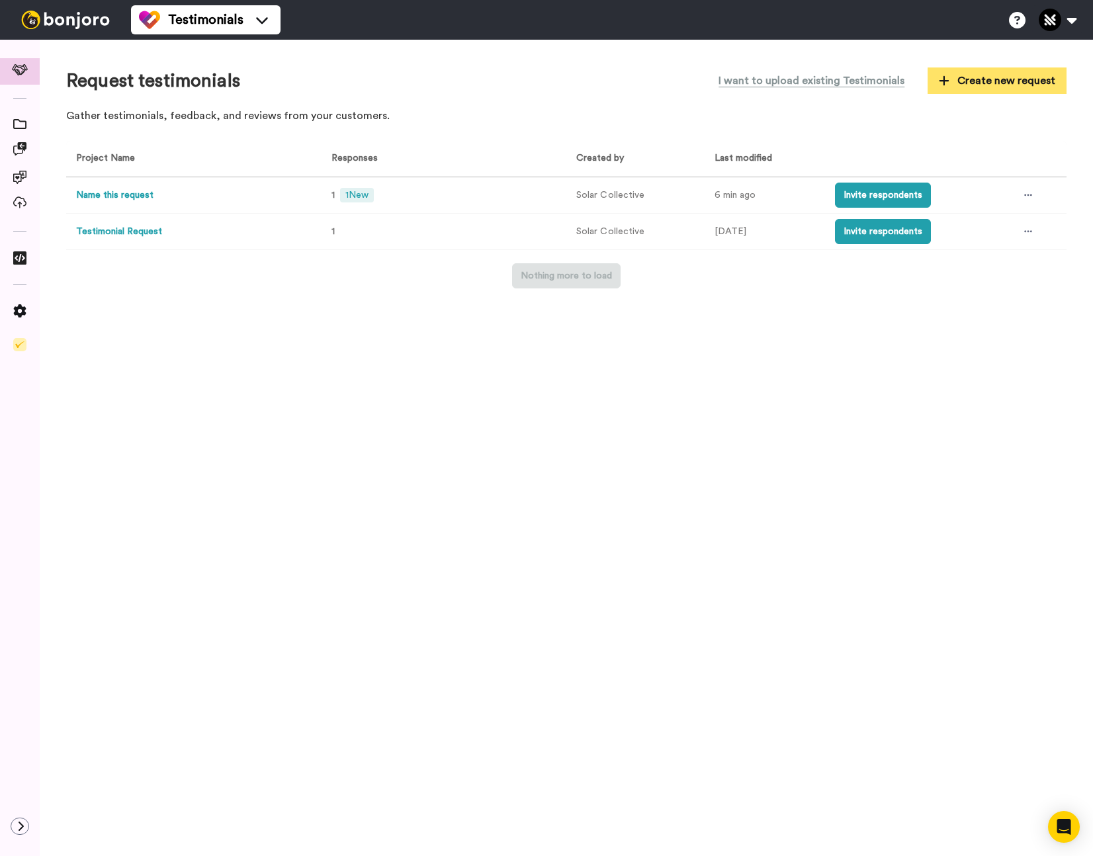
click at [1012, 81] on span "Create new request" at bounding box center [997, 81] width 116 height 16
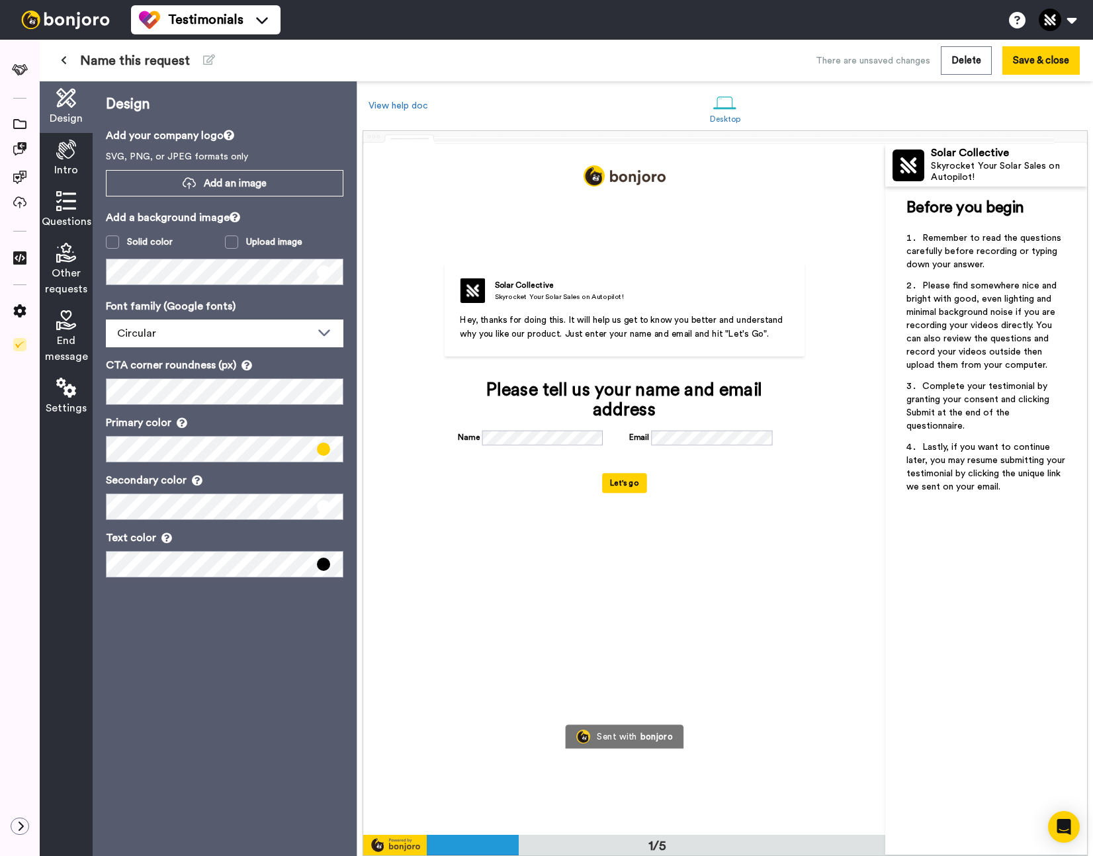
click at [71, 210] on icon at bounding box center [66, 201] width 20 height 20
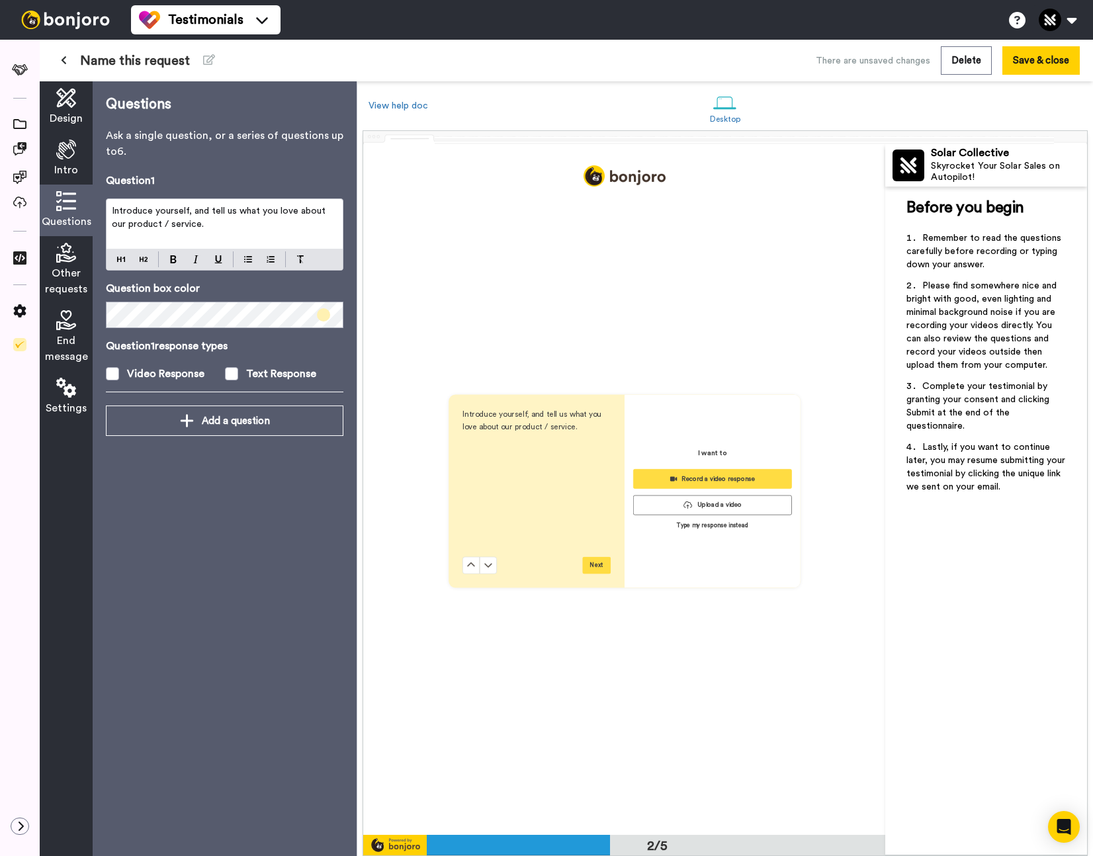
scroll to position [691, 0]
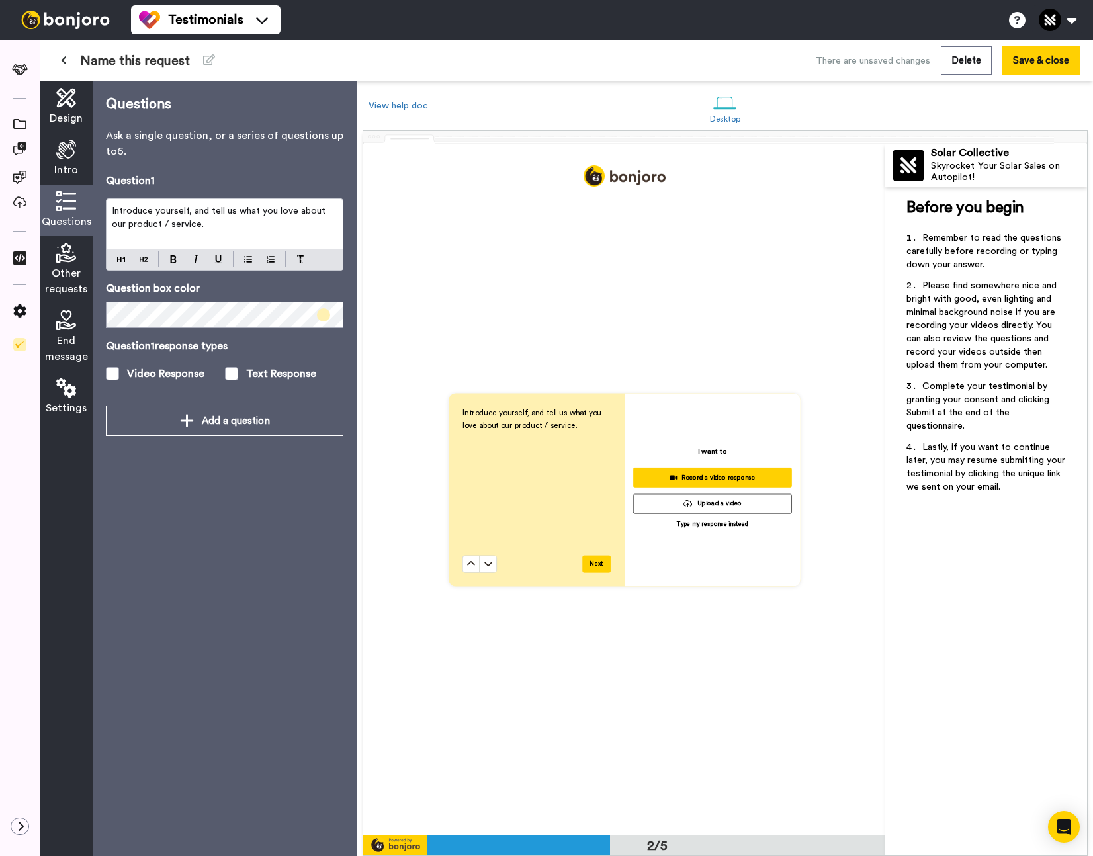
click at [1000, 316] on span "Please find somewhere nice and bright with good, even lighting and minimal back…" at bounding box center [982, 325] width 153 height 89
click at [145, 219] on span "Introduce yourself, and tell us what you love about our product / service." at bounding box center [220, 217] width 216 height 22
click at [64, 60] on icon at bounding box center [64, 60] width 6 height 9
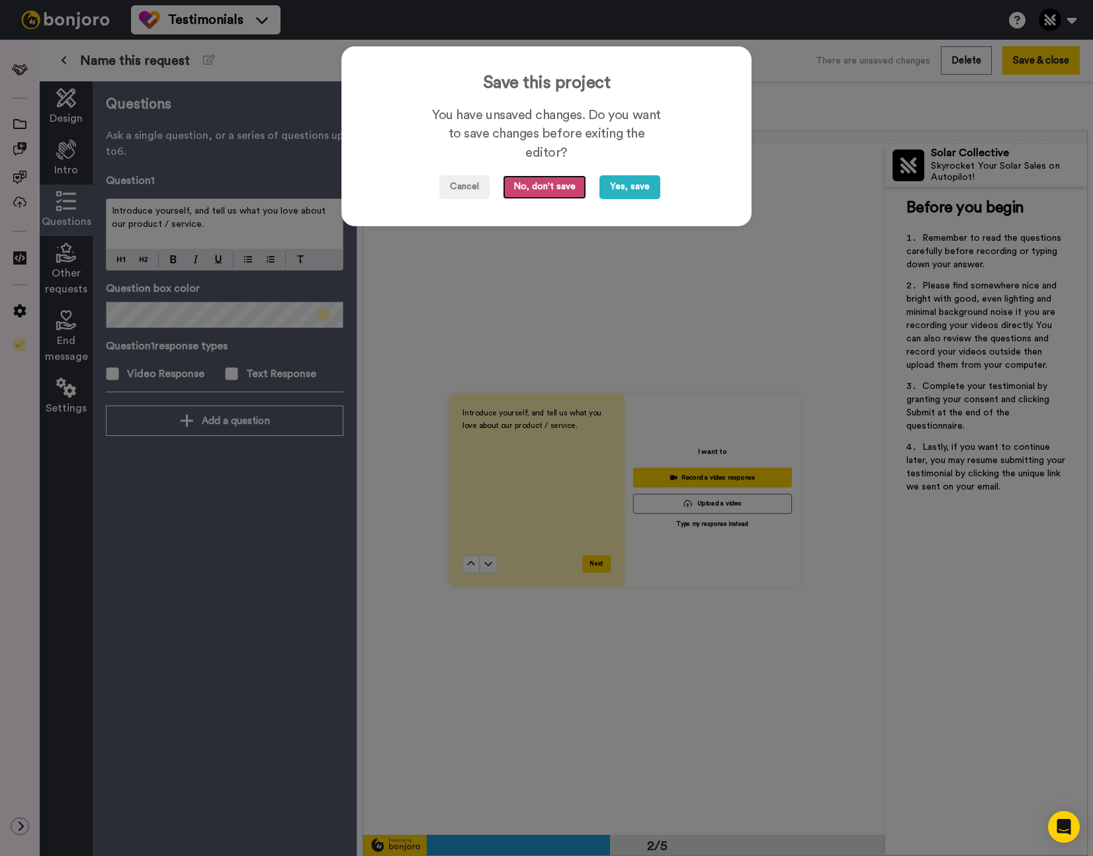
click at [574, 188] on button "No, don't save" at bounding box center [544, 187] width 83 height 24
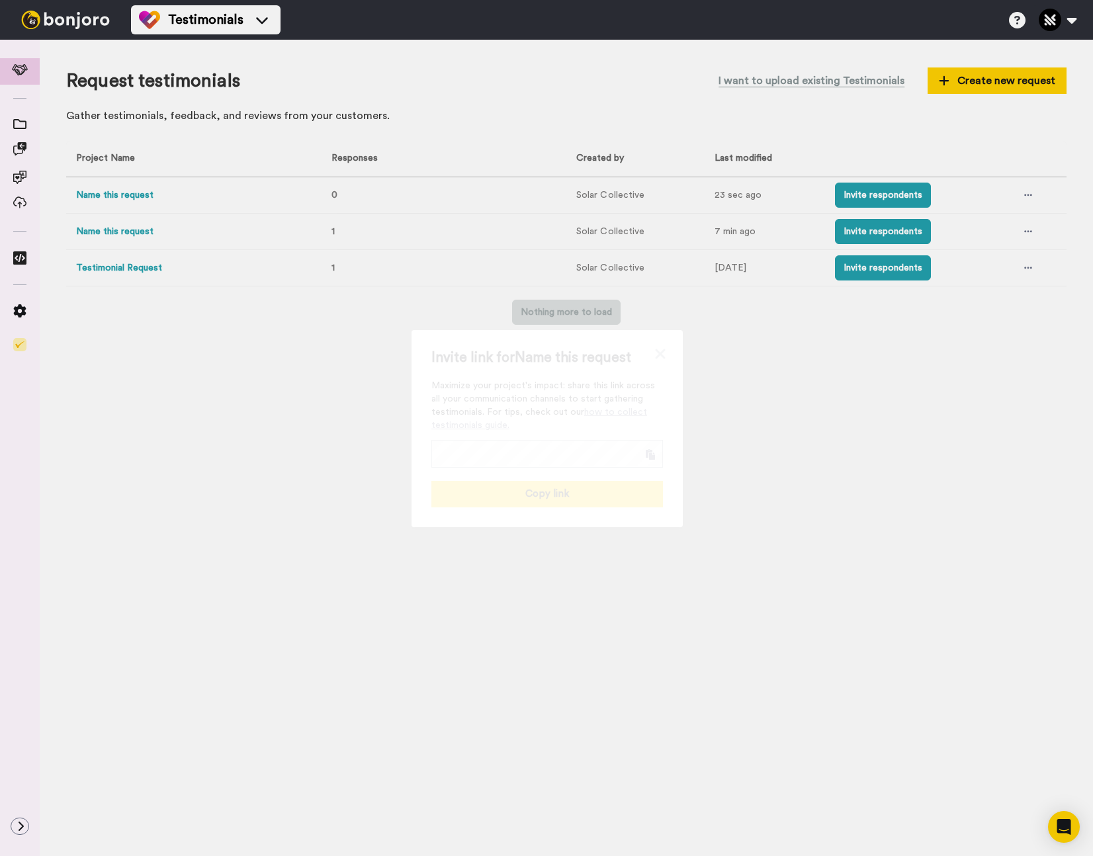
click at [656, 350] on icon at bounding box center [660, 354] width 10 height 10
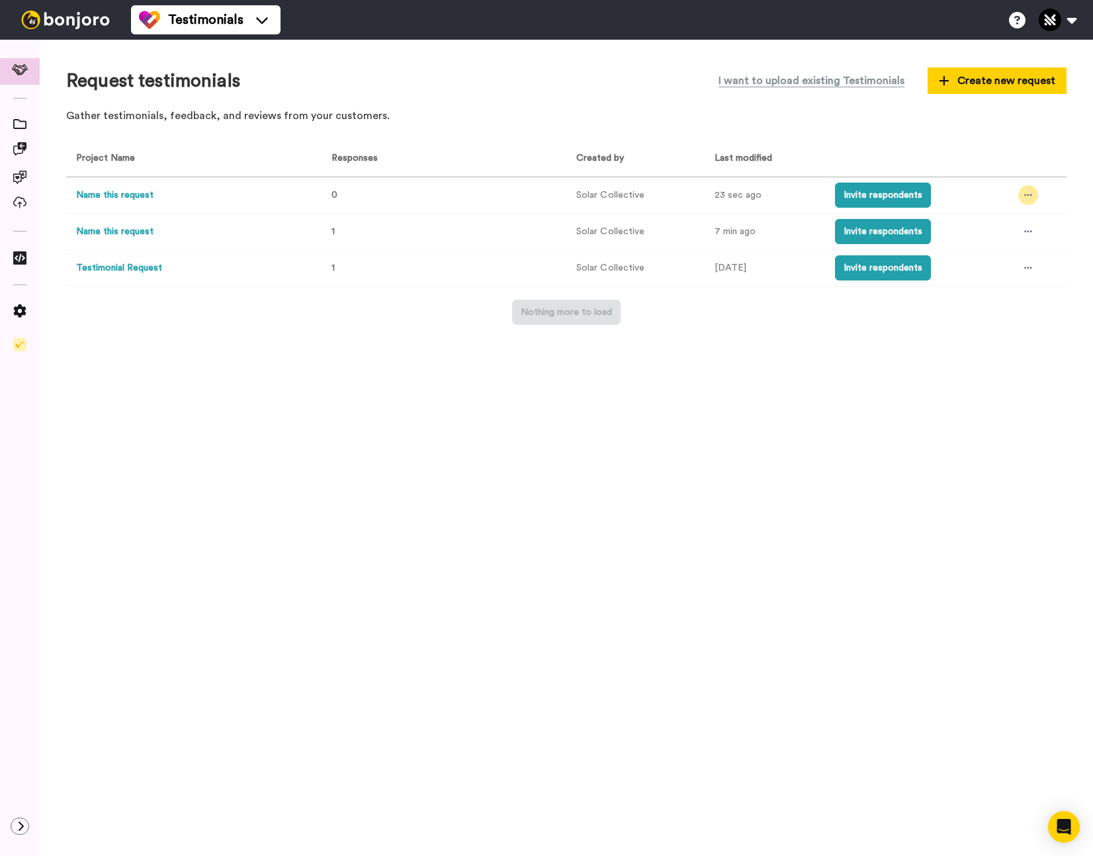
click at [1027, 189] on div at bounding box center [1028, 195] width 20 height 20
click at [979, 319] on span "Delete" at bounding box center [985, 315] width 29 height 9
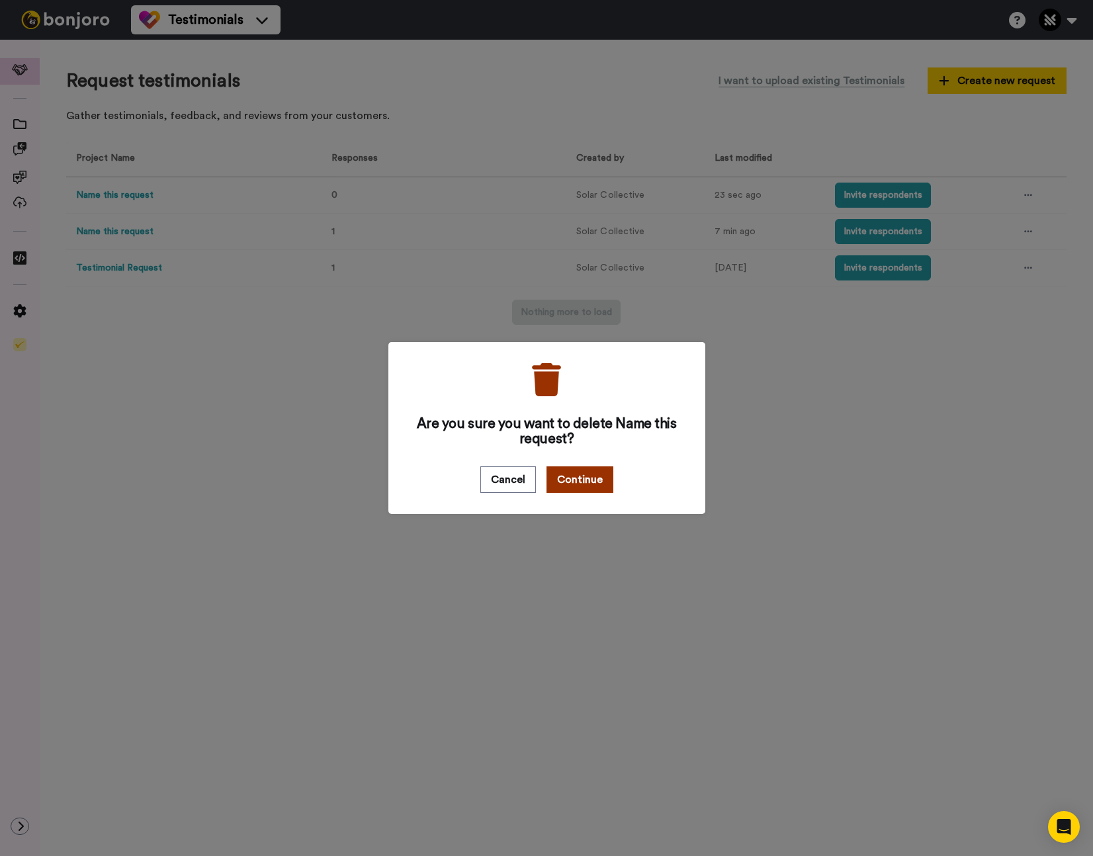
click at [572, 479] on button "Continue" at bounding box center [579, 479] width 67 height 26
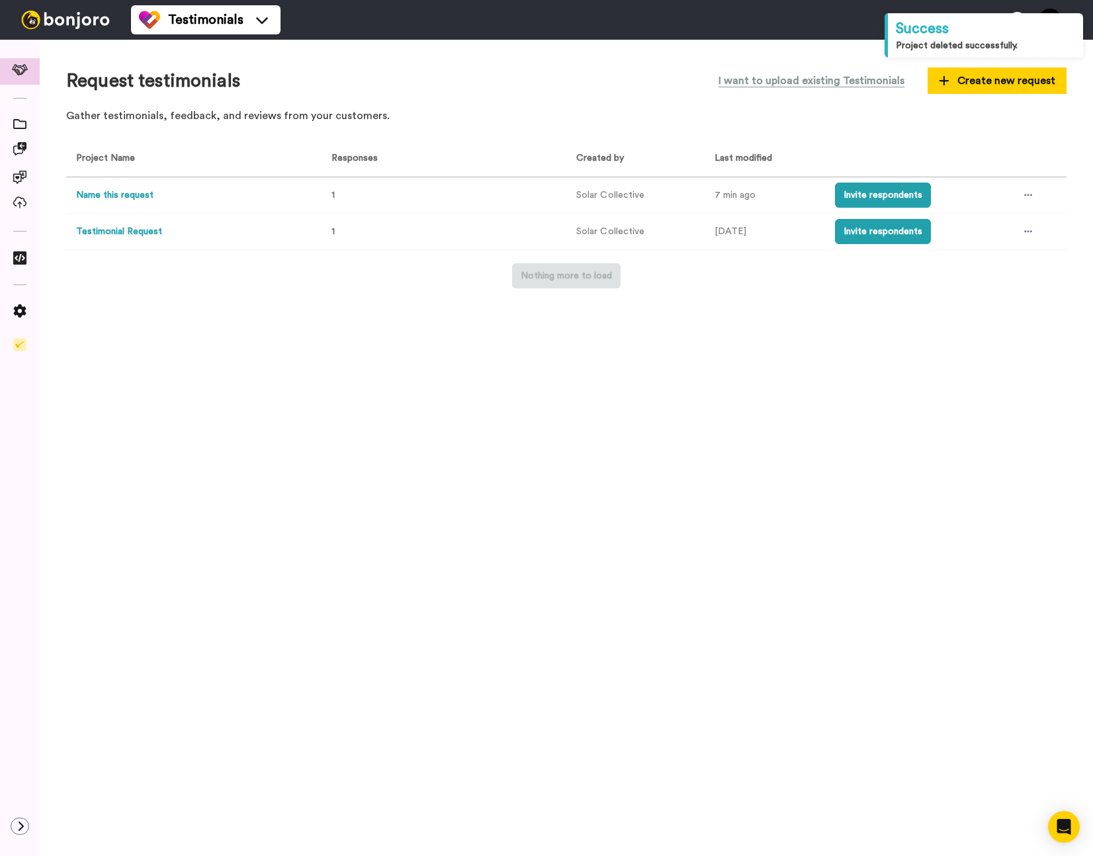
click at [105, 196] on button "Name this request" at bounding box center [114, 196] width 77 height 14
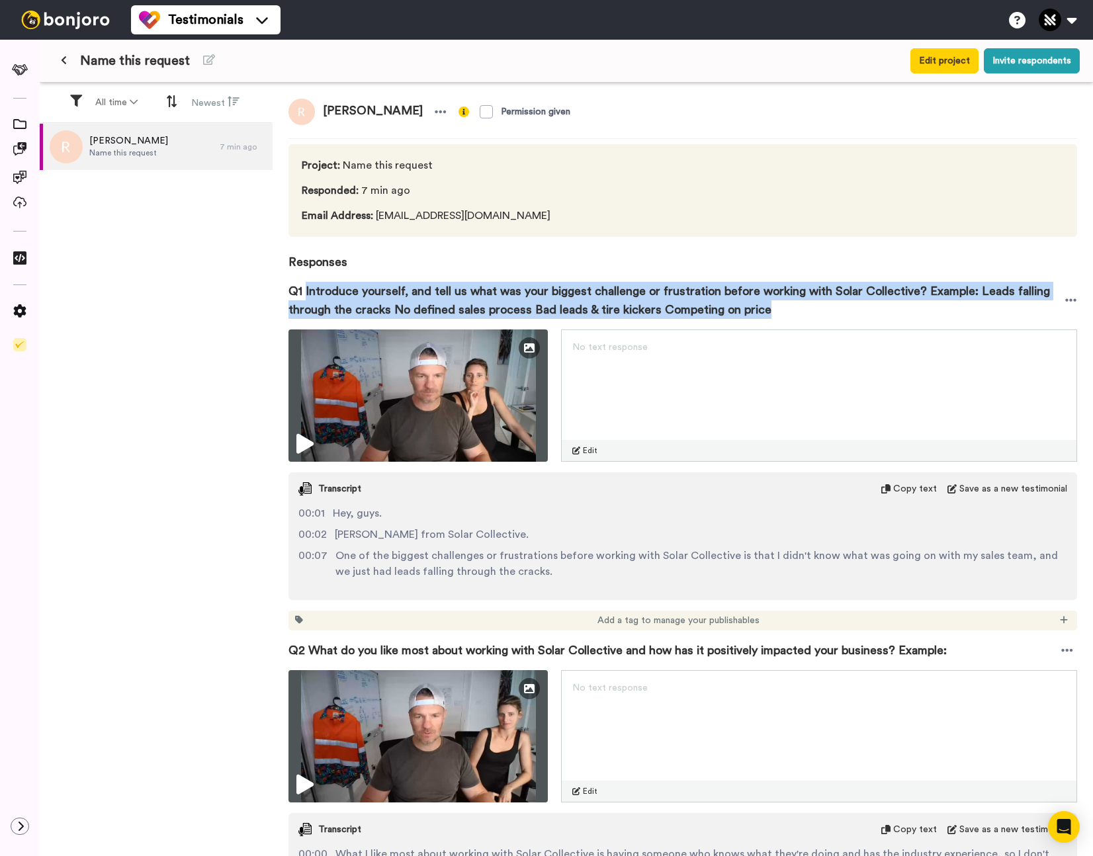
drag, startPoint x: 304, startPoint y: 292, endPoint x: 878, endPoint y: 317, distance: 574.1
click at [878, 317] on span "Q1 Introduce yourself, and tell us what was your biggest challenge or frustrati…" at bounding box center [676, 300] width 776 height 37
copy span "Introduce yourself, and tell us what was your biggest challenge or frustration …"
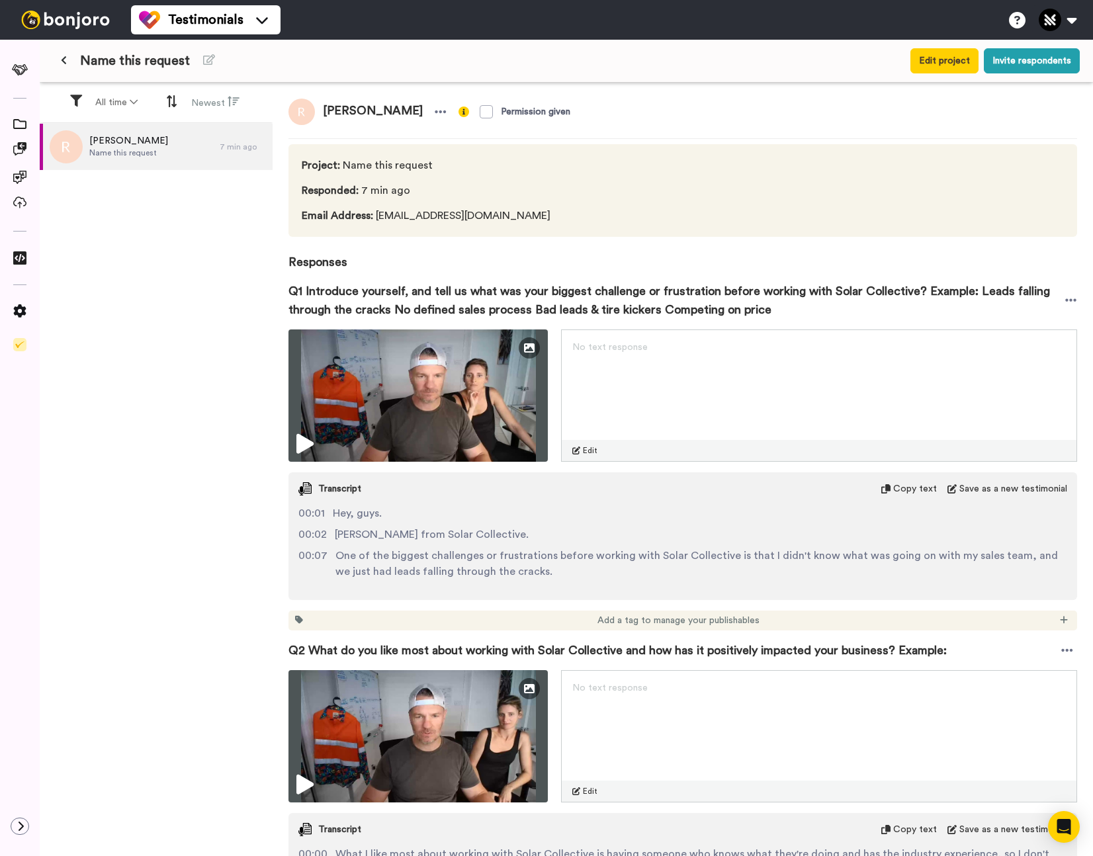
click at [231, 471] on div "[PERSON_NAME] Name this request 7 min ago" at bounding box center [156, 491] width 233 height 734
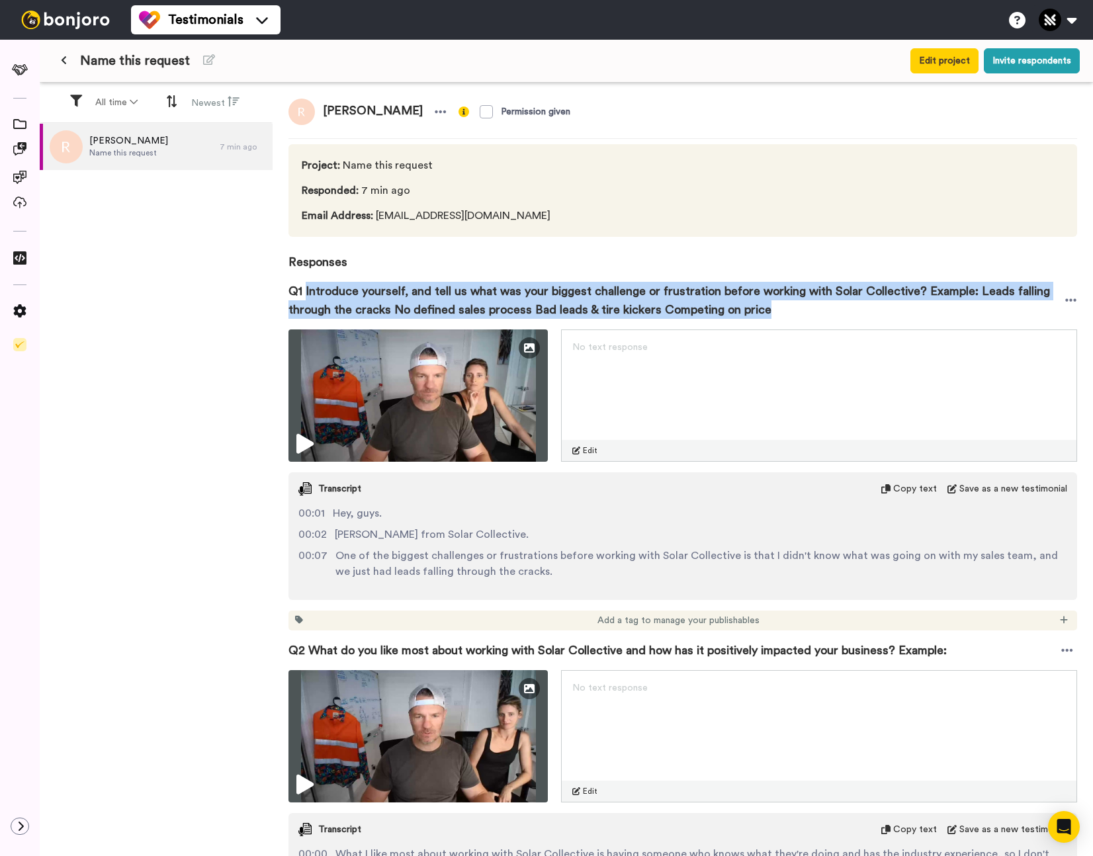
drag, startPoint x: 231, startPoint y: 471, endPoint x: 843, endPoint y: 316, distance: 631.9
click at [843, 316] on span "Q1 Introduce yourself, and tell us what was your biggest challenge or frustrati…" at bounding box center [676, 300] width 776 height 37
copy span "Introduce yourself, and tell us what was your biggest challenge or frustration …"
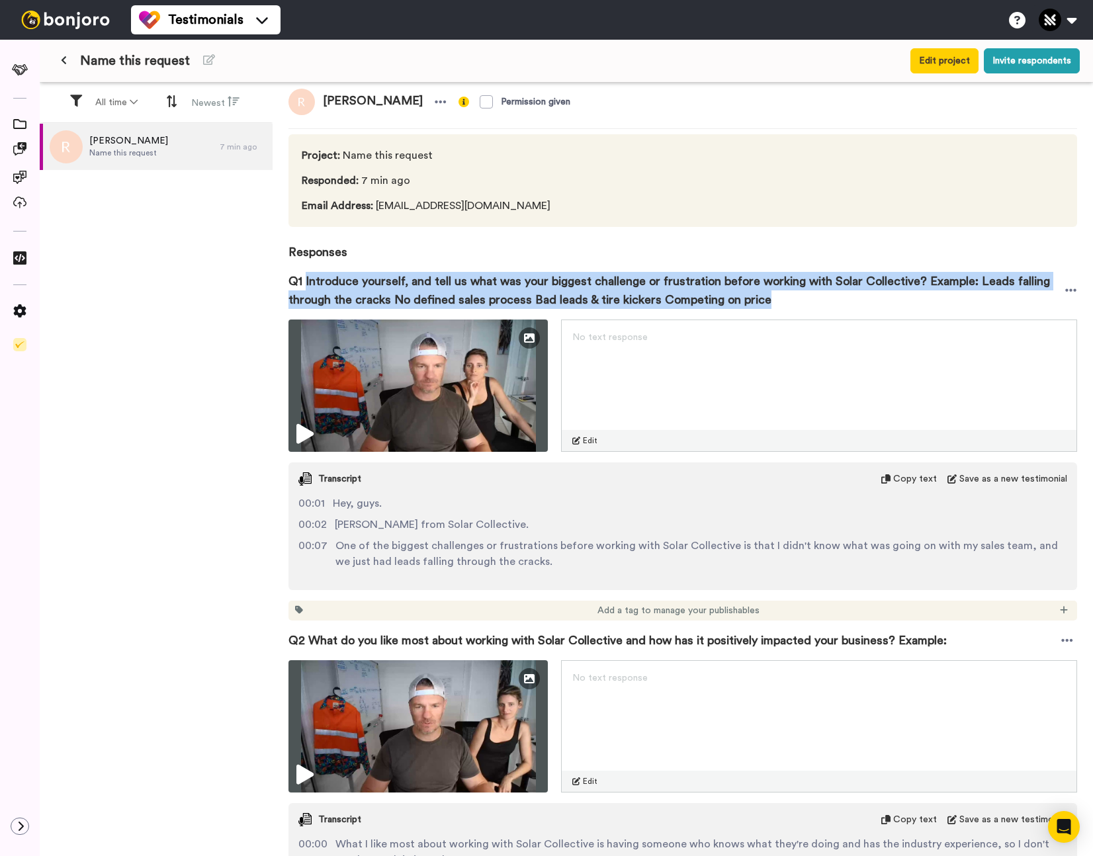
scroll to position [9, 0]
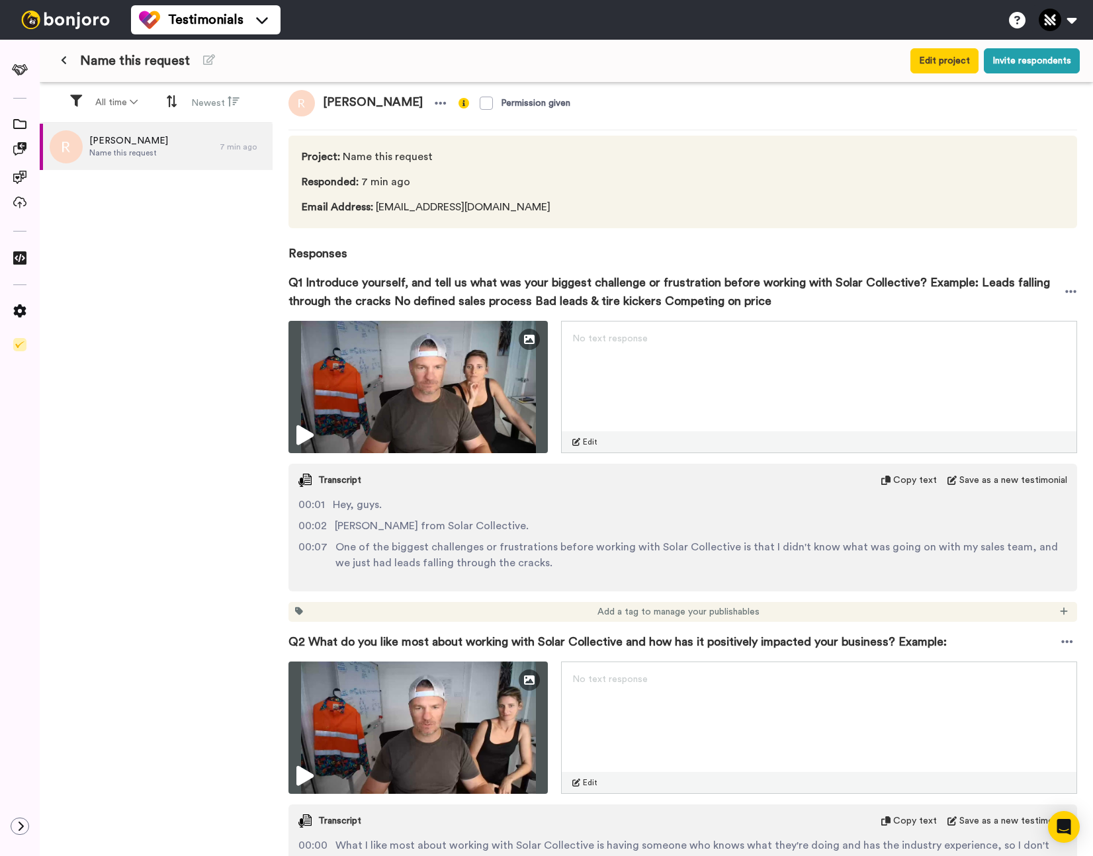
click at [526, 287] on span "Q1 Introduce yourself, and tell us what was your biggest challenge or frustrati…" at bounding box center [676, 291] width 776 height 37
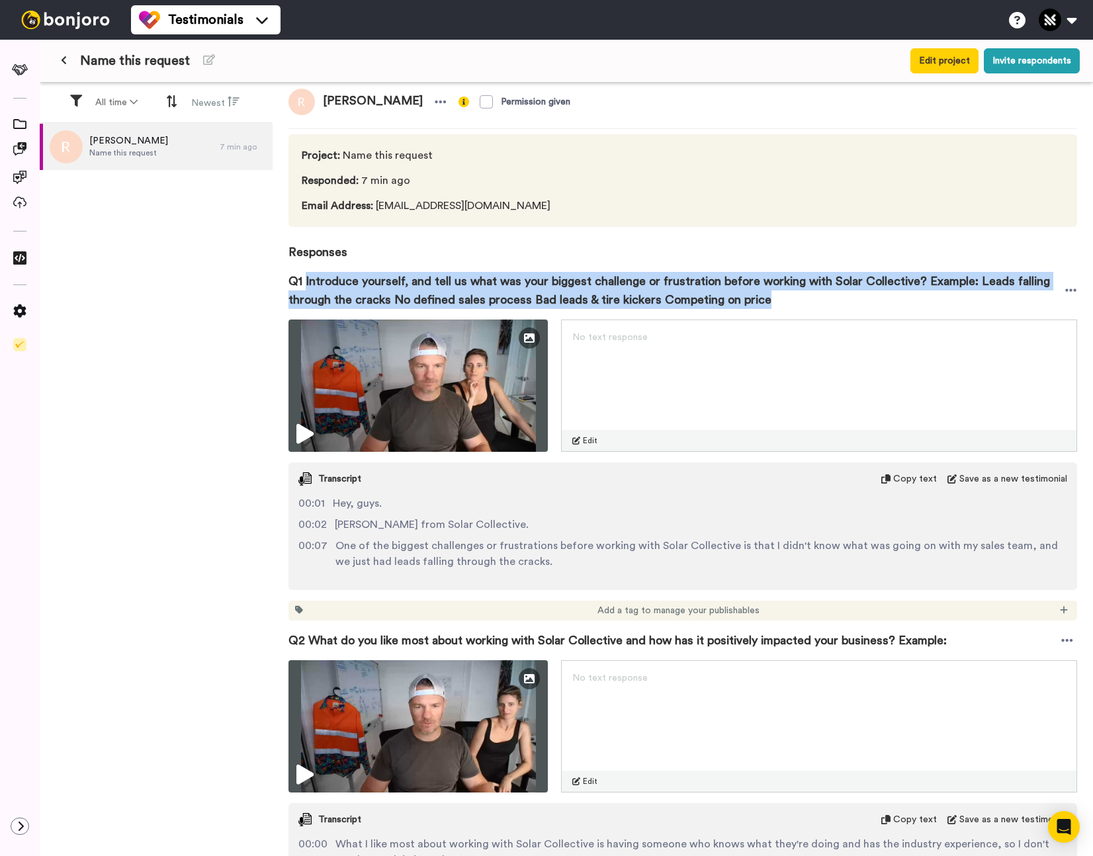
drag, startPoint x: 306, startPoint y: 281, endPoint x: 816, endPoint y: 308, distance: 511.4
click at [816, 308] on span "Q1 Introduce yourself, and tell us what was your biggest challenge or frustrati…" at bounding box center [676, 290] width 776 height 37
copy span "Introduce yourself, and tell us what was your biggest challenge or frustration …"
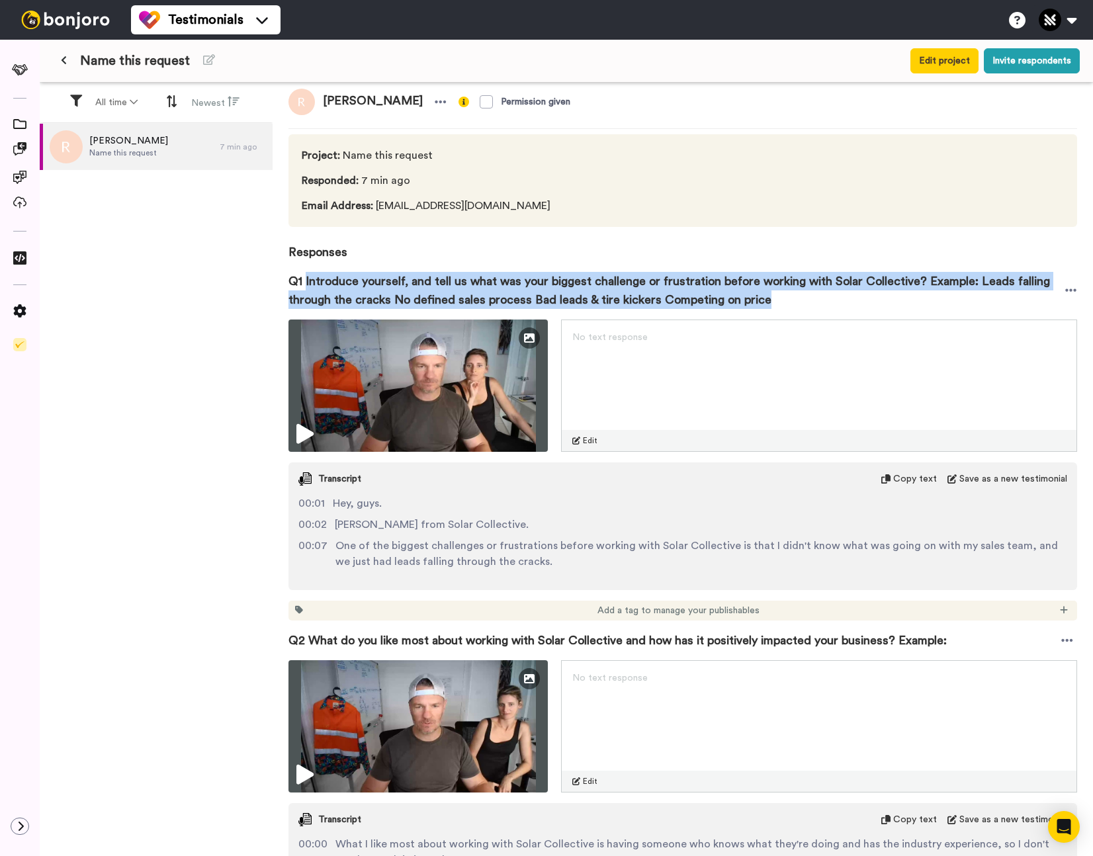
copy span "Introduce yourself, and tell us what was your biggest challenge or frustration …"
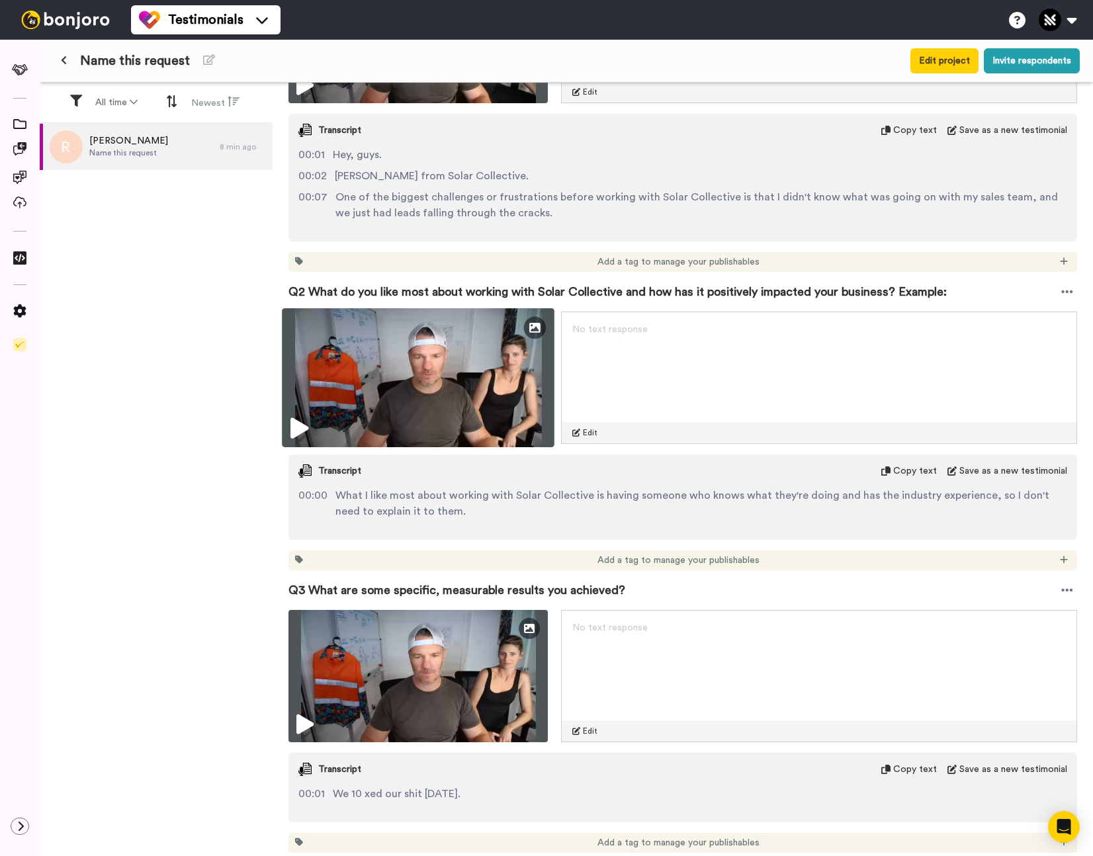
scroll to position [446, 0]
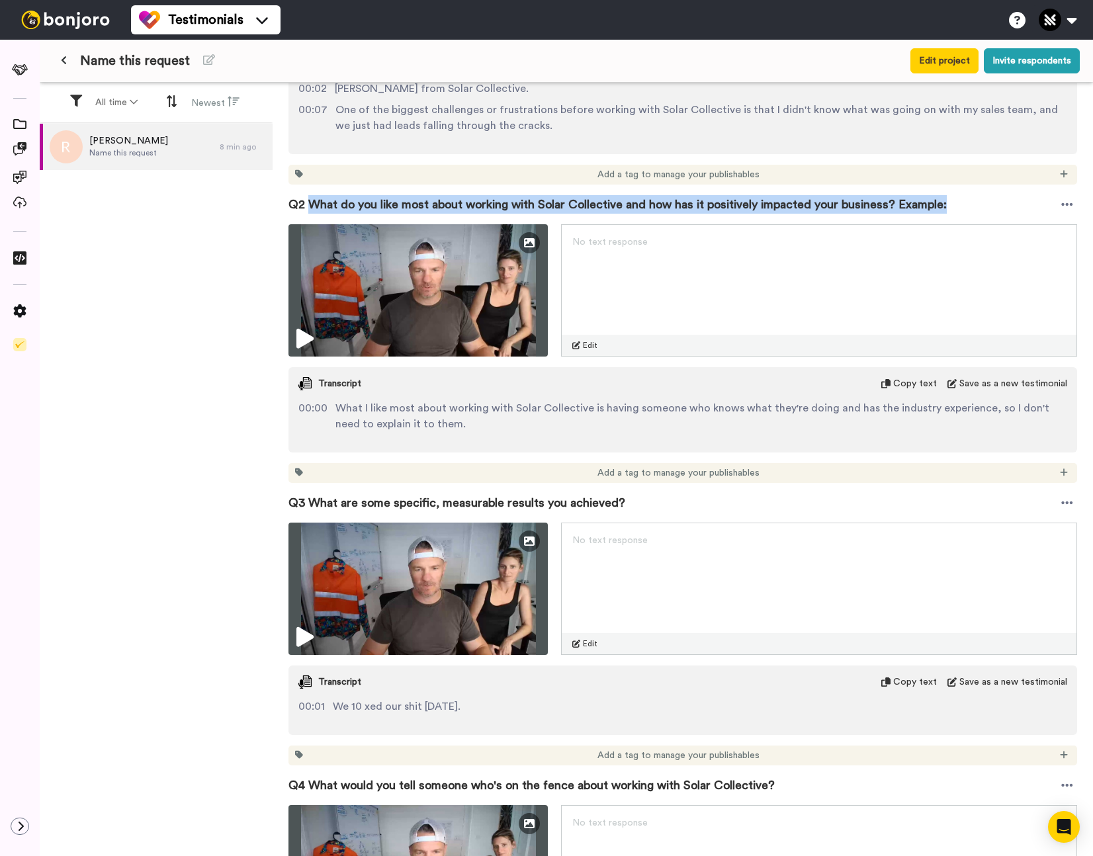
drag, startPoint x: 308, startPoint y: 204, endPoint x: 906, endPoint y: 206, distance: 598.1
click at [982, 206] on div "Q2 What do you like most about working with Solar Collective and how has it pos…" at bounding box center [682, 205] width 789 height 40
copy span "What do you like most about working with Solar Collective and how has it positi…"
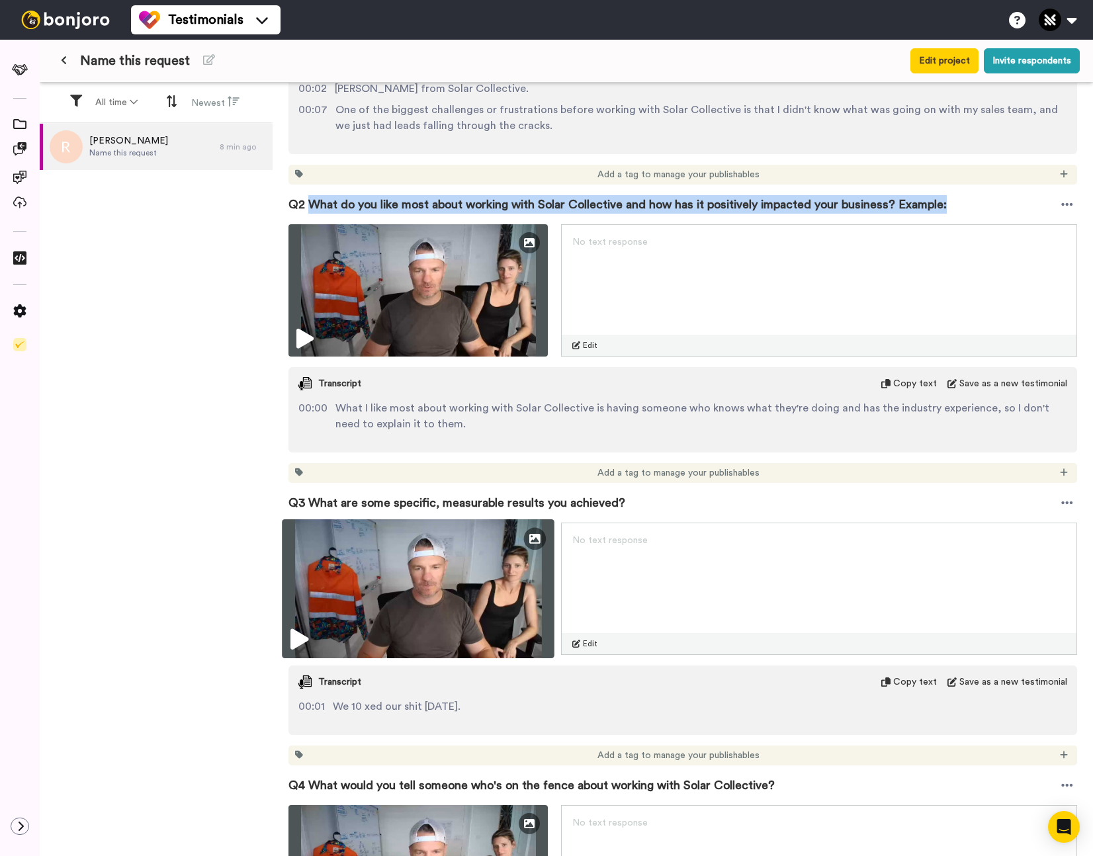
scroll to position [706, 0]
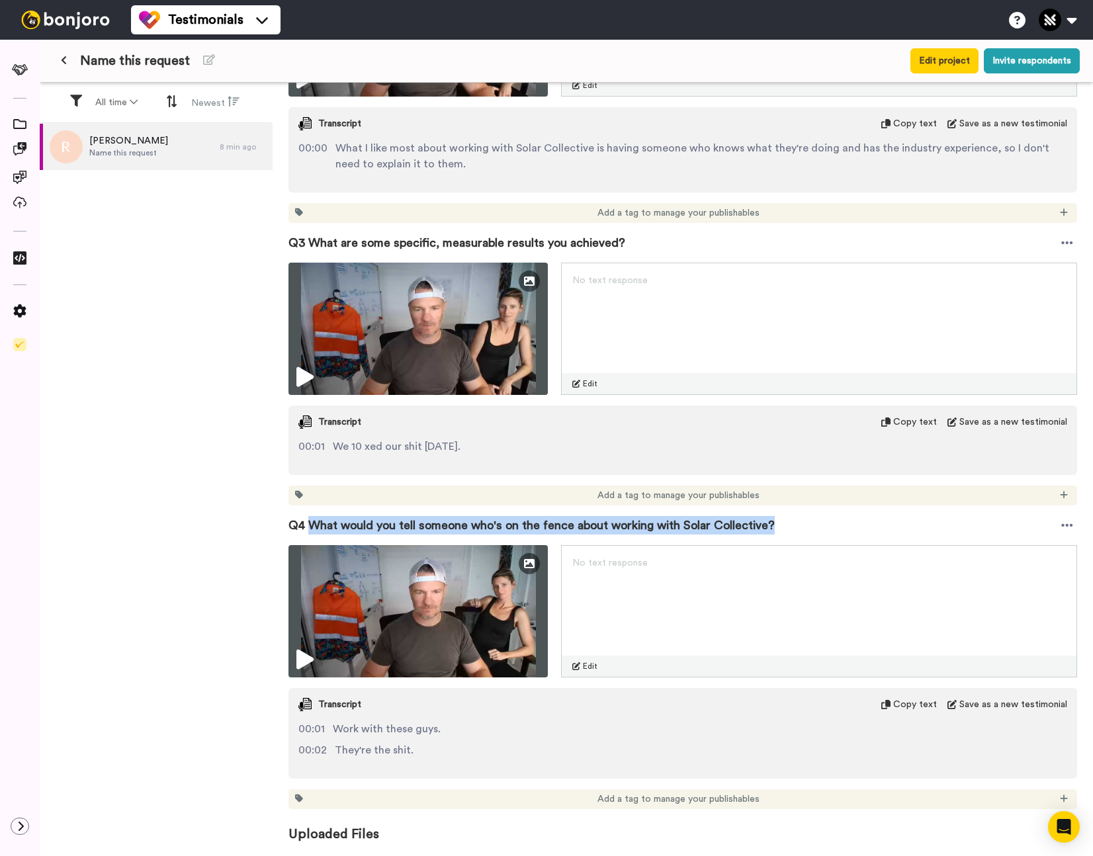
drag, startPoint x: 309, startPoint y: 525, endPoint x: 836, endPoint y: 527, distance: 527.3
click at [836, 527] on div "Q4 What would you tell someone who's on the fence about working with Solar Coll…" at bounding box center [682, 525] width 789 height 40
copy span "What would you tell someone who's on the fence about working with Solar Collect…"
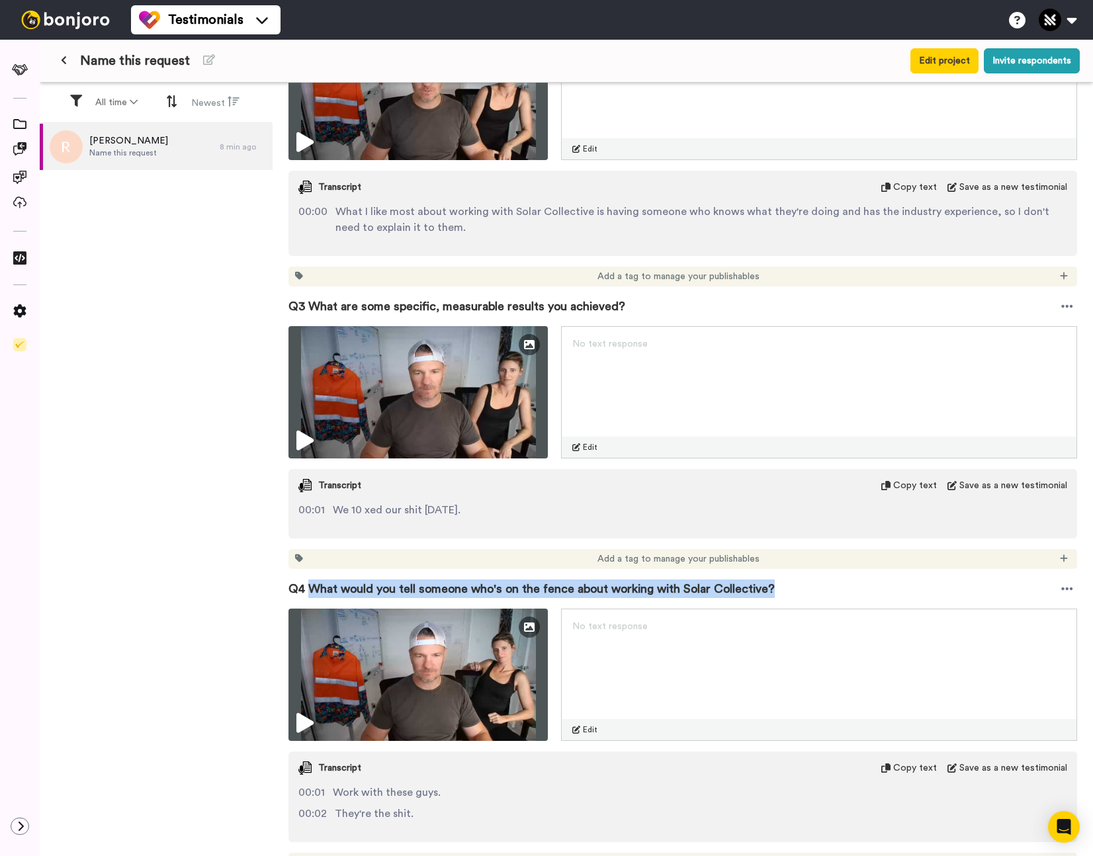
scroll to position [574, 0]
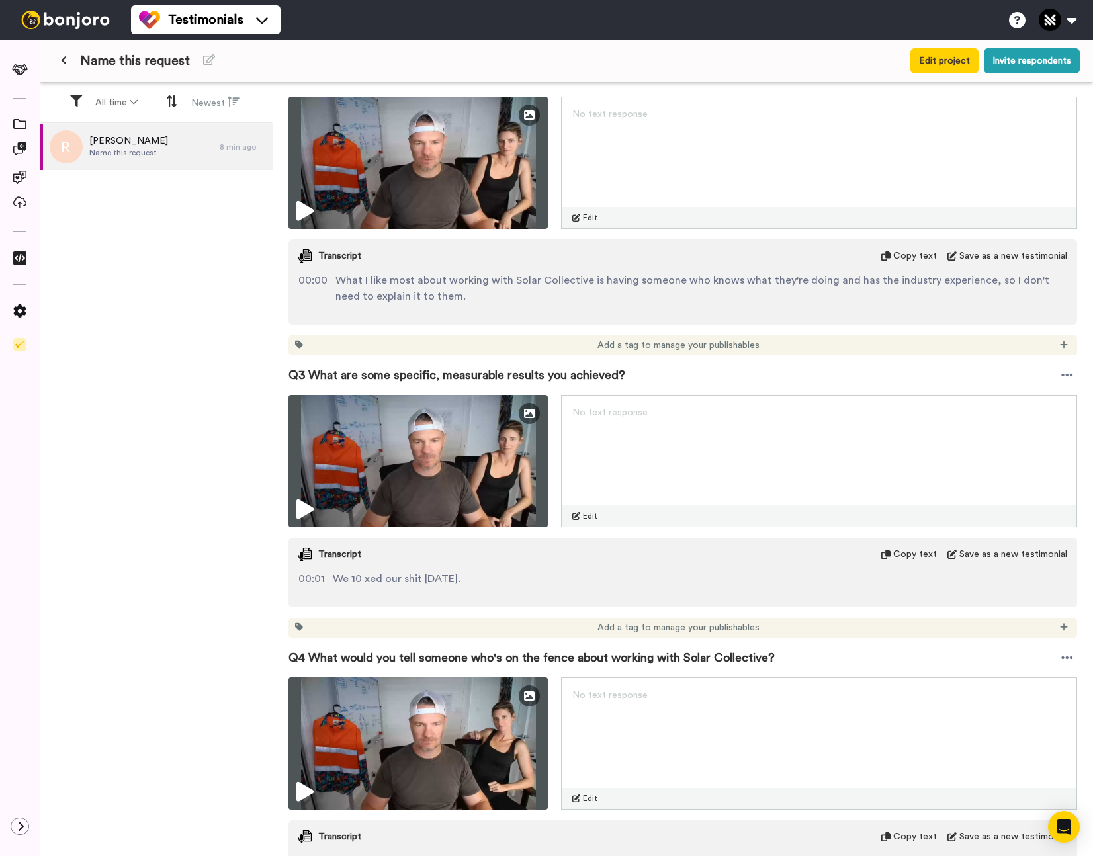
click at [399, 376] on span "Q3 What are some specific, measurable results you achieved?" at bounding box center [456, 375] width 337 height 19
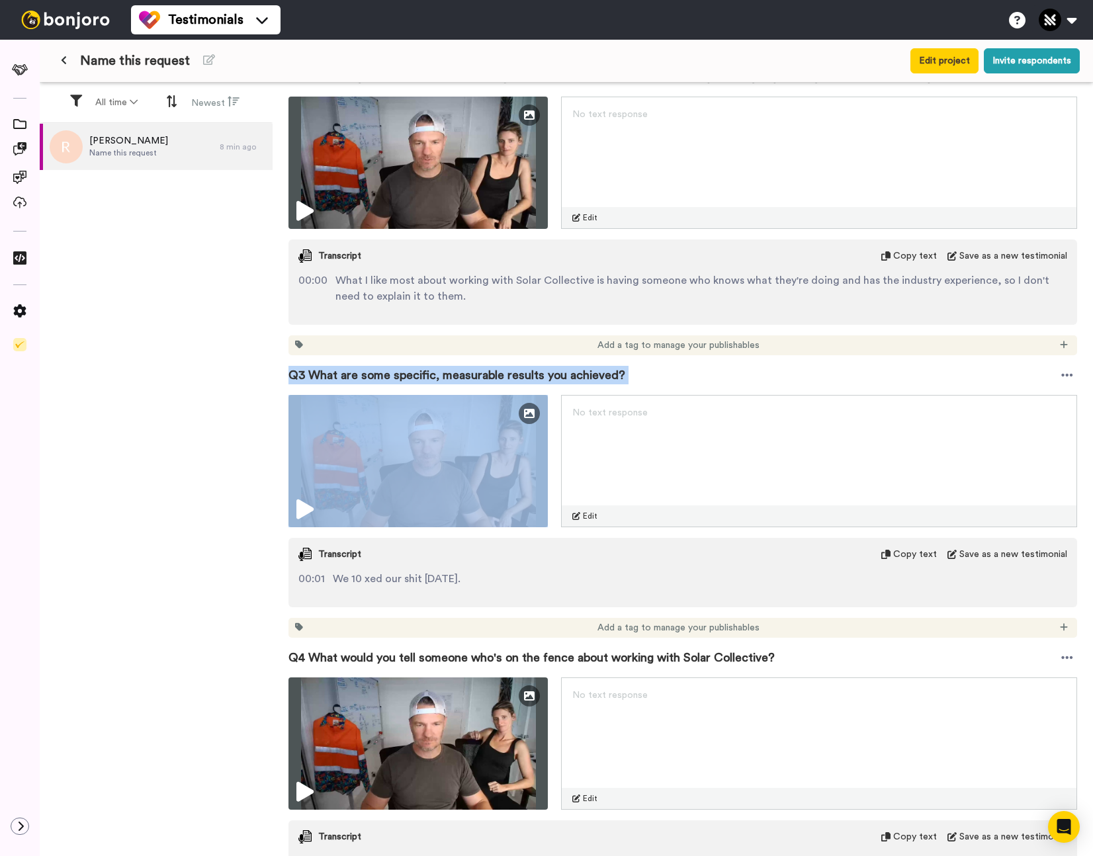
click at [399, 376] on span "Q3 What are some specific, measurable results you achieved?" at bounding box center [456, 375] width 337 height 19
copy div "Q3 What are some specific, measurable results you achieved?"
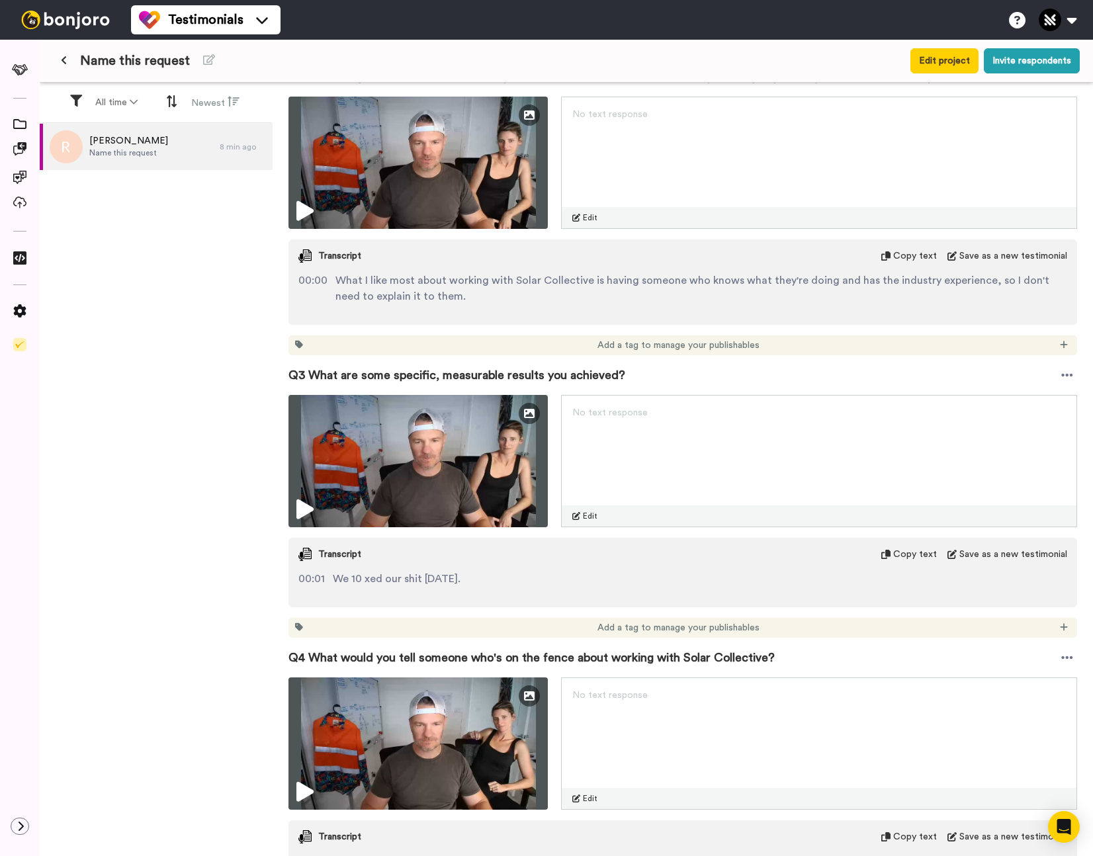
click at [255, 298] on div "[PERSON_NAME] Name this request 8 min ago" at bounding box center [156, 491] width 233 height 734
